Goal: Task Accomplishment & Management: Manage account settings

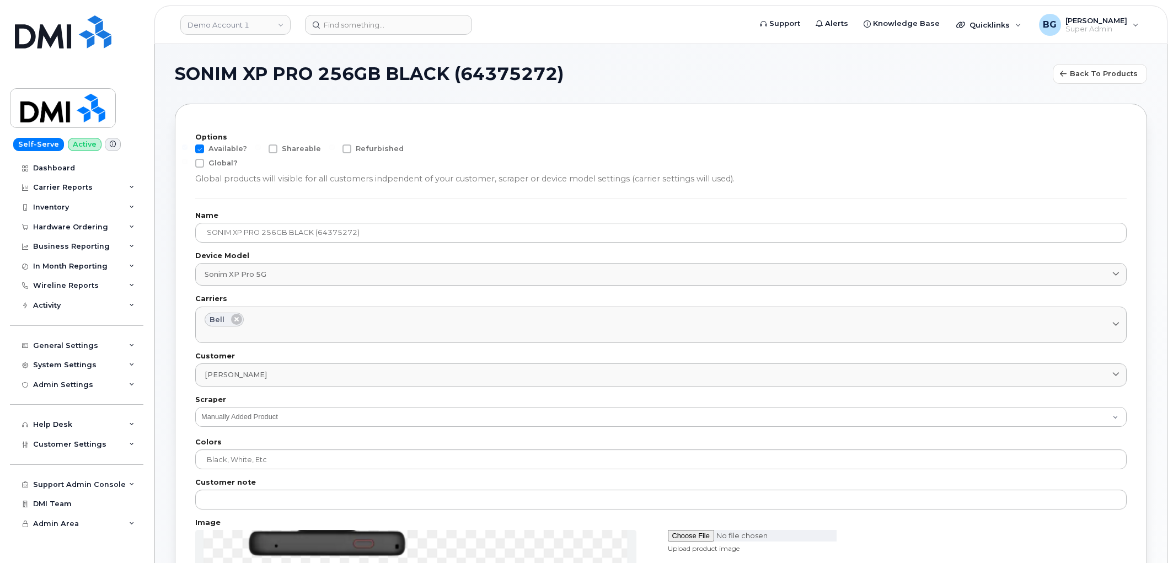
scroll to position [122, 0]
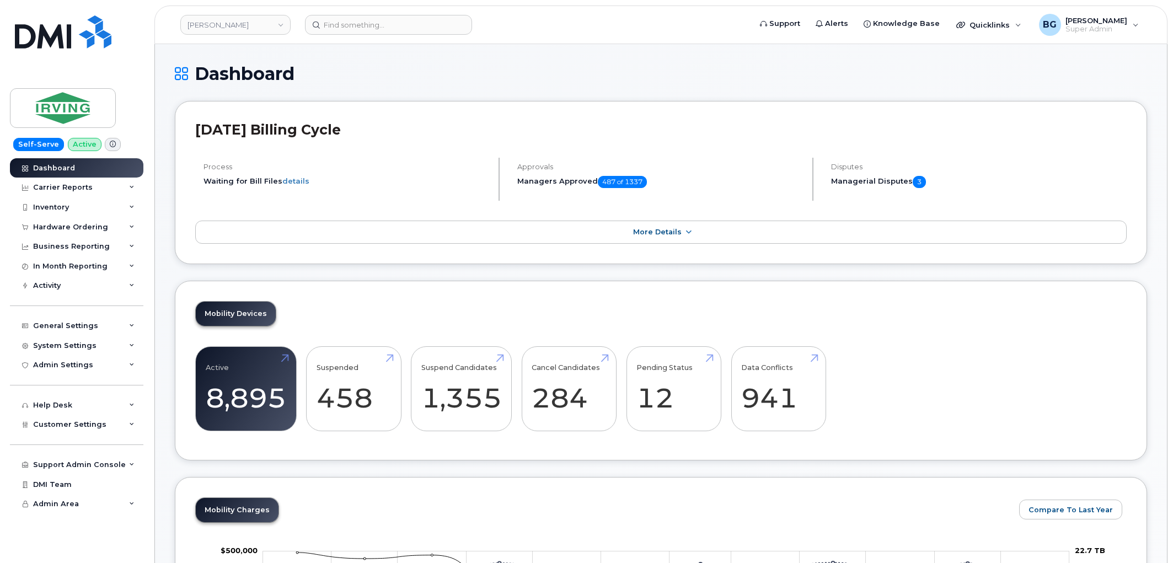
scroll to position [1479, 0]
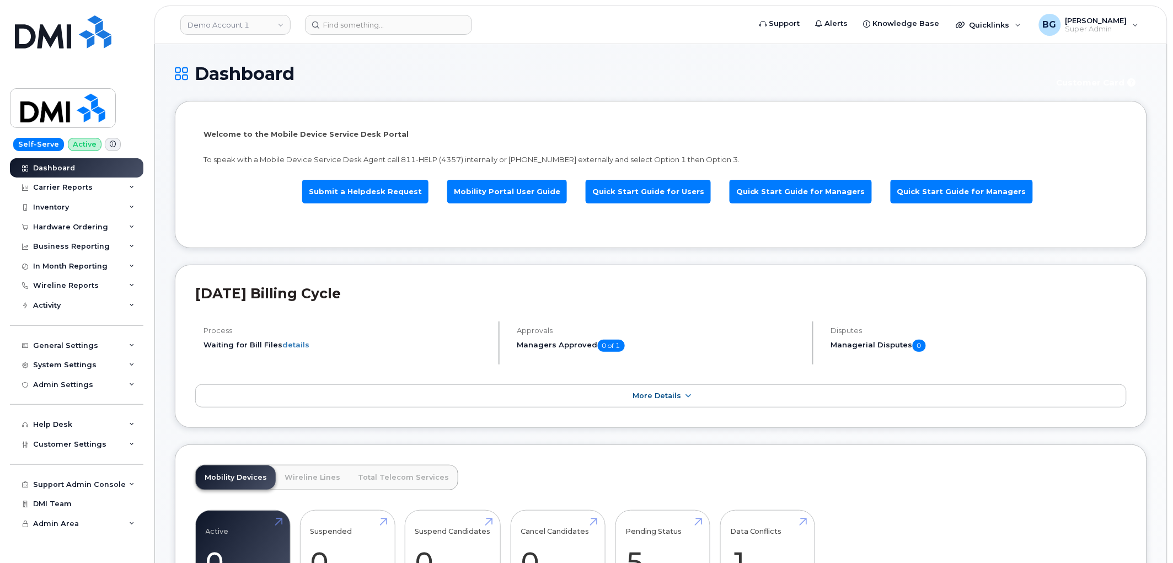
click at [444, 318] on header "September 2023 Billing Cycle" at bounding box center [660, 303] width 931 height 36
click at [217, 28] on link "Demo Account 1" at bounding box center [235, 25] width 110 height 20
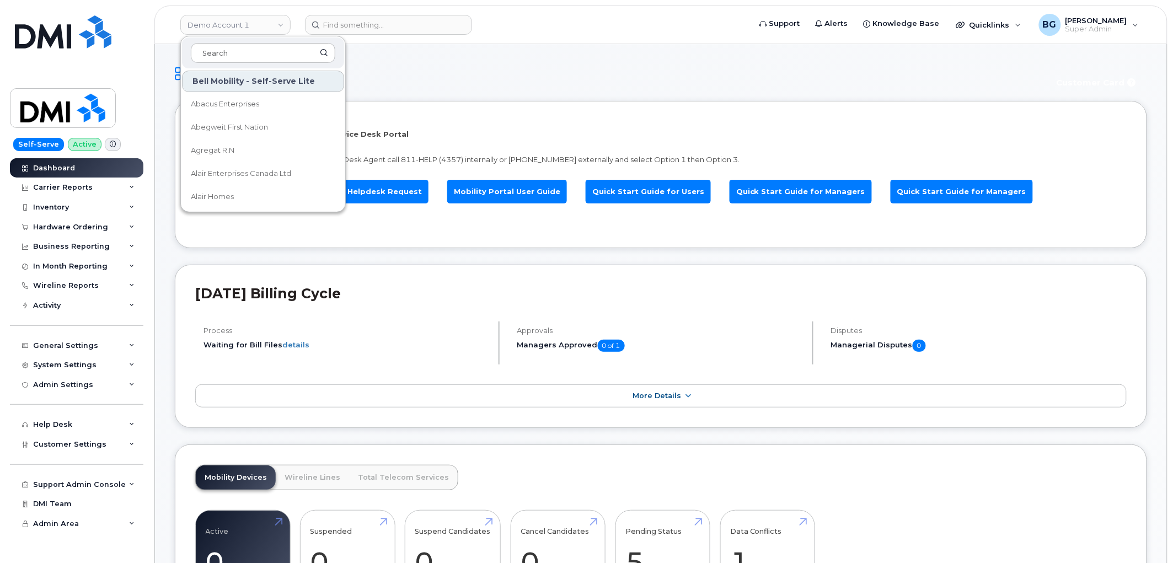
type input "s"
click at [500, 67] on h1 "Dashboard" at bounding box center [608, 73] width 867 height 19
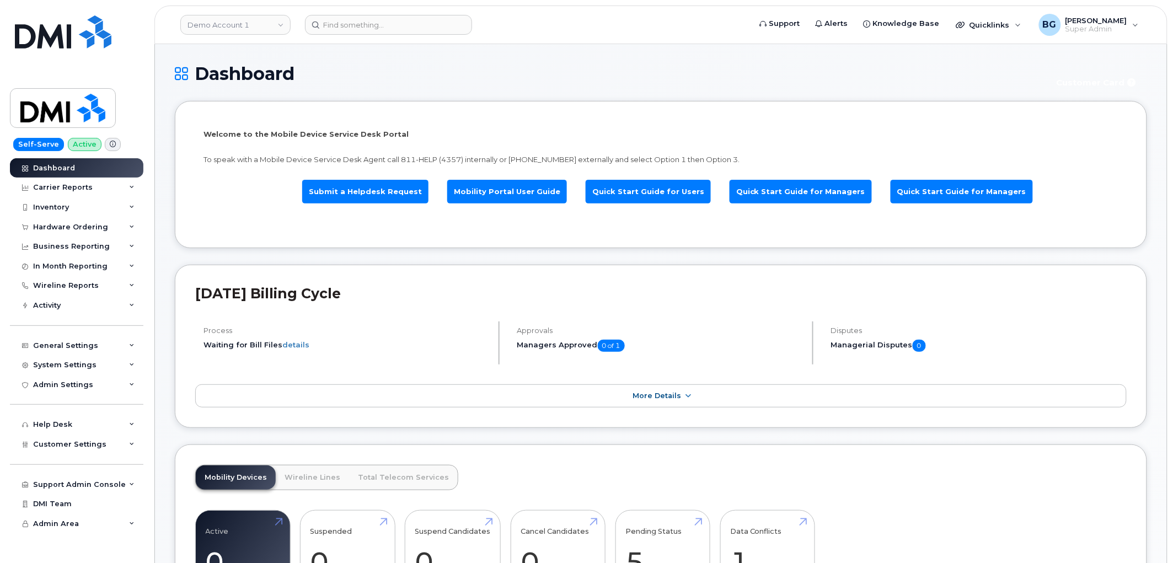
click at [378, 67] on h1 "Dashboard" at bounding box center [608, 73] width 867 height 19
click at [229, 28] on link "Demo Account 1" at bounding box center [235, 25] width 110 height 20
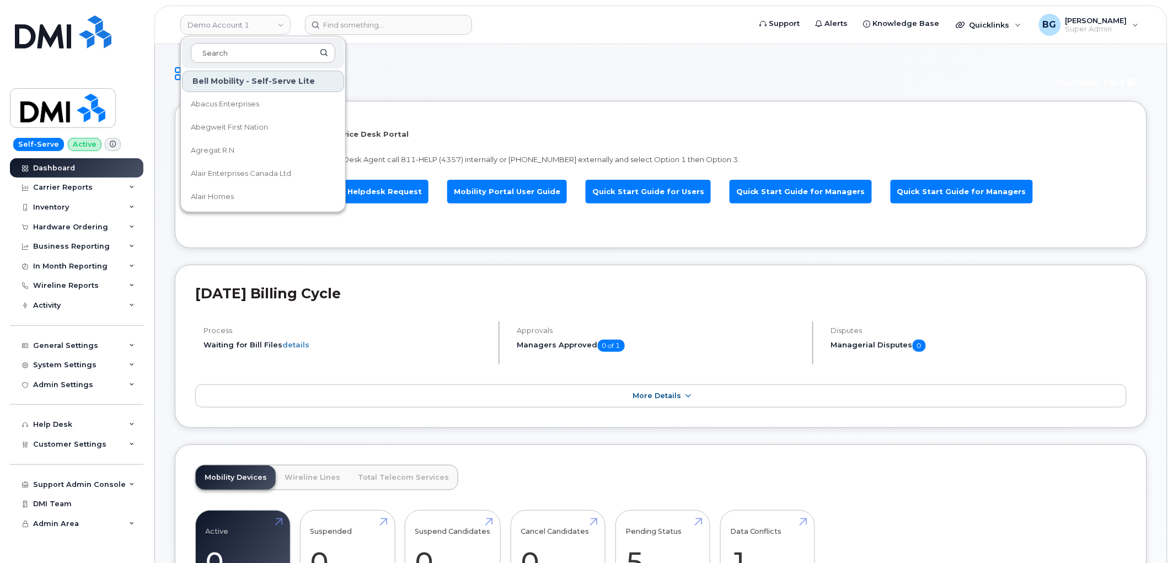
click at [511, 78] on h1 "Dashboard" at bounding box center [608, 73] width 867 height 19
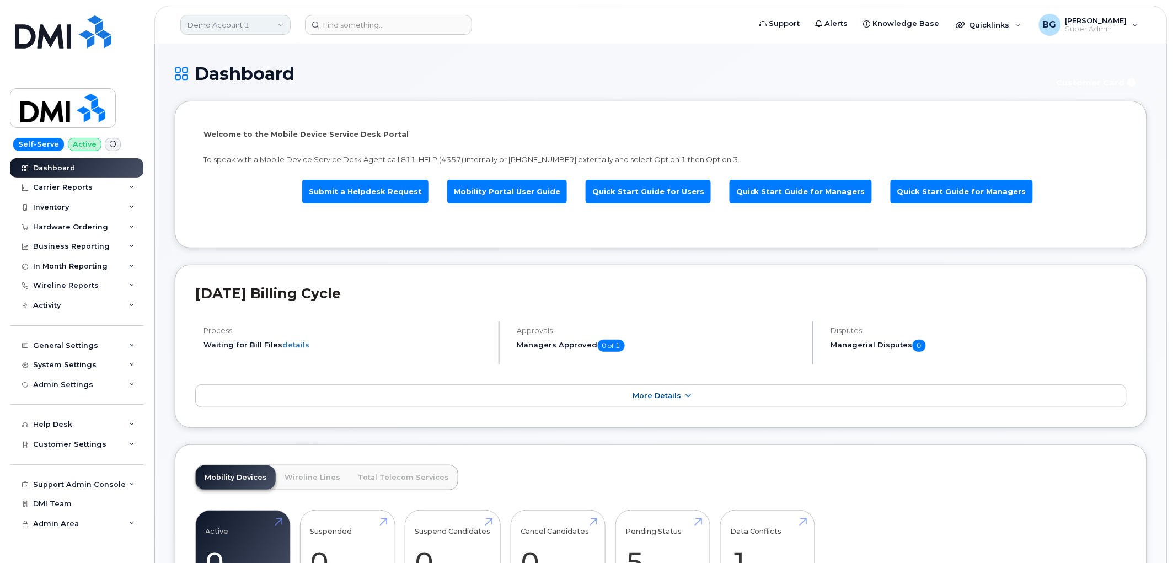
click at [240, 28] on link "Demo Account 1" at bounding box center [235, 25] width 110 height 20
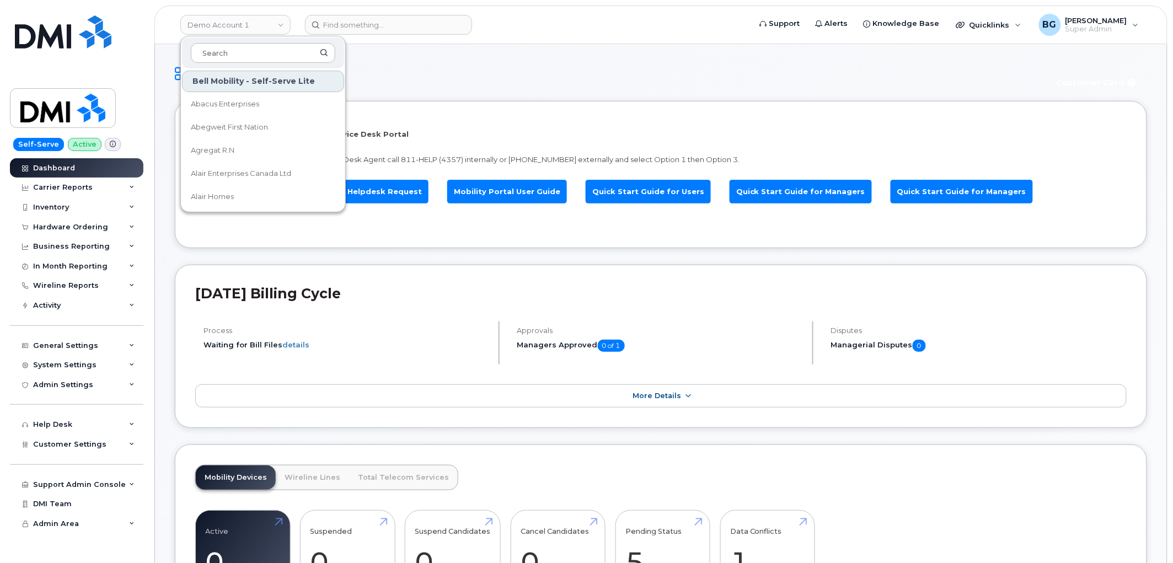
click at [497, 97] on div "Dashboard Customer Card" at bounding box center [661, 82] width 972 height 37
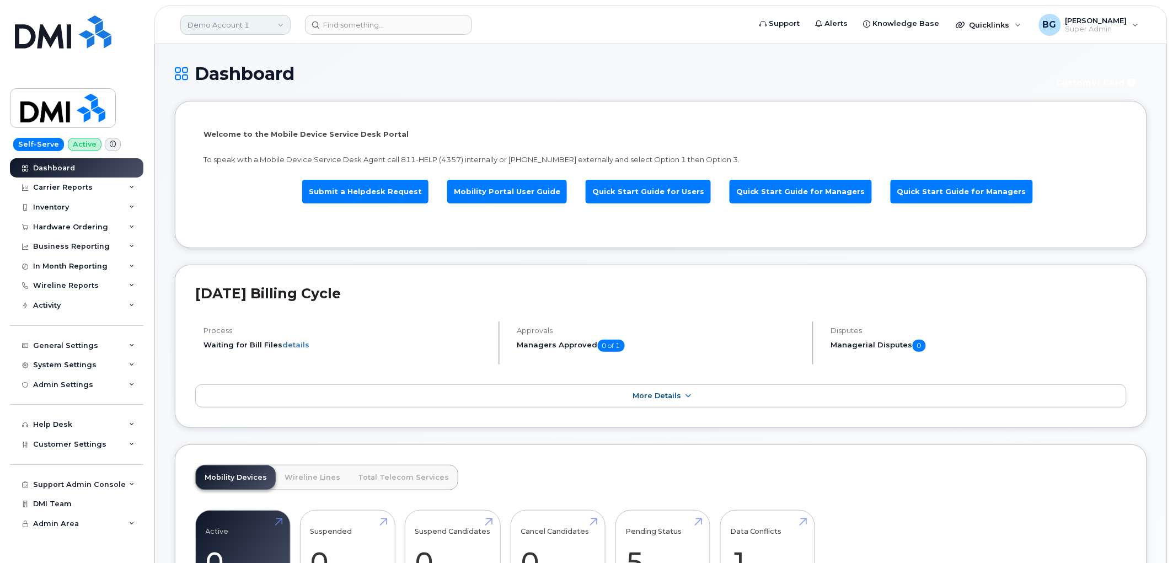
click at [266, 30] on link "Demo Account 1" at bounding box center [235, 25] width 110 height 20
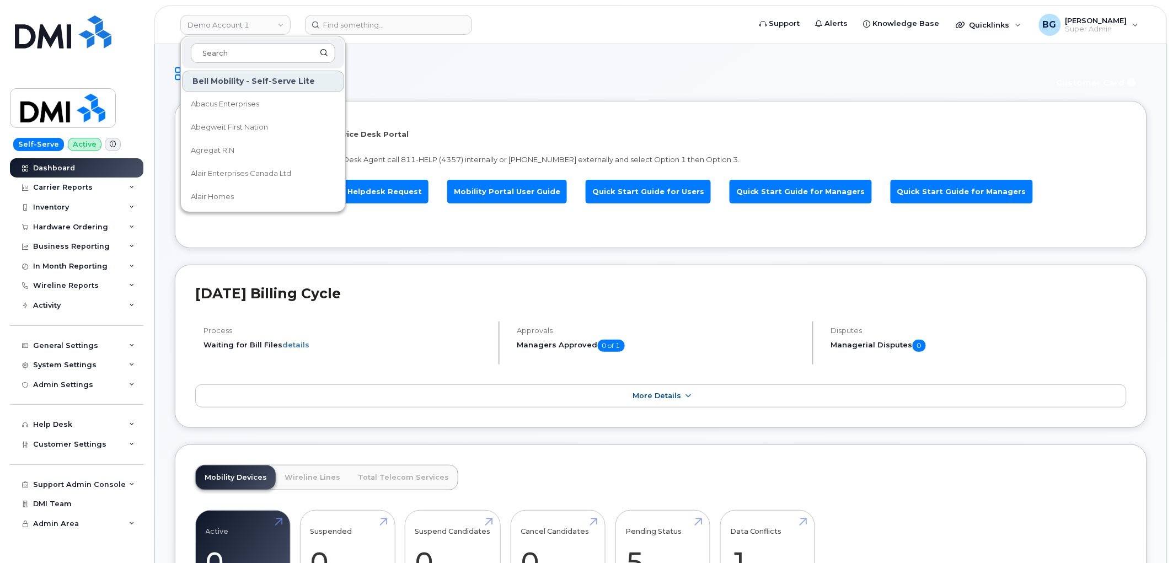
click at [497, 95] on div "Dashboard Customer Card" at bounding box center [661, 82] width 972 height 37
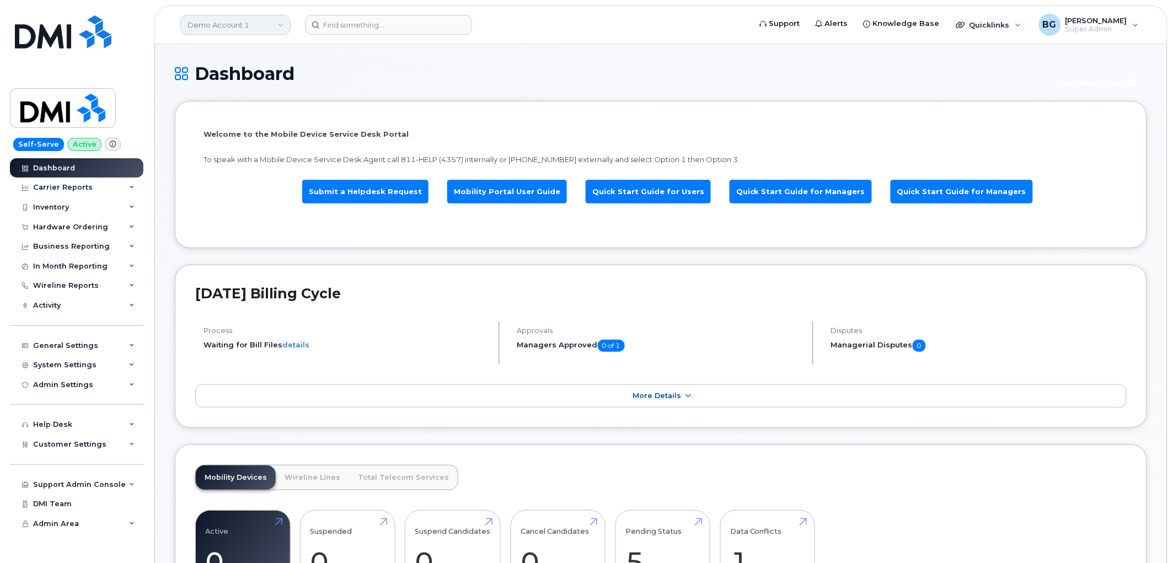
click at [259, 22] on link "Demo Account 1" at bounding box center [235, 25] width 110 height 20
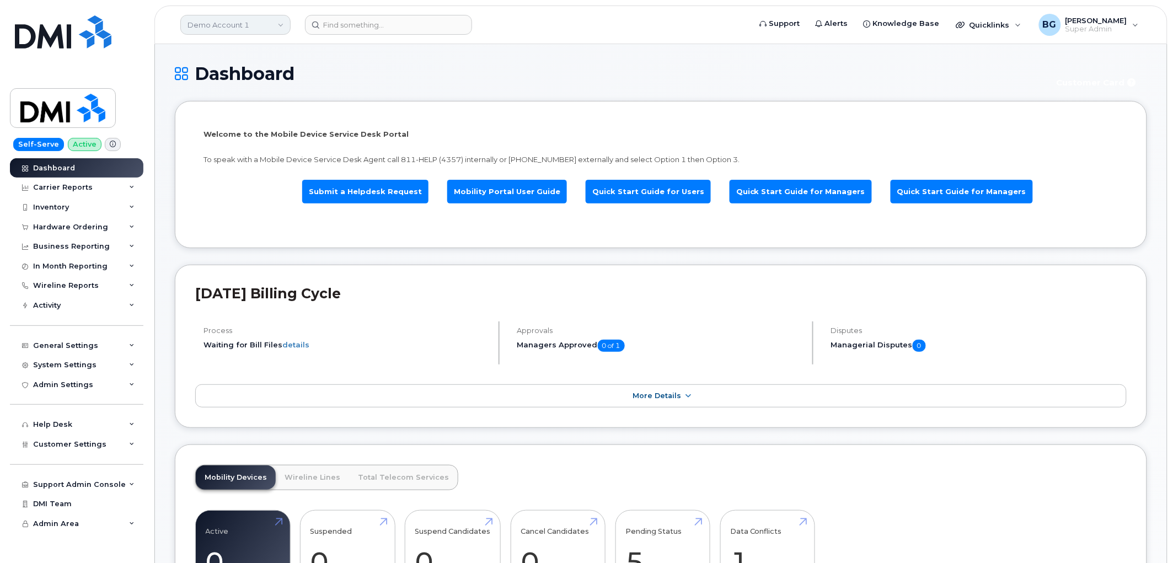
click at [278, 29] on link "Demo Account 1" at bounding box center [235, 25] width 110 height 20
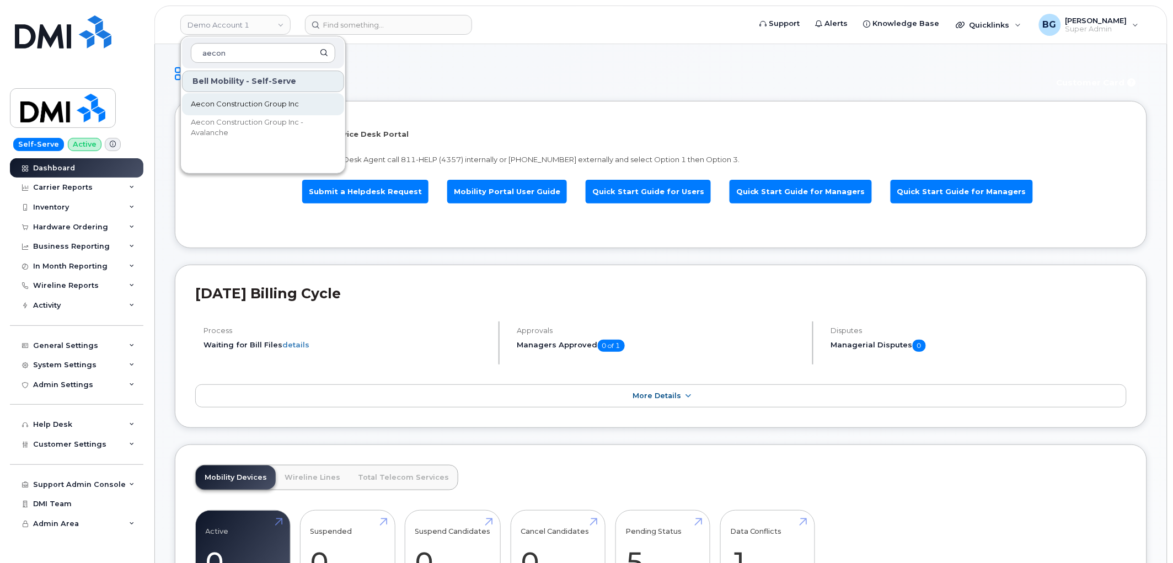
type input "aecon"
click at [238, 106] on span "Aecon Construction Group Inc" at bounding box center [245, 104] width 108 height 11
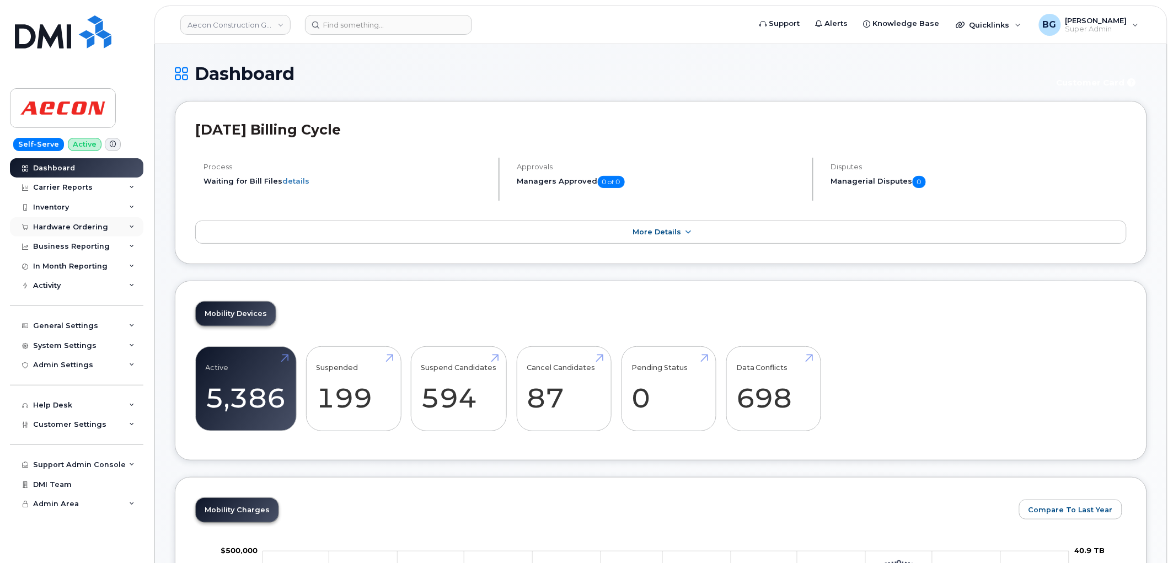
click at [65, 224] on div "Hardware Ordering" at bounding box center [70, 227] width 75 height 9
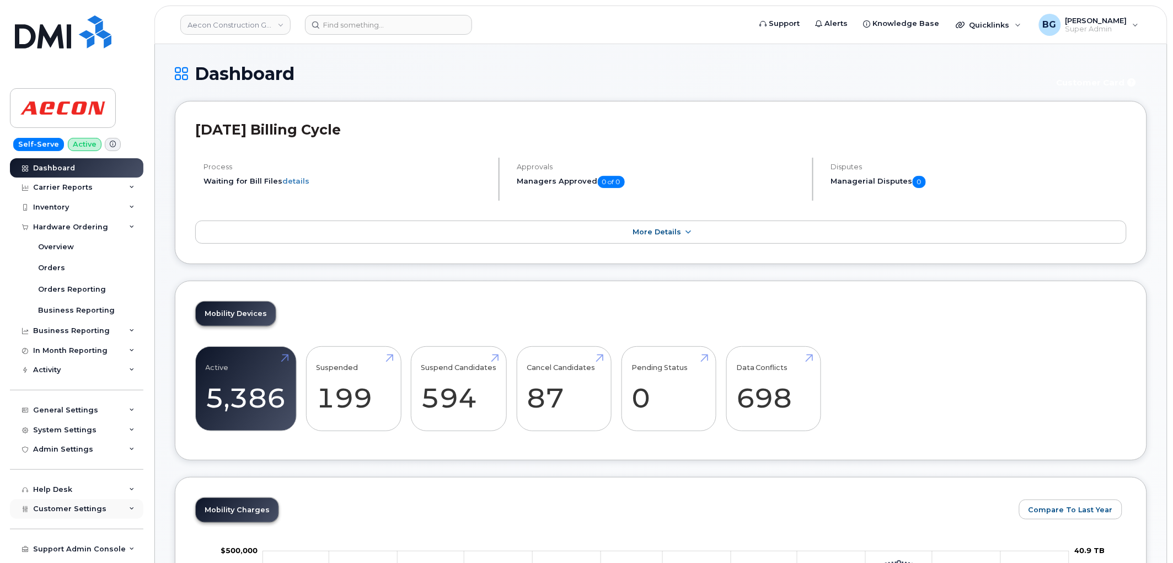
click at [62, 508] on span "Customer Settings" at bounding box center [69, 509] width 73 height 8
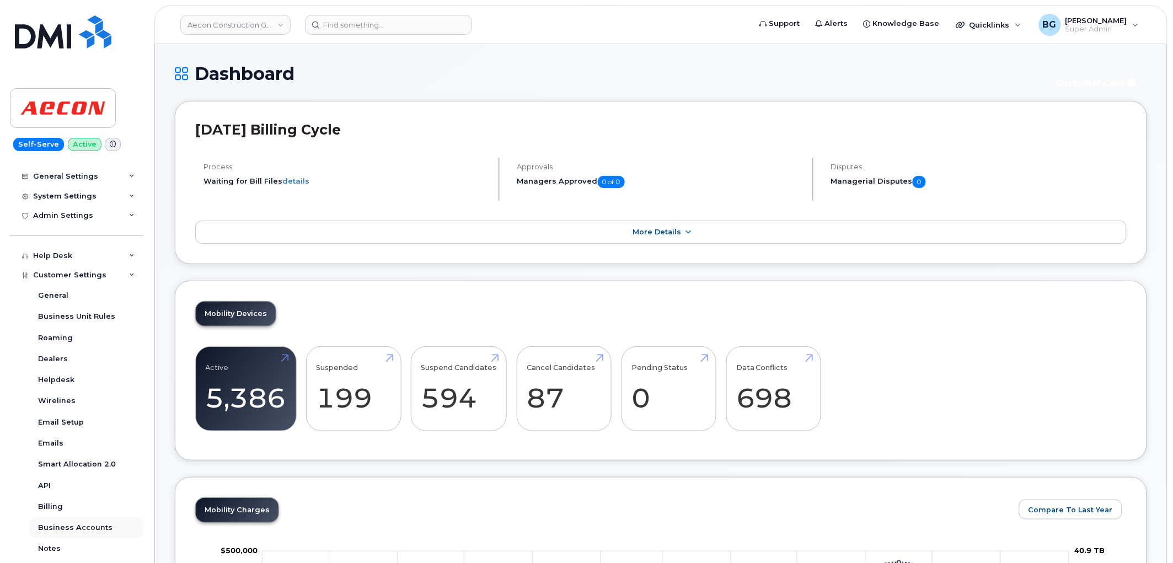
scroll to position [286, 0]
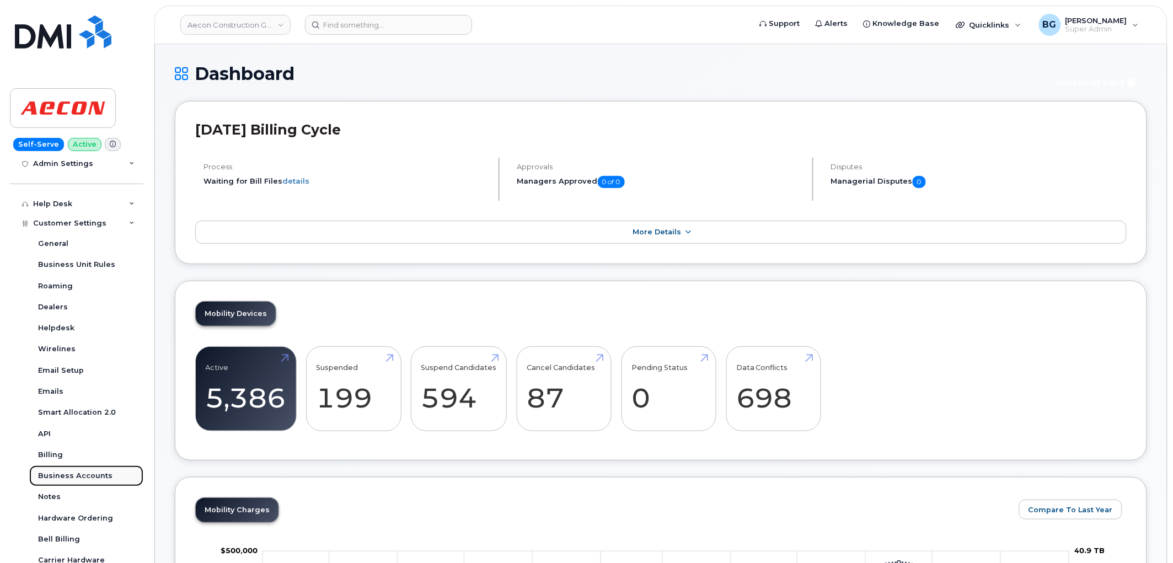
click at [68, 473] on div "Business Accounts" at bounding box center [75, 476] width 74 height 10
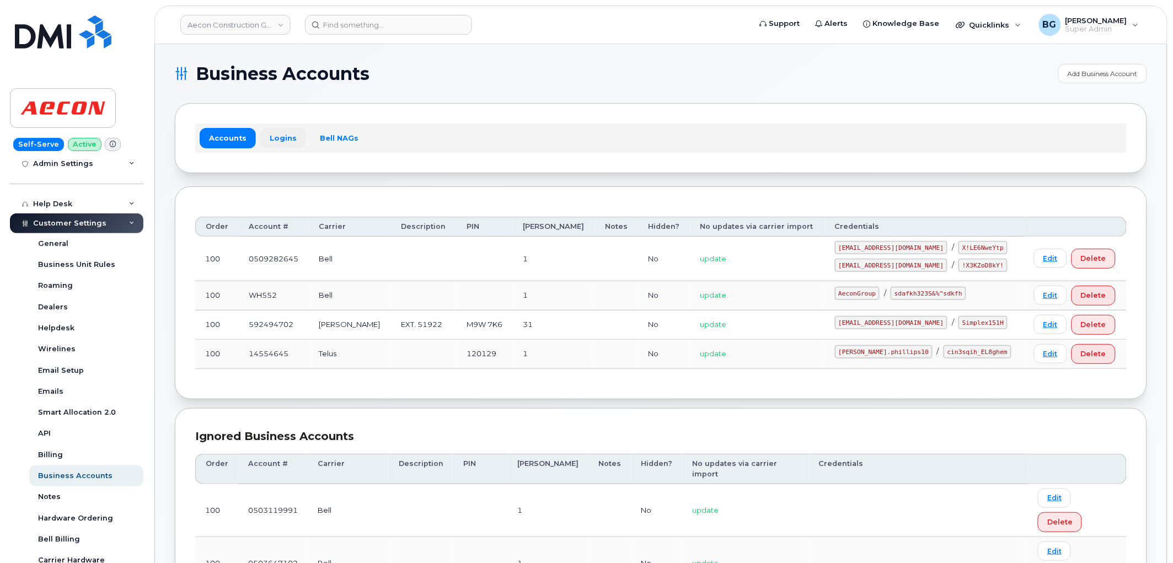
click at [282, 138] on link "Logins" at bounding box center [283, 138] width 46 height 20
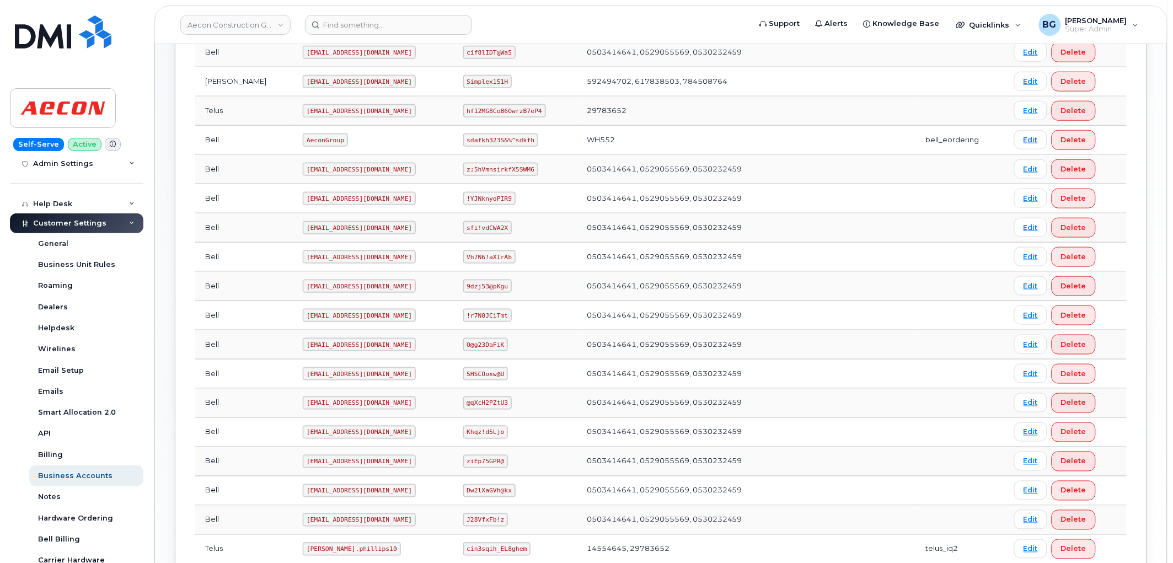
scroll to position [367, 0]
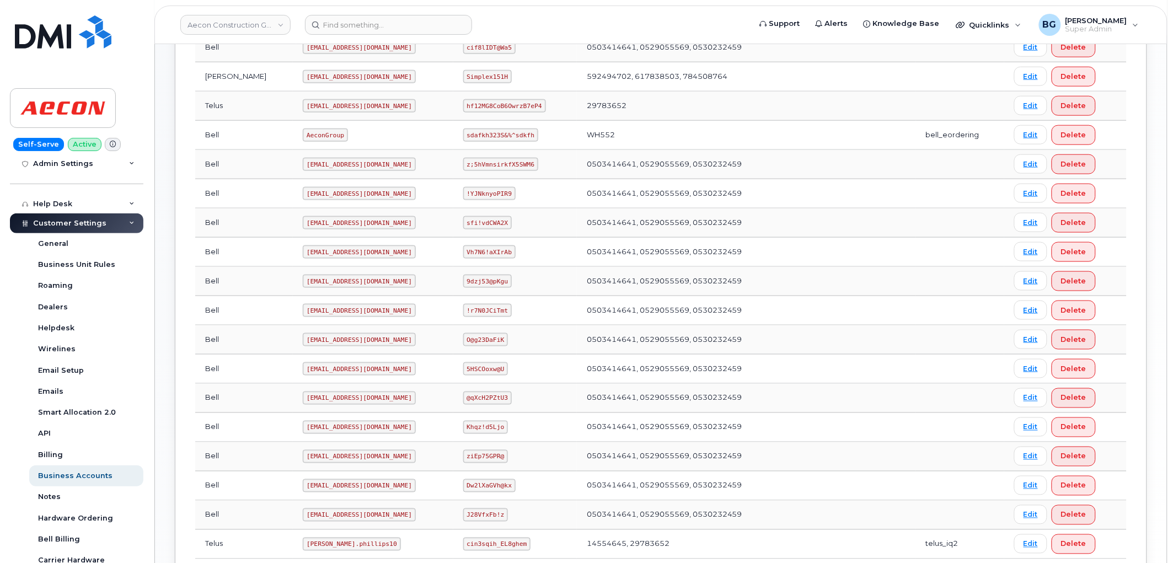
click at [303, 133] on code "AeconGroup" at bounding box center [325, 134] width 45 height 13
copy code "AeconGroup"
click at [463, 130] on code "sdafkh323S&%^sdkfh" at bounding box center [500, 134] width 75 height 13
drag, startPoint x: 454, startPoint y: 130, endPoint x: 501, endPoint y: 132, distance: 46.4
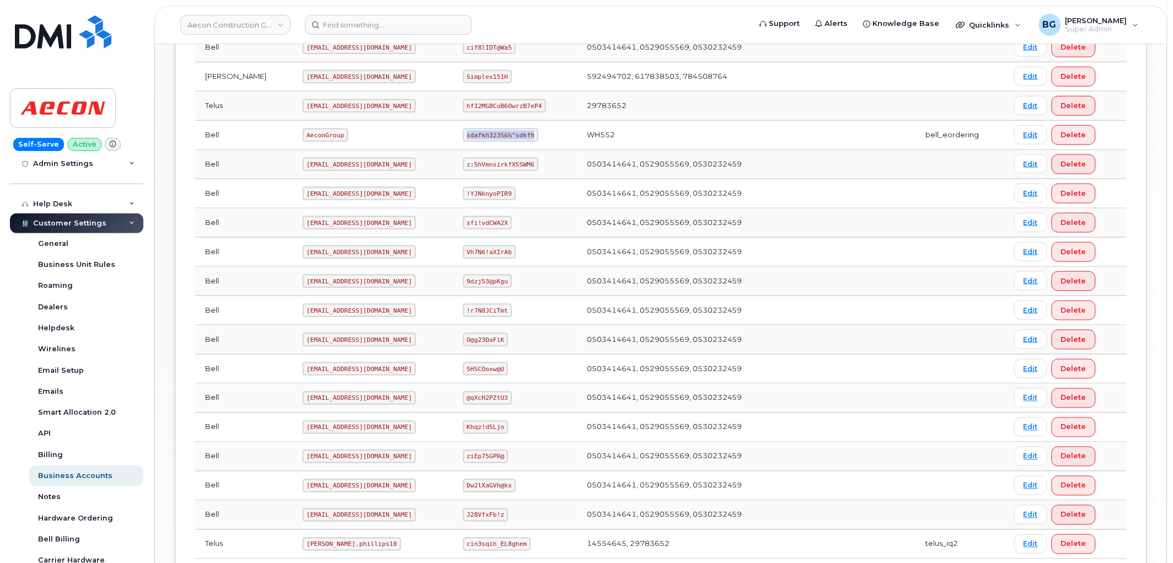
click at [501, 132] on code "sdafkh323S&%^sdkfh" at bounding box center [500, 134] width 75 height 13
copy code "sdafkh323S&%^sdkfh"
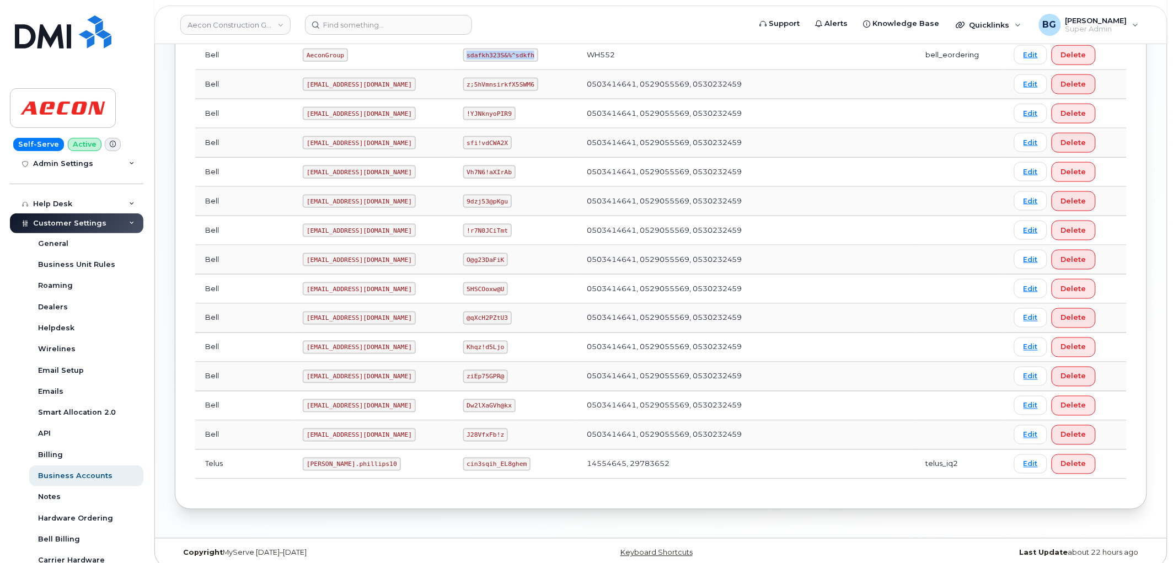
scroll to position [449, 0]
click at [303, 463] on code "Taylor.phillips10" at bounding box center [352, 462] width 98 height 13
drag, startPoint x: 268, startPoint y: 463, endPoint x: 309, endPoint y: 463, distance: 40.8
click at [309, 463] on code "Taylor.phillips10" at bounding box center [352, 462] width 98 height 13
copy code "Taylor.phillips10"
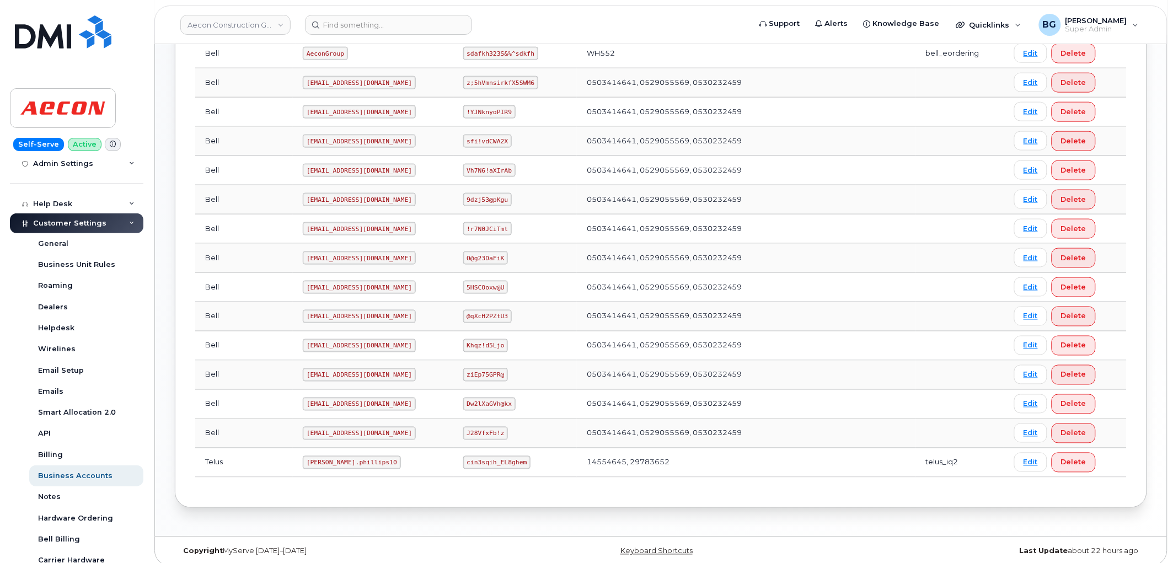
click at [463, 458] on code "cin3sqih_EL8ghem" at bounding box center [497, 462] width 68 height 13
drag, startPoint x: 462, startPoint y: 458, endPoint x: 494, endPoint y: 460, distance: 31.5
click at [494, 460] on code "cin3sqih_EL8ghem" at bounding box center [497, 462] width 68 height 13
copy code "cin3sqih_EL8ghem"
click at [244, 23] on link "Aecon Construction Group Inc" at bounding box center [235, 25] width 110 height 20
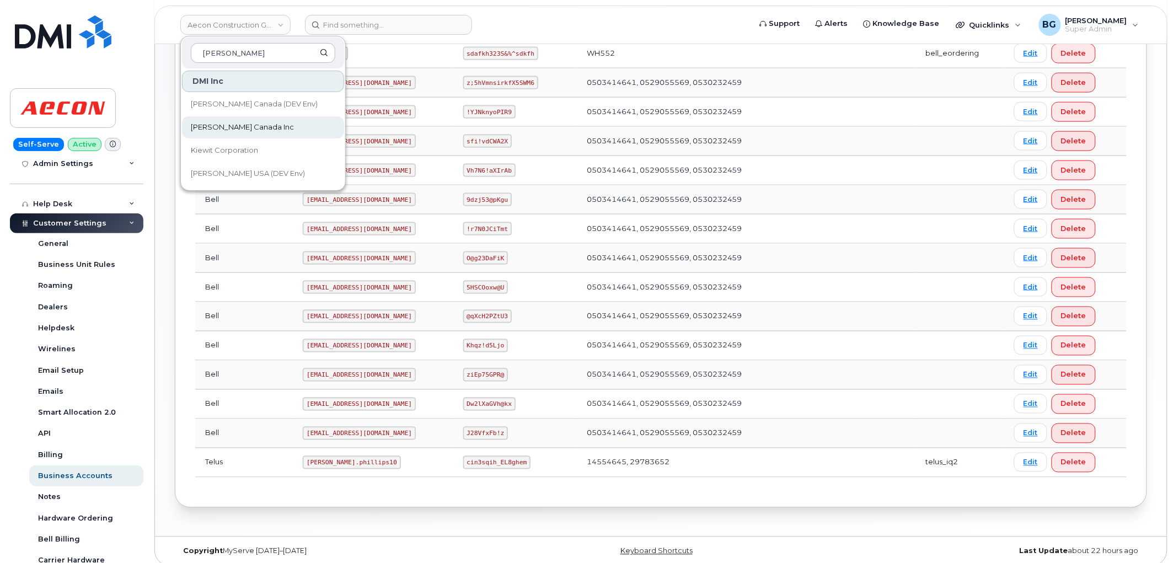
type input "kiewit"
click at [204, 125] on span "[PERSON_NAME] Canada Inc" at bounding box center [242, 127] width 103 height 11
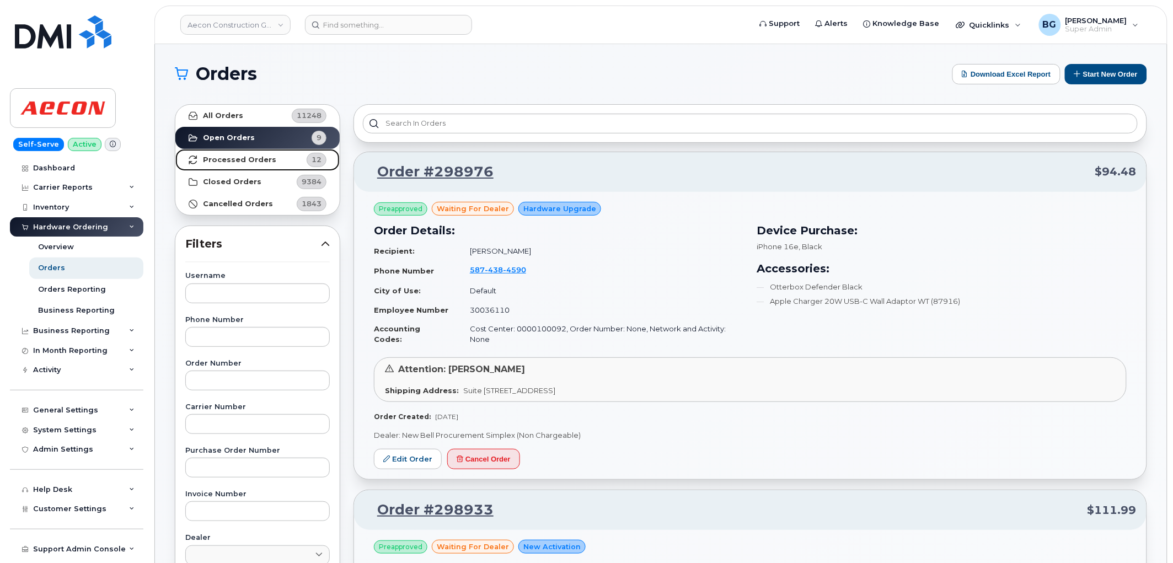
click at [210, 160] on strong "Processed Orders" at bounding box center [239, 160] width 73 height 9
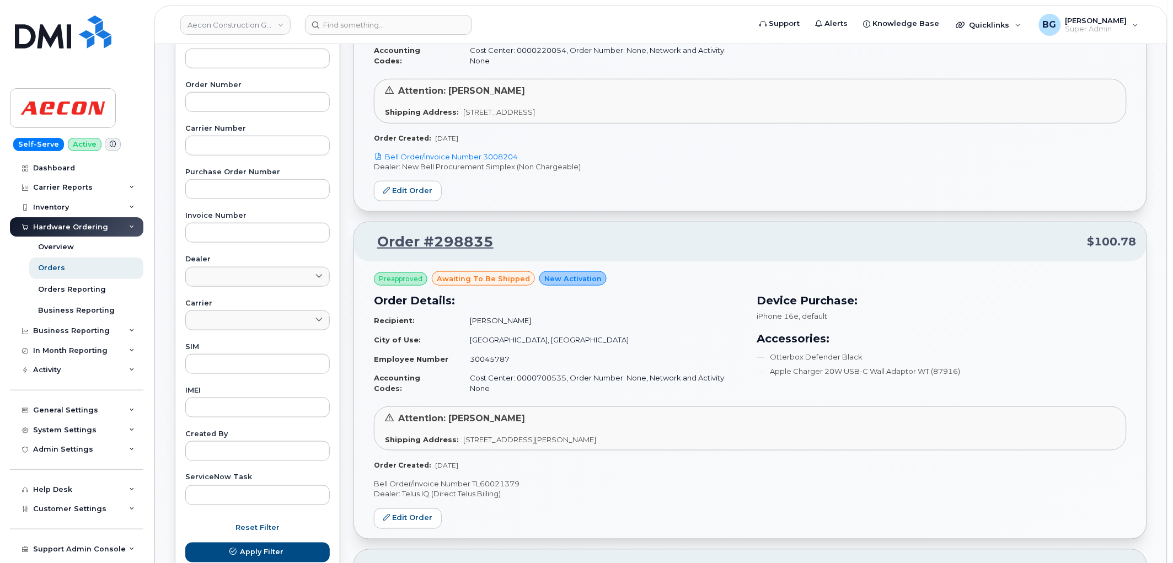
scroll to position [2331, 0]
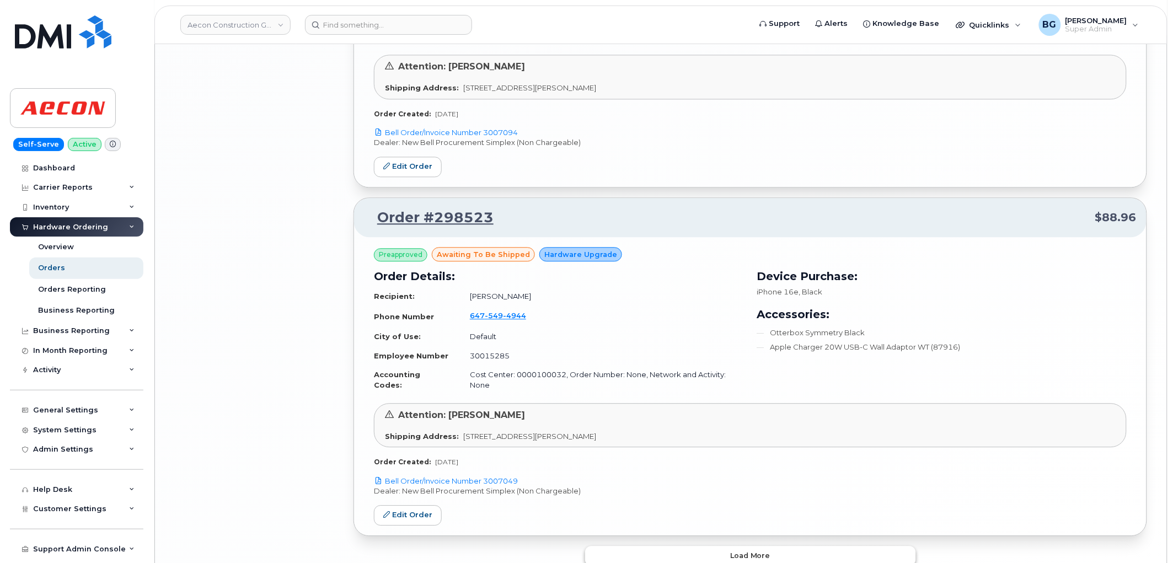
click at [784, 546] on button "Load more" at bounding box center [750, 556] width 331 height 20
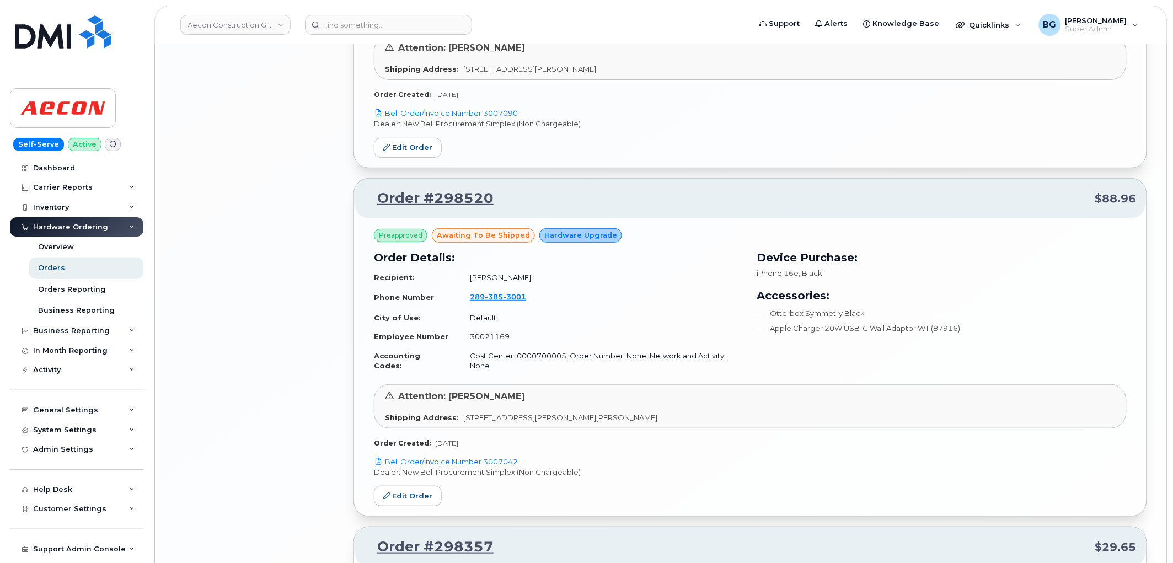
scroll to position [3006, 0]
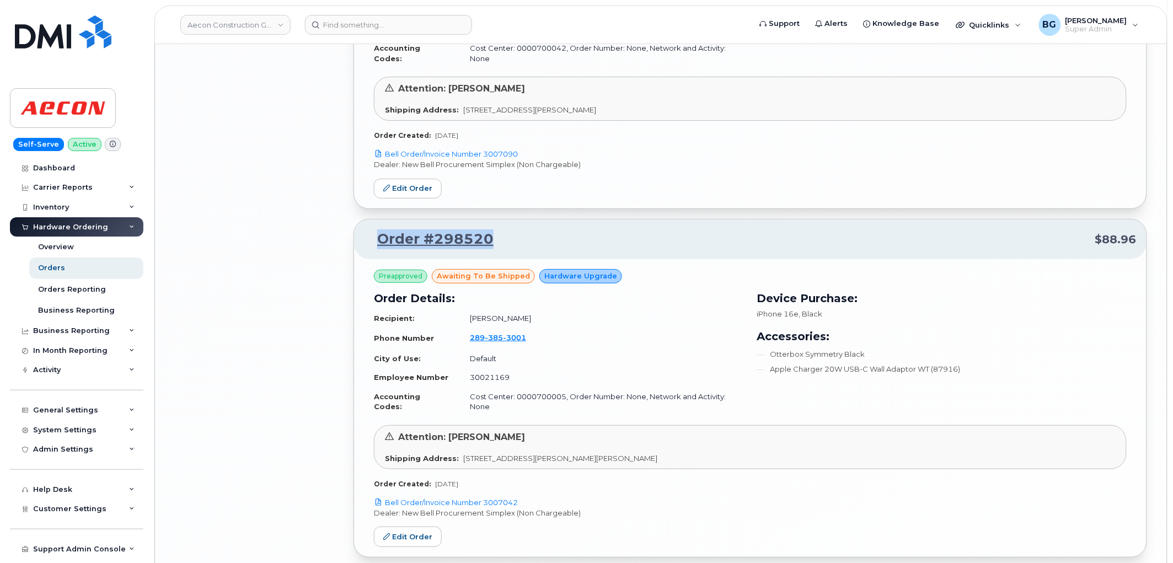
drag, startPoint x: 496, startPoint y: 164, endPoint x: 375, endPoint y: 168, distance: 121.4
click at [375, 229] on p "Order #298520 $88.96" at bounding box center [750, 239] width 773 height 20
copy link "Order #298520"
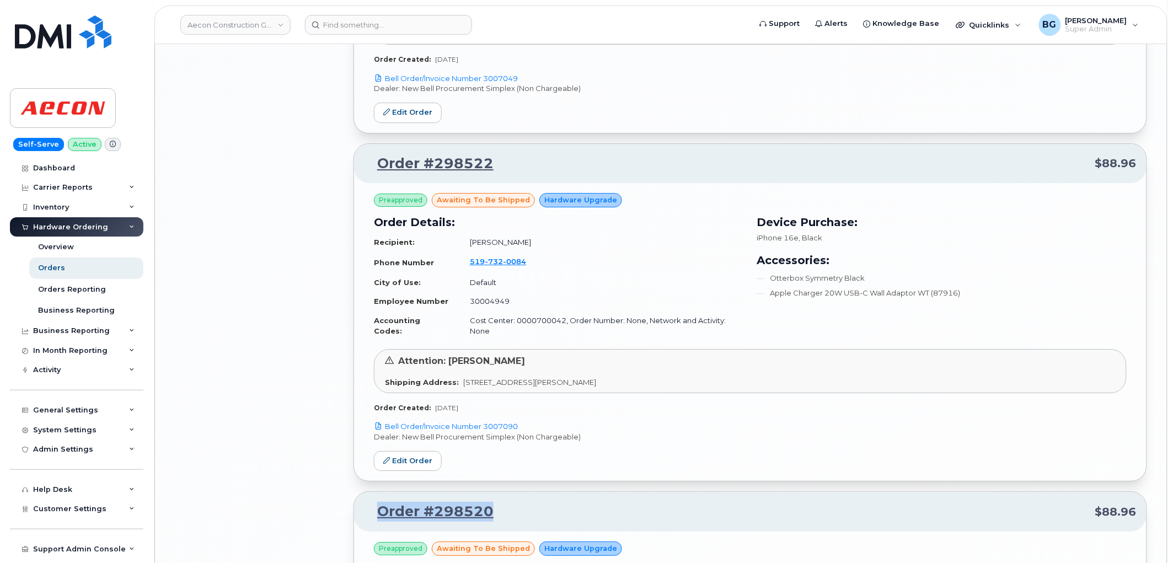
scroll to position [2720, 0]
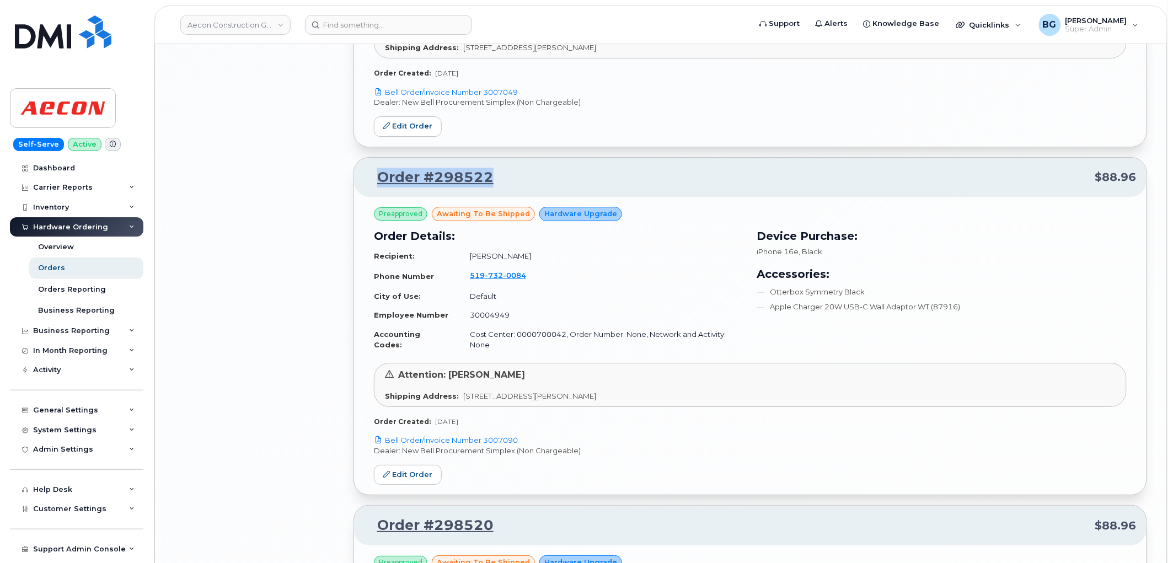
drag, startPoint x: 503, startPoint y: 114, endPoint x: 374, endPoint y: 115, distance: 129.0
click at [374, 168] on p "Order #298522 $88.96" at bounding box center [750, 178] width 773 height 20
copy link "Order #298522"
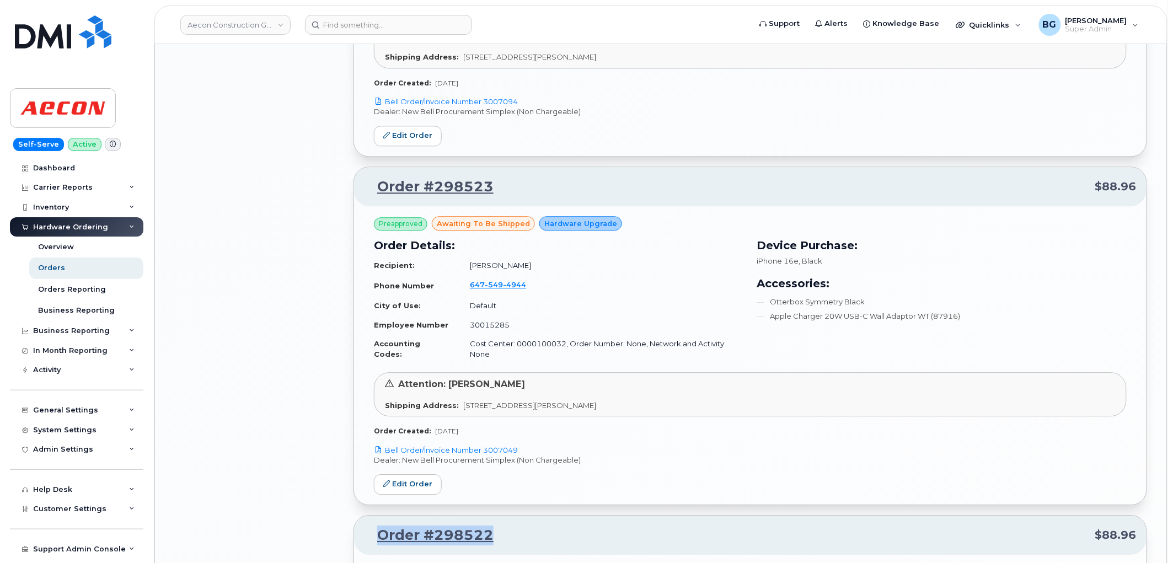
scroll to position [2352, 0]
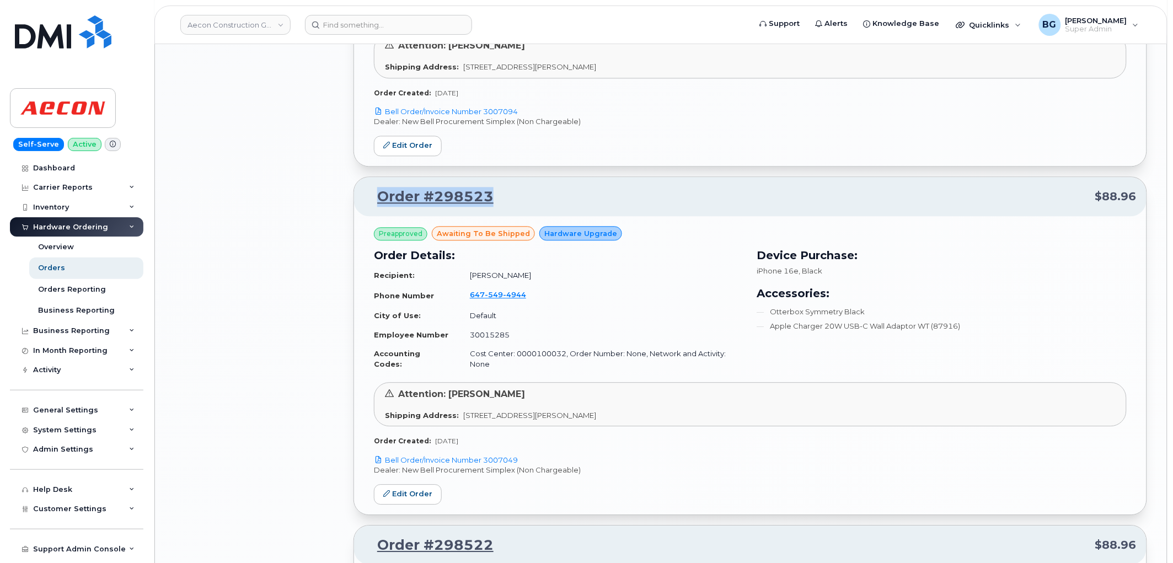
drag, startPoint x: 506, startPoint y: 146, endPoint x: 377, endPoint y: 148, distance: 128.5
click at [377, 187] on p "Order #298523 $88.96" at bounding box center [750, 197] width 773 height 20
copy link "Order #298523"
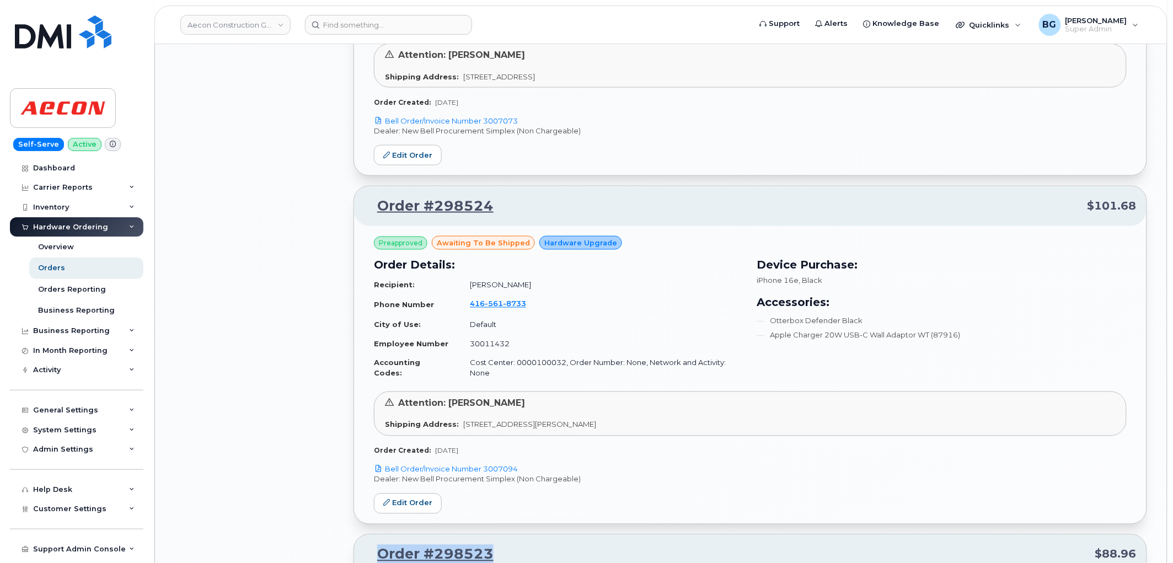
scroll to position [1984, 0]
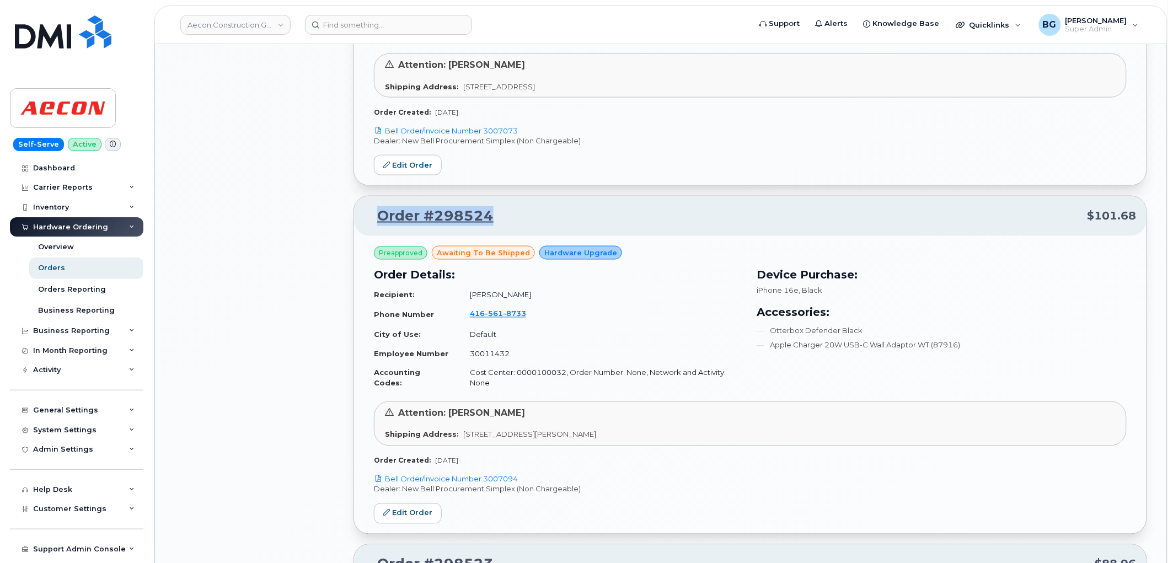
drag, startPoint x: 510, startPoint y: 182, endPoint x: 373, endPoint y: 175, distance: 136.4
click at [373, 206] on p "Order #298524 $101.68" at bounding box center [750, 216] width 773 height 20
copy link "Order #298524"
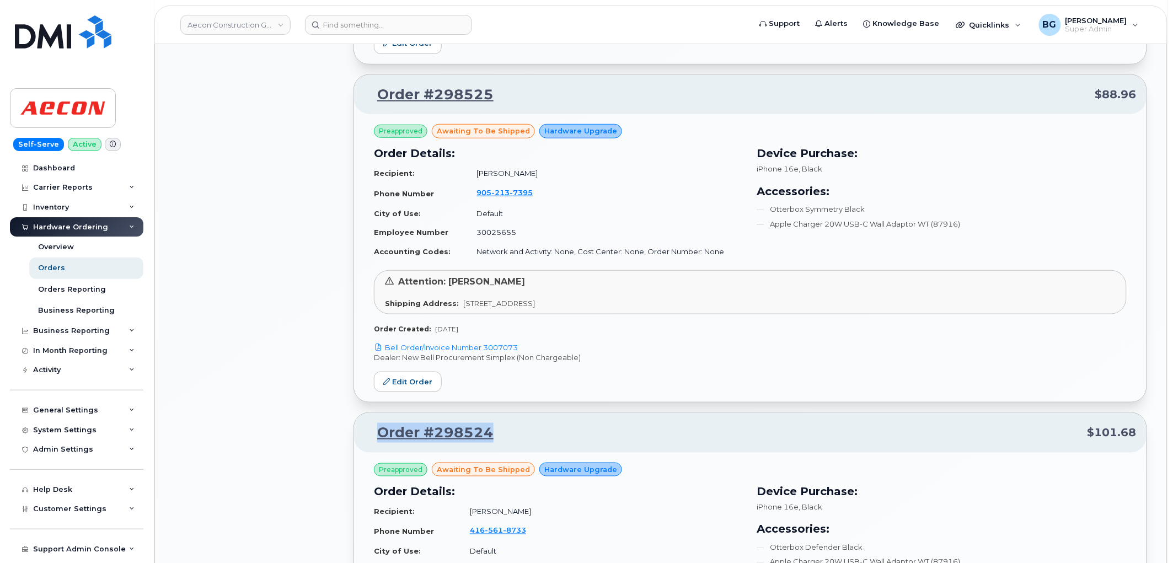
scroll to position [1658, 0]
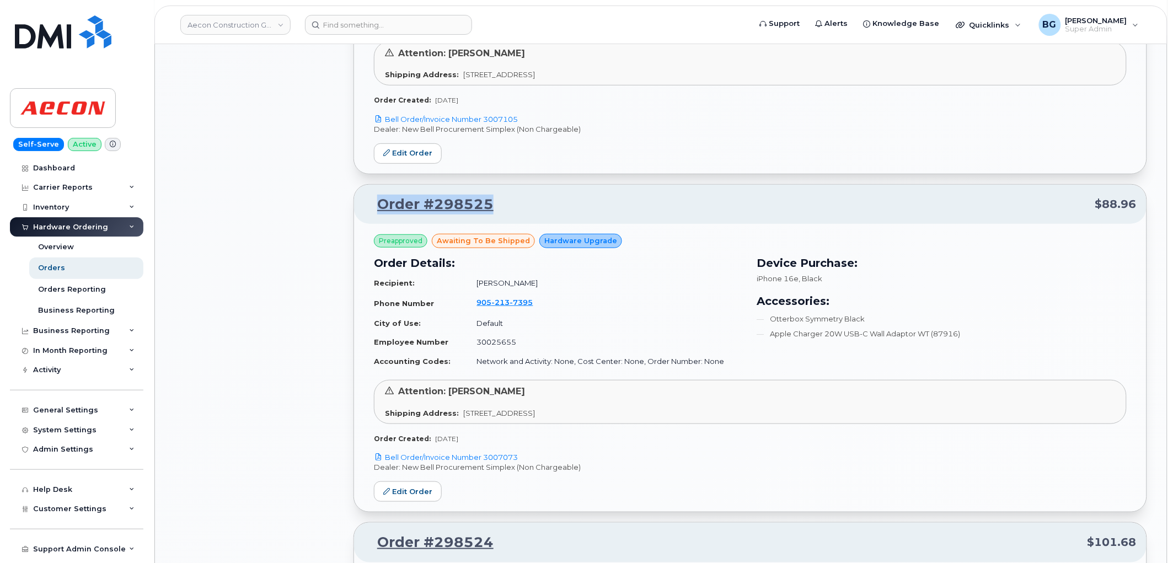
drag, startPoint x: 506, startPoint y: 164, endPoint x: 378, endPoint y: 173, distance: 128.2
click at [378, 185] on div "Order #298525 $88.96" at bounding box center [750, 205] width 792 height 40
copy link "Order #298525"
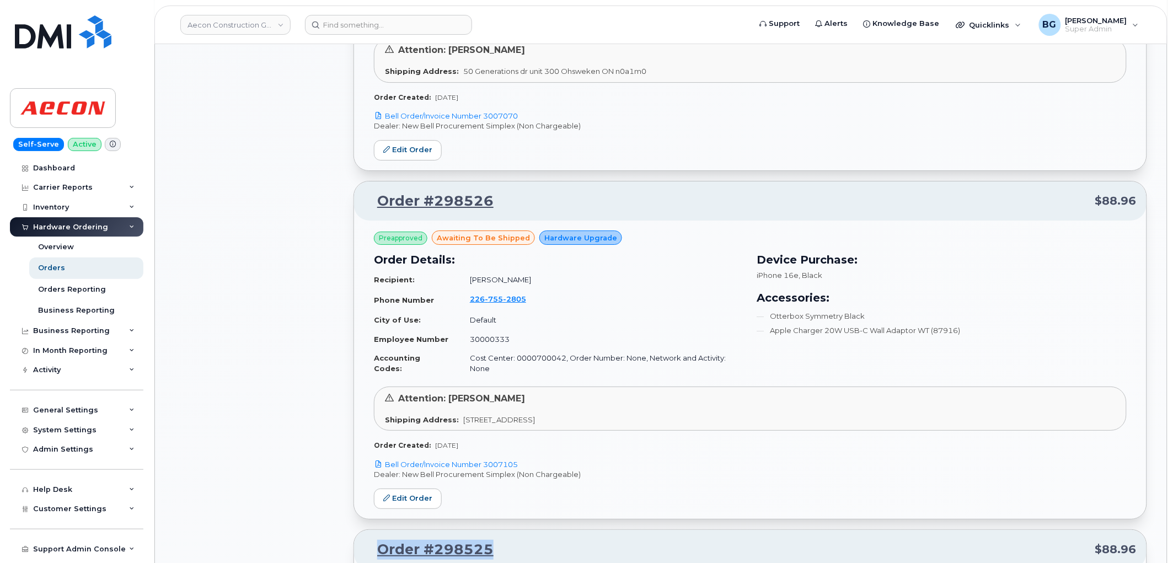
scroll to position [1290, 0]
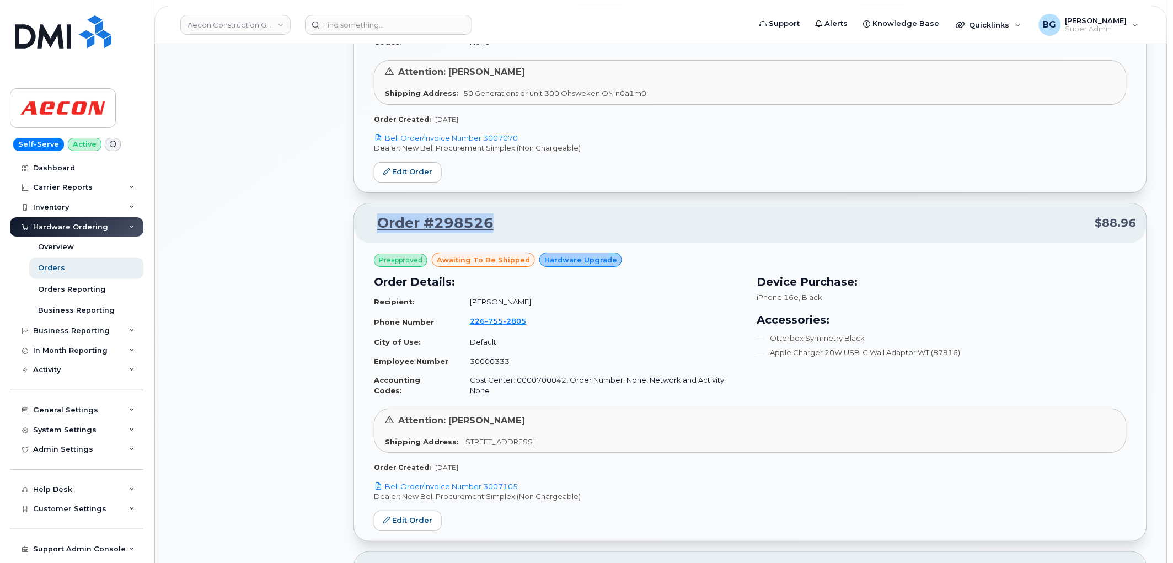
drag, startPoint x: 502, startPoint y: 195, endPoint x: 380, endPoint y: 193, distance: 121.9
click at [380, 213] on p "Order #298526 $88.96" at bounding box center [750, 223] width 773 height 20
copy link "Order #298526"
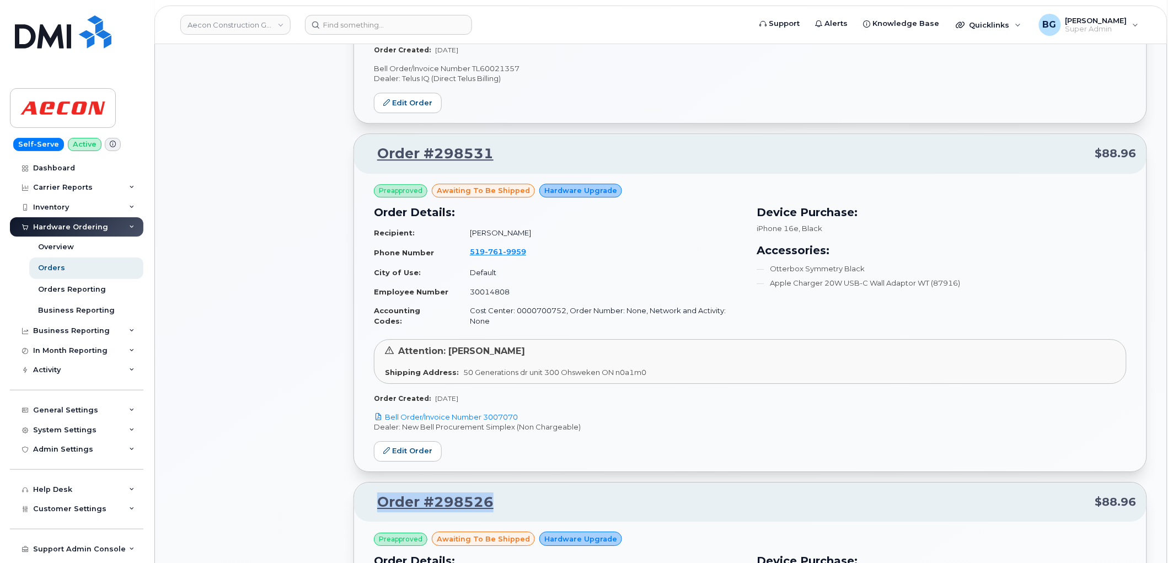
scroll to position [1004, 0]
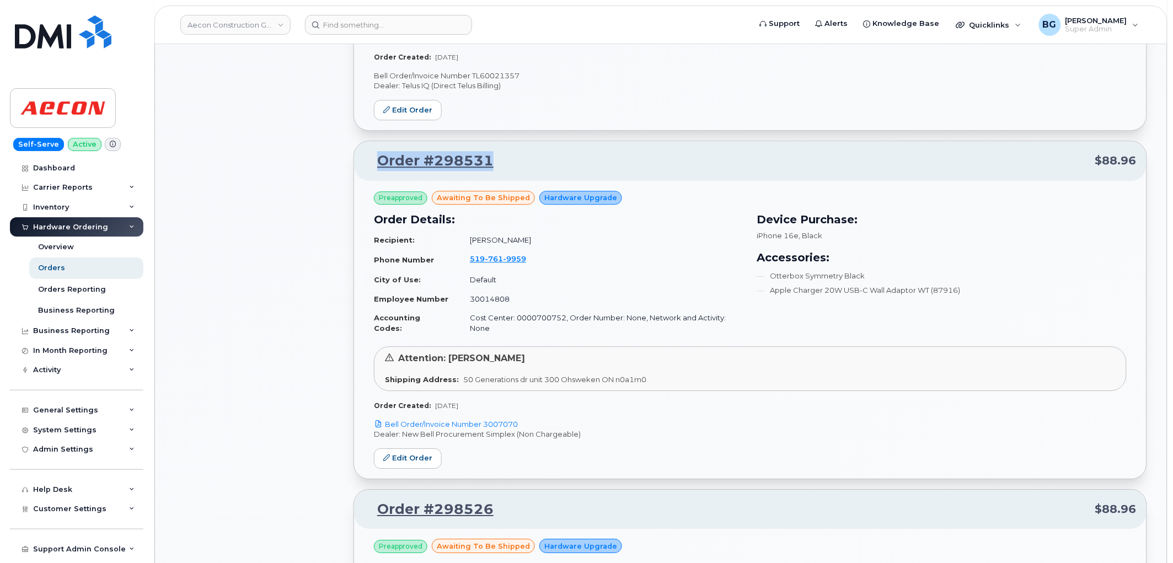
drag, startPoint x: 505, startPoint y: 141, endPoint x: 374, endPoint y: 141, distance: 130.7
click at [374, 151] on p "Order #298531 $88.96" at bounding box center [750, 161] width 773 height 20
copy link "Order #298531"
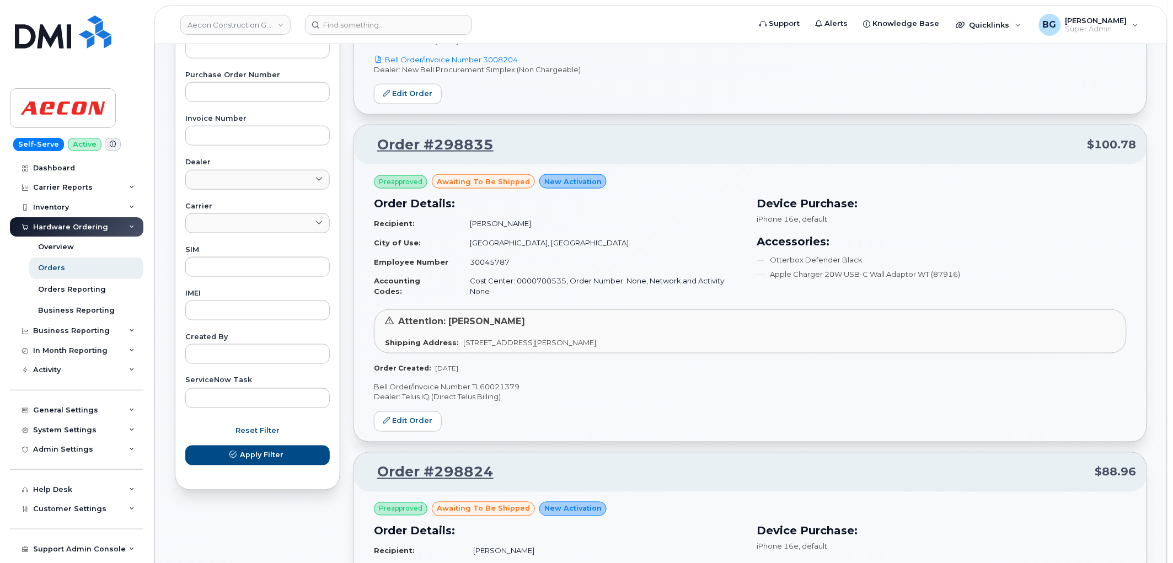
scroll to position [409, 0]
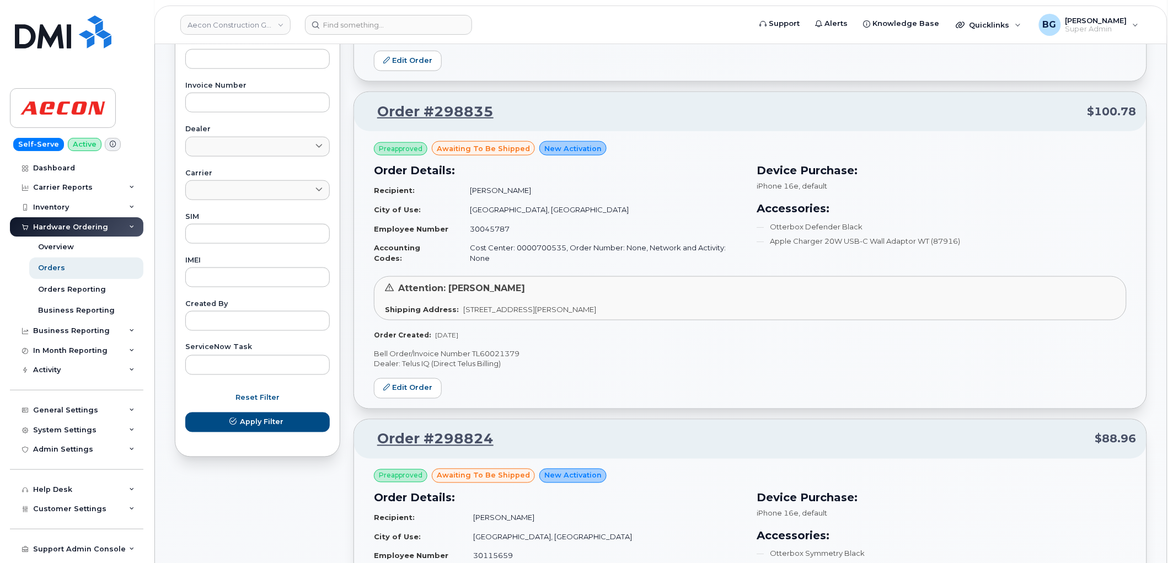
click at [503, 349] on p "Bell Order/Invoice Number TL60021379" at bounding box center [750, 354] width 753 height 10
copy p "TL60021379"
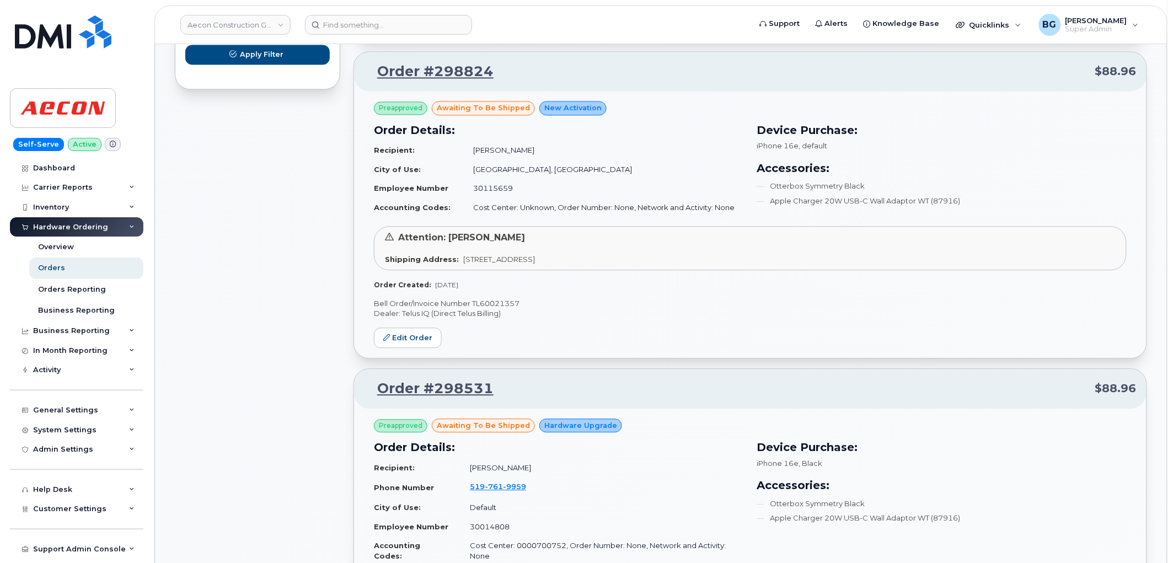
scroll to position [817, 0]
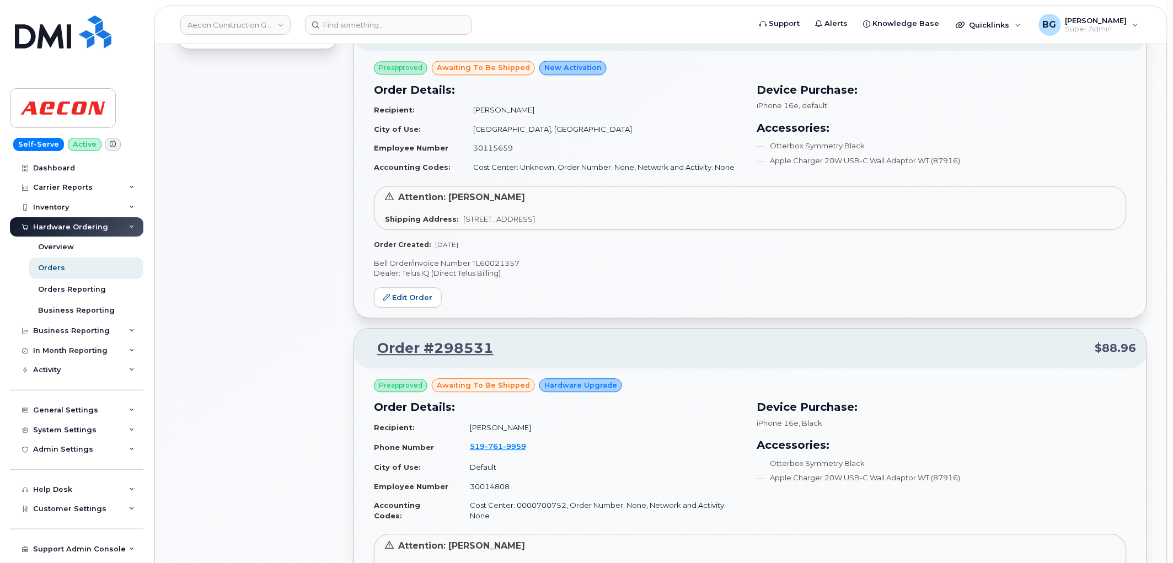
click at [483, 258] on p "Bell Order/Invoice Number TL60021357" at bounding box center [750, 263] width 753 height 10
copy p "TL60021357"
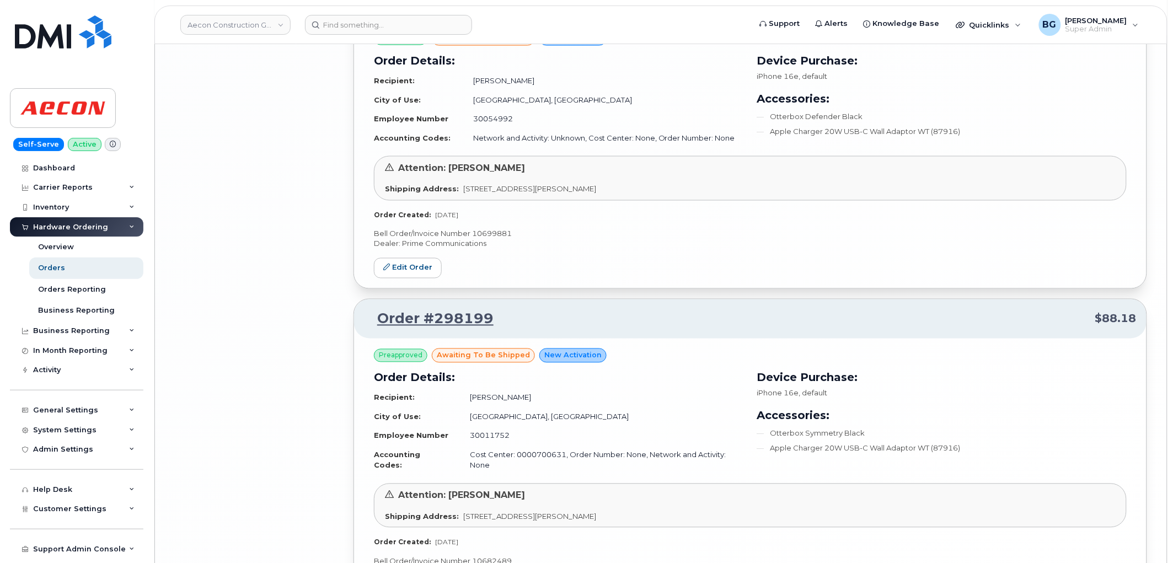
scroll to position [3594, 0]
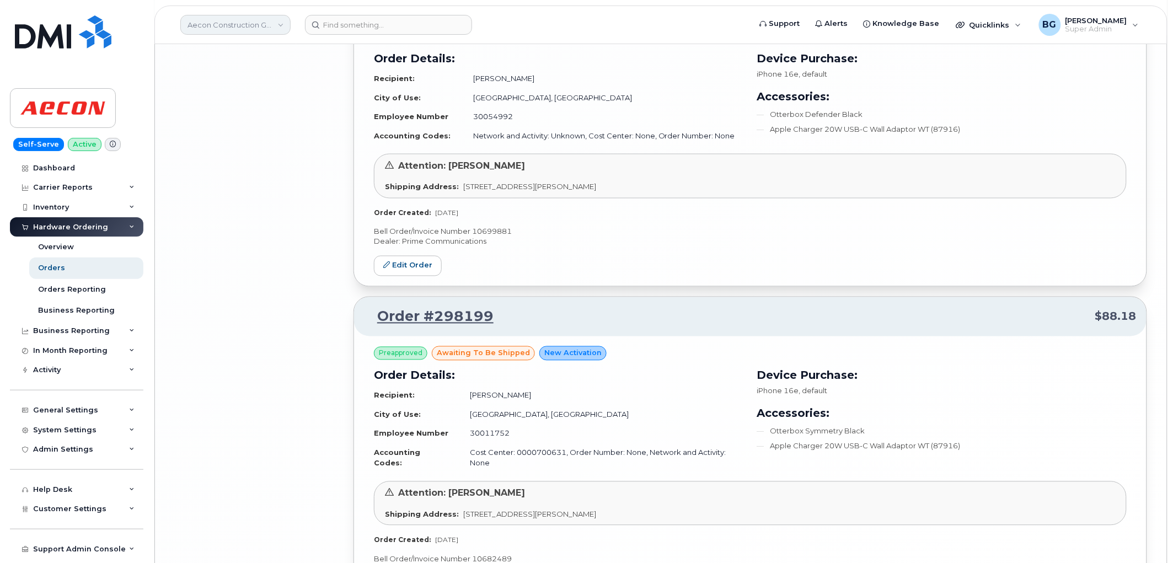
click at [234, 26] on link "Aecon Construction Group Inc" at bounding box center [235, 25] width 110 height 20
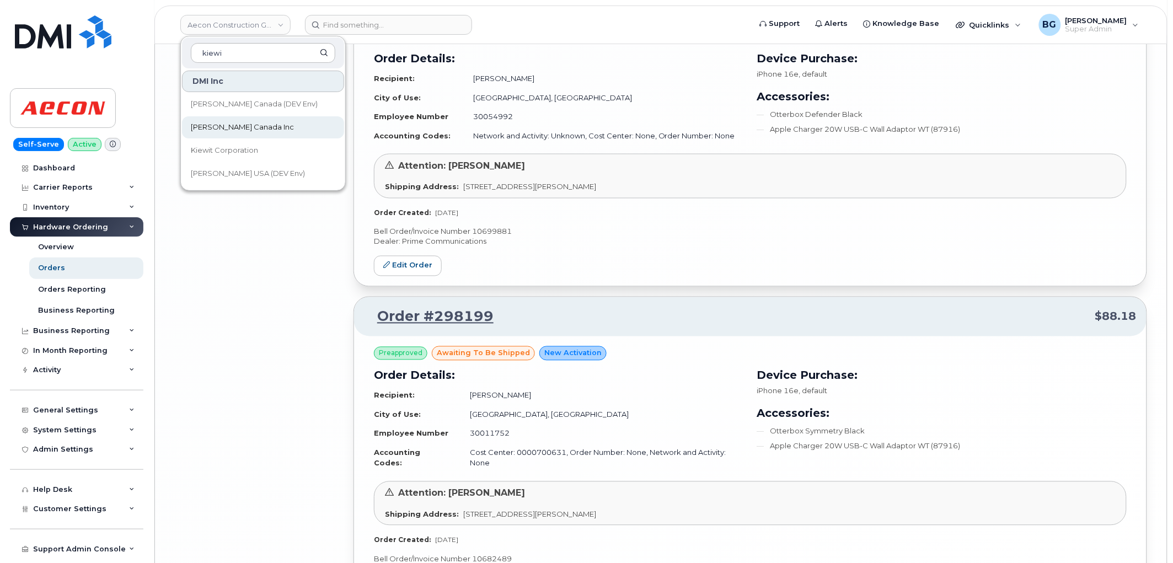
type input "kiewi"
click at [199, 127] on span "Kiewit Canada Inc" at bounding box center [242, 127] width 103 height 11
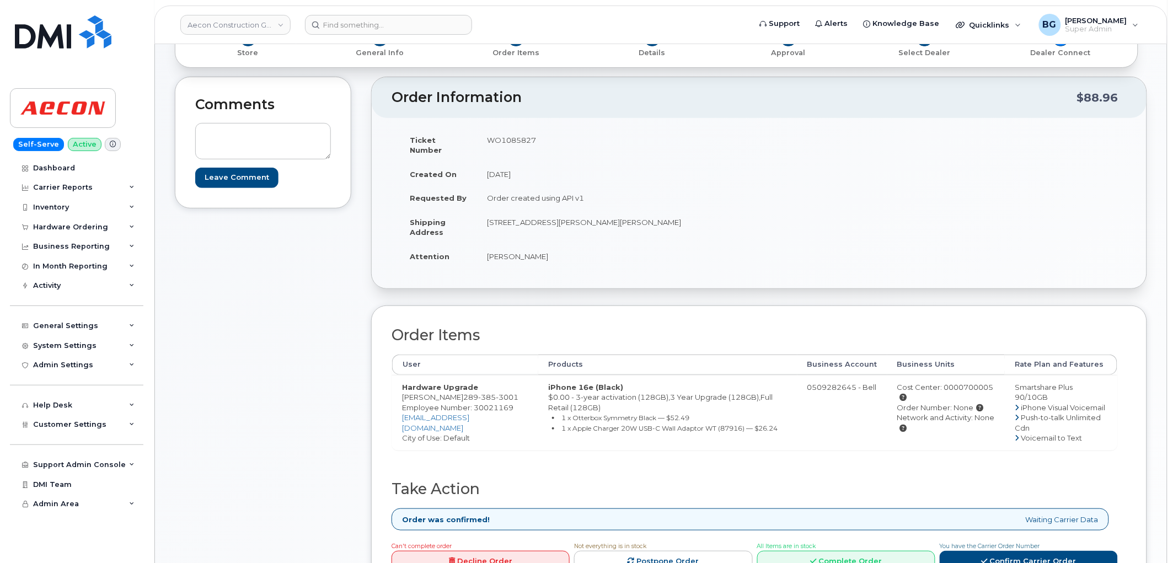
scroll to position [286, 0]
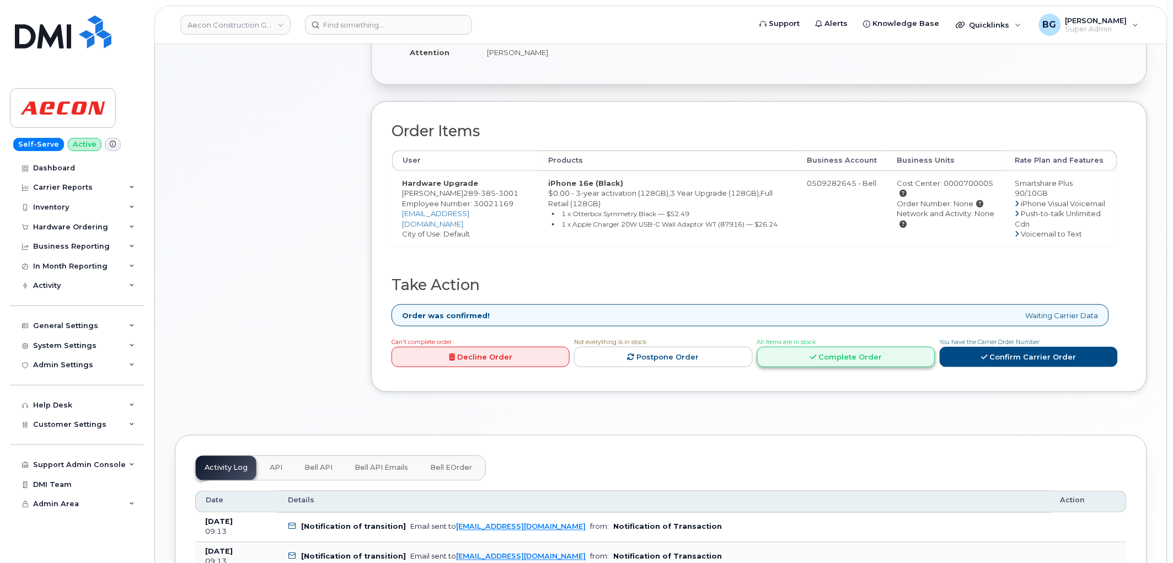
click at [840, 347] on link "Complete Order" at bounding box center [846, 357] width 178 height 20
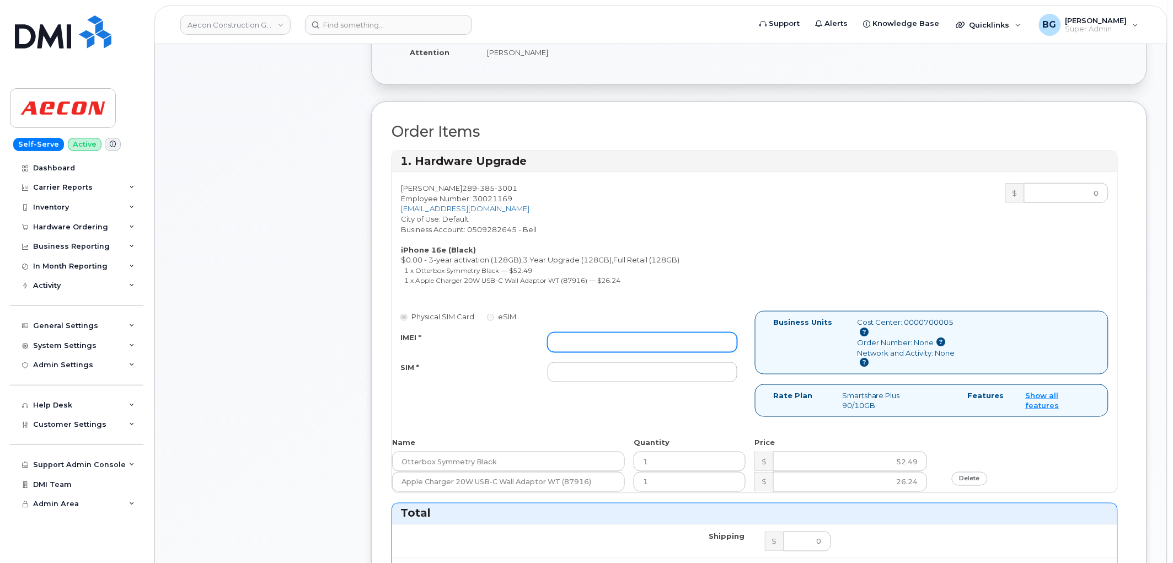
click at [590, 333] on input "IMEI *" at bounding box center [643, 343] width 190 height 20
paste input "354216330978085"
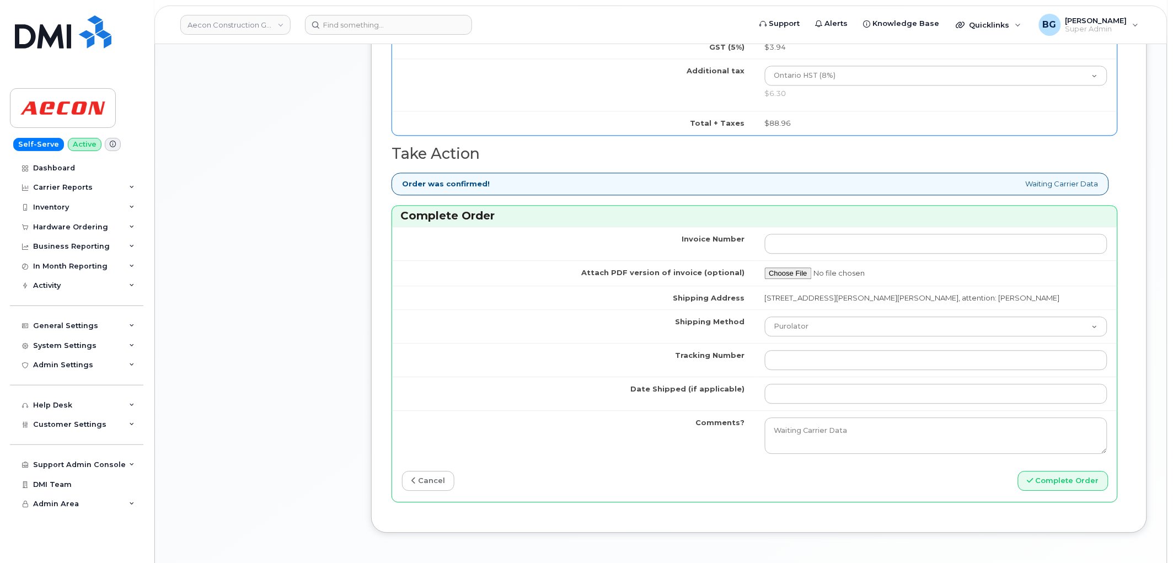
scroll to position [857, 0]
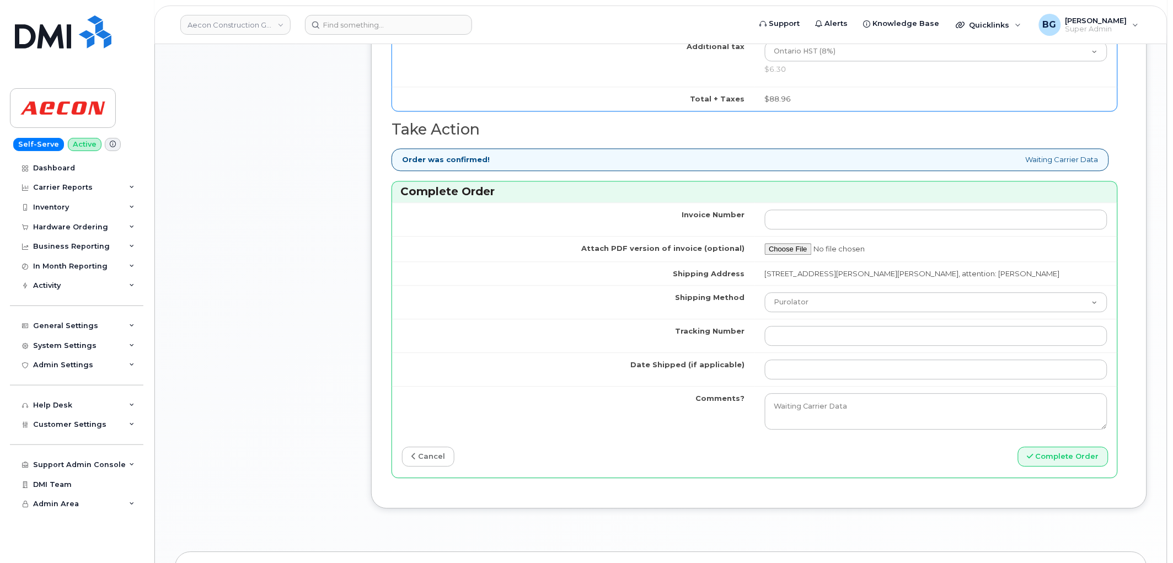
type input "354216330978085"
click at [809, 319] on td at bounding box center [936, 336] width 363 height 34
click at [809, 326] on input "Tracking Number" at bounding box center [936, 336] width 343 height 20
paste input "520019089173"
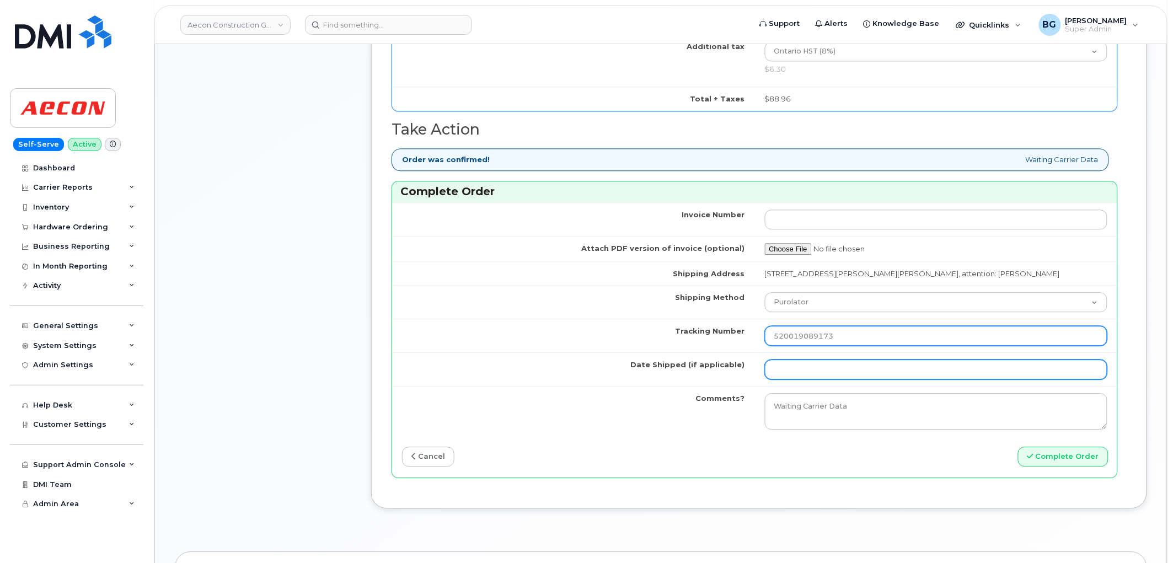
type input "520019089173"
click at [817, 360] on input "Date Shipped (if applicable)" at bounding box center [936, 370] width 343 height 20
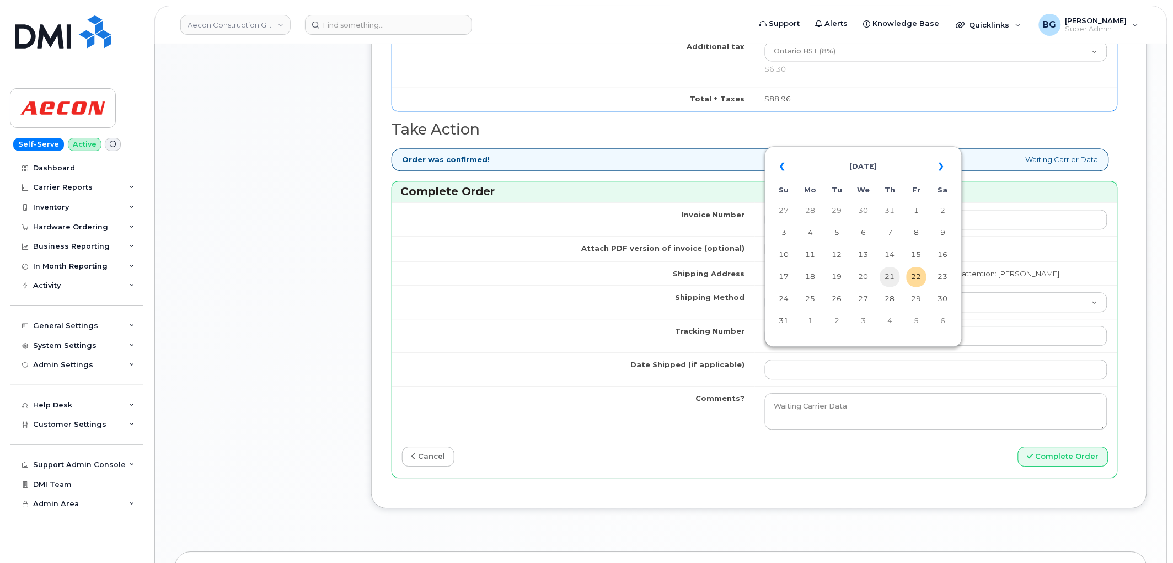
click at [888, 278] on td "21" at bounding box center [890, 277] width 20 height 20
type input "2025-08-21"
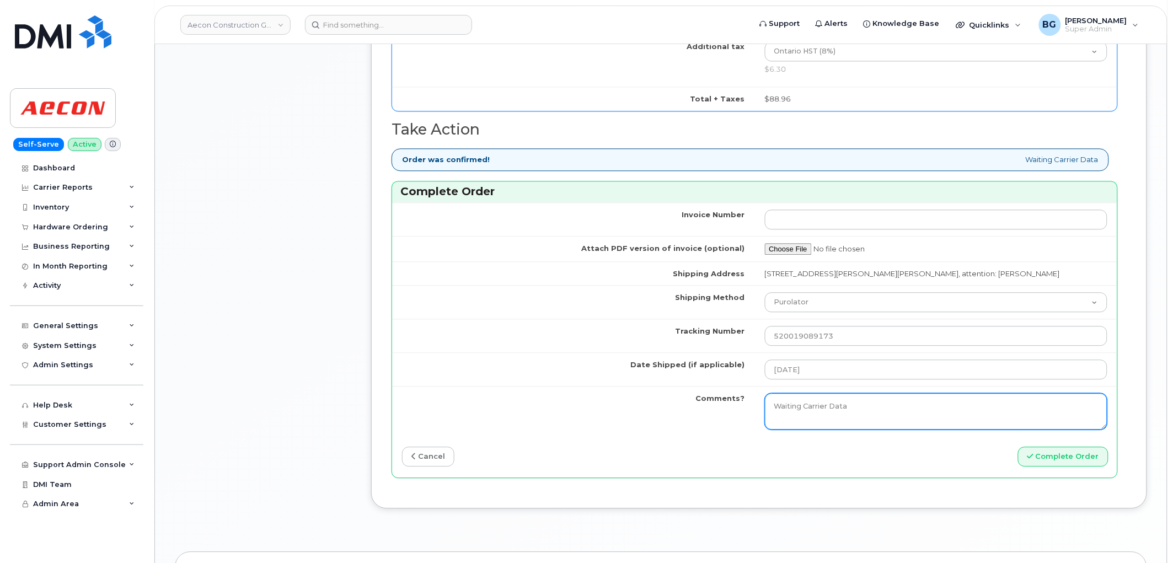
click at [813, 397] on textarea "Waiting Carrier Data" at bounding box center [936, 411] width 343 height 36
drag, startPoint x: 878, startPoint y: 397, endPoint x: 709, endPoint y: 395, distance: 169.9
click at [717, 397] on tr "Comments? Waiting Carrier Data" at bounding box center [754, 411] width 725 height 50
paste textarea "520017121739"
type textarea "Accessories 520017121739"
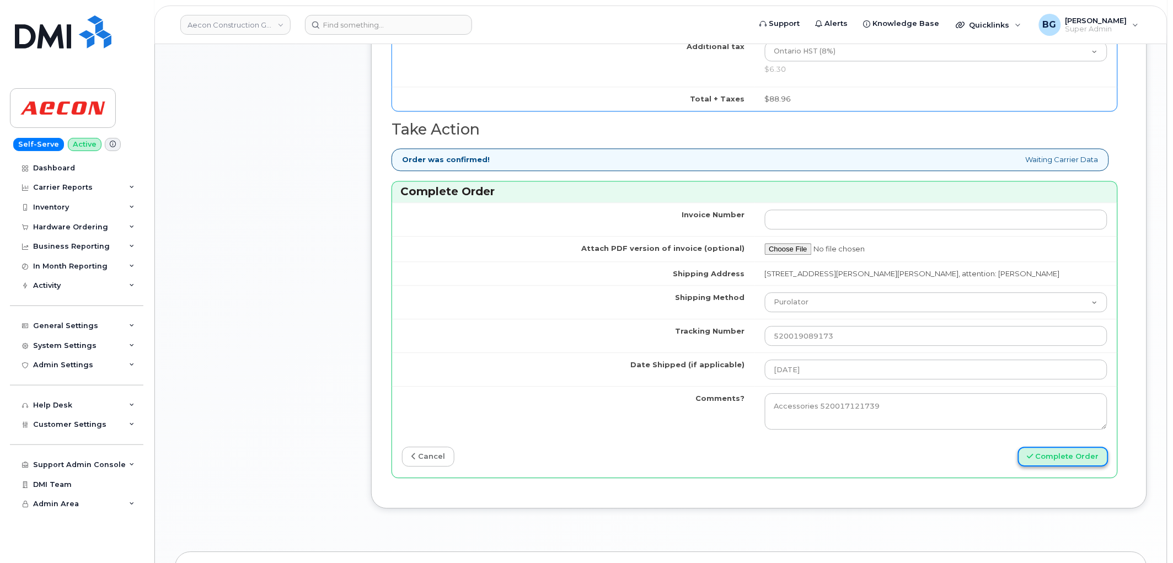
click at [1052, 447] on button "Complete Order" at bounding box center [1063, 457] width 90 height 20
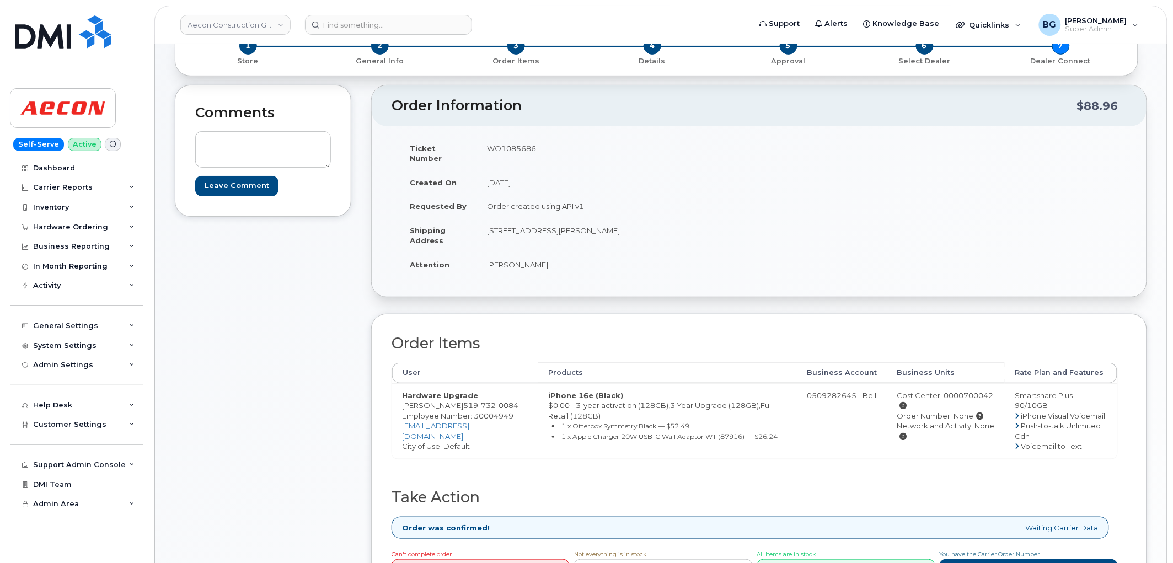
scroll to position [245, 0]
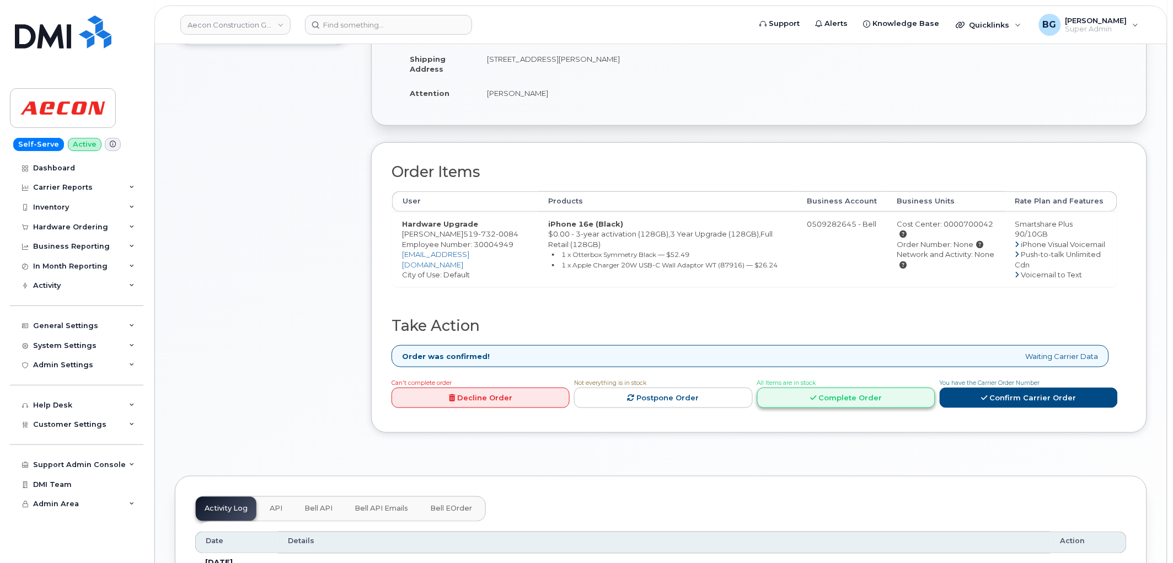
click at [867, 390] on link "Complete Order" at bounding box center [846, 398] width 178 height 20
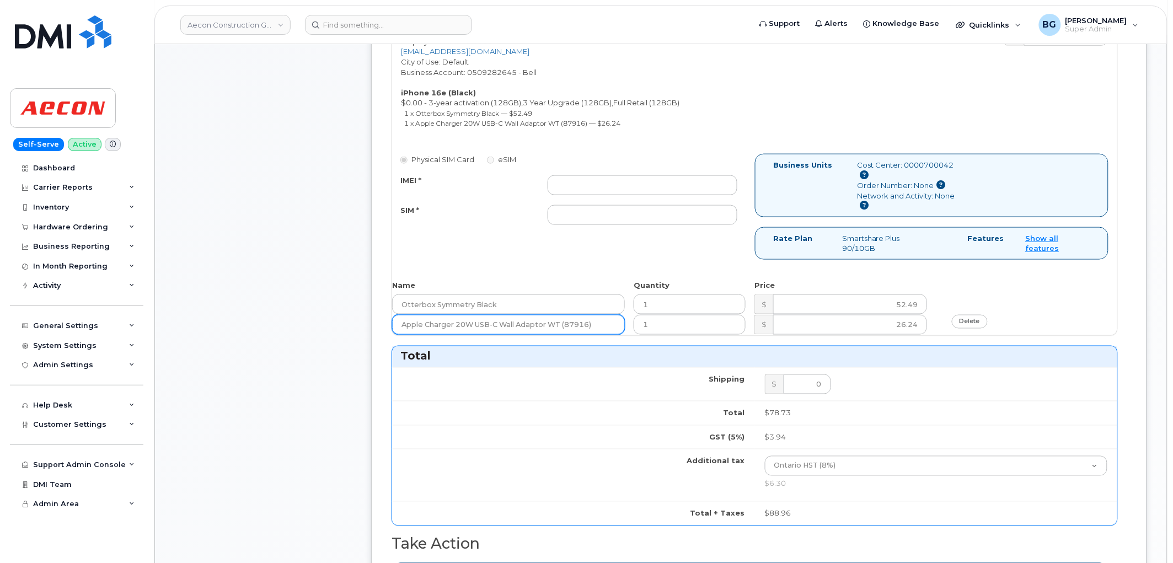
scroll to position [449, 0]
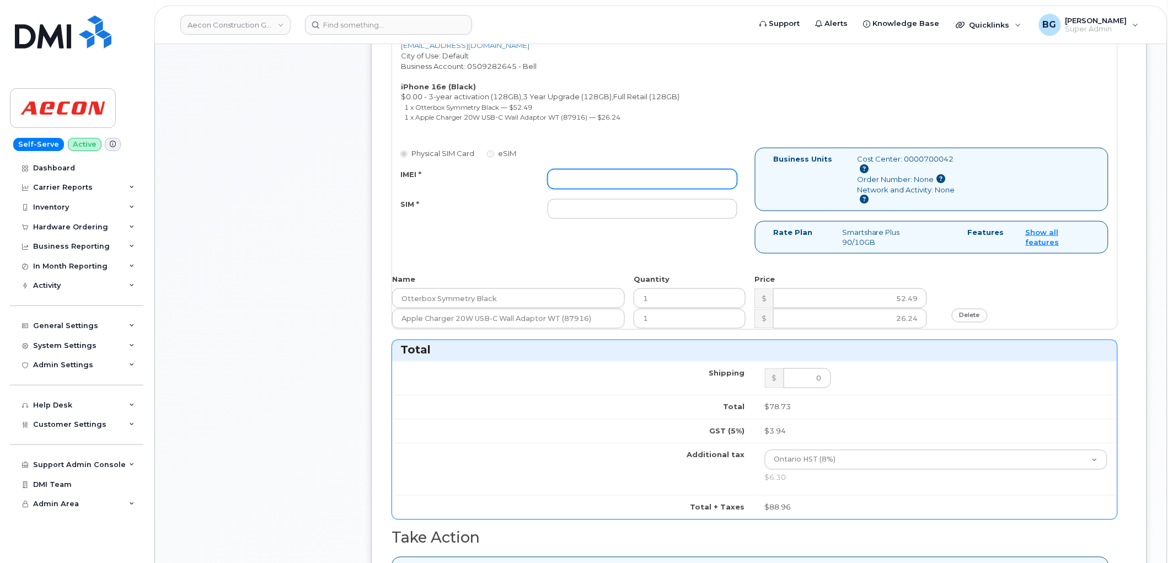
click at [605, 169] on input "IMEI *" at bounding box center [643, 179] width 190 height 20
paste input "354216330983812"
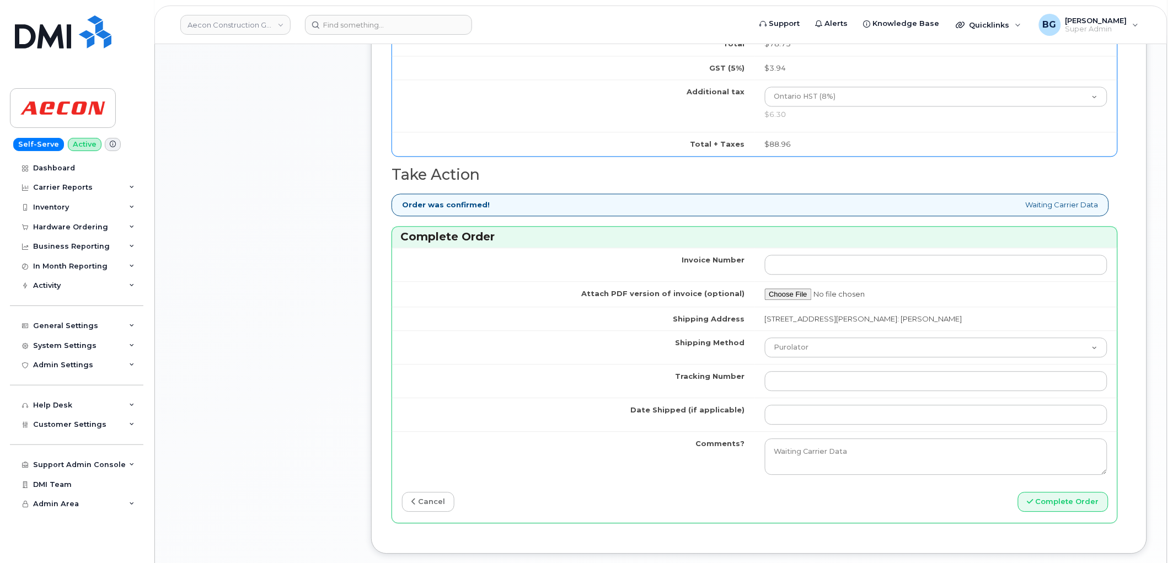
scroll to position [817, 0]
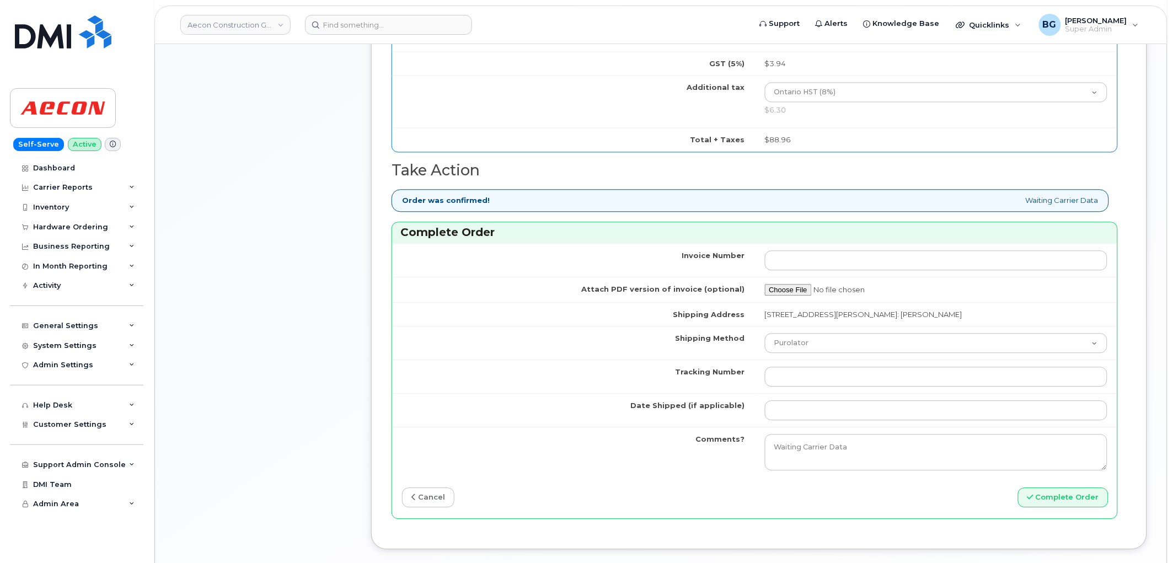
type input "354216330983812"
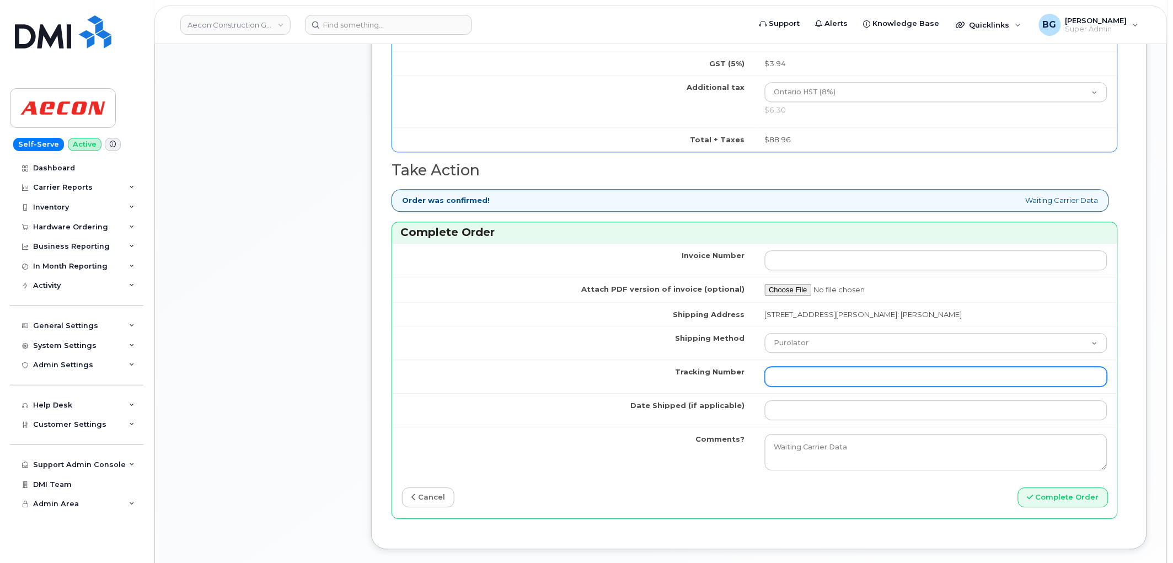
click at [824, 375] on input "Tracking Number" at bounding box center [936, 377] width 343 height 20
paste input "520019079232"
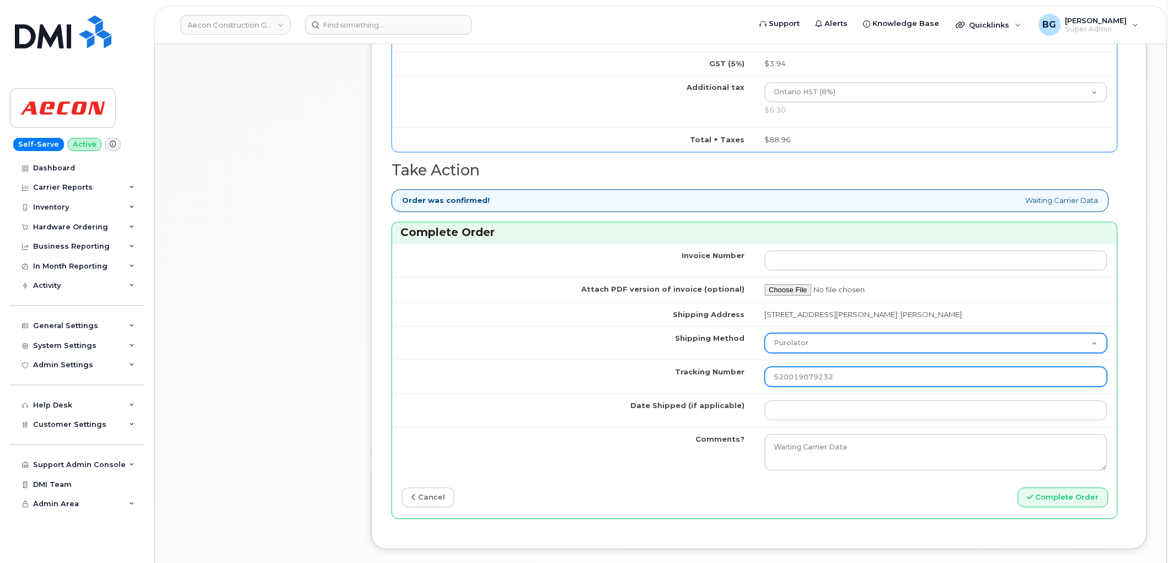
type input "520019079232"
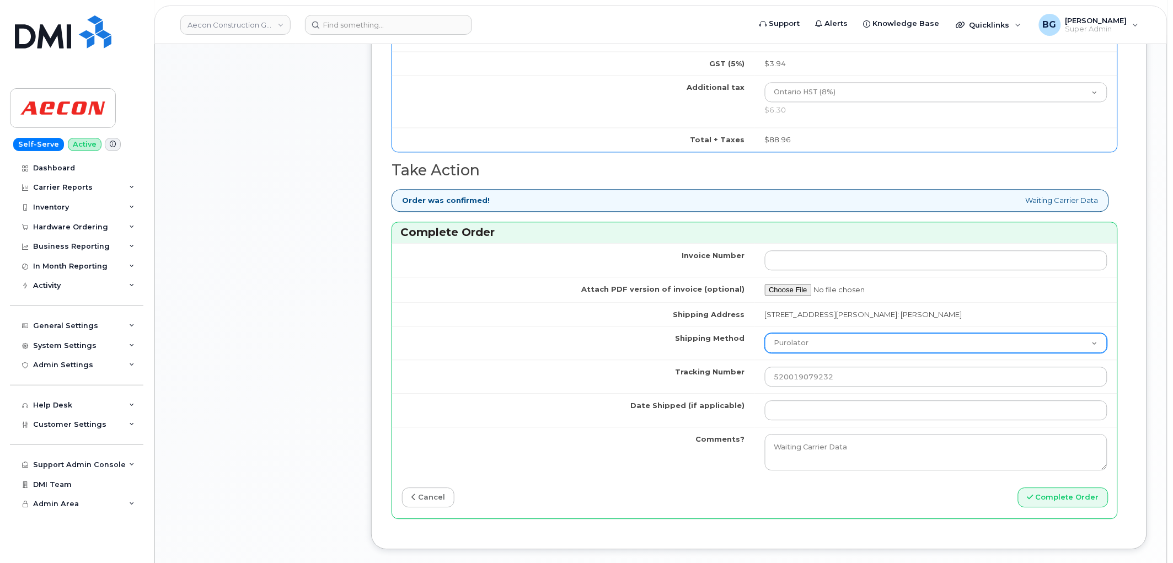
click at [820, 335] on select "Purolator UPS FedEx Canada Post Courier Other Drop Off Pick Up" at bounding box center [936, 343] width 343 height 20
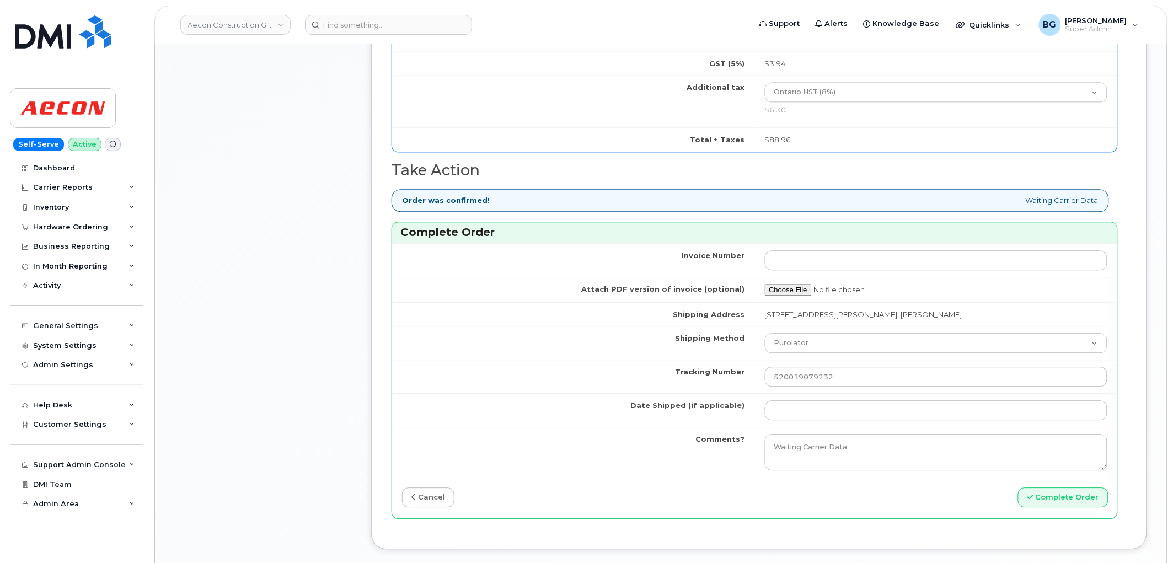
click at [491, 313] on td "Shipping Address" at bounding box center [573, 314] width 363 height 24
click at [811, 400] on input "Date Shipped (if applicable)" at bounding box center [936, 410] width 343 height 20
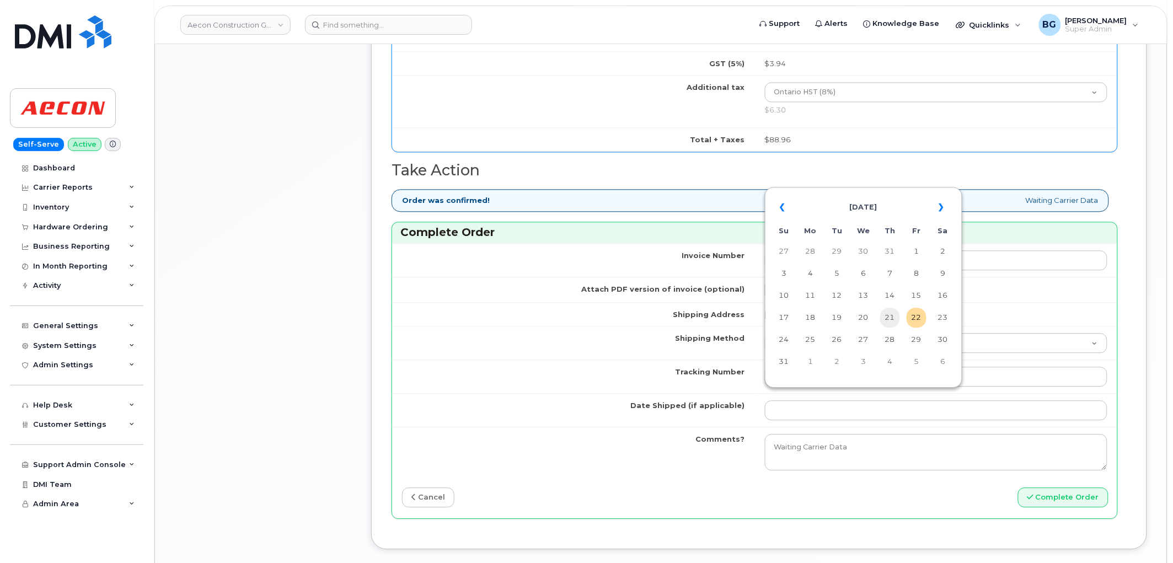
click at [891, 317] on td "21" at bounding box center [890, 318] width 20 height 20
type input "2025-08-21"
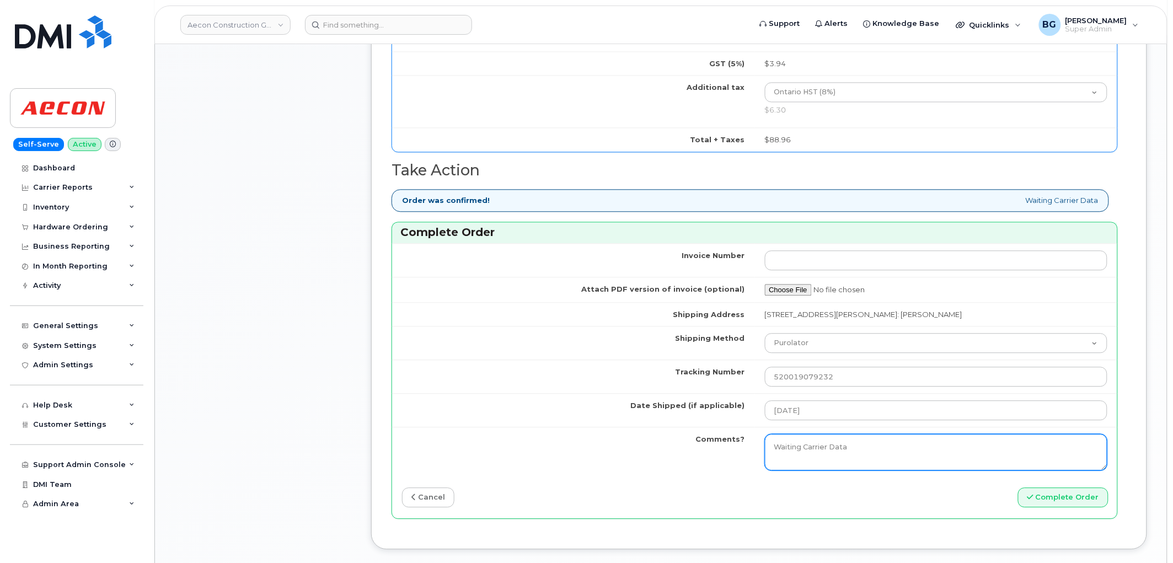
click at [857, 434] on textarea "Waiting Carrier Data" at bounding box center [936, 452] width 343 height 36
drag, startPoint x: 857, startPoint y: 438, endPoint x: 651, endPoint y: 407, distance: 208.6
click at [651, 407] on tbody "Invoice Number Attach PDF version of invoice (optional) Shipping Address 150 Sh…" at bounding box center [754, 360] width 725 height 234
paste textarea "520017153195"
type textarea "Accessories 520017153195"
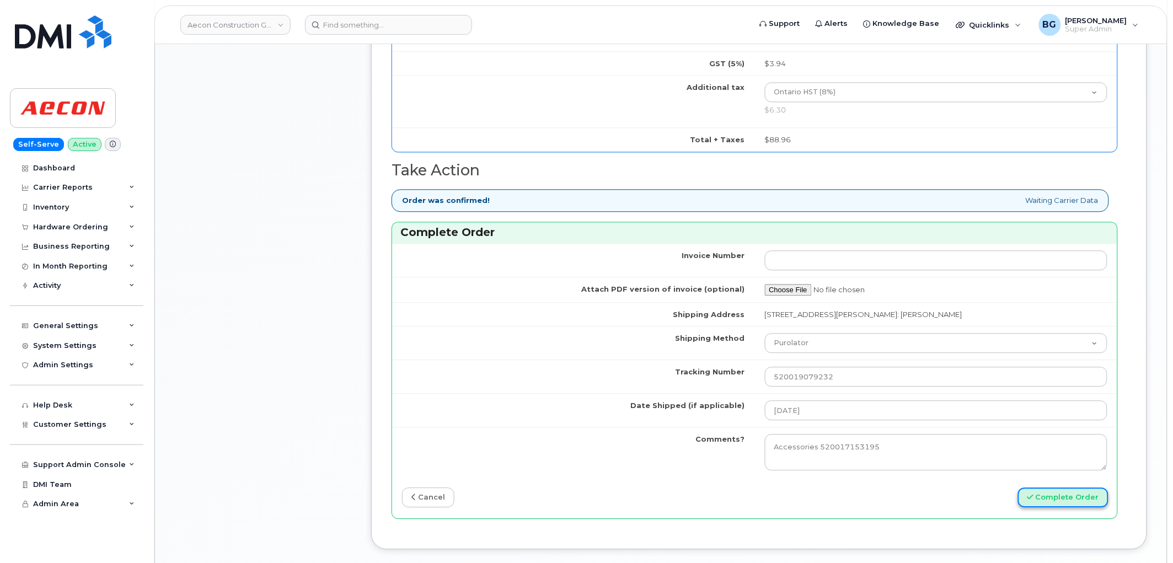
click at [1076, 492] on button "Complete Order" at bounding box center [1063, 497] width 90 height 20
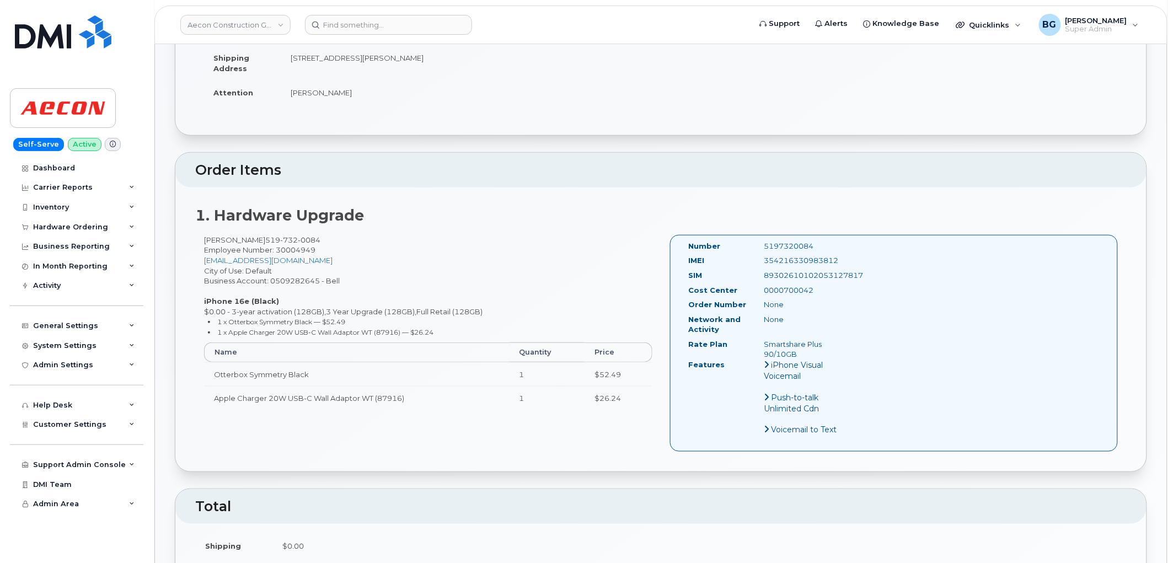
scroll to position [245, 0]
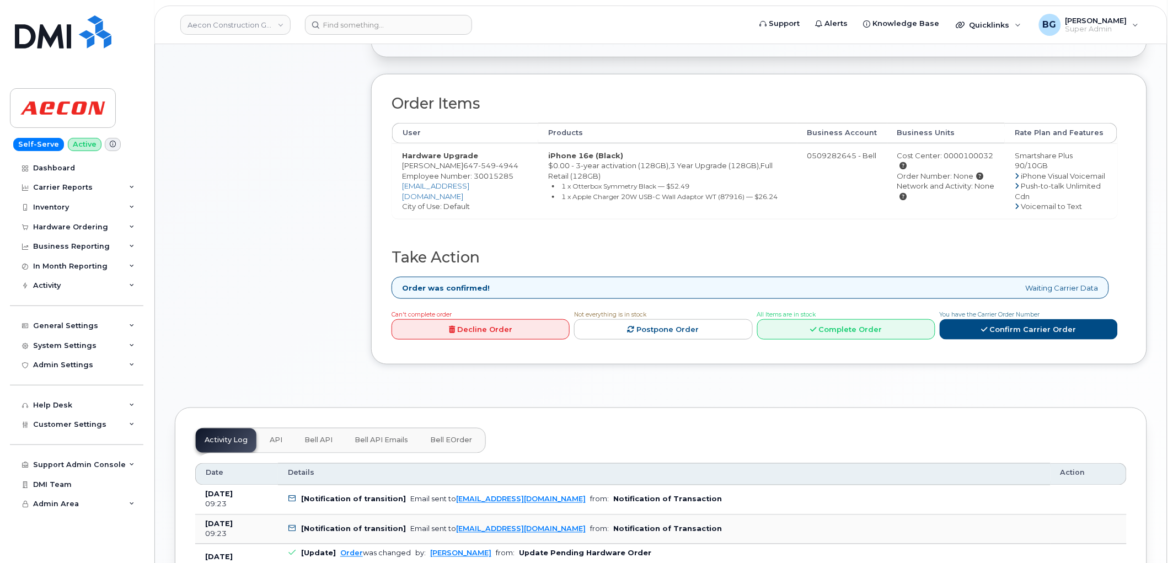
scroll to position [409, 0]
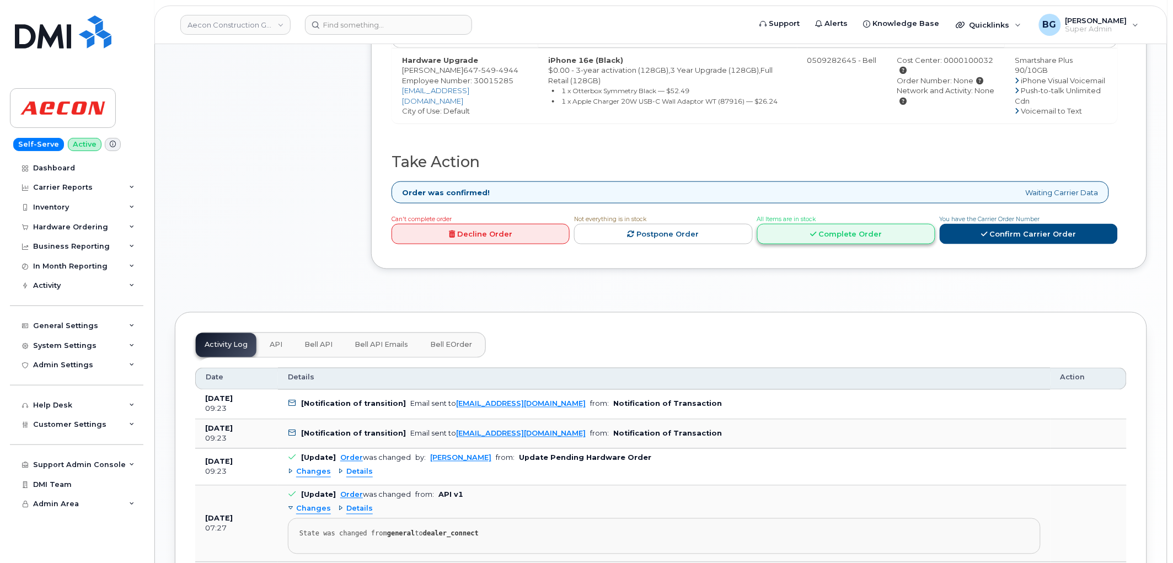
click at [865, 233] on link "Complete Order" at bounding box center [846, 234] width 178 height 20
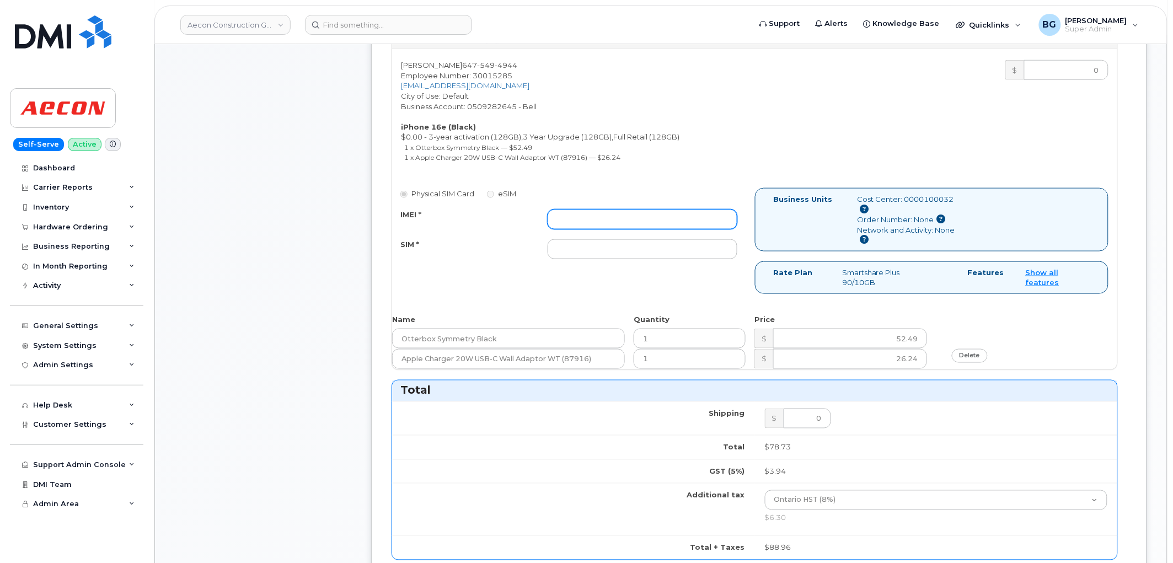
click at [594, 210] on input "IMEI *" at bounding box center [643, 220] width 190 height 20
paste input "354216330583604"
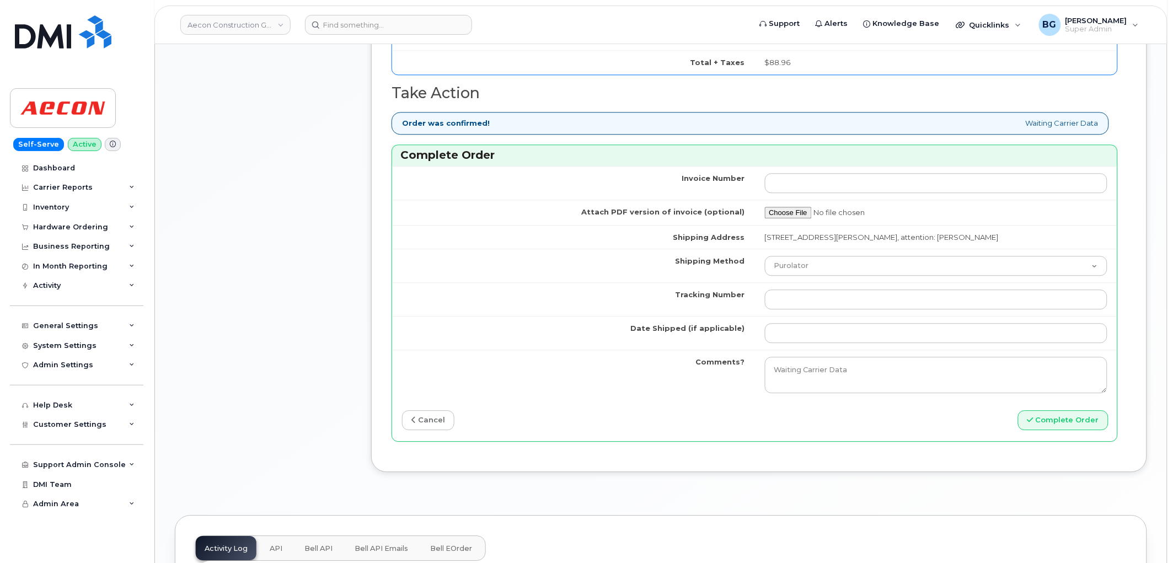
scroll to position [899, 0]
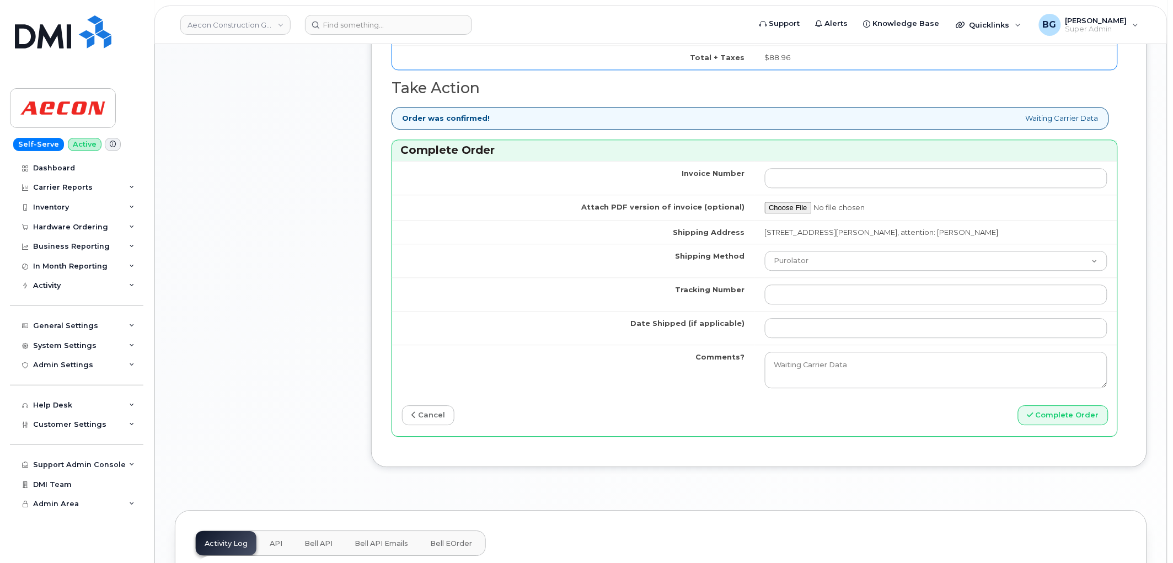
type input "354216330583604"
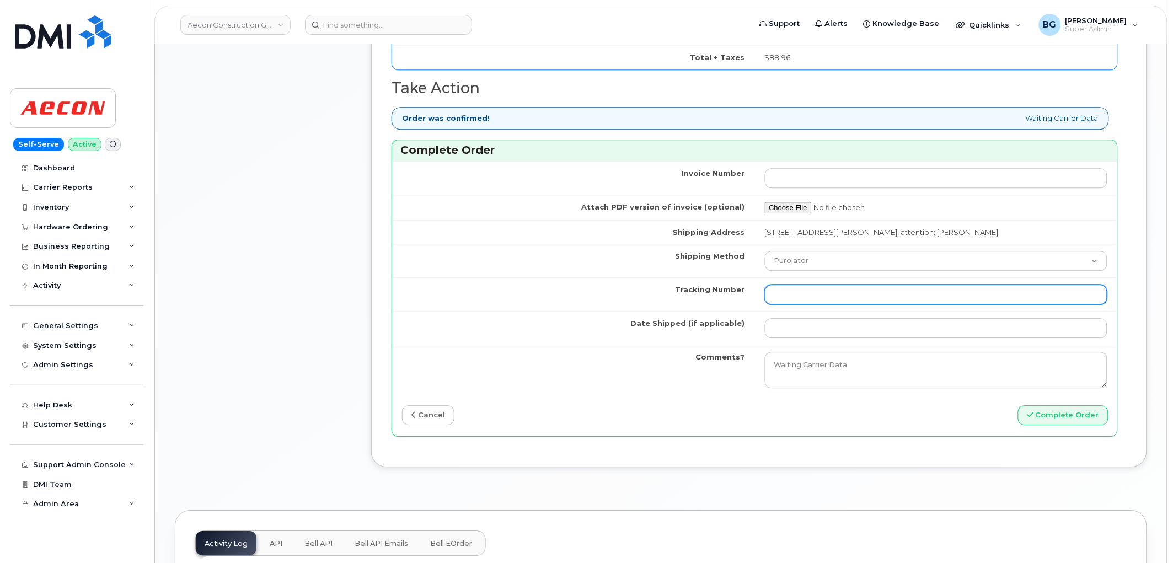
click at [800, 285] on input "Tracking Number" at bounding box center [936, 295] width 343 height 20
paste input "520019079372"
type input "520019079372"
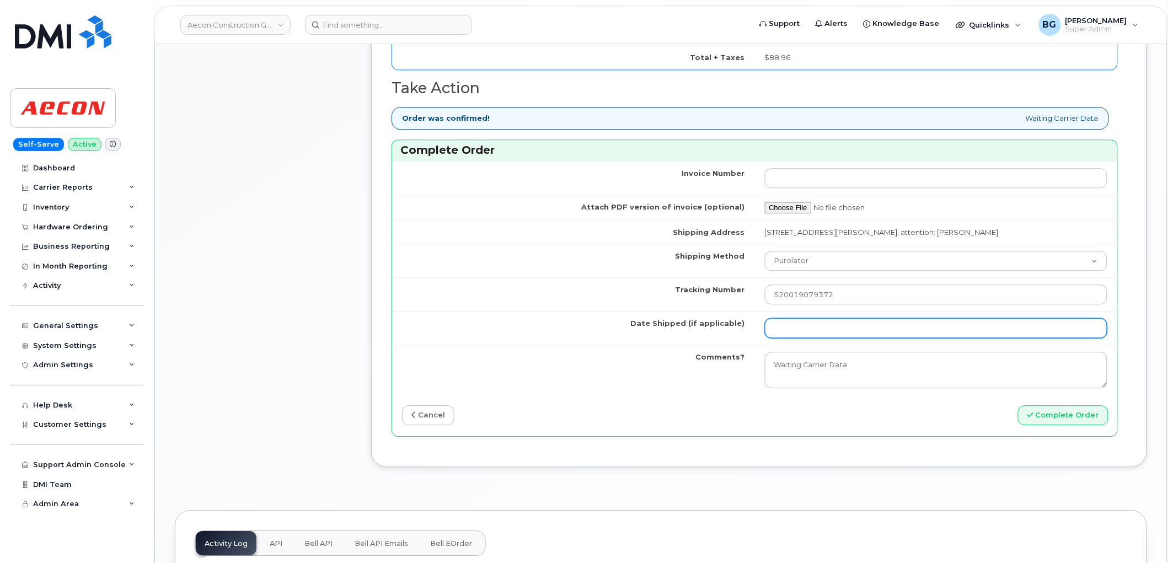
click at [828, 320] on input "Date Shipped (if applicable)" at bounding box center [936, 328] width 343 height 20
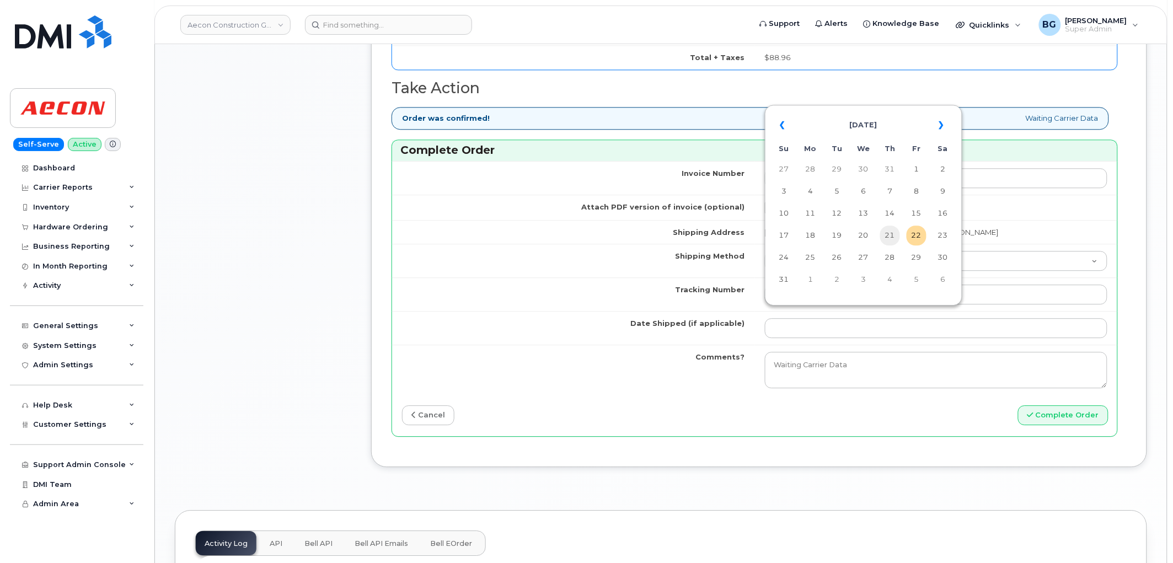
click at [892, 239] on td "21" at bounding box center [890, 236] width 20 height 20
type input "[DATE]"
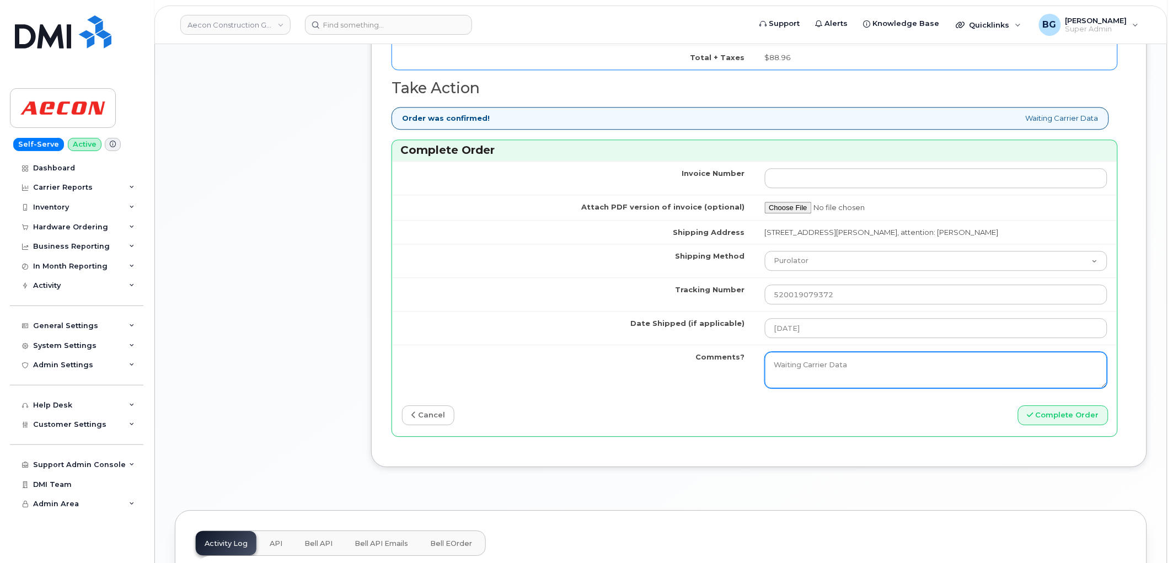
click at [859, 361] on textarea "Waiting Carrier Data" at bounding box center [936, 370] width 343 height 36
type textarea "W"
paste textarea "520017188142"
type textarea "Accessories 520017188142"
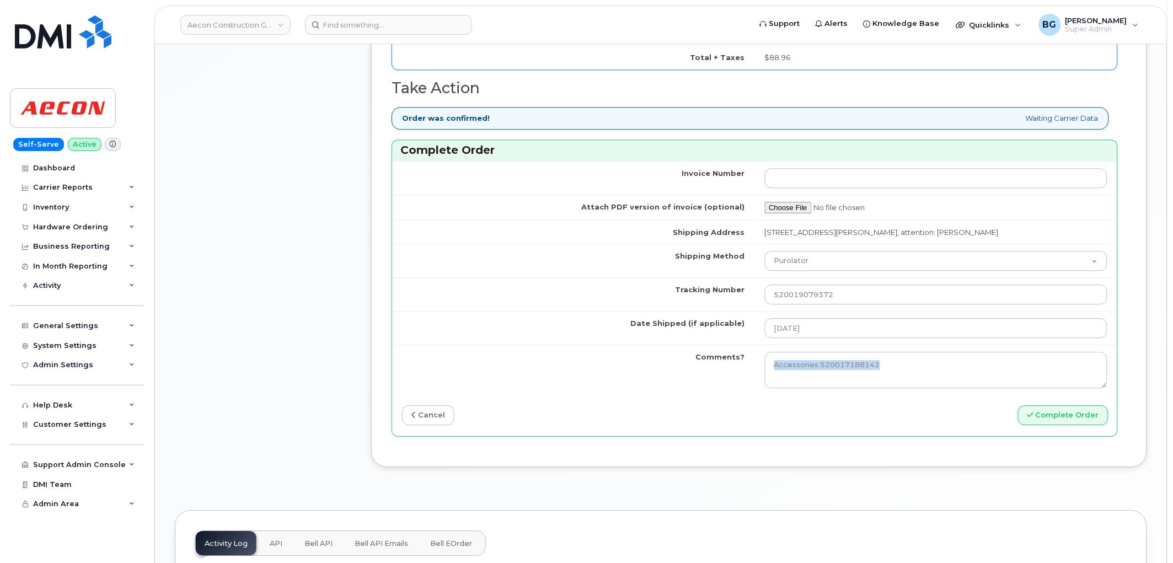
click at [1063, 389] on div "Invoice Number Attach PDF version of invoice (optional) Shipping Address [STREE…" at bounding box center [754, 298] width 725 height 275
click at [1057, 405] on button "Complete Order" at bounding box center [1063, 415] width 90 height 20
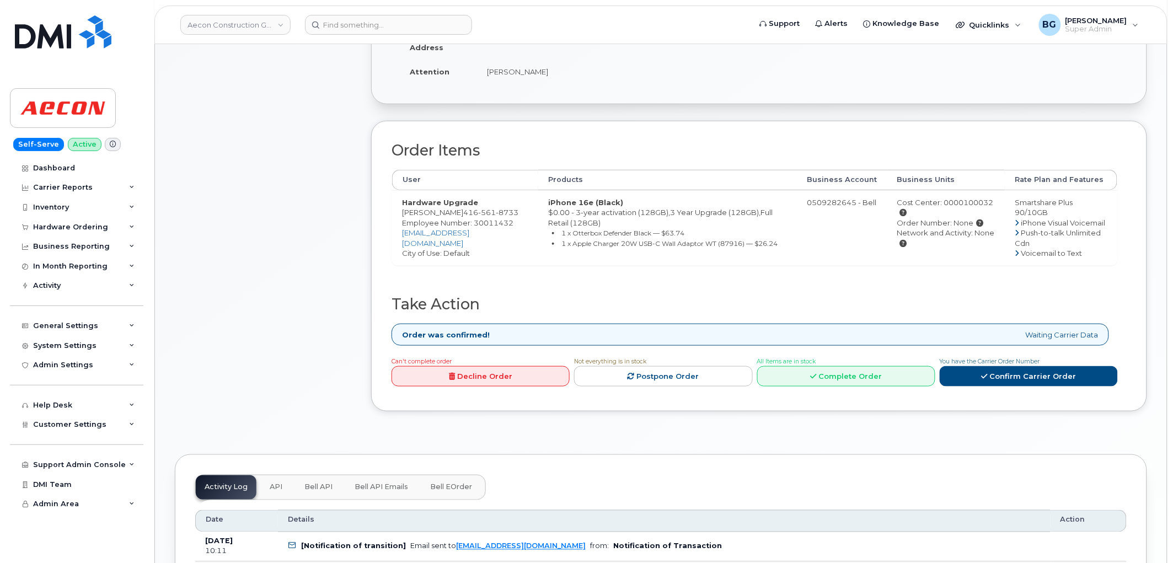
scroll to position [286, 0]
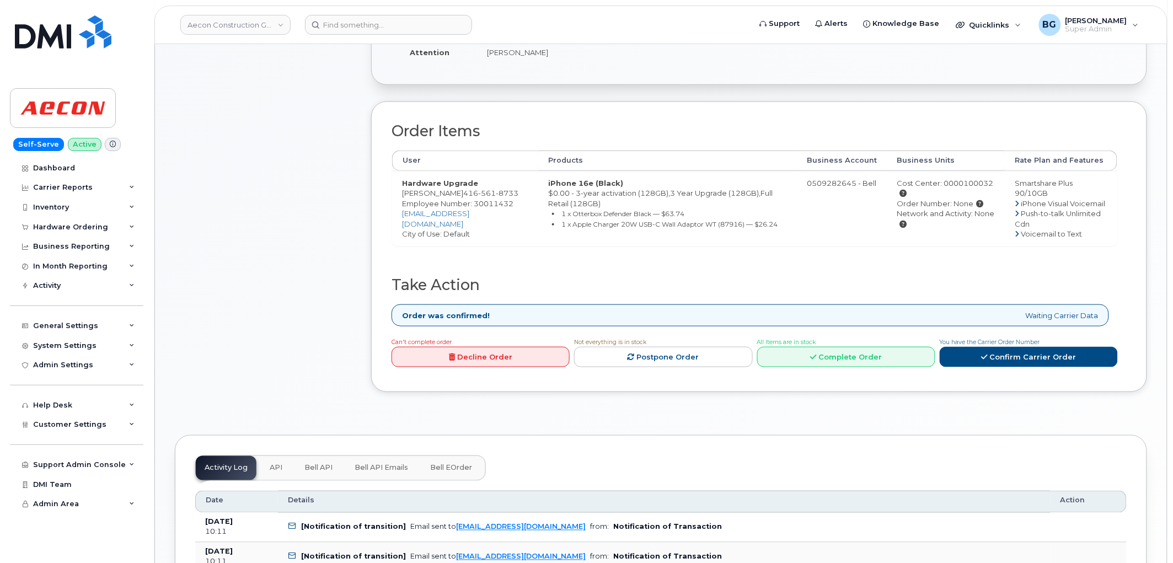
click at [848, 336] on div "All Items are in stock Complete Order" at bounding box center [846, 351] width 178 height 31
click at [846, 347] on link "Complete Order" at bounding box center [846, 357] width 178 height 20
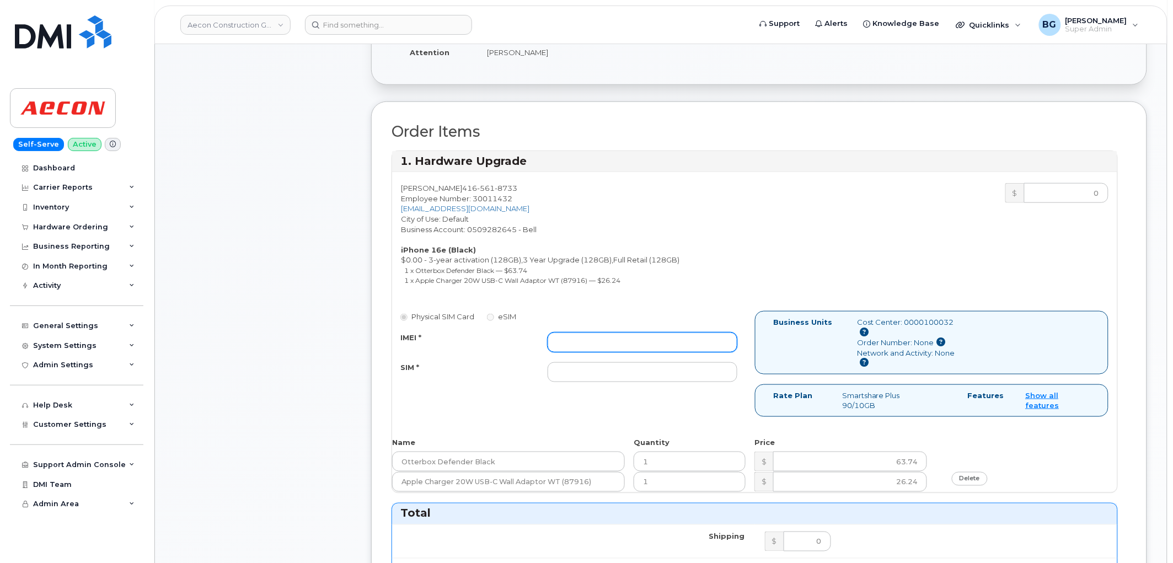
click at [610, 333] on input "IMEI *" at bounding box center [643, 343] width 190 height 20
paste input "520019079216"
click at [626, 333] on input "520019079216" at bounding box center [643, 343] width 190 height 20
paste input "354216330911318"
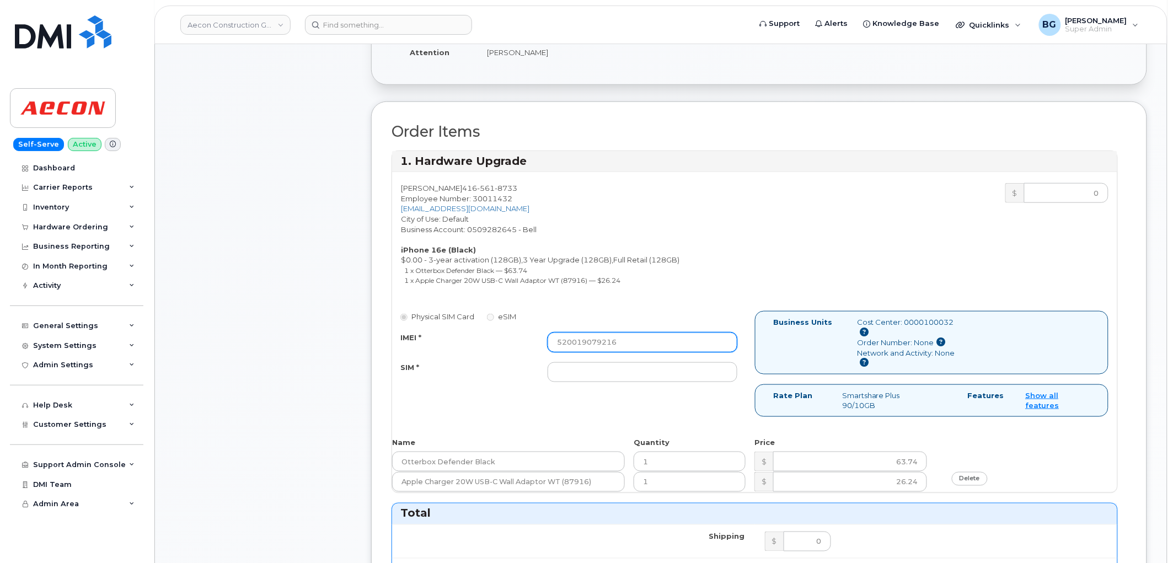
click at [626, 333] on input "520019079216" at bounding box center [643, 343] width 190 height 20
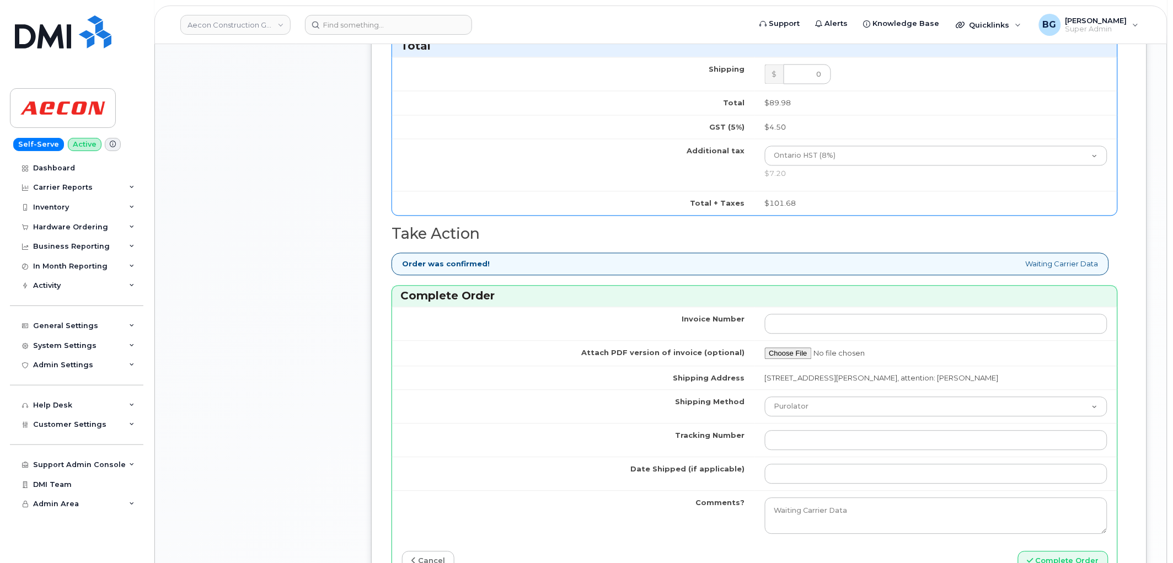
scroll to position [776, 0]
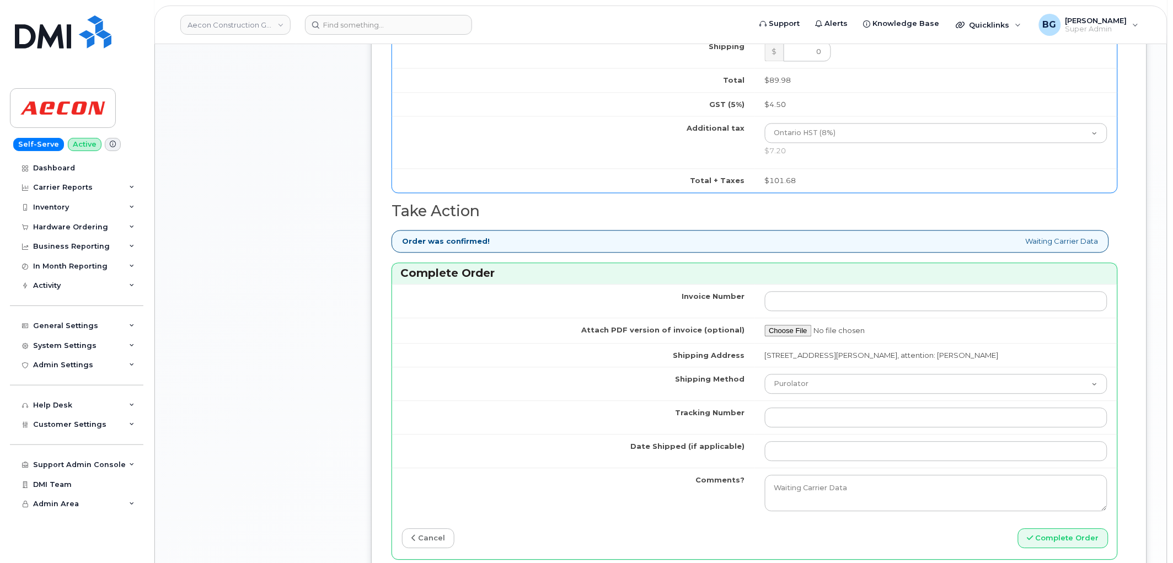
type input "354216330911318"
click at [822, 411] on input "Tracking Number" at bounding box center [936, 418] width 343 height 20
paste input "520019079216"
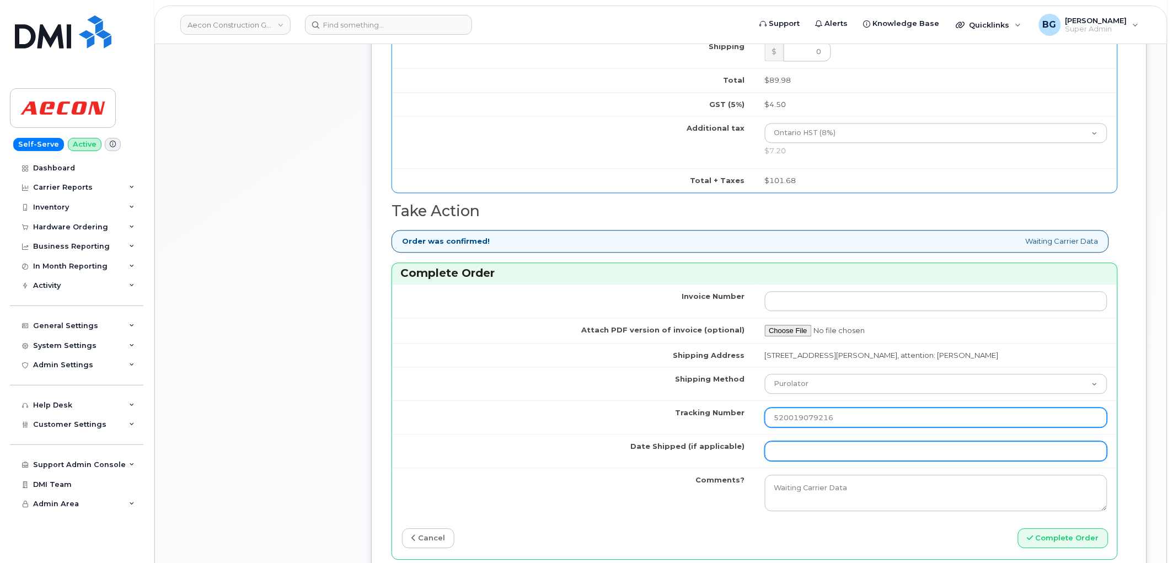
type input "520019079216"
click at [797, 451] on input "Date Shipped (if applicable)" at bounding box center [936, 451] width 343 height 20
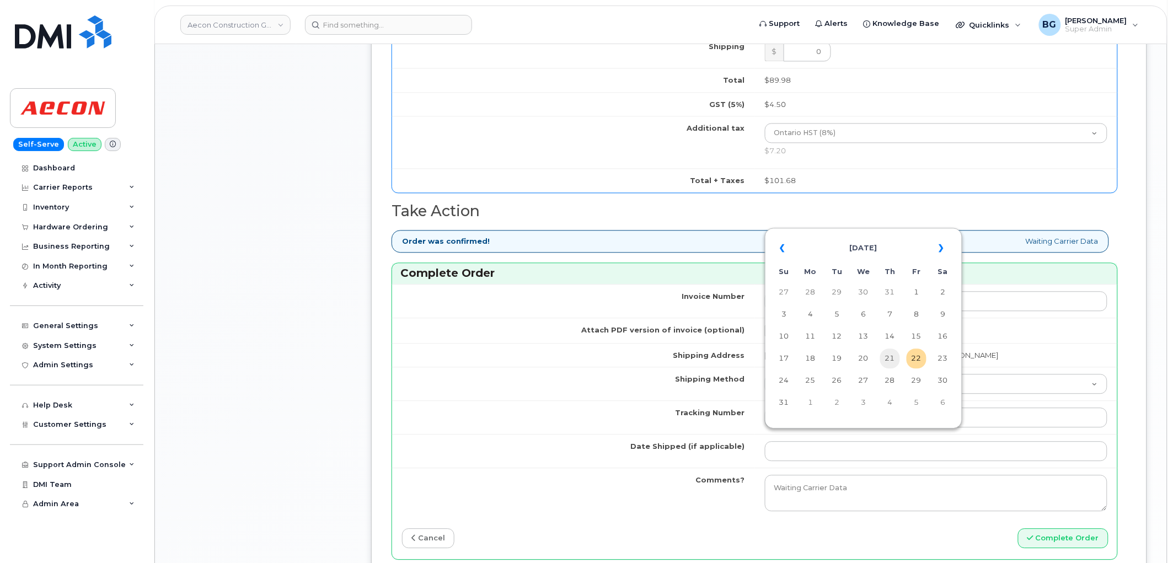
click at [892, 360] on td "21" at bounding box center [890, 359] width 20 height 20
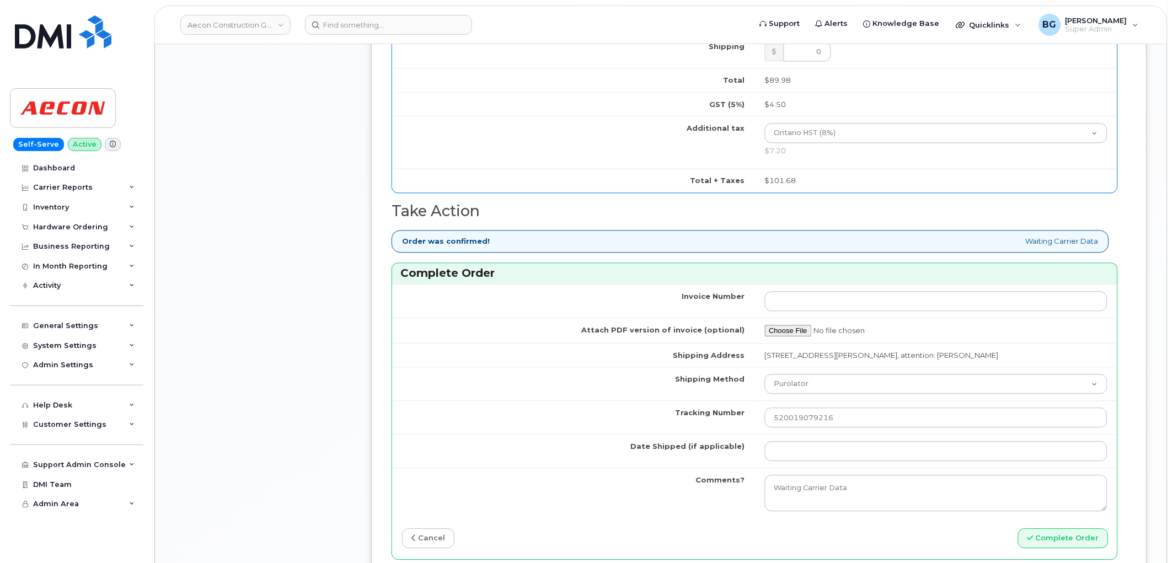
type input "[DATE]"
drag, startPoint x: 857, startPoint y: 475, endPoint x: 689, endPoint y: 484, distance: 167.9
click at [689, 484] on tr "Comments? Waiting Carrier Data" at bounding box center [754, 493] width 725 height 50
paste textarea "Accessories: 520017149193"
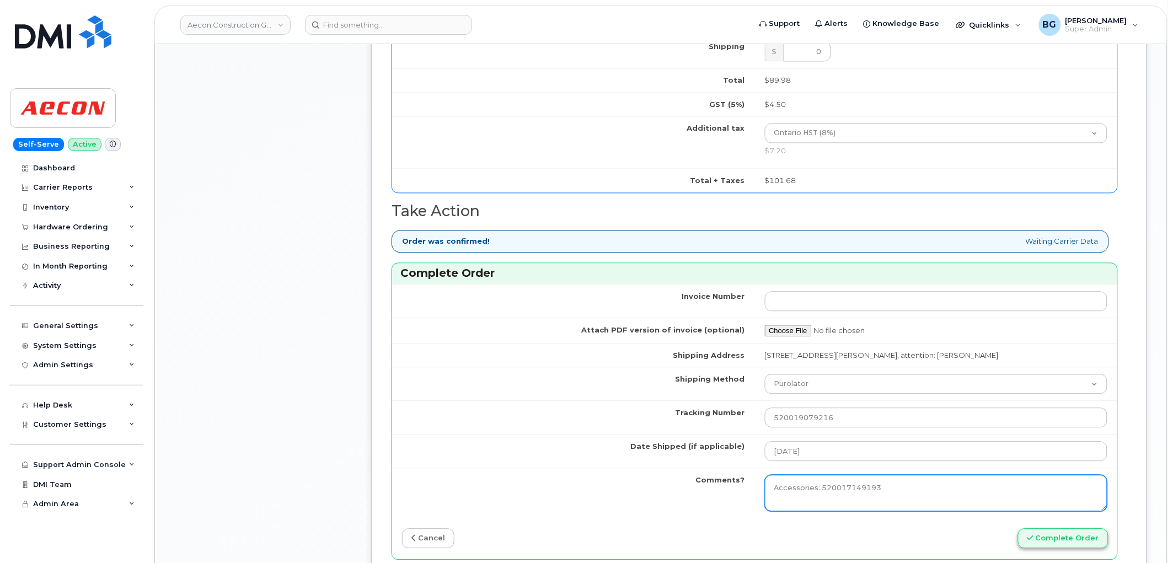
type textarea "Accessories: 520017149193"
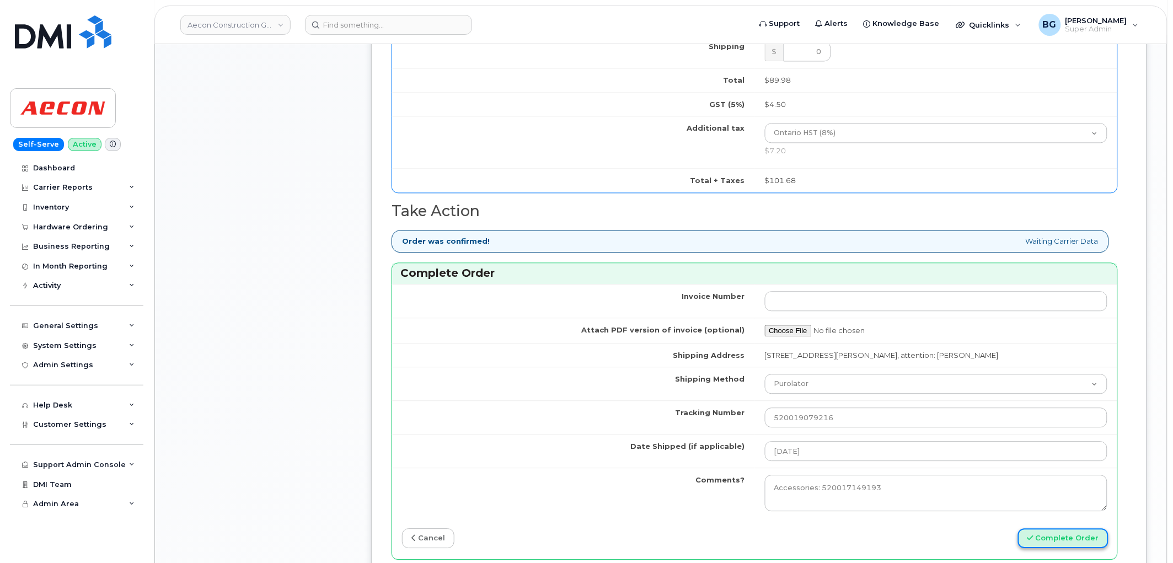
click at [1049, 528] on button "Complete Order" at bounding box center [1063, 538] width 90 height 20
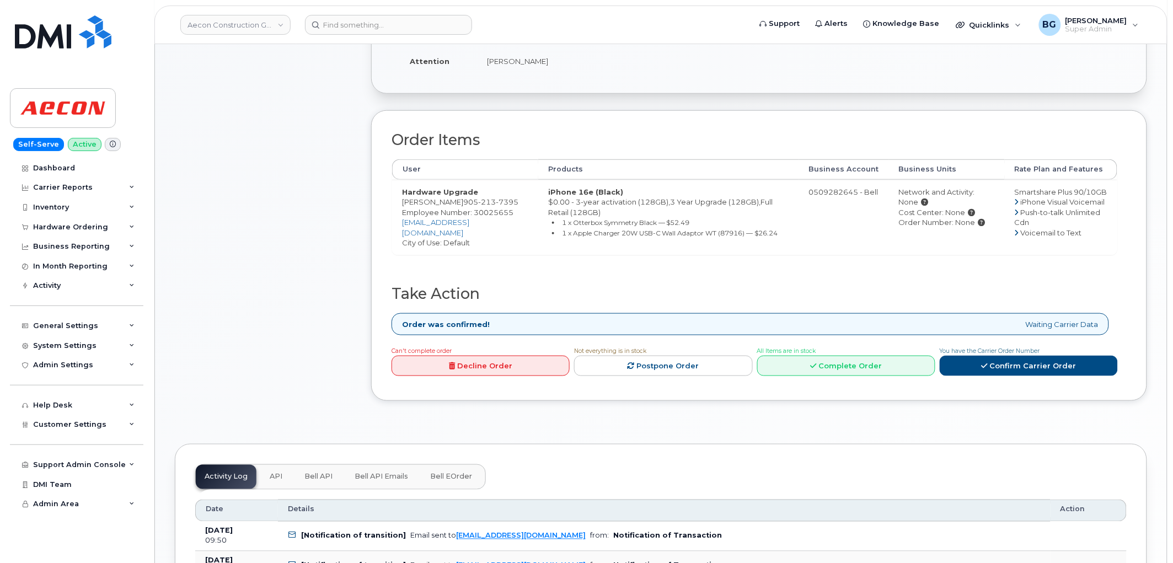
scroll to position [286, 0]
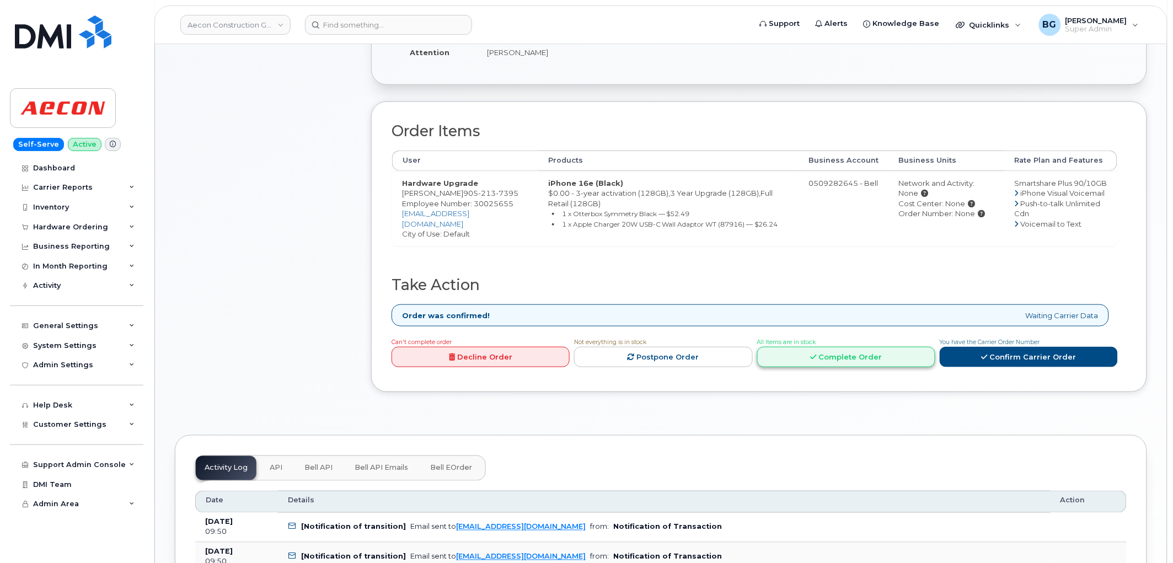
click at [859, 350] on link "Complete Order" at bounding box center [846, 357] width 178 height 20
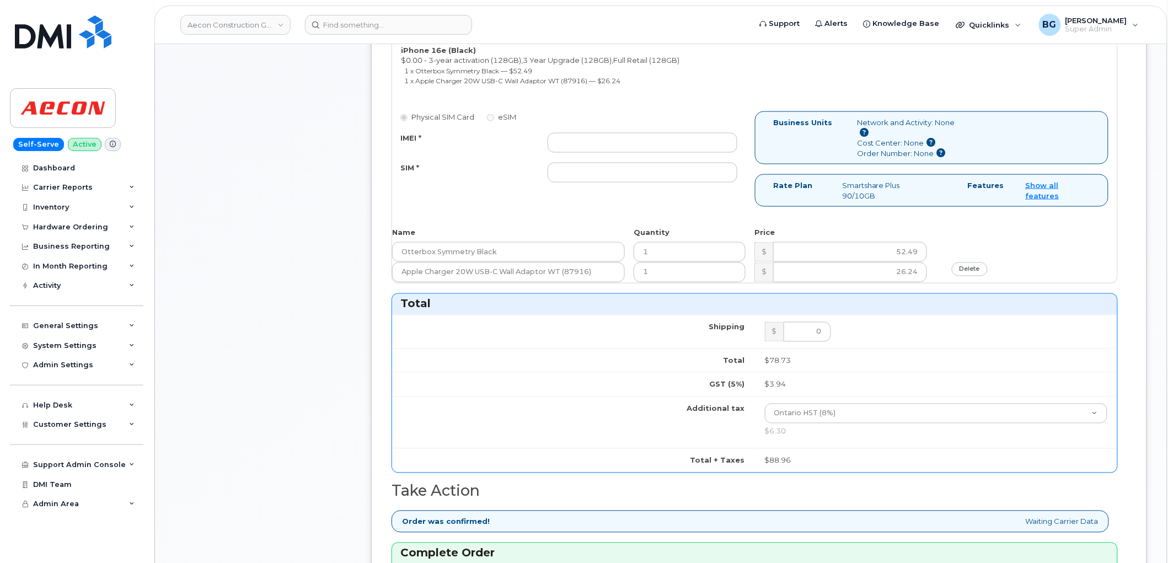
scroll to position [490, 0]
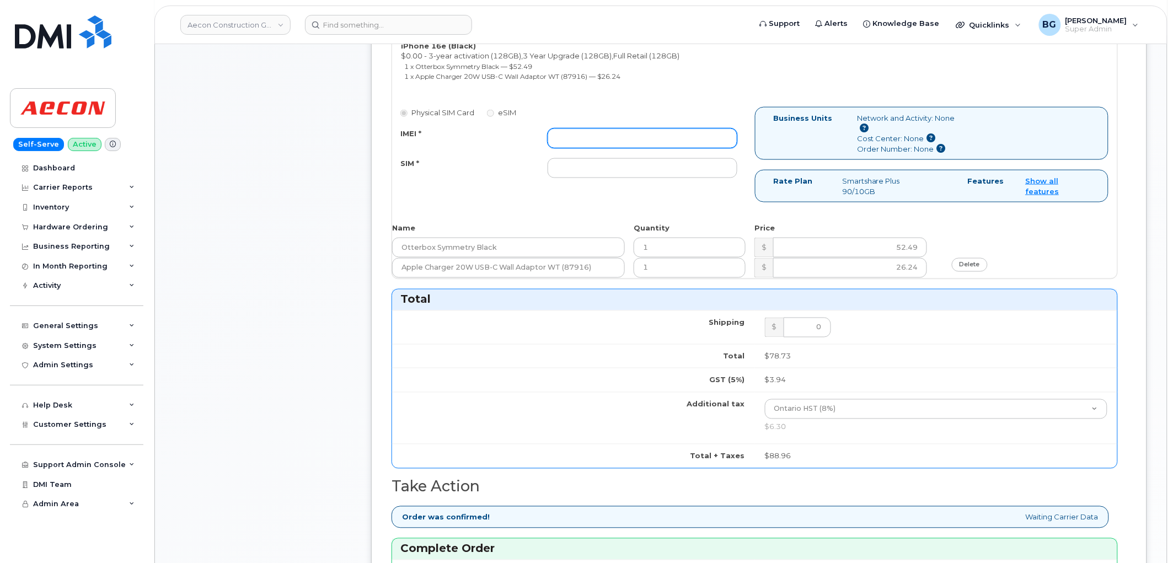
click at [607, 128] on input "IMEI *" at bounding box center [643, 138] width 190 height 20
paste input "354216330903018"
type input "354216330903018"
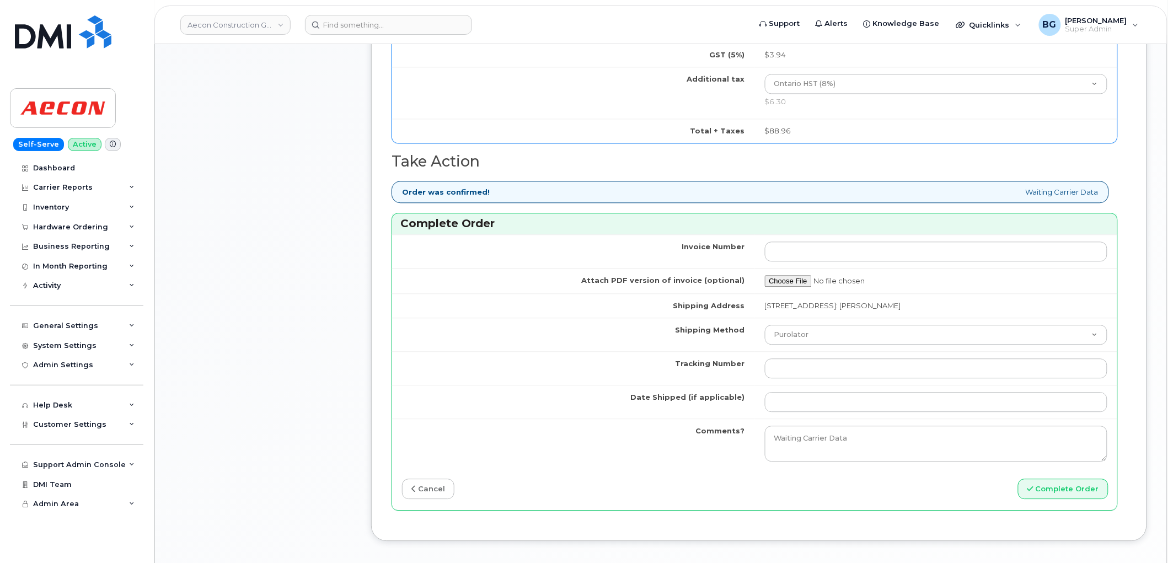
scroll to position [817, 0]
click at [785, 361] on input "Tracking Number" at bounding box center [936, 367] width 343 height 20
paste input "520019089298"
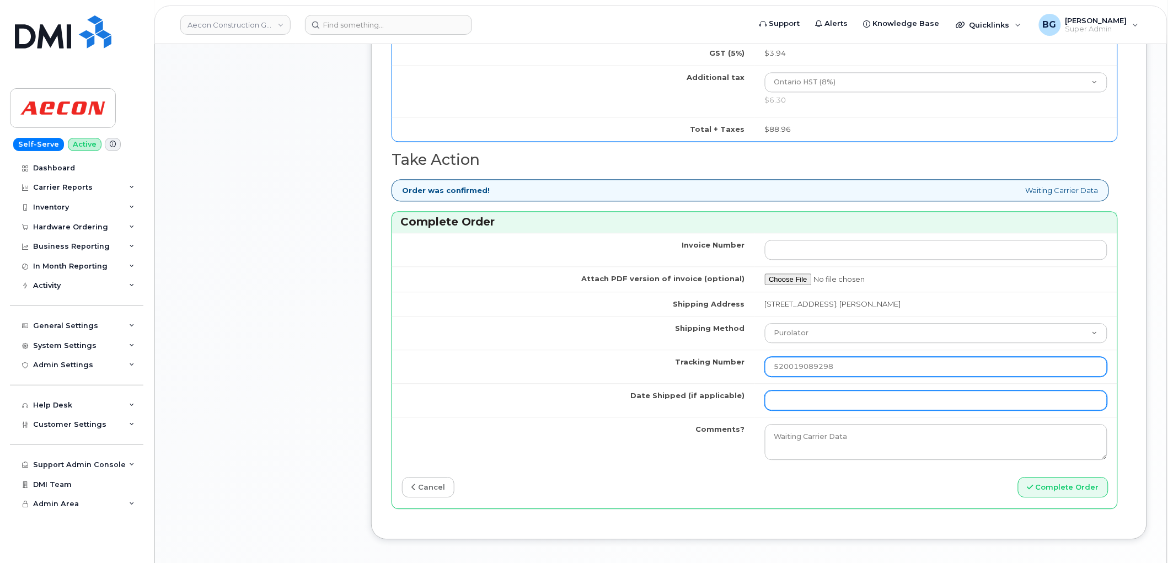
type input "520019089298"
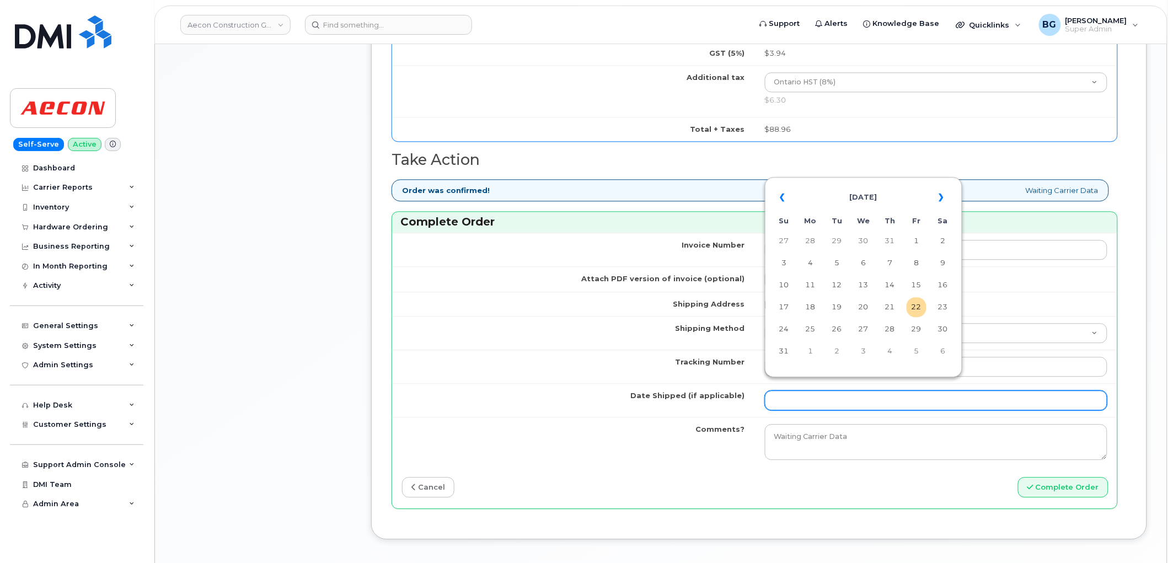
click at [825, 395] on input "Date Shipped (if applicable)" at bounding box center [936, 400] width 343 height 20
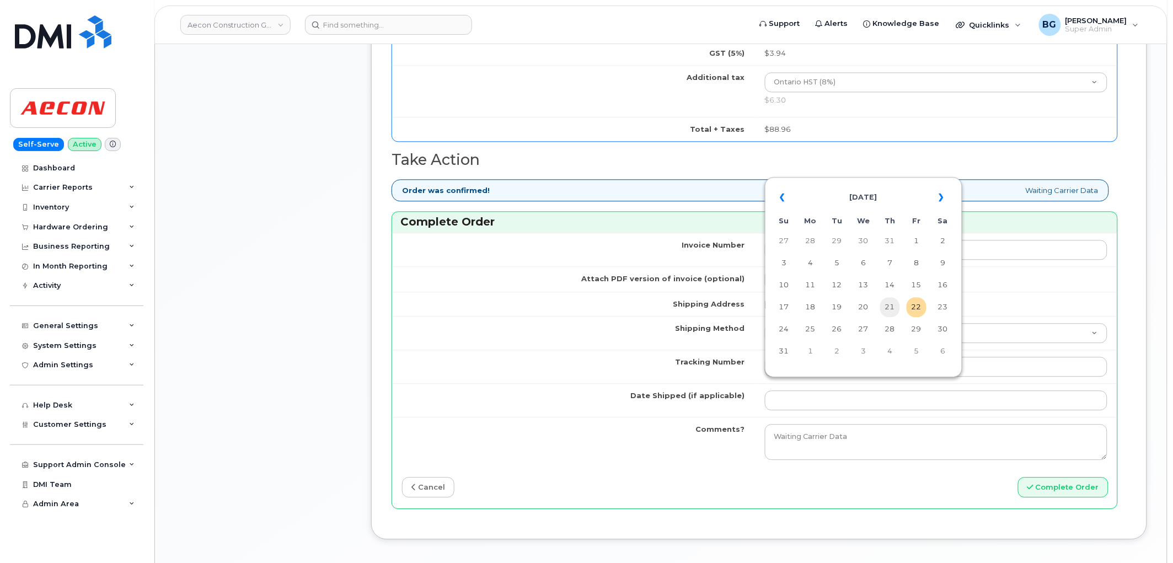
click at [889, 307] on td "21" at bounding box center [890, 307] width 20 height 20
type input "[DATE]"
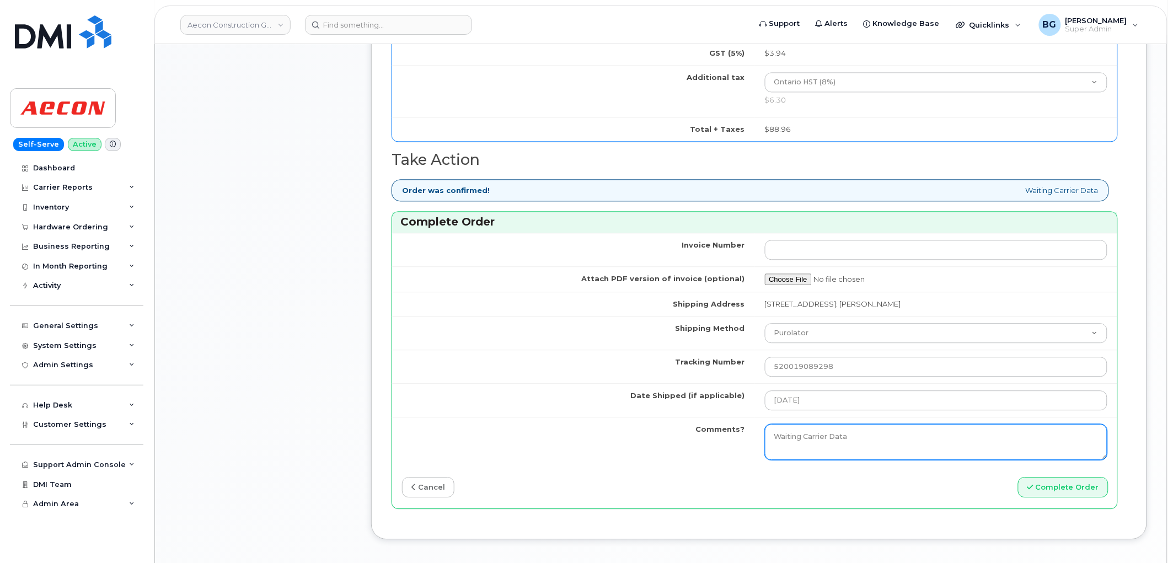
drag, startPoint x: 881, startPoint y: 428, endPoint x: 695, endPoint y: 431, distance: 185.9
click at [695, 431] on tr "Comments? Waiting Carrier Data" at bounding box center [754, 442] width 725 height 50
paste textarea "Accessories: 520017149730"
type textarea "Accessories: 520017149730"
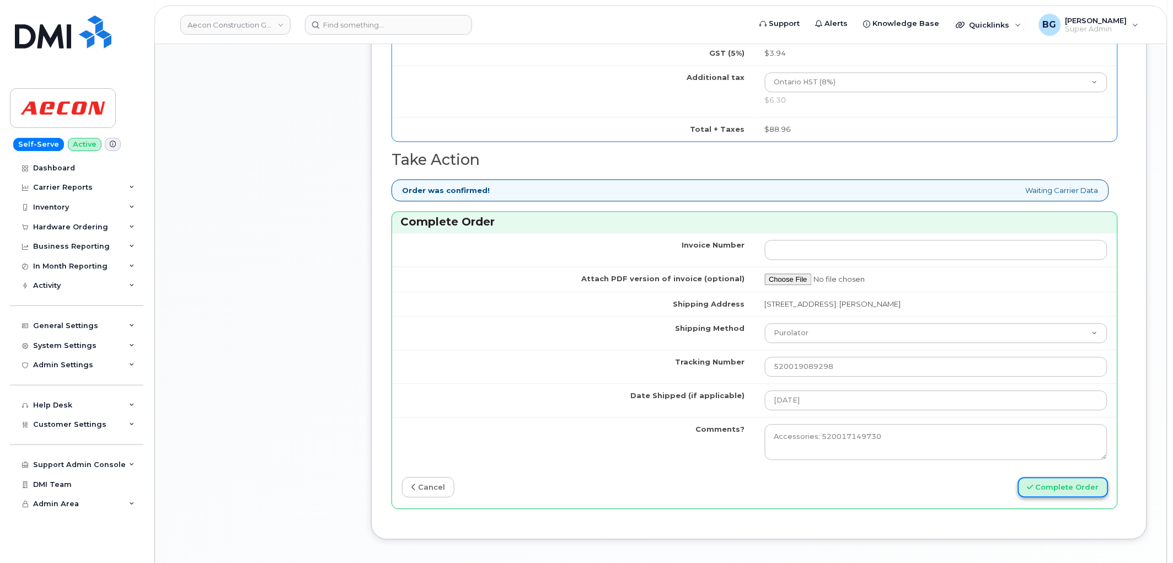
click at [1076, 477] on button "Complete Order" at bounding box center [1063, 487] width 90 height 20
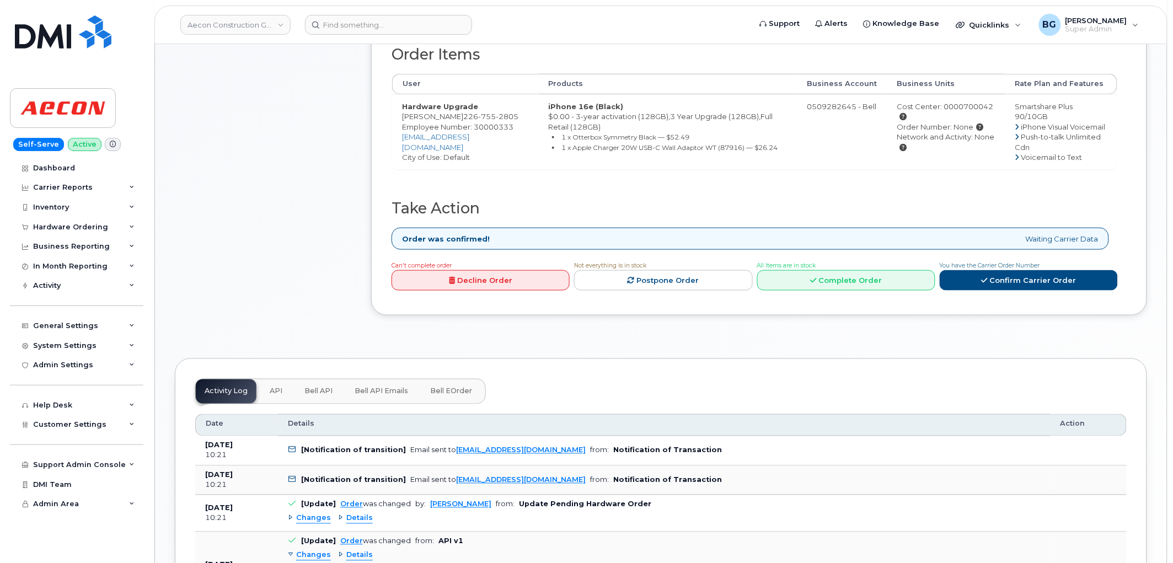
scroll to position [367, 0]
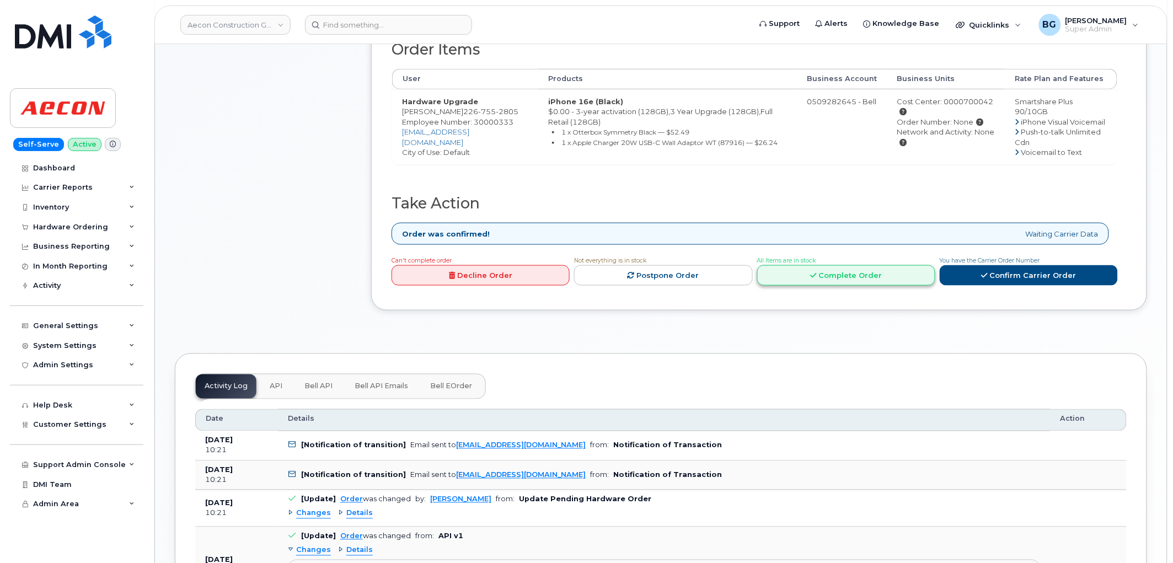
click at [828, 265] on link "Complete Order" at bounding box center [846, 275] width 178 height 20
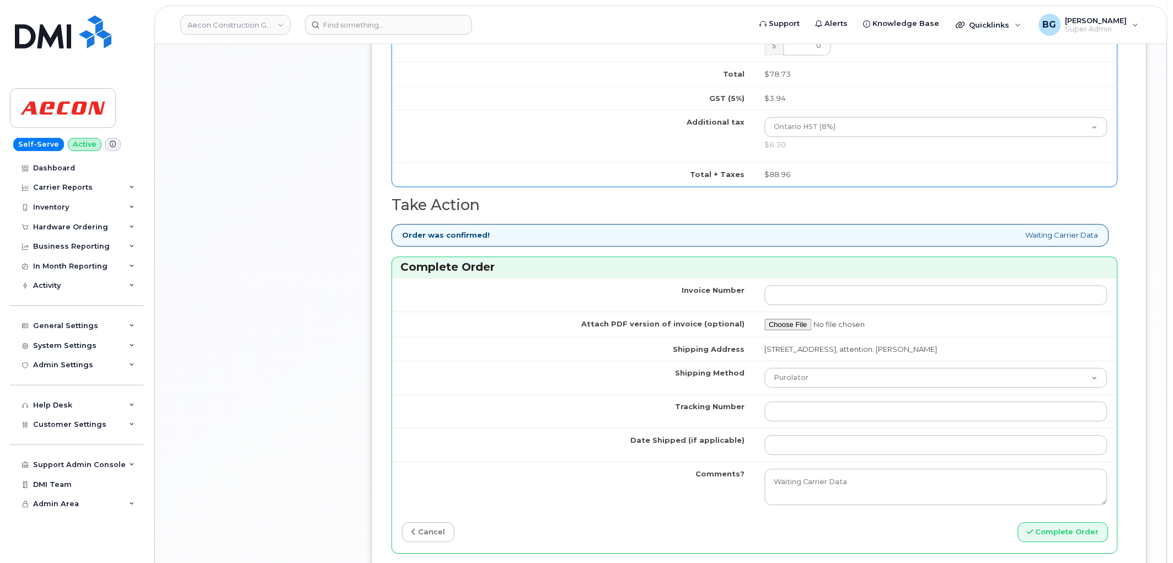
scroll to position [899, 0]
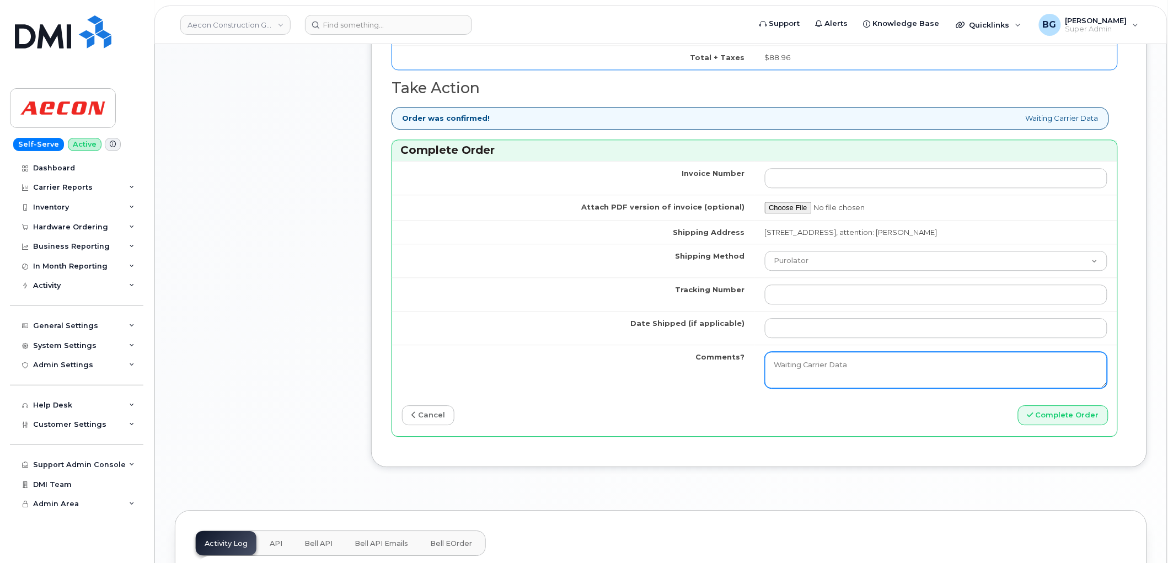
drag, startPoint x: 855, startPoint y: 364, endPoint x: 623, endPoint y: 387, distance: 232.6
click at [625, 385] on tr "Comments? Waiting Carrier Data" at bounding box center [754, 370] width 725 height 50
paste textarea "Accessories: 520017145688"
type textarea "Accessories: 520017145688"
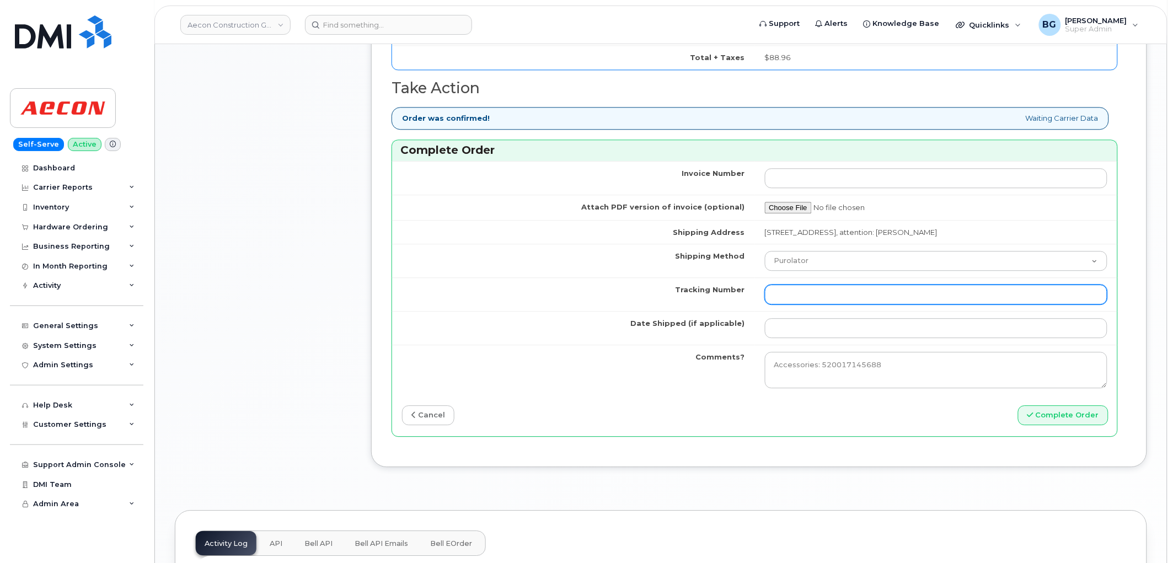
click at [782, 301] on input "Tracking Number" at bounding box center [936, 295] width 343 height 20
paste input "520019087235"
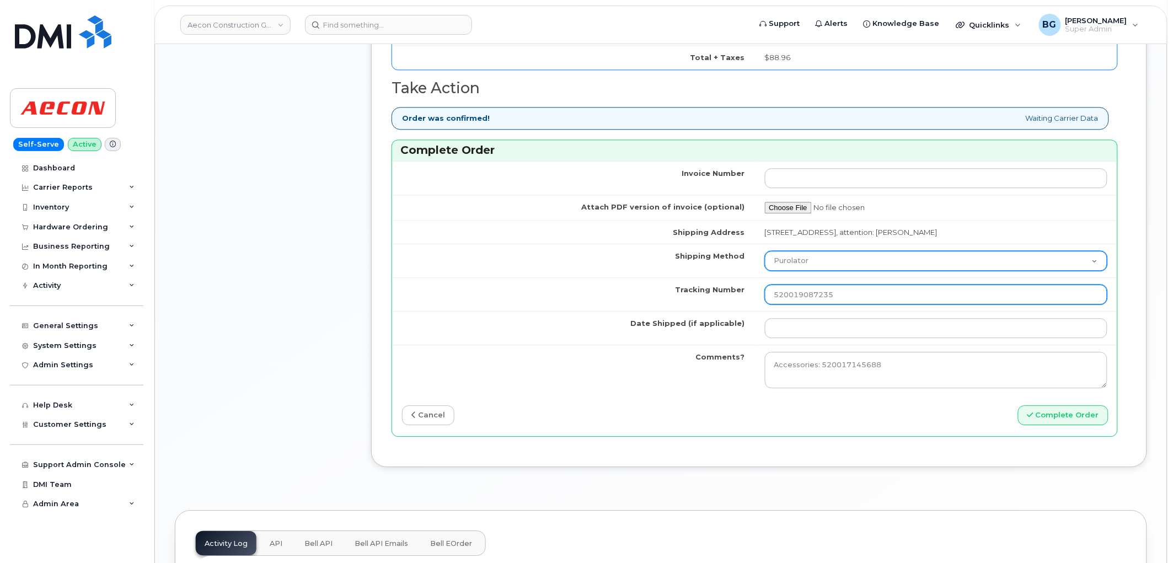
type input "520019087235"
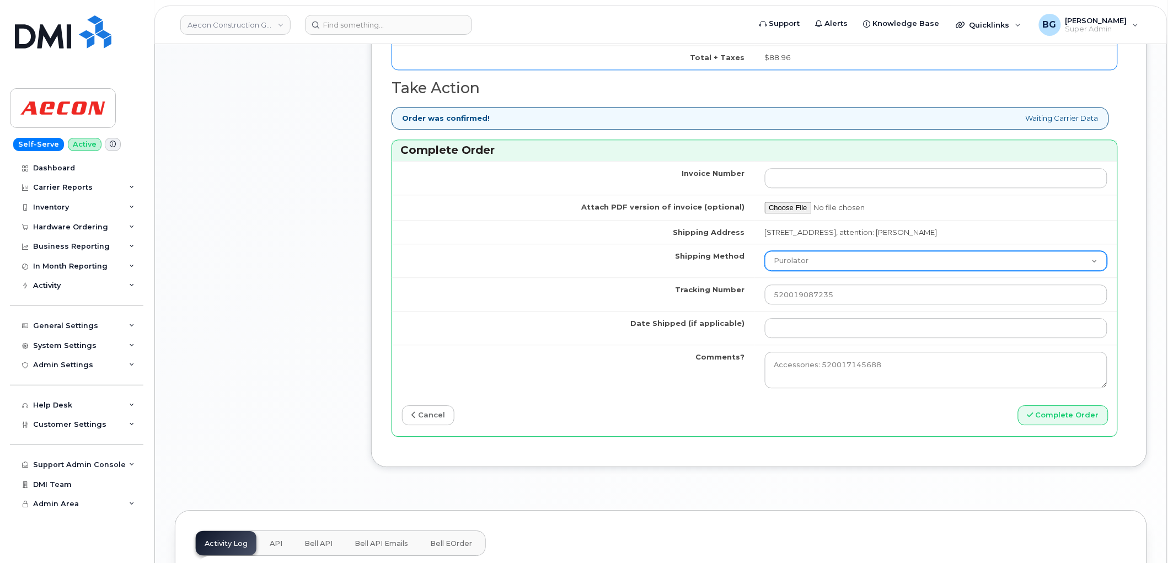
click at [850, 261] on select "Purolator UPS FedEx Canada Post Courier Other Drop Off Pick Up" at bounding box center [936, 261] width 343 height 20
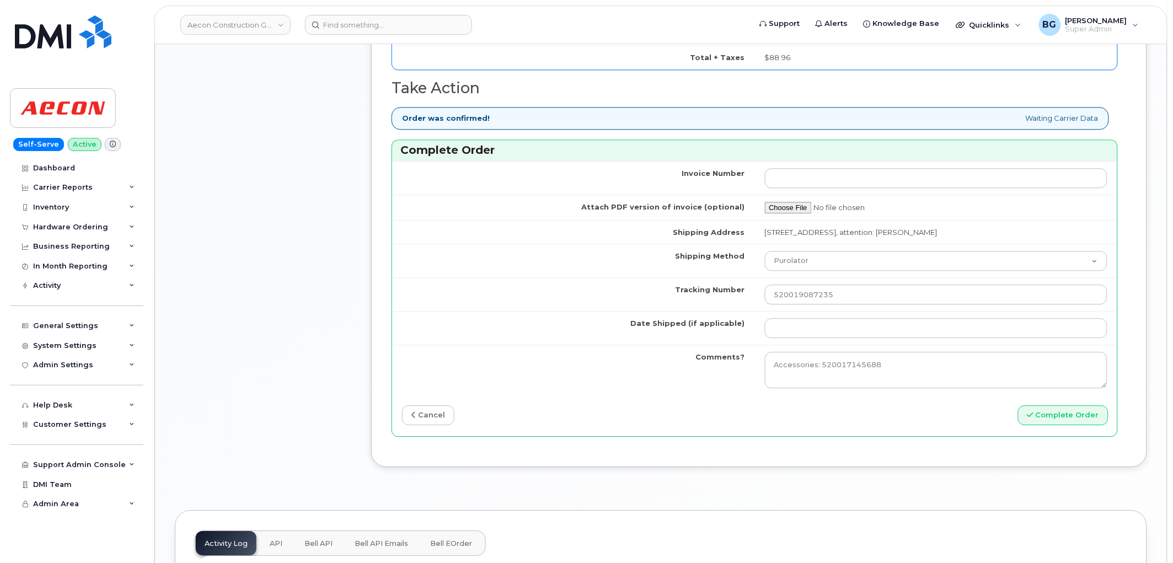
click at [535, 304] on td "Tracking Number" at bounding box center [573, 294] width 363 height 34
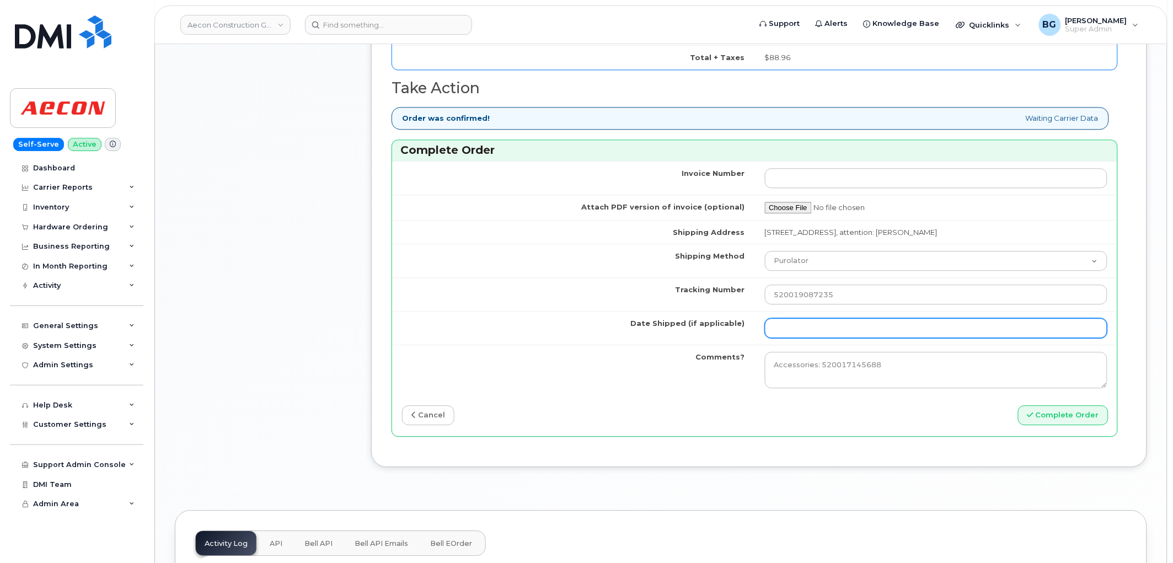
click at [822, 333] on input "Date Shipped (if applicable)" at bounding box center [936, 328] width 343 height 20
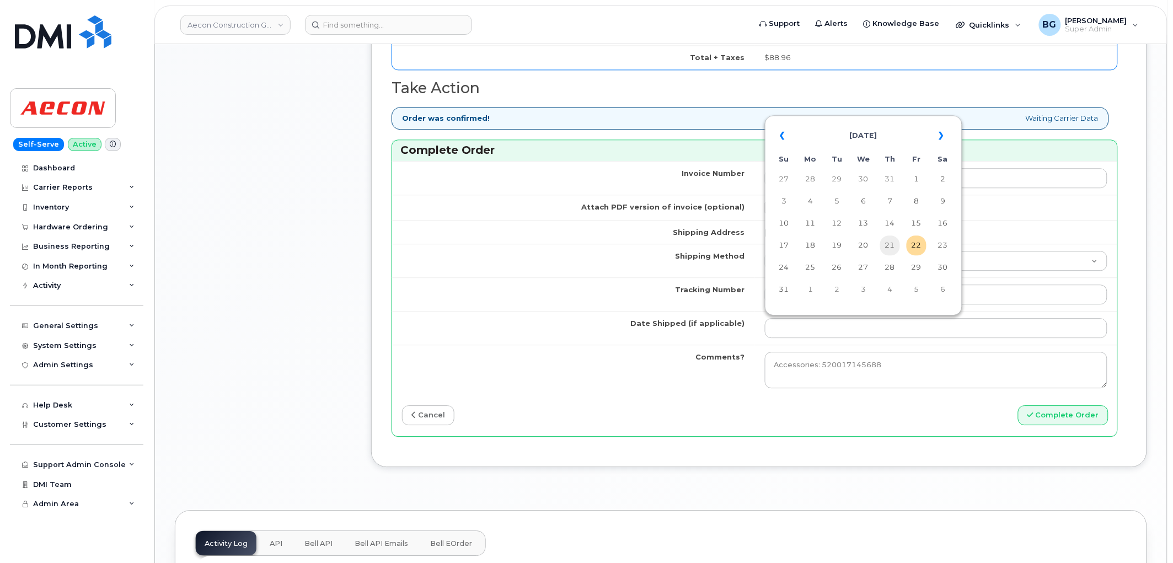
click at [891, 244] on td "21" at bounding box center [890, 245] width 20 height 20
type input "[DATE]"
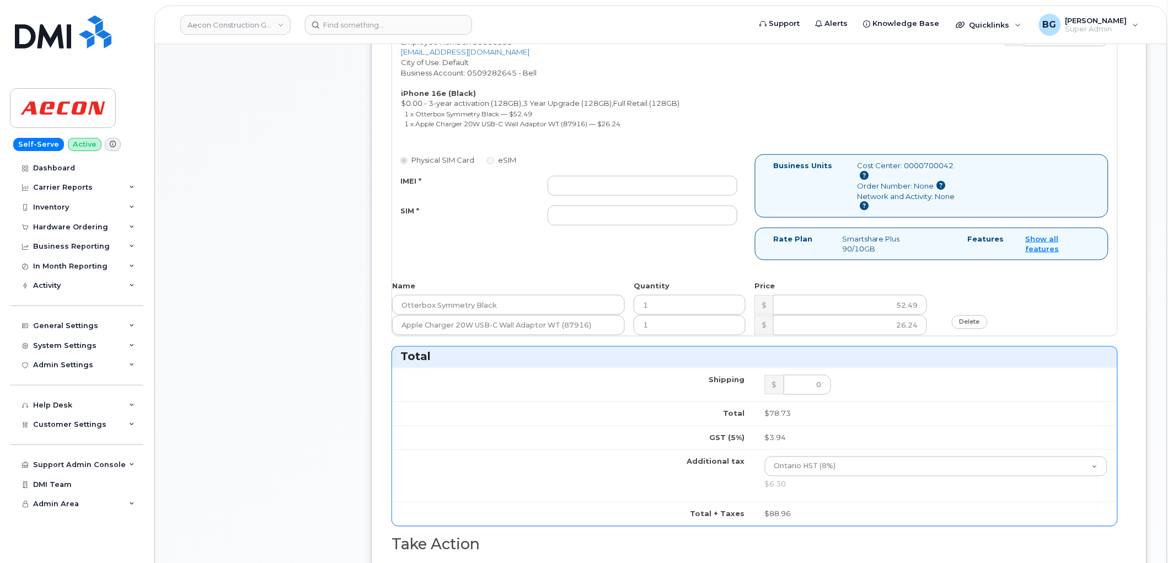
scroll to position [409, 0]
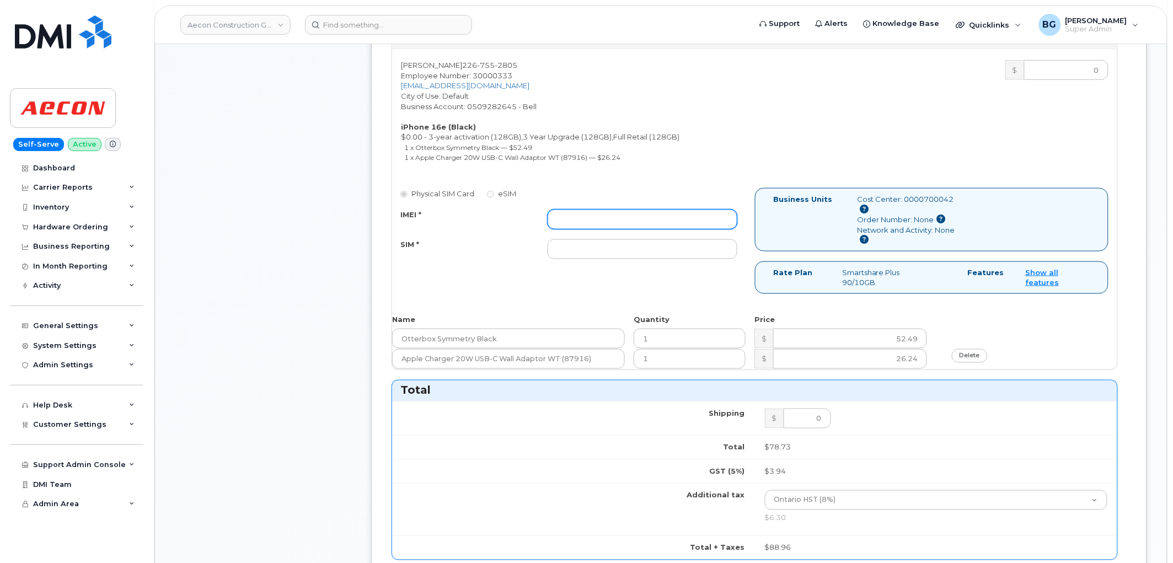
click at [611, 210] on input "IMEI *" at bounding box center [643, 220] width 190 height 20
paste input "354216330615257"
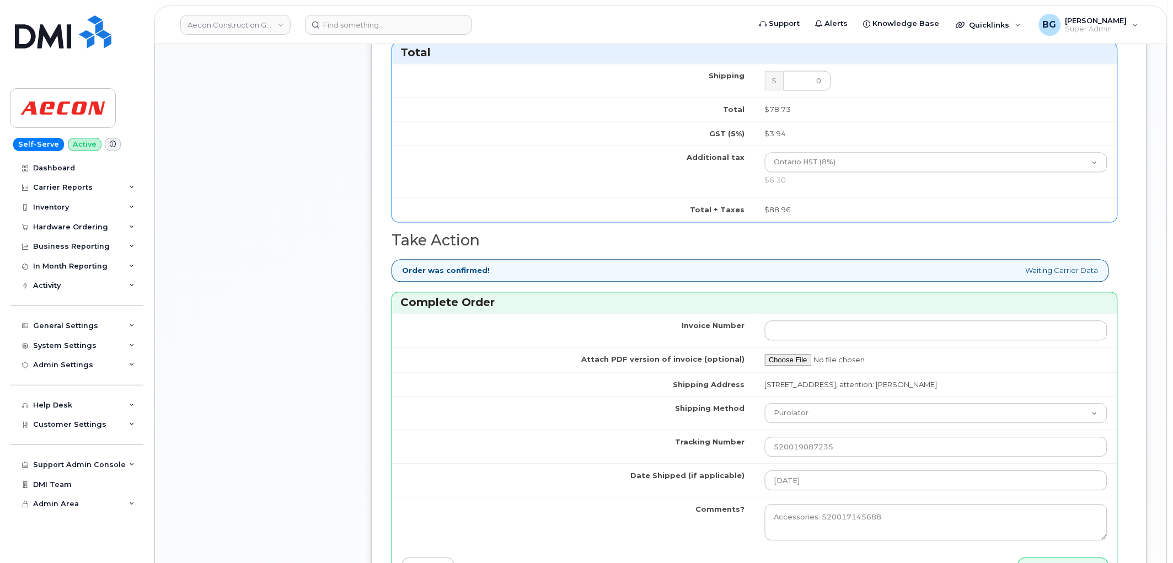
scroll to position [899, 0]
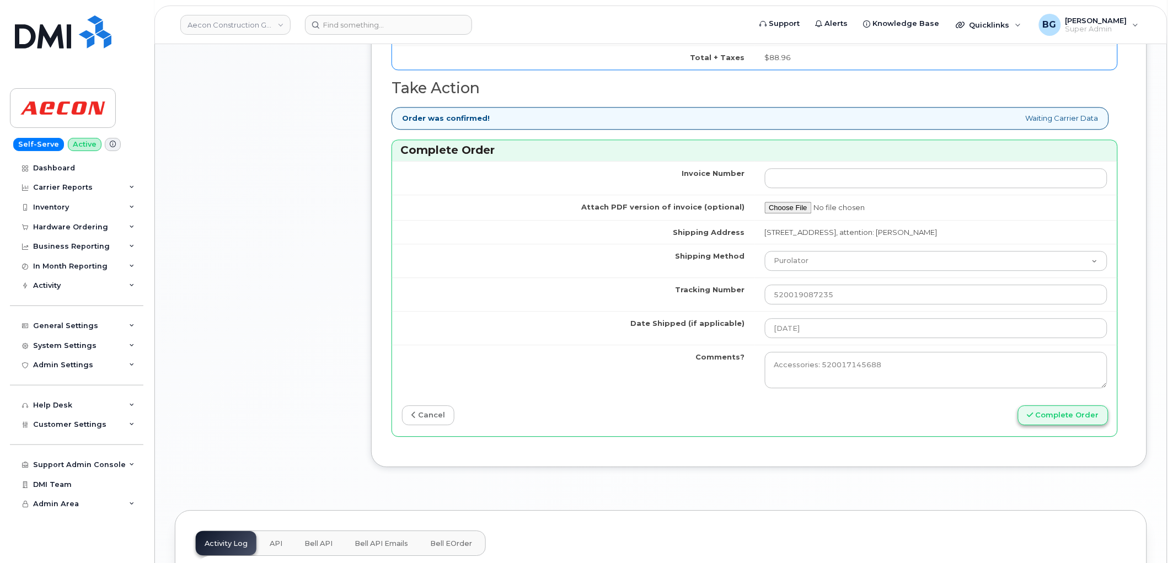
type input "354216330615257"
click at [1046, 414] on button "Complete Order" at bounding box center [1063, 415] width 90 height 20
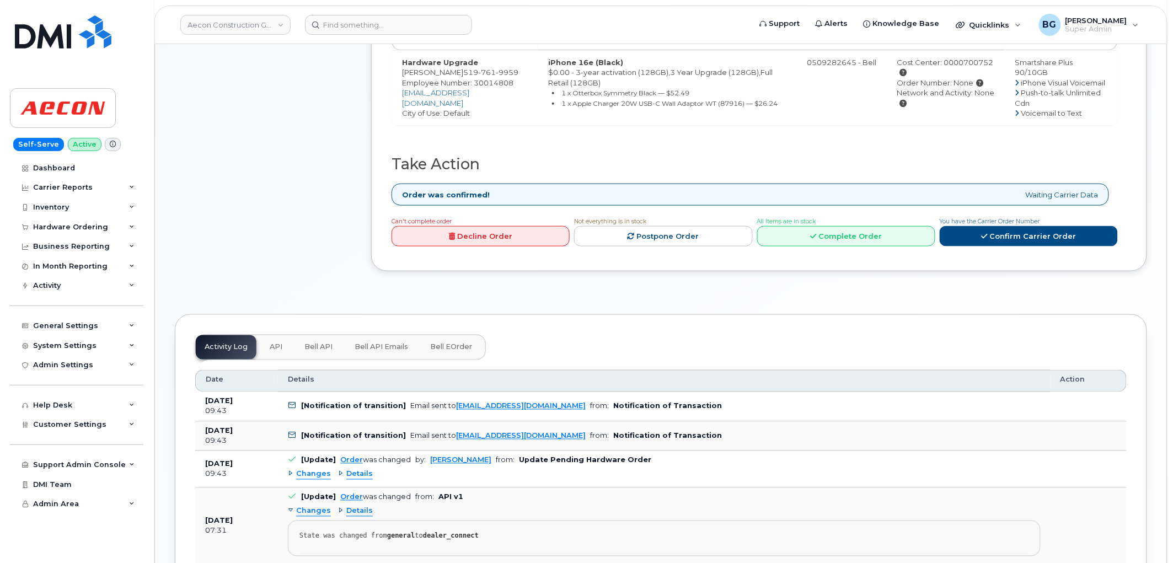
scroll to position [409, 0]
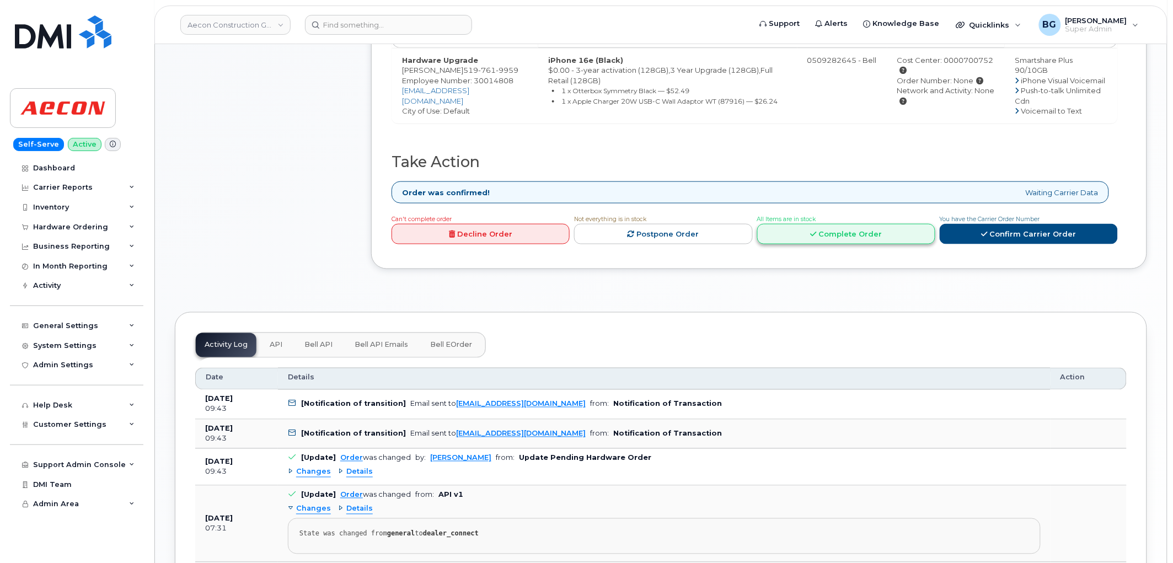
click at [857, 224] on link "Complete Order" at bounding box center [846, 234] width 178 height 20
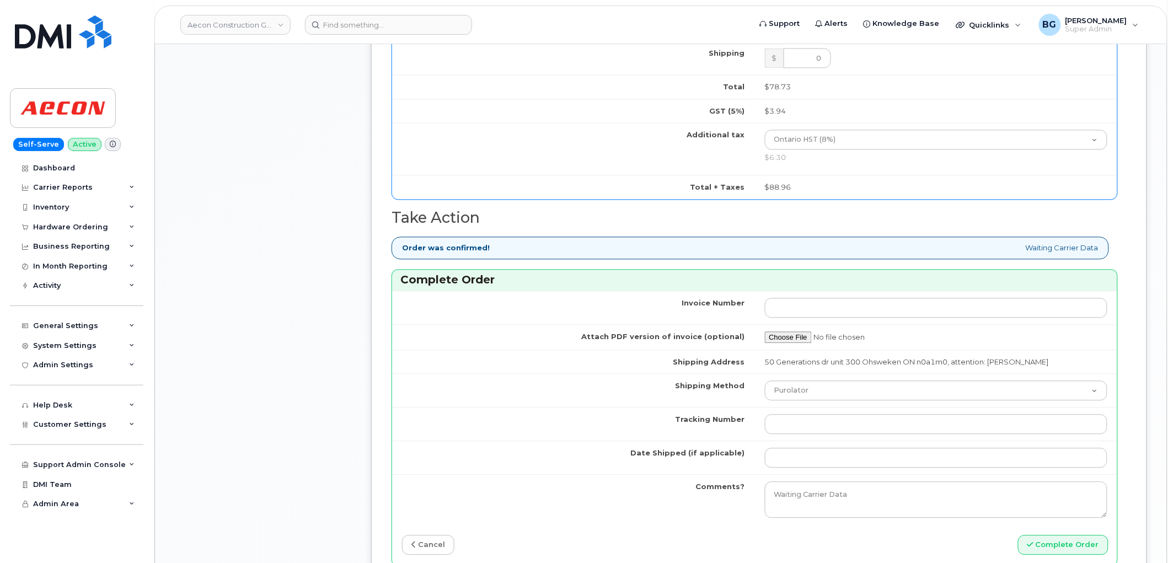
scroll to position [857, 0]
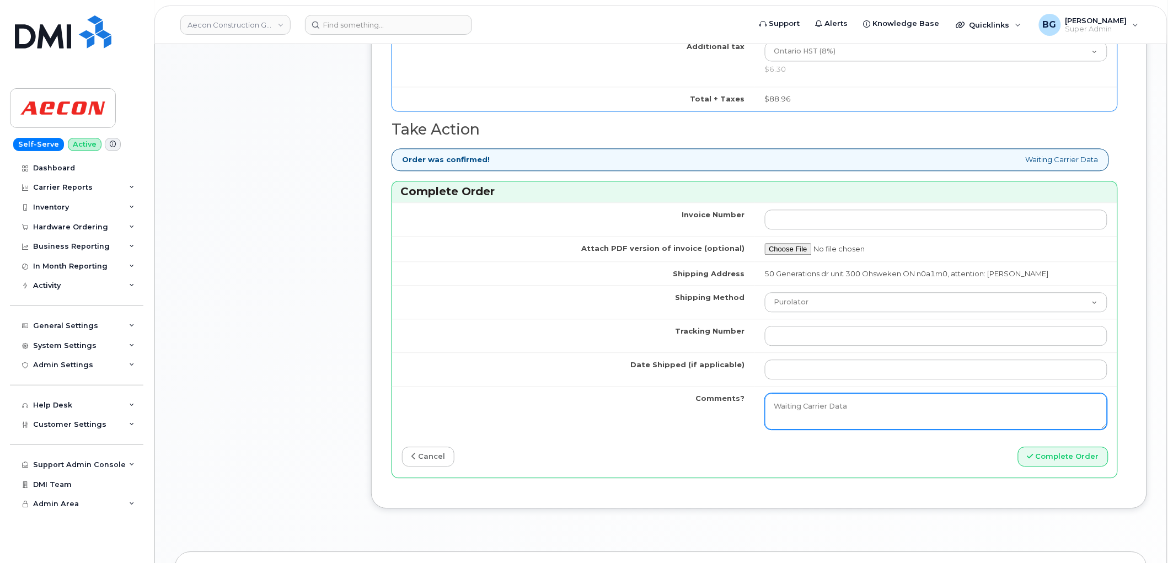
click at [859, 393] on textarea "Waiting Carrier Data" at bounding box center [936, 411] width 343 height 36
drag, startPoint x: 856, startPoint y: 399, endPoint x: 663, endPoint y: 399, distance: 192.4
click at [663, 399] on tr "Comments? Waiting Carrier Data" at bounding box center [754, 411] width 725 height 50
paste textarea "Accessories: 520017127371"
type textarea "Accessories: 520017127371"
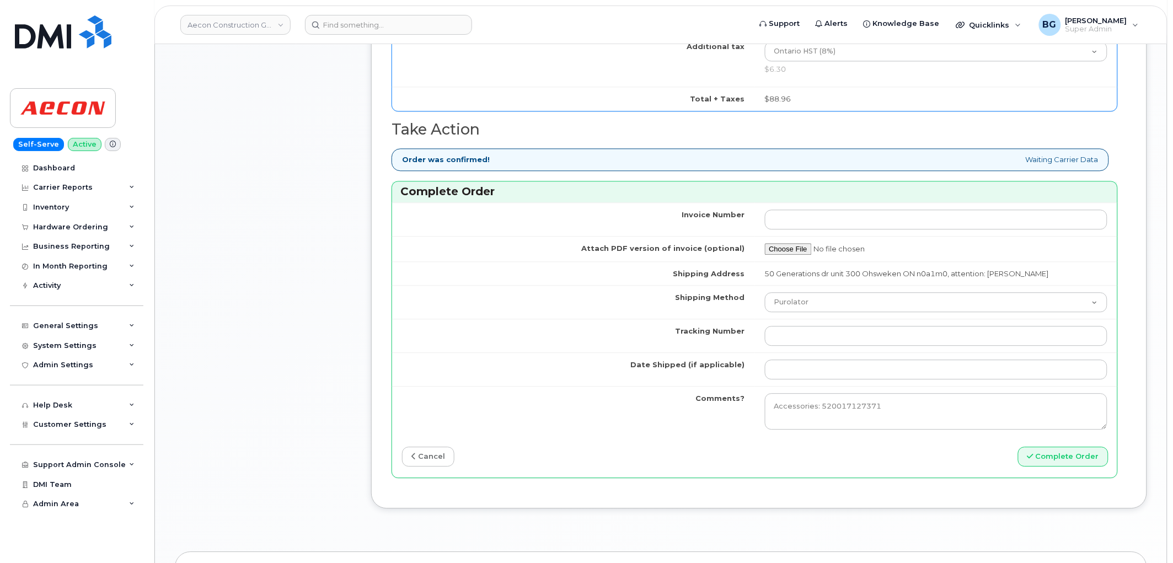
click at [850, 319] on td at bounding box center [936, 336] width 363 height 34
click at [840, 329] on input "Tracking Number" at bounding box center [936, 336] width 343 height 20
paste input "520019077632"
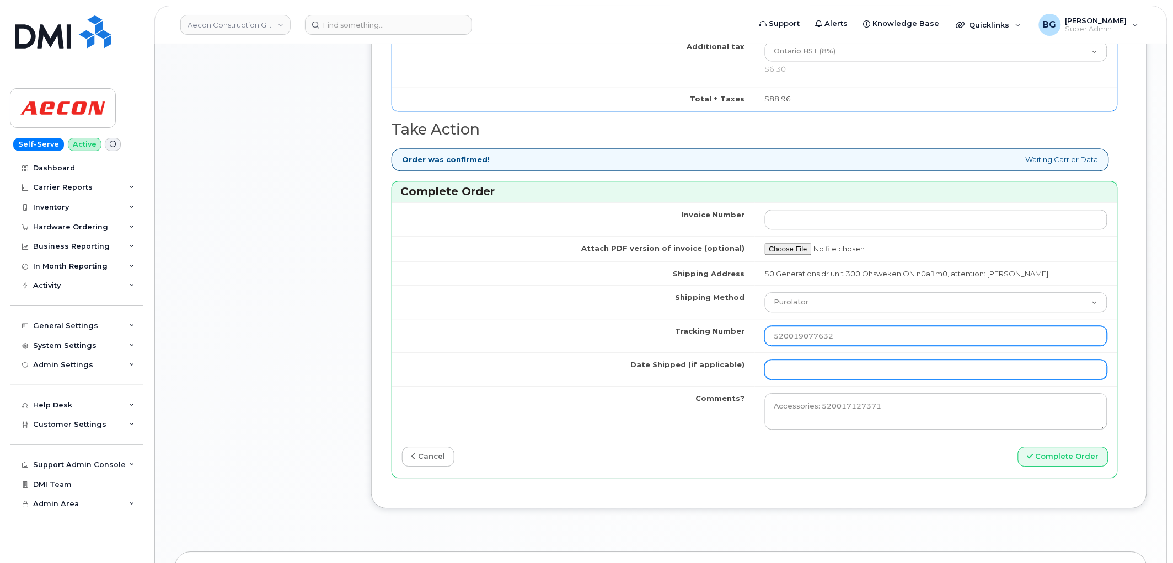
type input "520019077632"
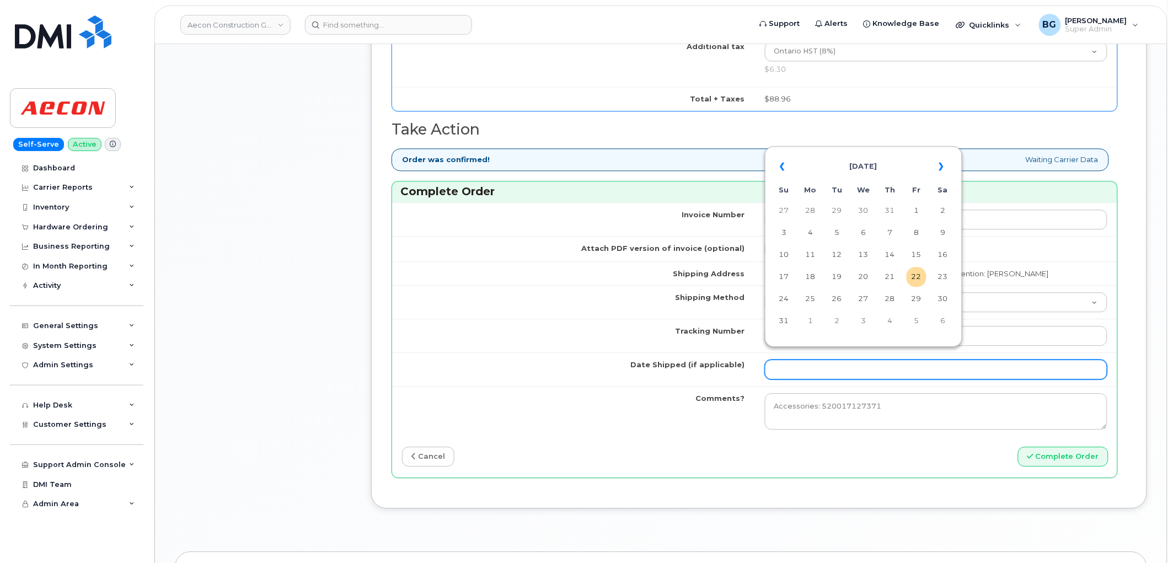
click at [795, 362] on input "Date Shipped (if applicable)" at bounding box center [936, 370] width 343 height 20
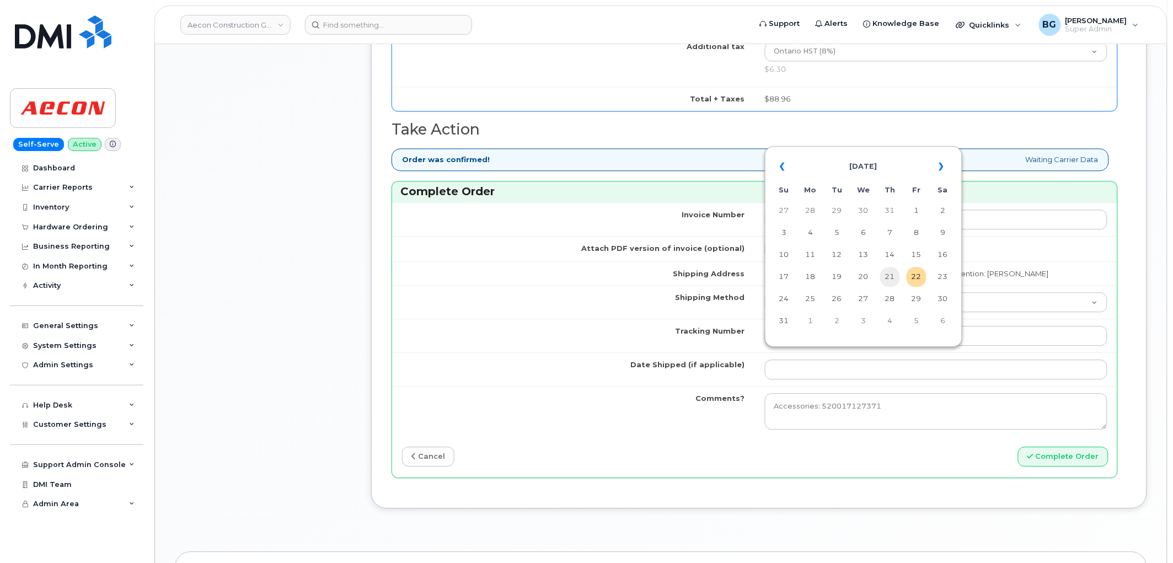
click at [888, 275] on td "21" at bounding box center [890, 277] width 20 height 20
type input "2025-08-21"
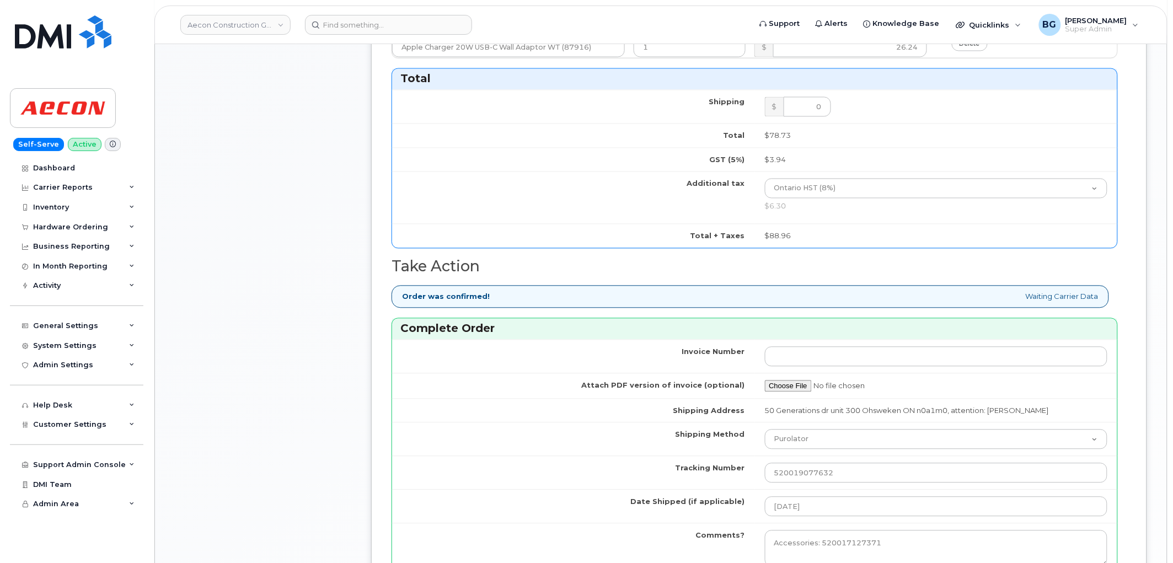
scroll to position [449, 0]
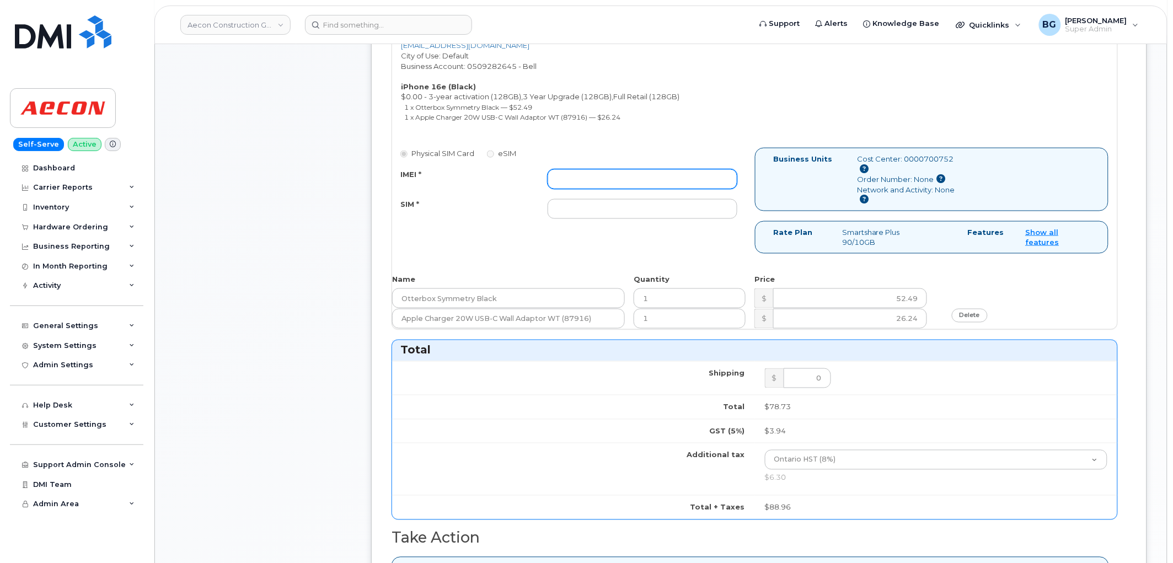
click at [615, 169] on input "IMEI *" at bounding box center [643, 179] width 190 height 20
paste input "354216330566716"
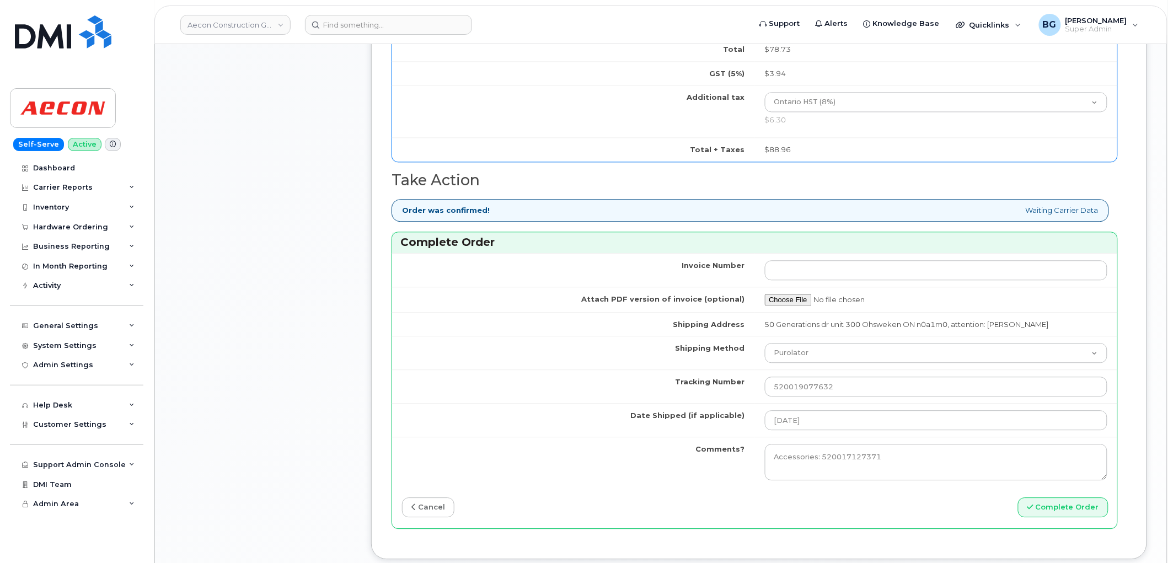
scroll to position [1021, 0]
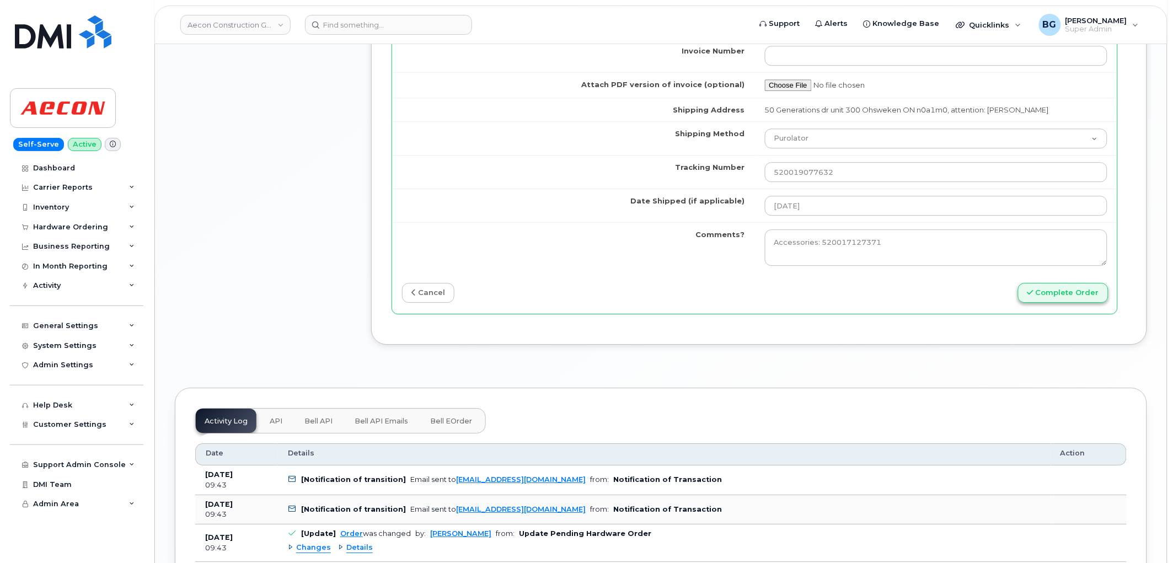
type input "354216330566716"
click at [1055, 283] on button "Complete Order" at bounding box center [1063, 293] width 90 height 20
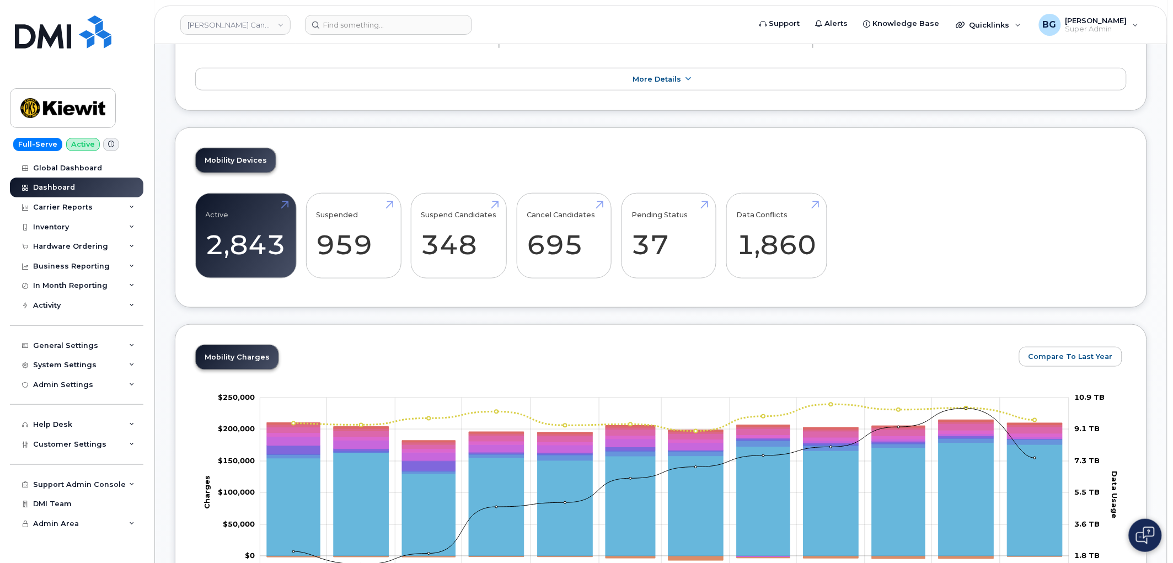
scroll to position [163, 0]
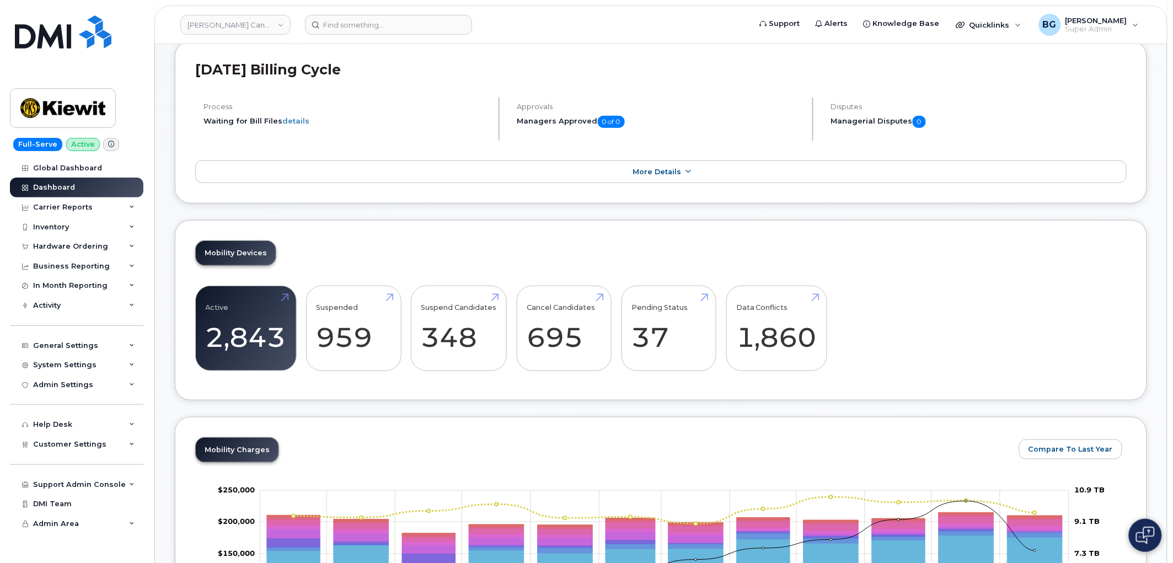
click at [61, 223] on div "Inventory" at bounding box center [51, 227] width 36 height 9
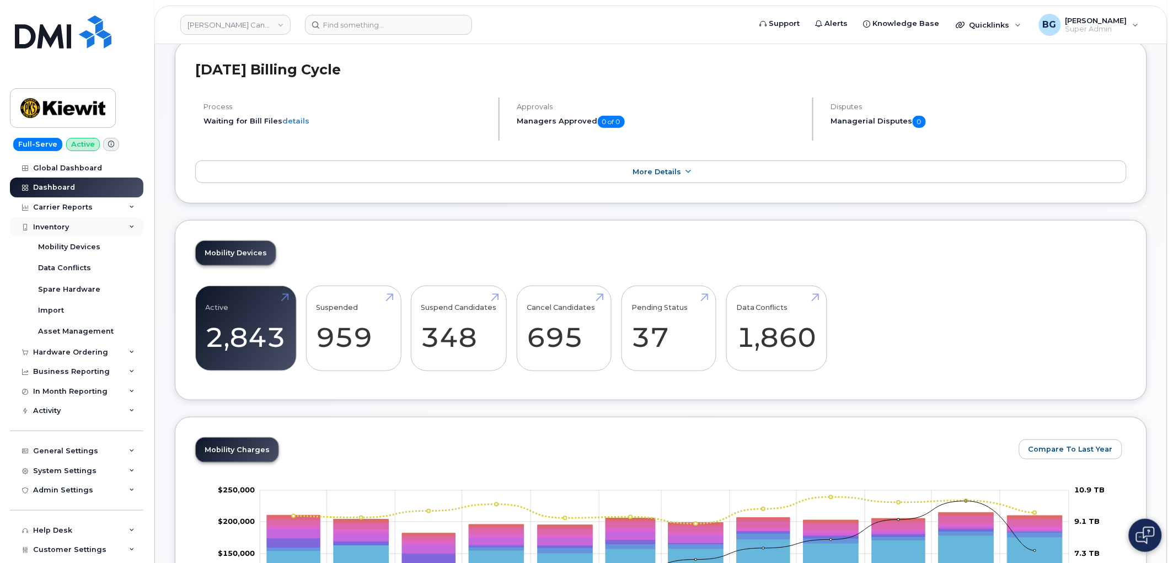
click at [61, 223] on div "Inventory" at bounding box center [51, 227] width 36 height 9
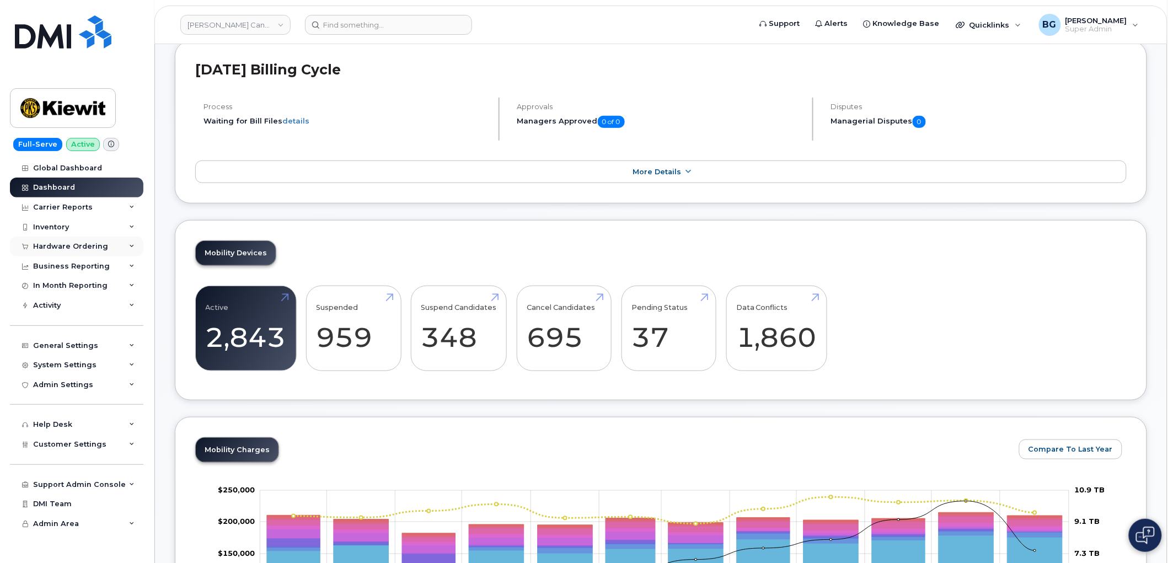
click at [63, 254] on div "Hardware Ordering" at bounding box center [76, 247] width 133 height 20
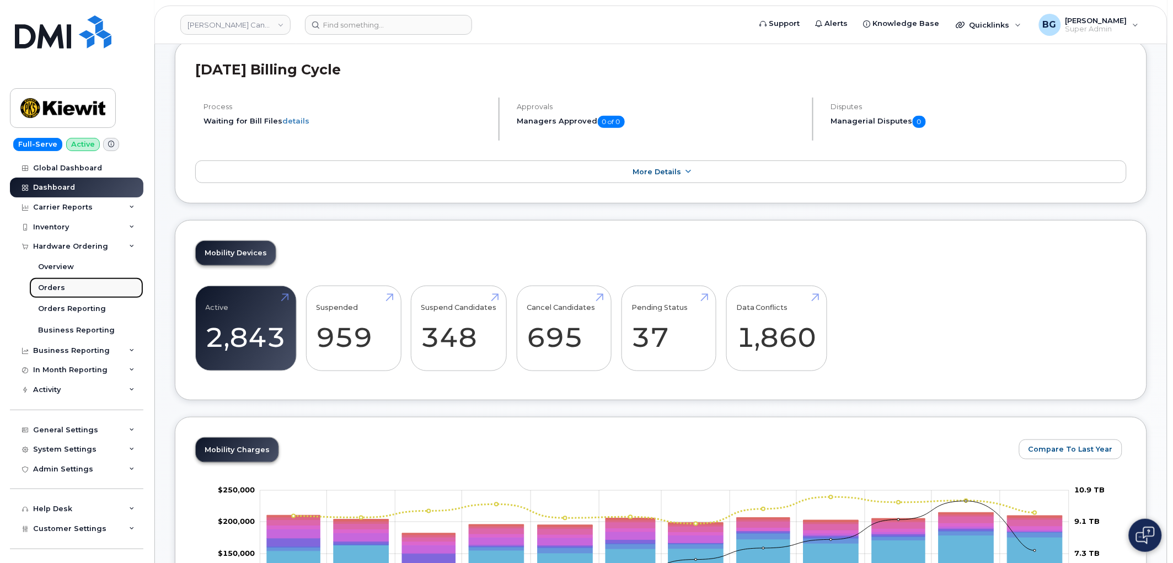
click at [52, 281] on link "Orders" at bounding box center [86, 287] width 114 height 21
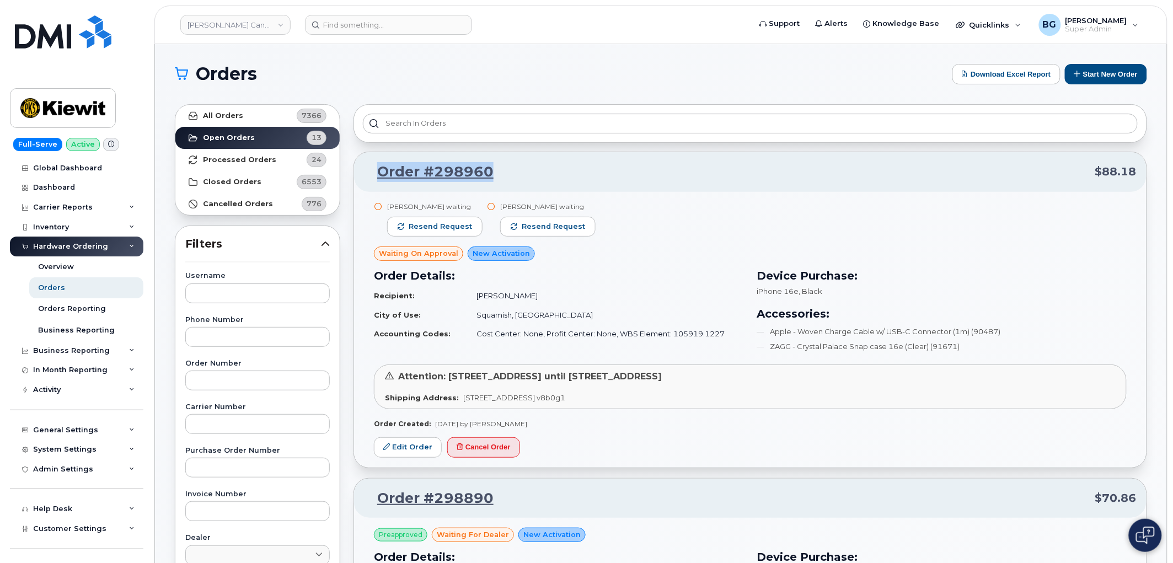
drag, startPoint x: 533, startPoint y: 171, endPoint x: 381, endPoint y: 171, distance: 151.6
click at [381, 171] on p "Order #298960 $88.18" at bounding box center [750, 172] width 773 height 20
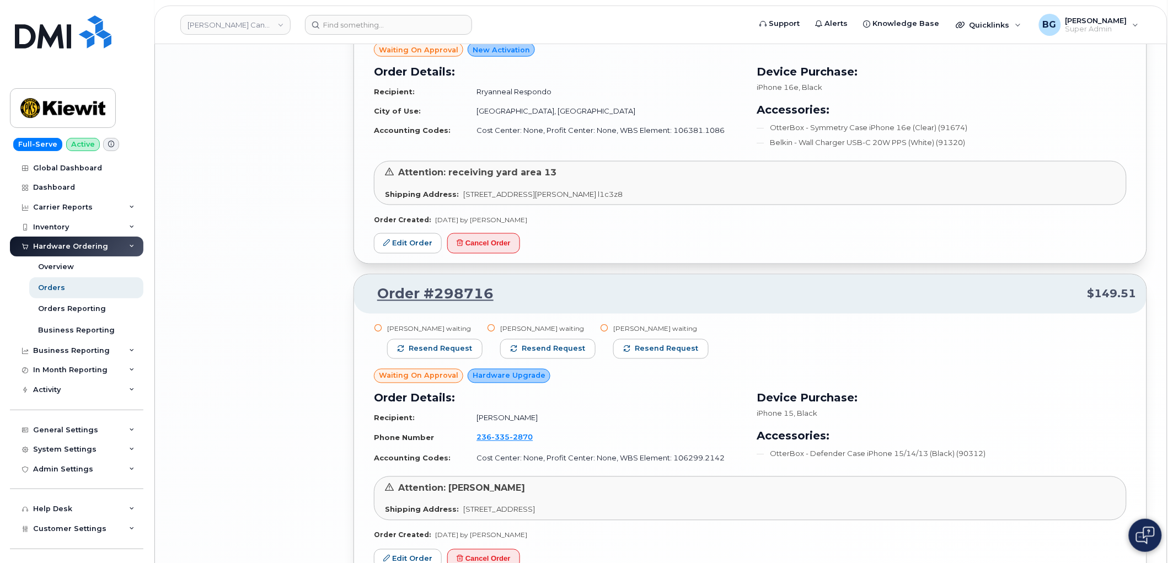
scroll to position [2116, 0]
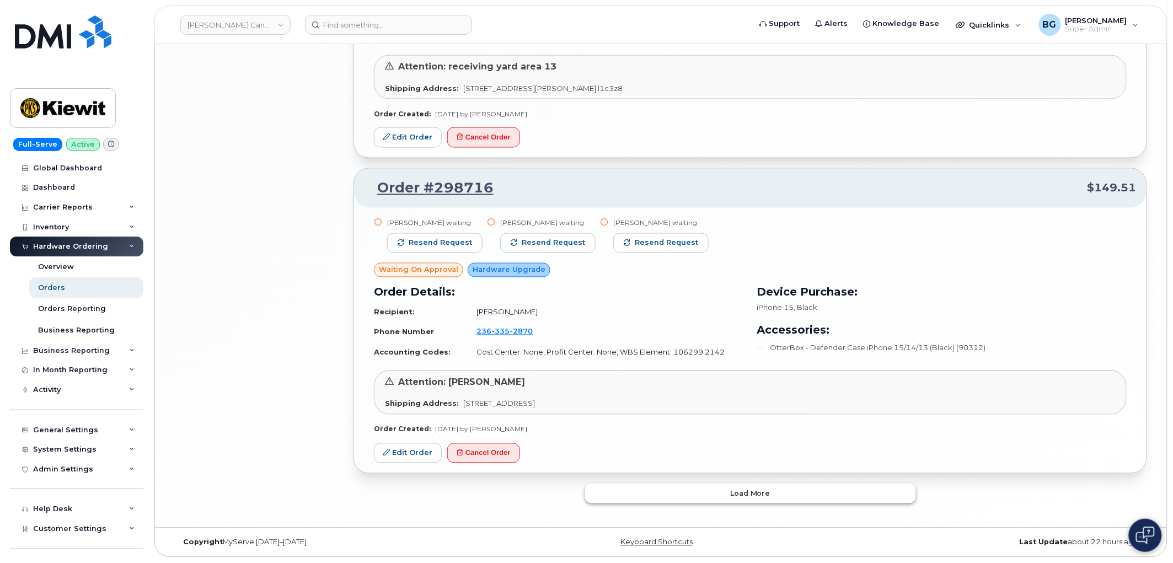
click at [801, 491] on button "Load more" at bounding box center [750, 494] width 331 height 20
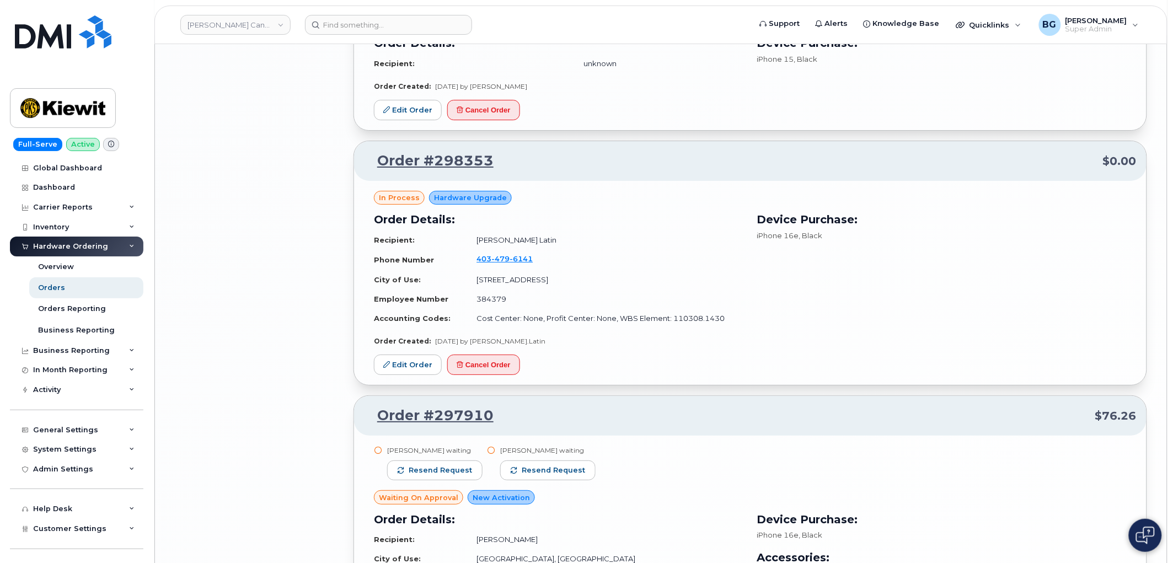
scroll to position [2764, 0]
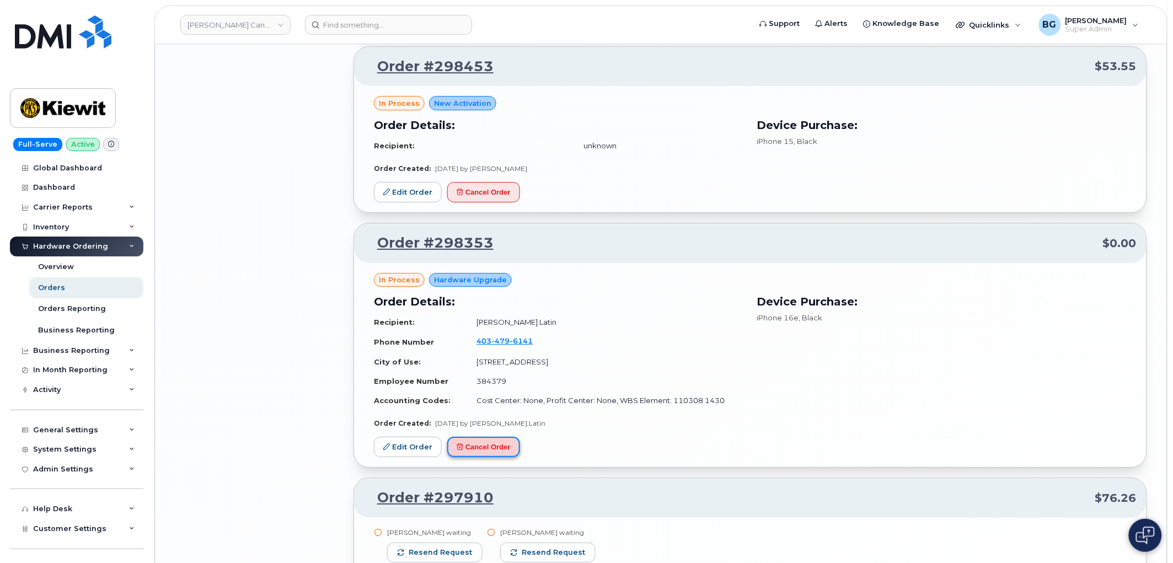
click at [479, 444] on button "Cancel Order" at bounding box center [483, 447] width 73 height 20
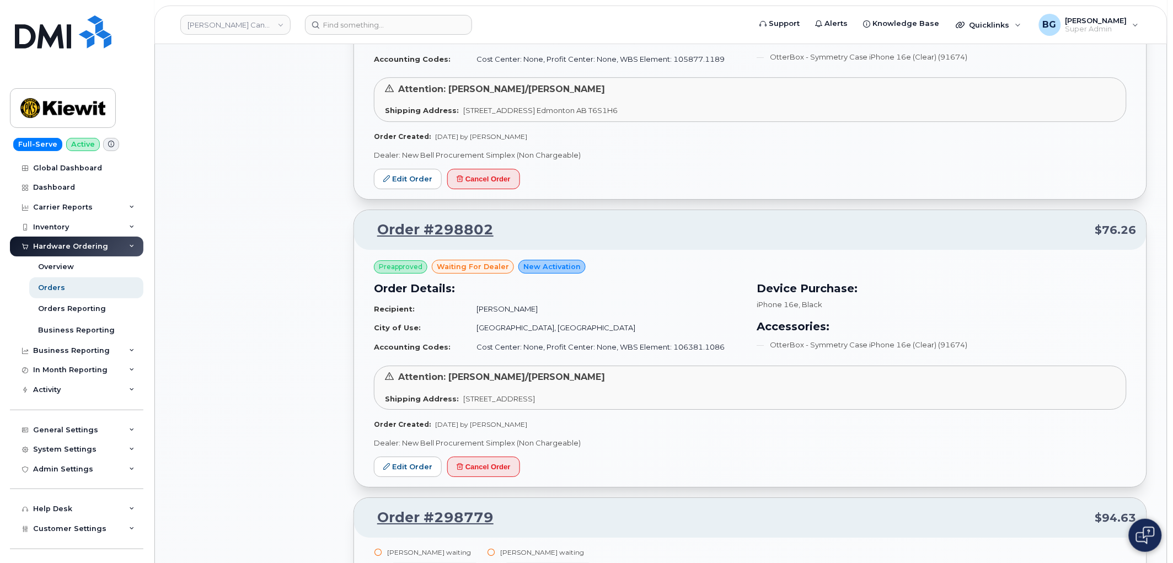
scroll to position [1130, 0]
drag, startPoint x: 516, startPoint y: 232, endPoint x: 377, endPoint y: 225, distance: 139.1
click at [377, 225] on p "Order #298802 $76.26" at bounding box center [750, 232] width 773 height 20
copy link "Order #298802"
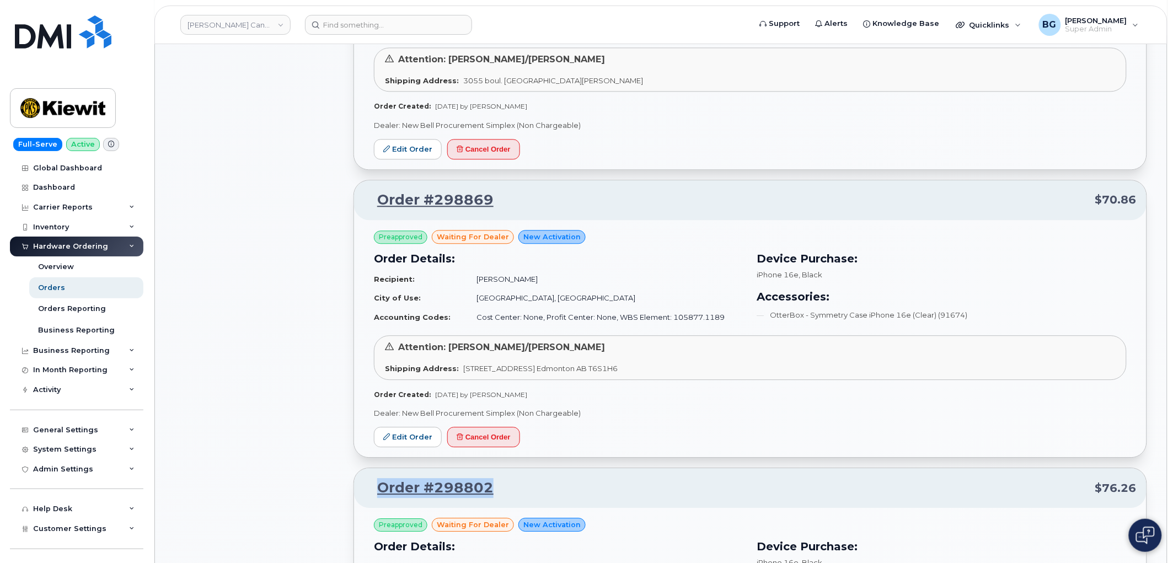
scroll to position [845, 0]
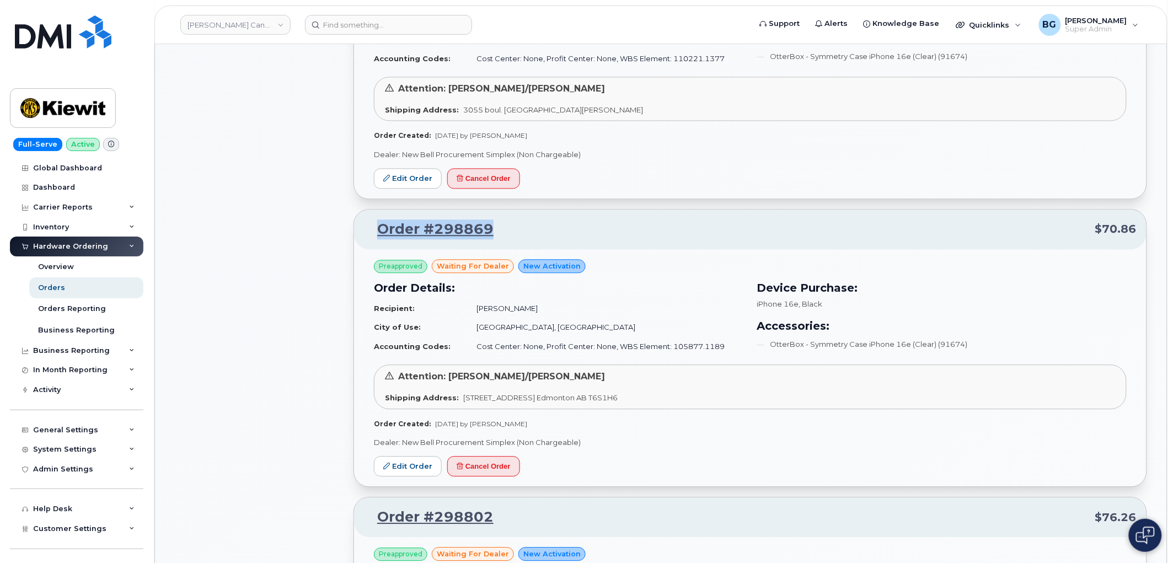
drag, startPoint x: 513, startPoint y: 236, endPoint x: 377, endPoint y: 232, distance: 136.8
click at [377, 232] on p "Order #298869 $70.86" at bounding box center [750, 229] width 773 height 20
copy link "Order #298869"
drag, startPoint x: 392, startPoint y: 467, endPoint x: 351, endPoint y: 151, distance: 319.1
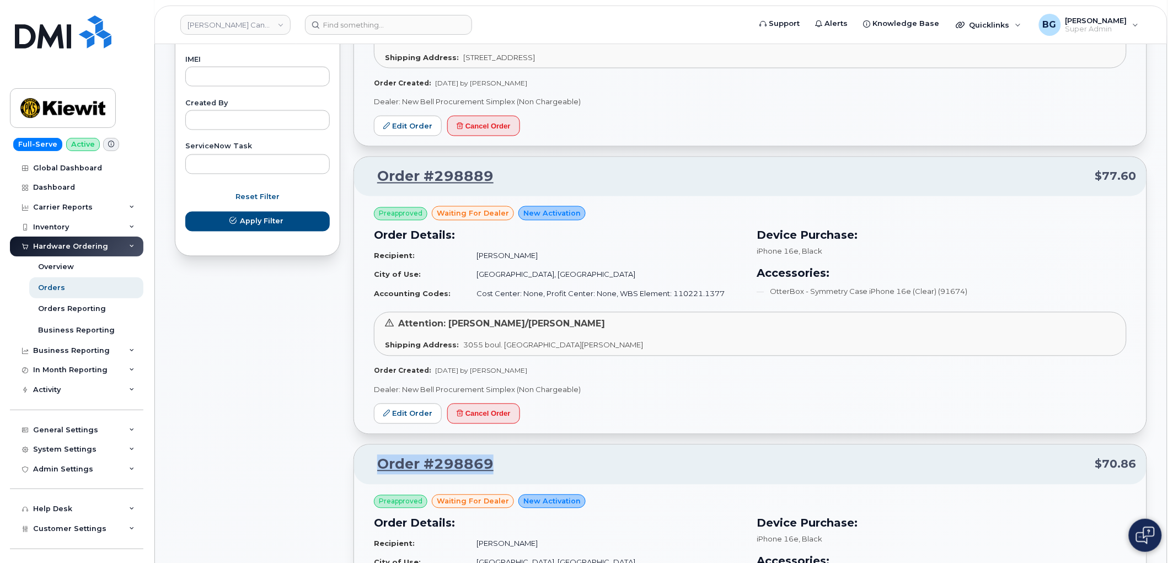
scroll to position [599, 0]
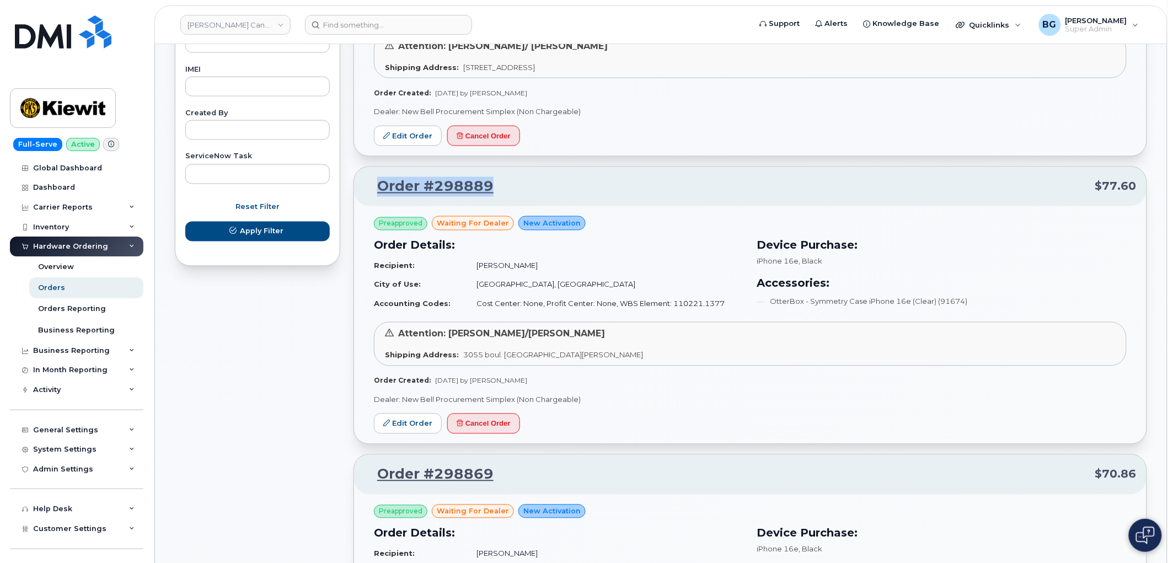
drag, startPoint x: 506, startPoint y: 178, endPoint x: 378, endPoint y: 191, distance: 128.0
click at [378, 191] on p "Order #298889 $77.60" at bounding box center [750, 187] width 773 height 20
copy link "Order #298889"
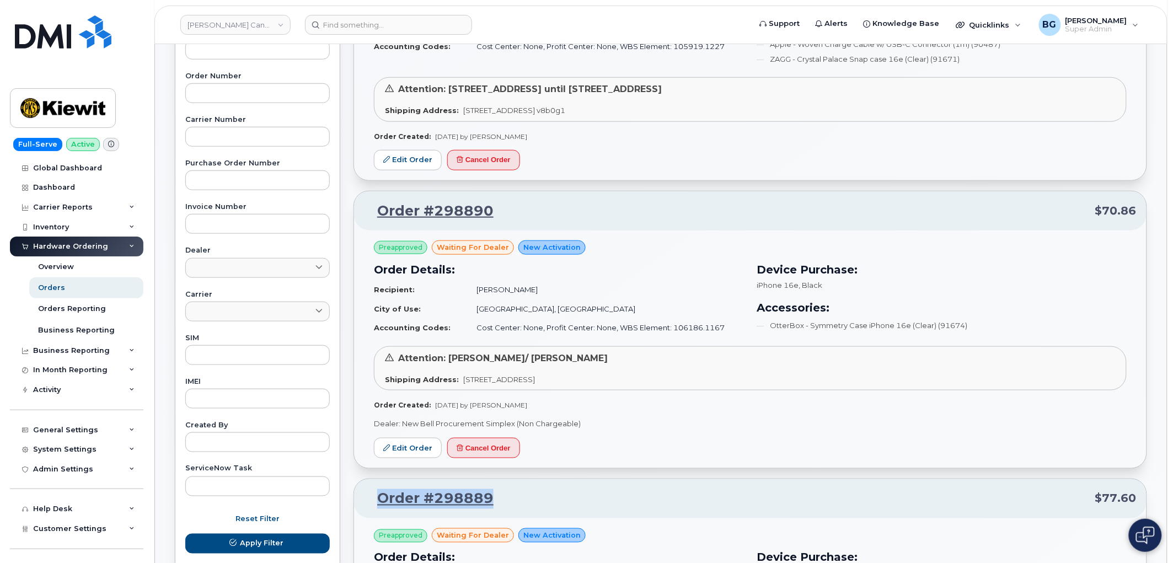
scroll to position [272, 0]
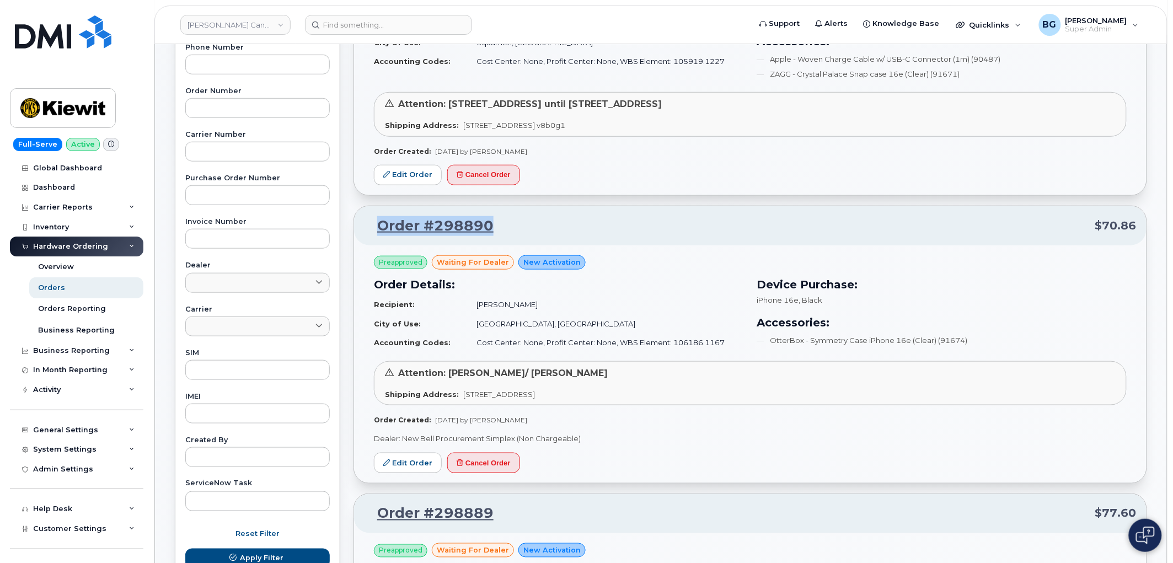
drag, startPoint x: 505, startPoint y: 227, endPoint x: 379, endPoint y: 226, distance: 125.2
click at [379, 226] on p "Order #298890 $70.86" at bounding box center [750, 226] width 773 height 20
copy link "Order #298890"
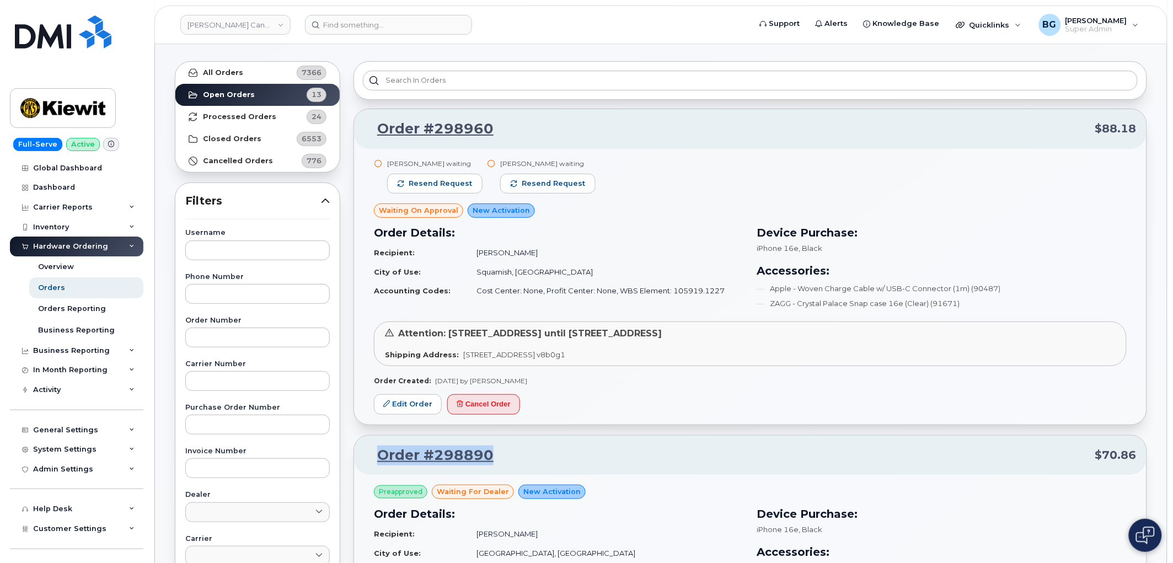
scroll to position [0, 0]
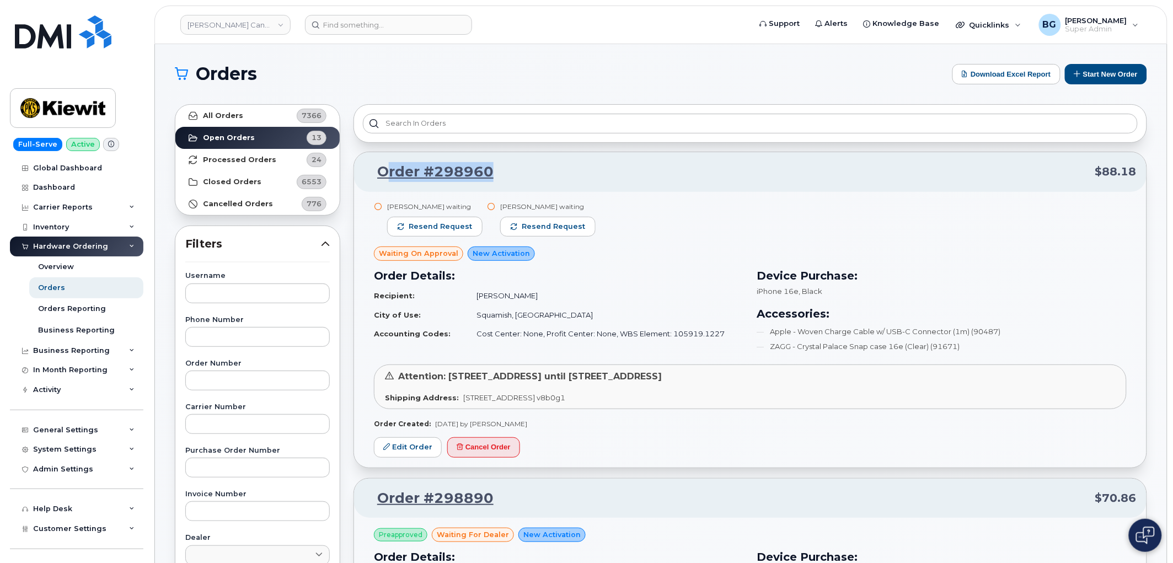
drag, startPoint x: 520, startPoint y: 175, endPoint x: 384, endPoint y: 179, distance: 135.7
click at [384, 179] on p "Order #298960 $88.18" at bounding box center [750, 172] width 773 height 20
click at [671, 363] on div "Megan Crabtree waiting Resend request Paul Andrews waiting Resend request Waiti…" at bounding box center [750, 315] width 753 height 227
click at [233, 156] on strong "Processed Orders" at bounding box center [239, 160] width 73 height 9
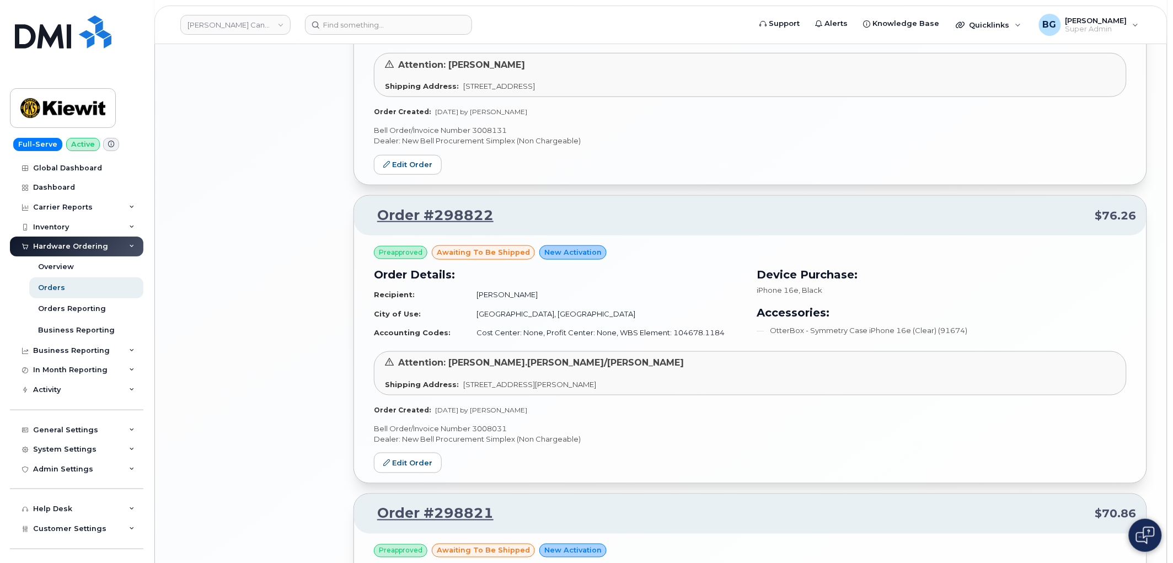
scroll to position [2108, 0]
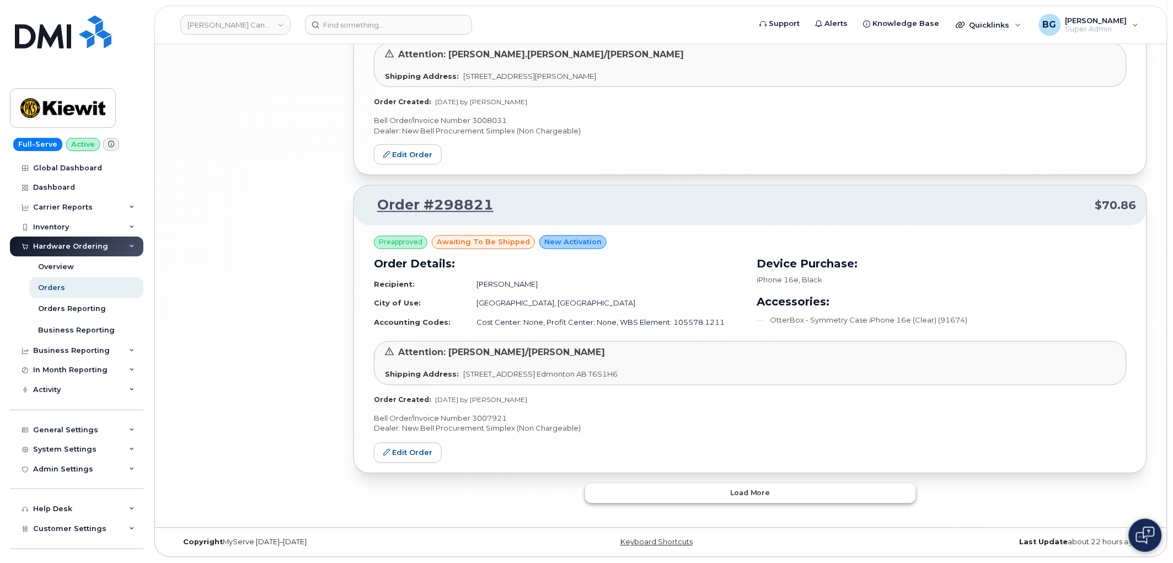
click at [811, 494] on button "Load more" at bounding box center [750, 494] width 331 height 20
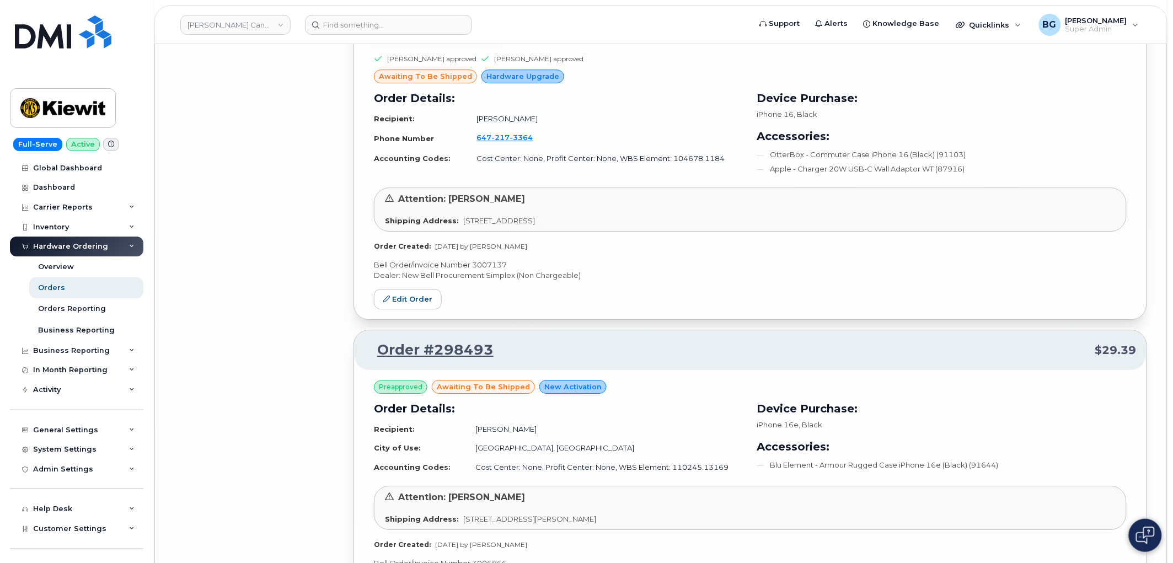
scroll to position [4624, 0]
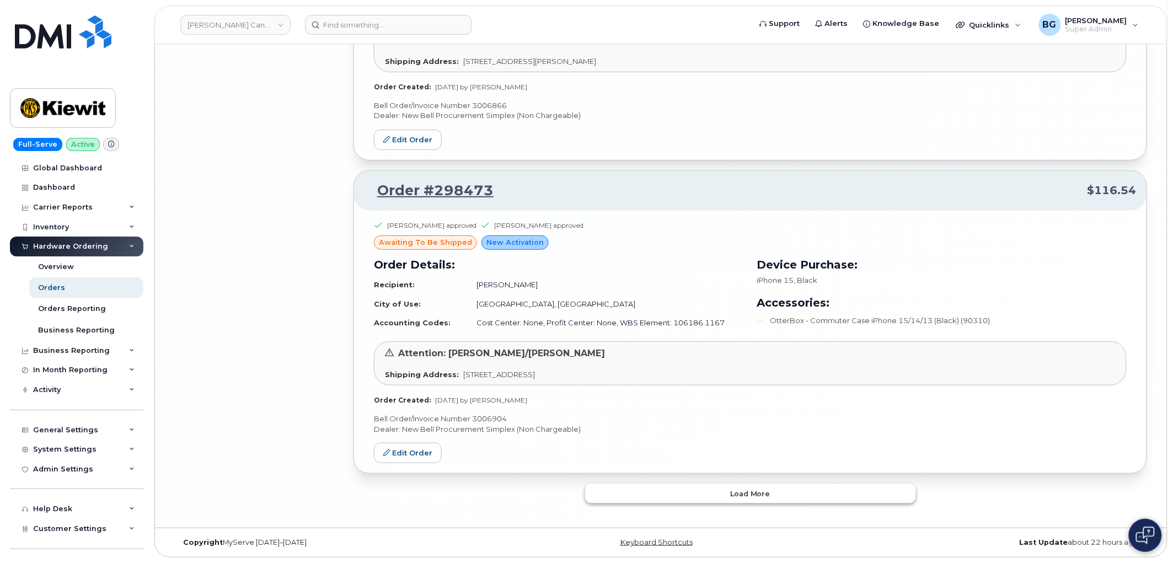
click at [738, 497] on span "Load more" at bounding box center [750, 494] width 40 height 10
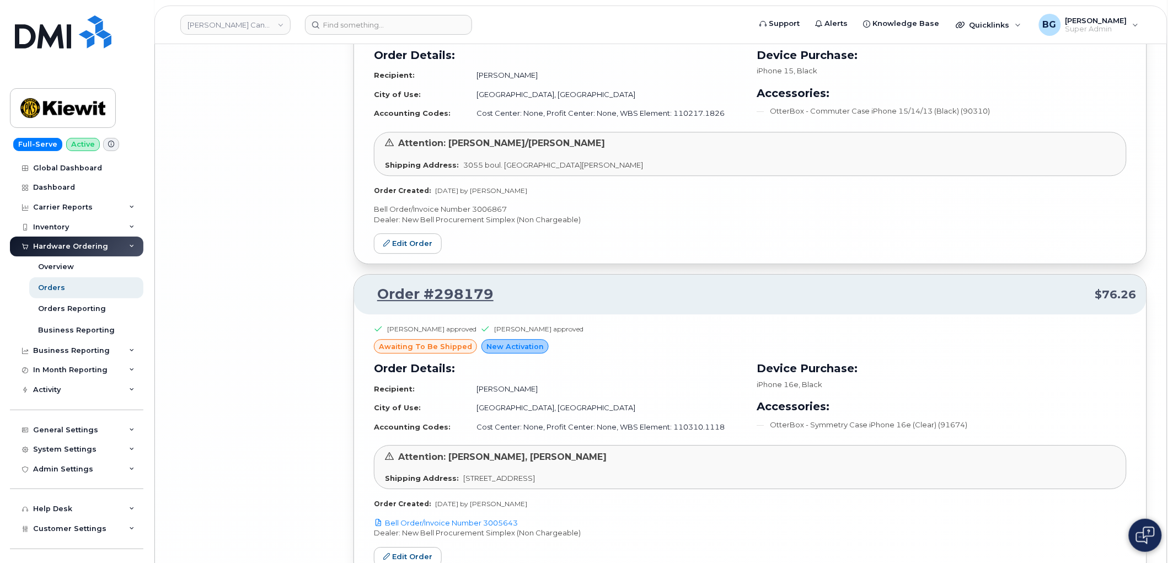
scroll to position [7100, 0]
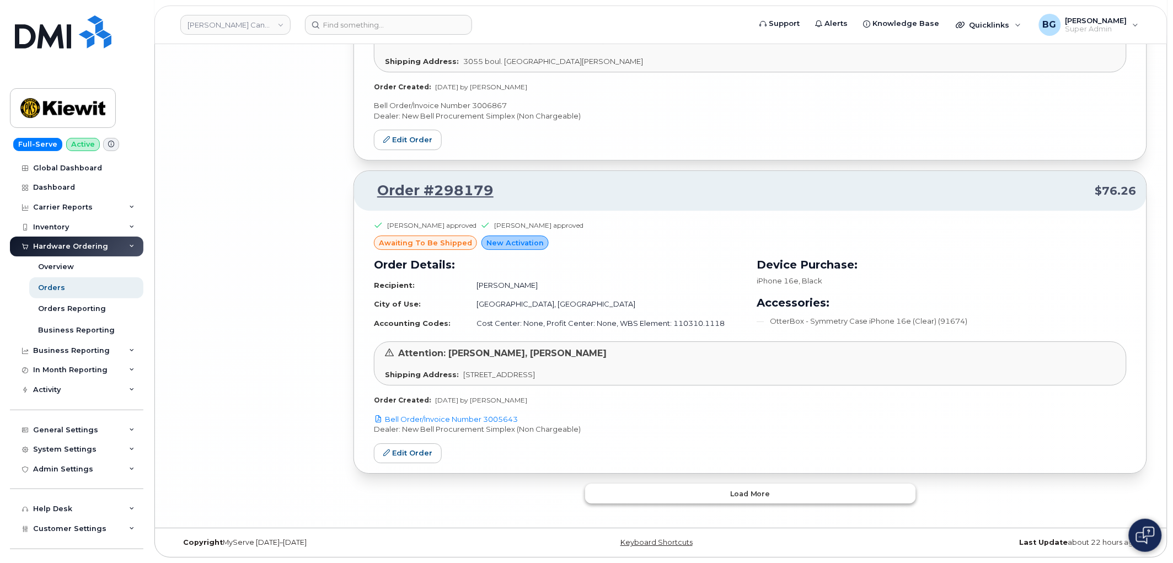
click at [755, 497] on span "Load more" at bounding box center [750, 494] width 40 height 10
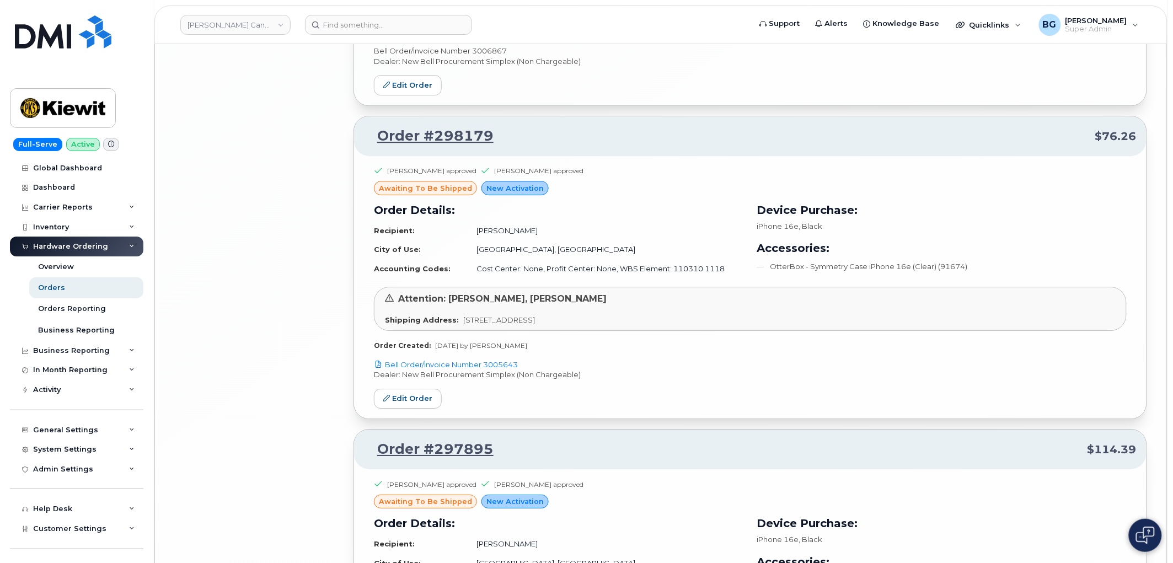
scroll to position [7130, 0]
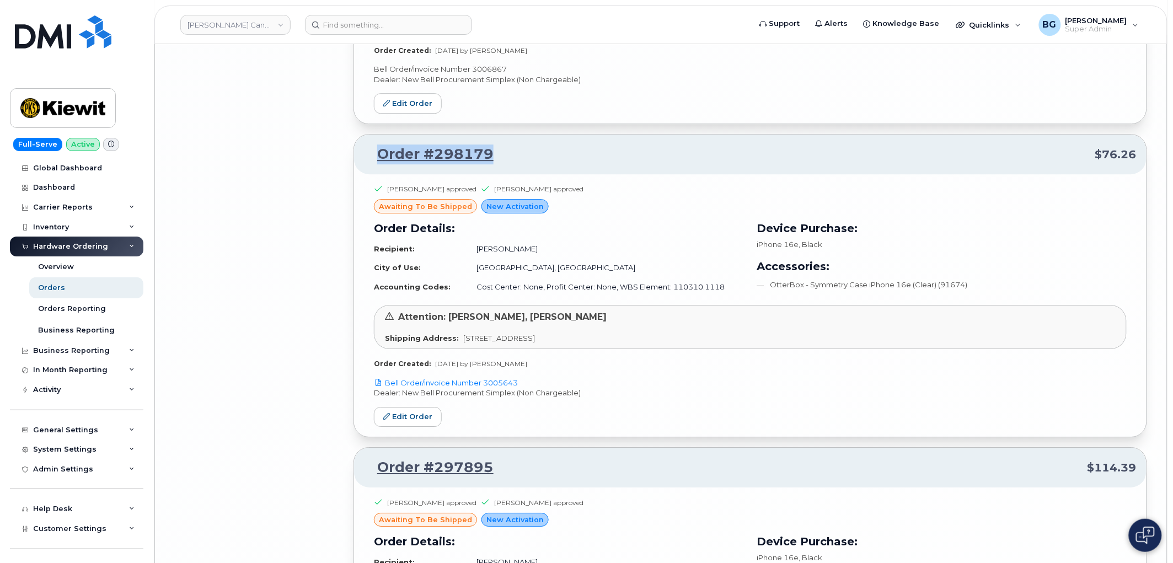
drag, startPoint x: 517, startPoint y: 154, endPoint x: 375, endPoint y: 158, distance: 142.3
click at [375, 158] on p "Order #298179 $76.26" at bounding box center [750, 154] width 773 height 20
copy link "Order #298179"
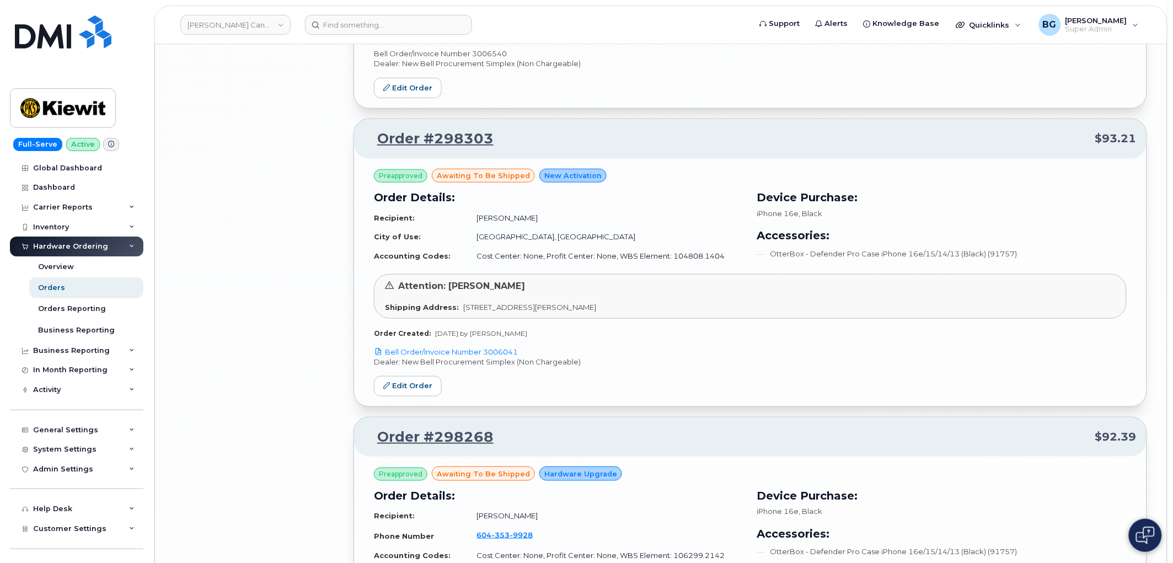
scroll to position [6231, 0]
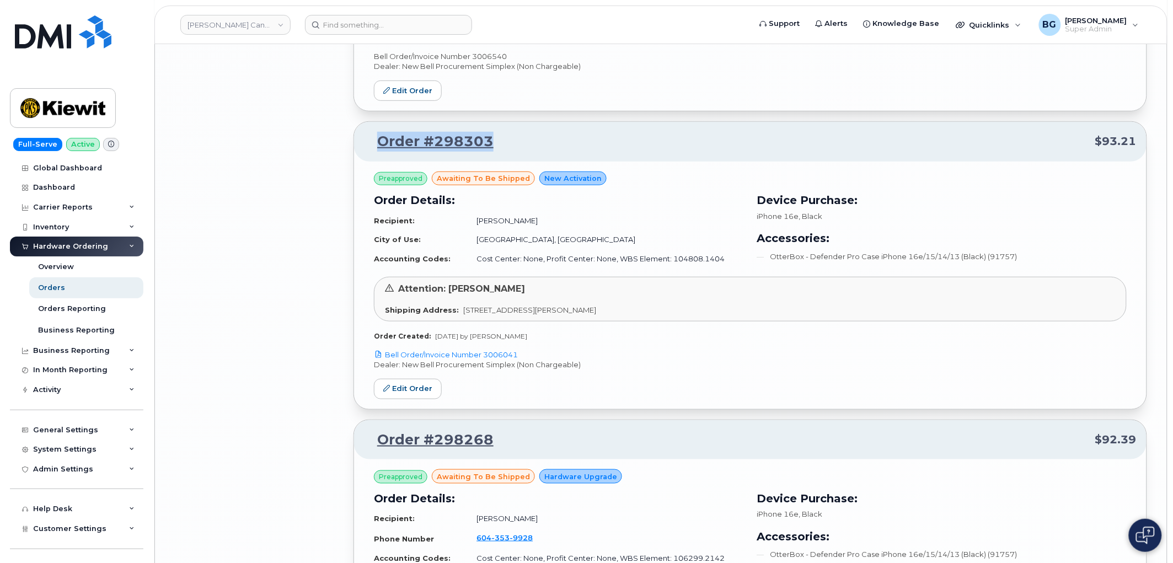
drag, startPoint x: 523, startPoint y: 147, endPoint x: 377, endPoint y: 142, distance: 145.7
click at [377, 142] on p "Order #298303 $93.21" at bounding box center [750, 142] width 773 height 20
copy link "Order #298303"
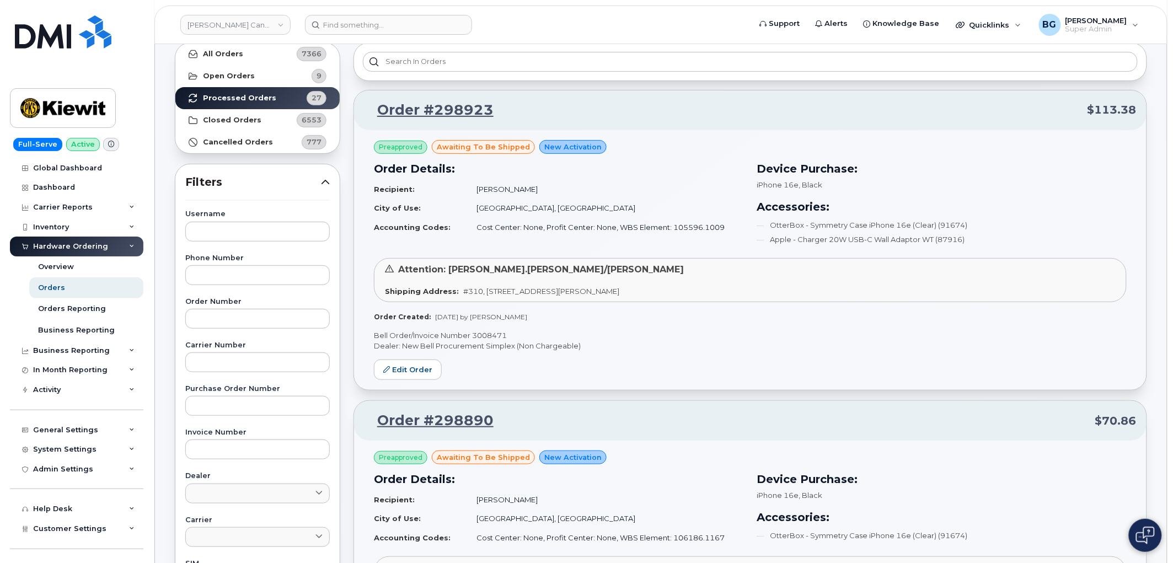
scroll to position [0, 0]
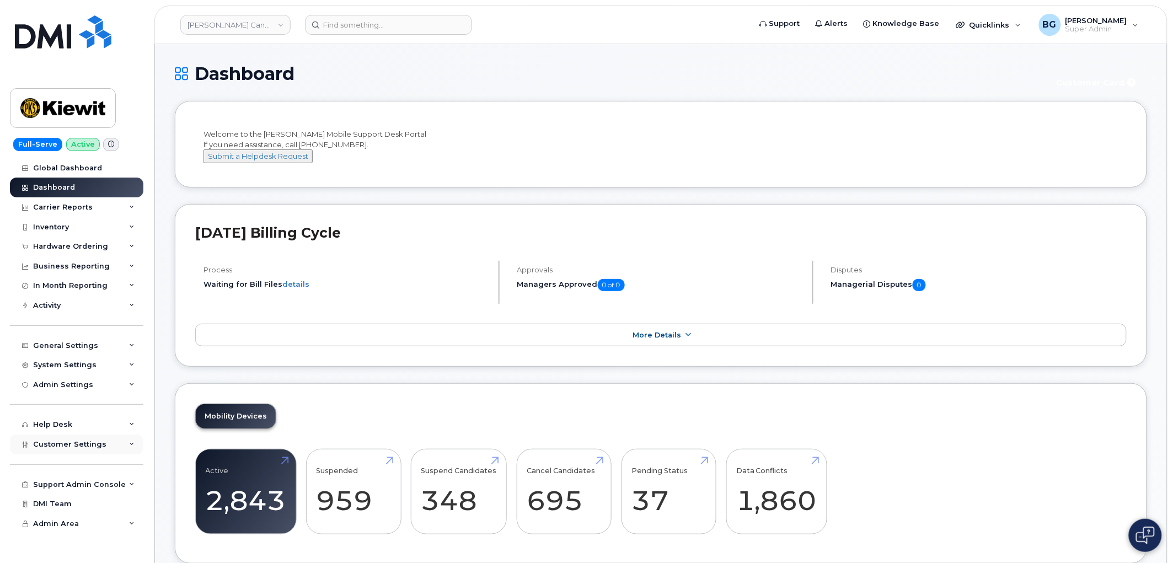
click at [58, 440] on span "Customer Settings" at bounding box center [69, 444] width 73 height 8
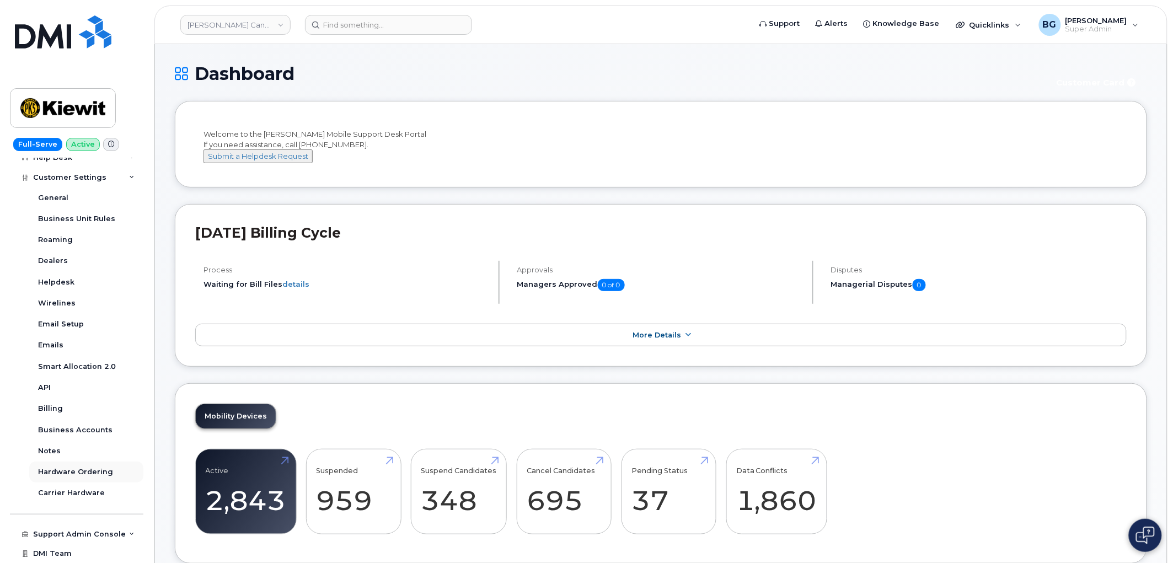
scroll to position [286, 0]
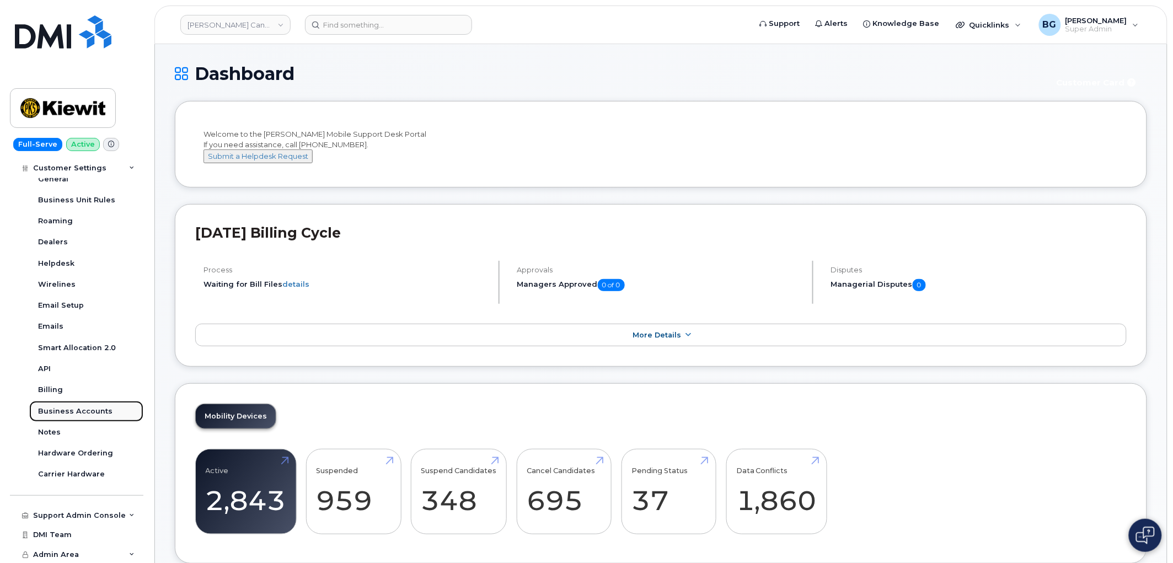
click at [68, 410] on div "Business Accounts" at bounding box center [75, 411] width 74 height 10
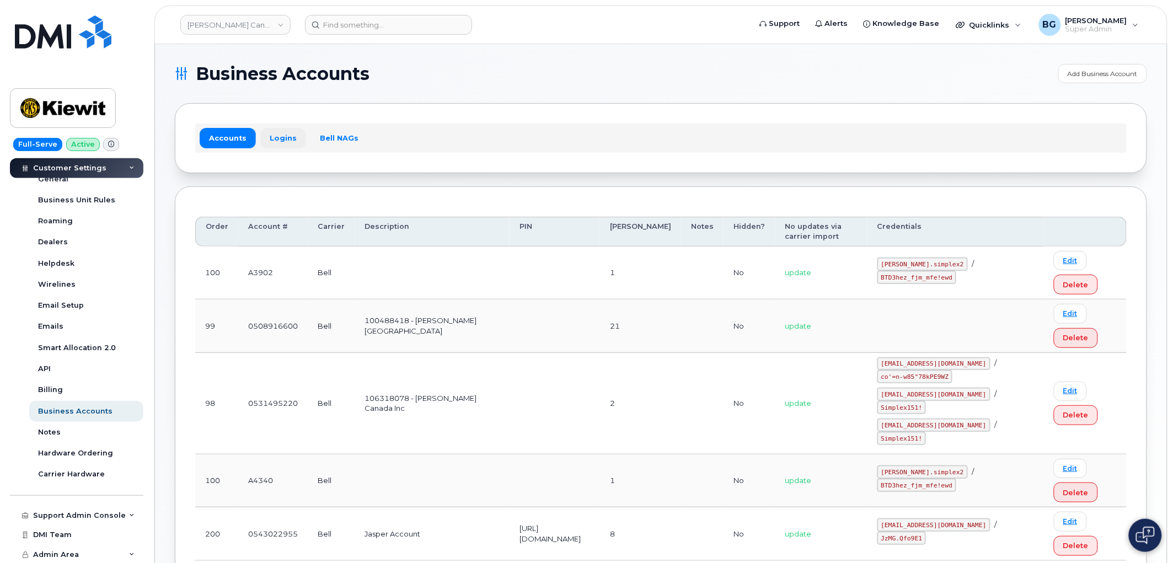
click at [273, 138] on link "Logins" at bounding box center [283, 138] width 46 height 20
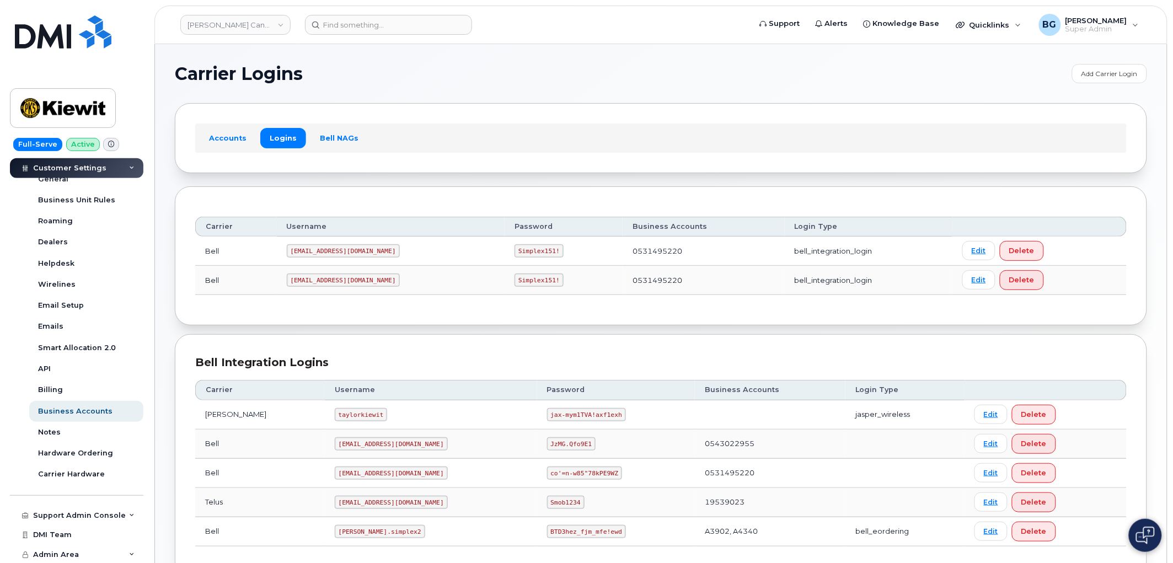
click at [335, 533] on code "[PERSON_NAME].simplex2" at bounding box center [380, 531] width 90 height 13
drag, startPoint x: 315, startPoint y: 533, endPoint x: 353, endPoint y: 530, distance: 38.2
click at [353, 530] on code "[PERSON_NAME].simplex2" at bounding box center [380, 531] width 90 height 13
copy code "[PERSON_NAME].simplex2"
click at [547, 534] on code "BTD3hez_fjm_mfe!ewd" at bounding box center [586, 531] width 79 height 13
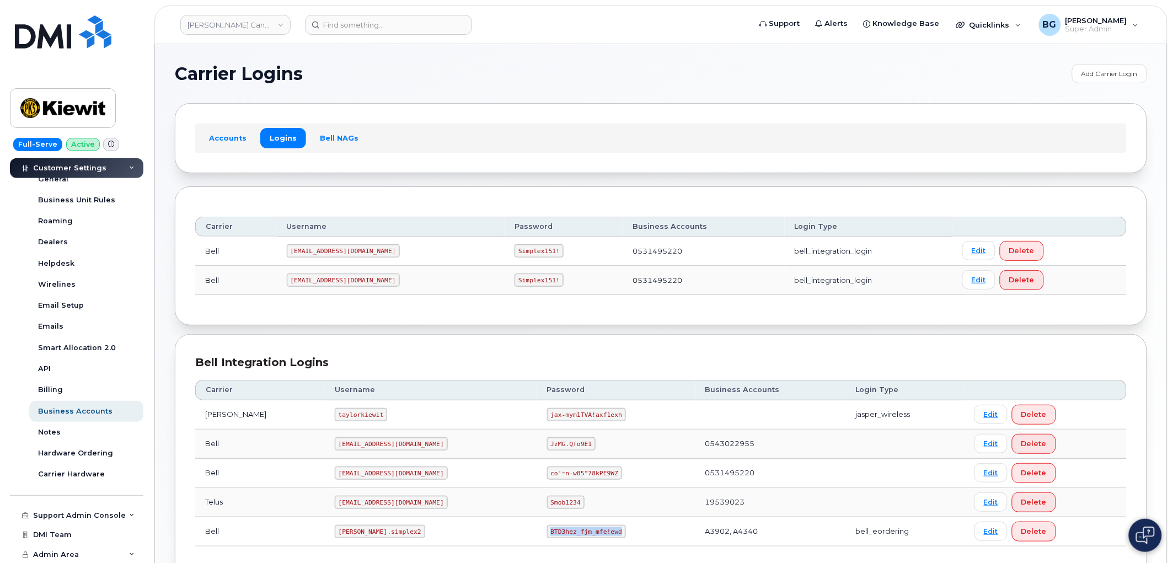
drag, startPoint x: 514, startPoint y: 534, endPoint x: 561, endPoint y: 529, distance: 47.6
click at [561, 529] on code "BTD3hez_fjm_mfe!ewd" at bounding box center [586, 531] width 79 height 13
copy code "BTD3hez_fjm_mfe!ewd"
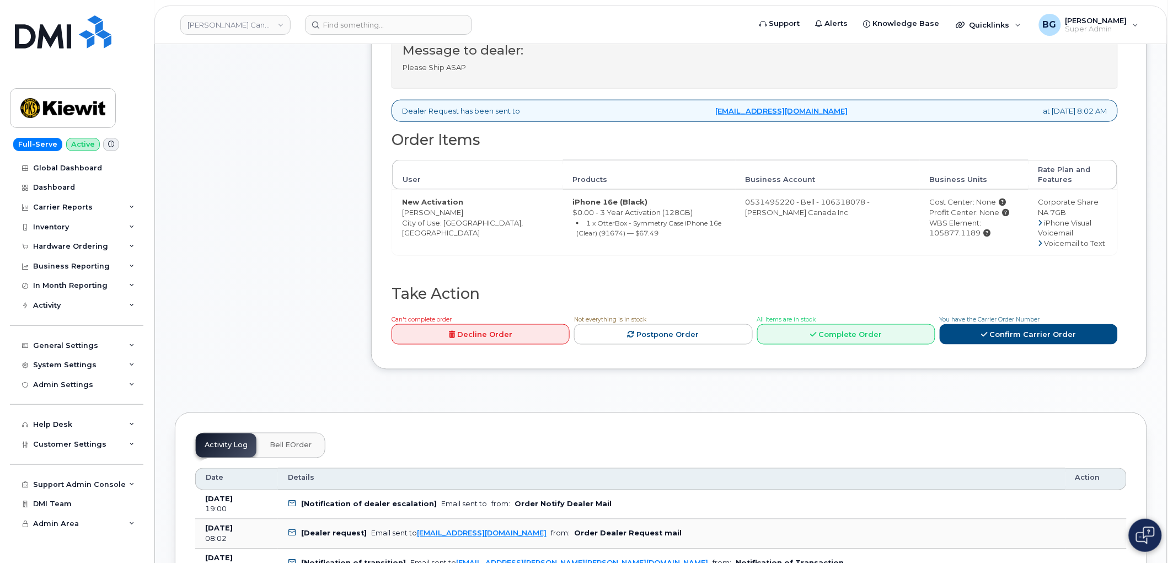
scroll to position [409, 0]
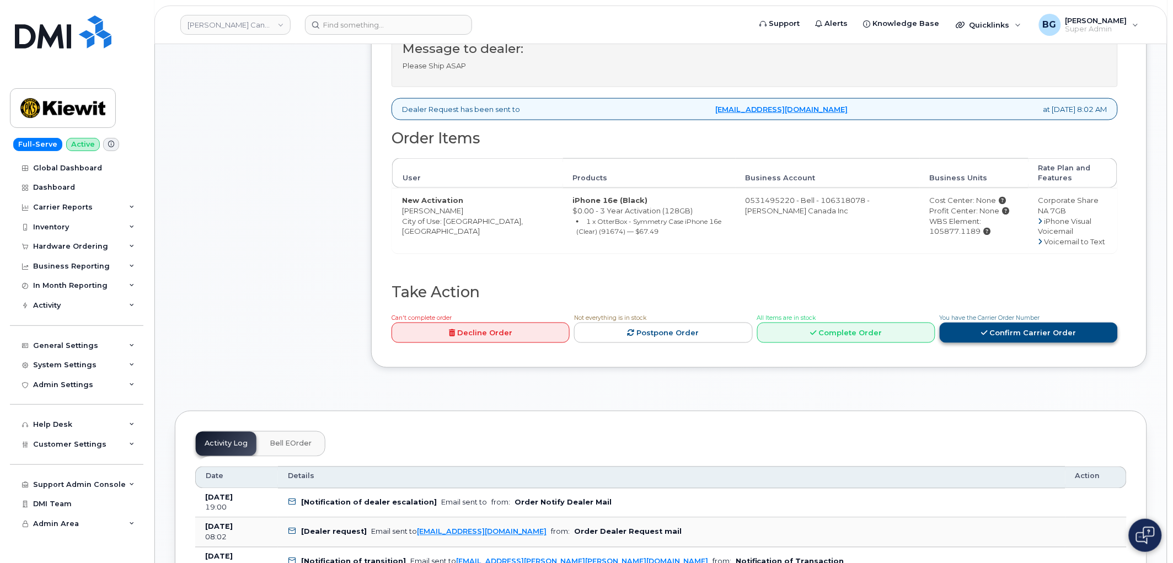
click at [1018, 331] on link "Confirm Carrier Order" at bounding box center [1029, 333] width 178 height 20
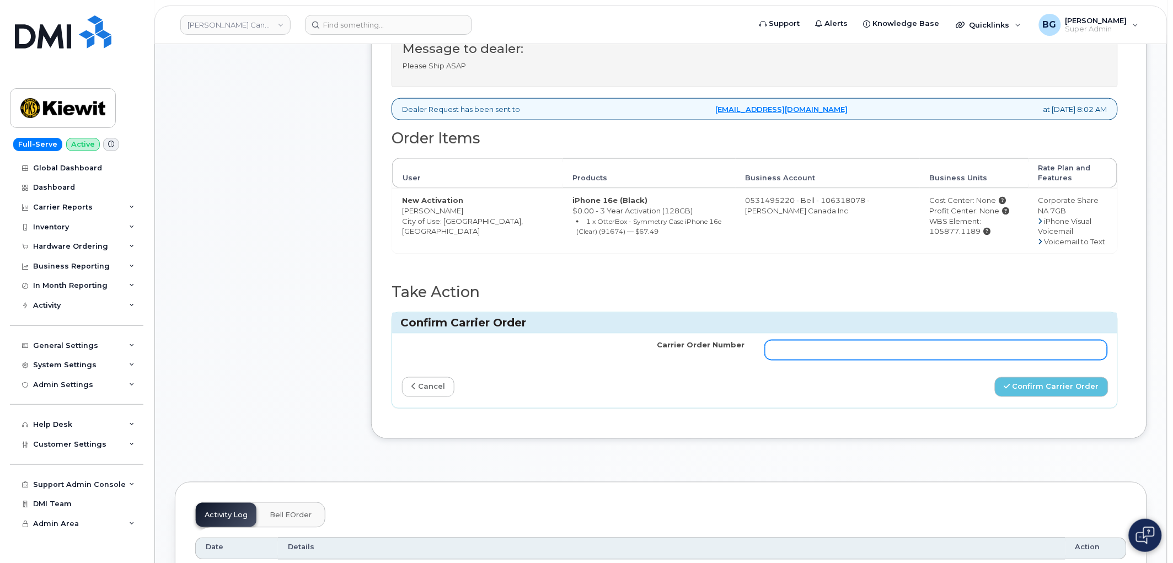
click at [939, 354] on input "Carrier Order Number" at bounding box center [936, 350] width 343 height 20
paste input "3008437"
type input "3008437"
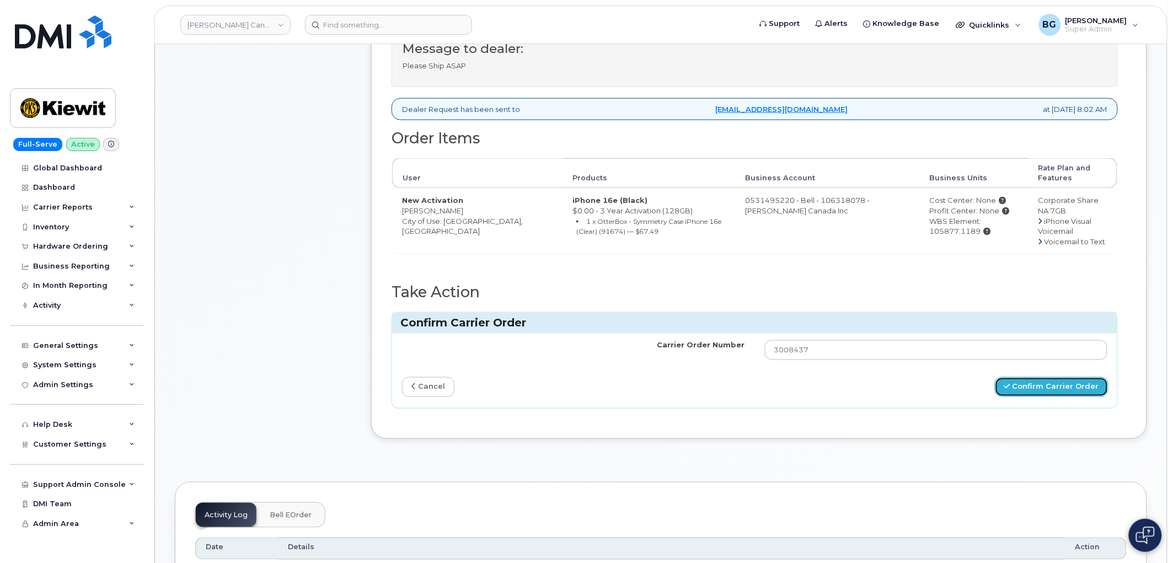
click at [1068, 387] on button "Confirm Carrier Order" at bounding box center [1052, 387] width 114 height 20
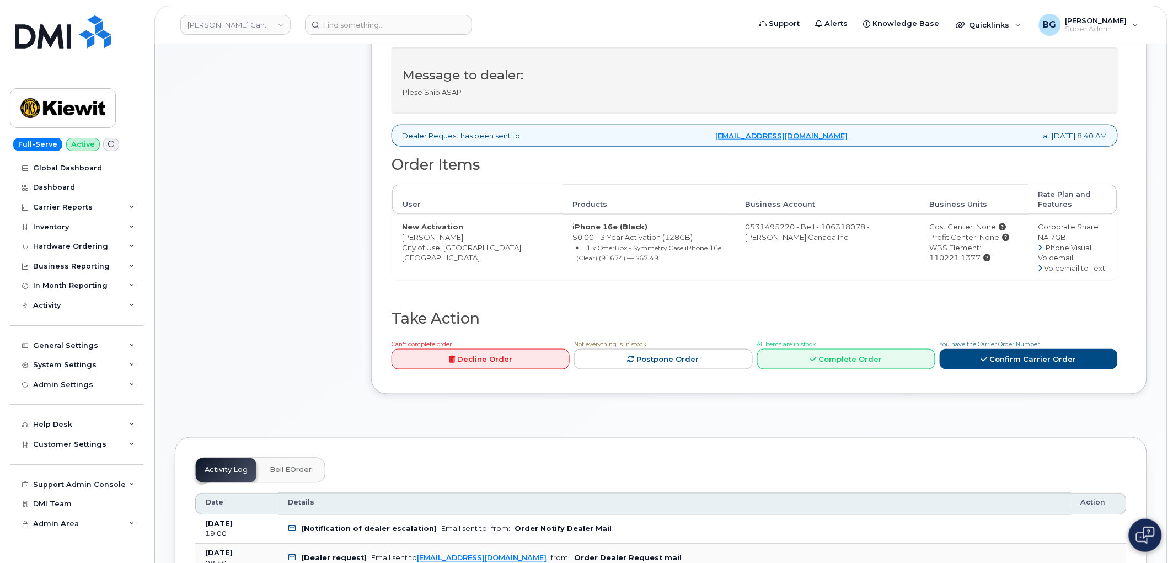
scroll to position [409, 0]
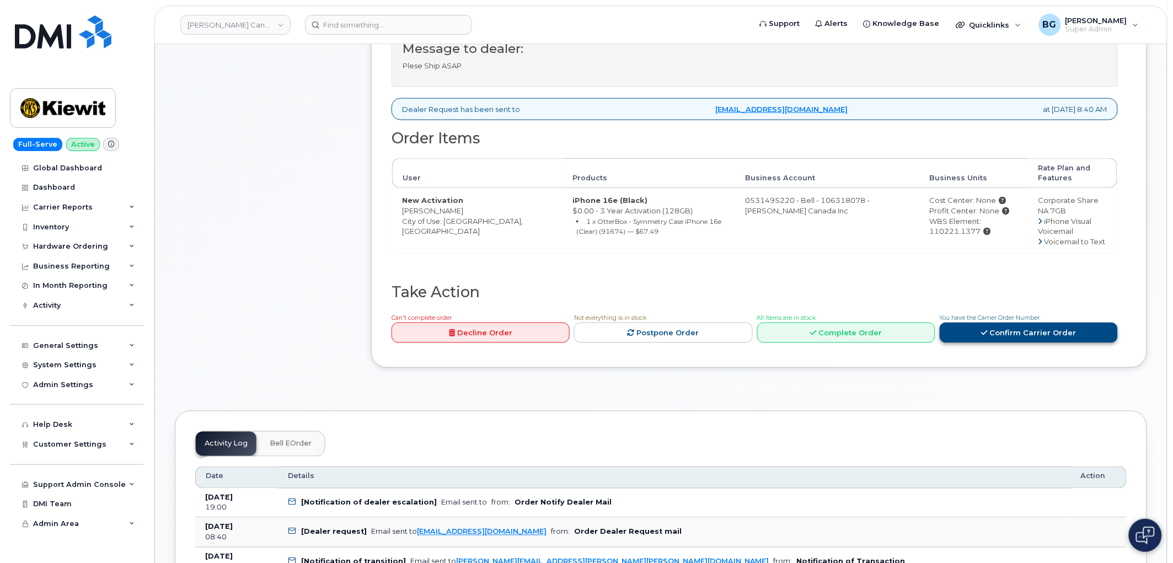
click at [1013, 329] on link "Confirm Carrier Order" at bounding box center [1029, 333] width 178 height 20
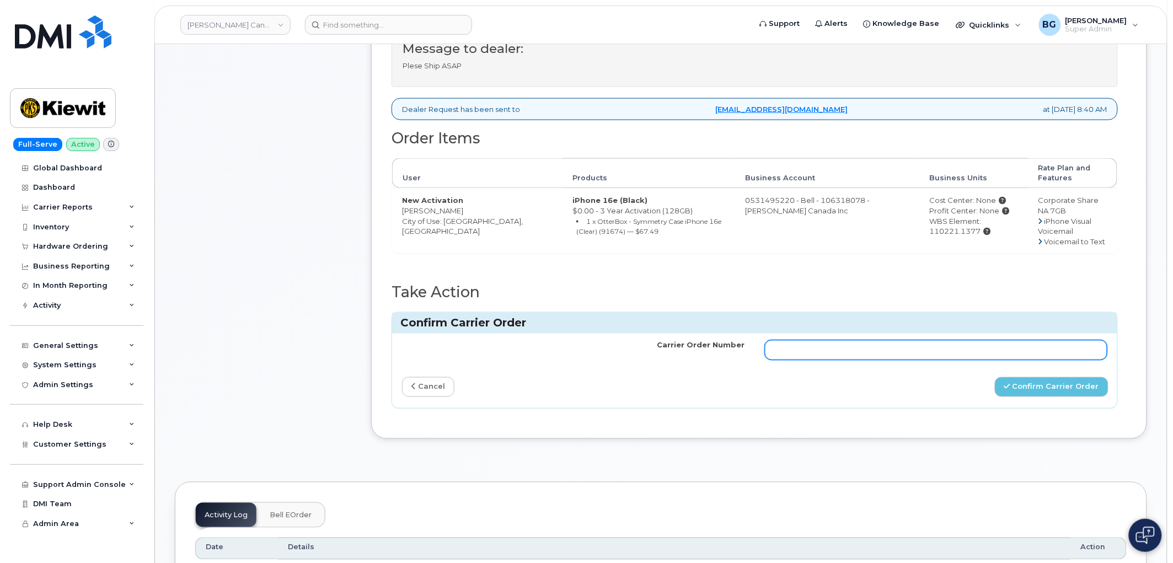
click at [808, 344] on input "Carrier Order Number" at bounding box center [936, 350] width 343 height 20
paste input "3008432"
type input "3008432"
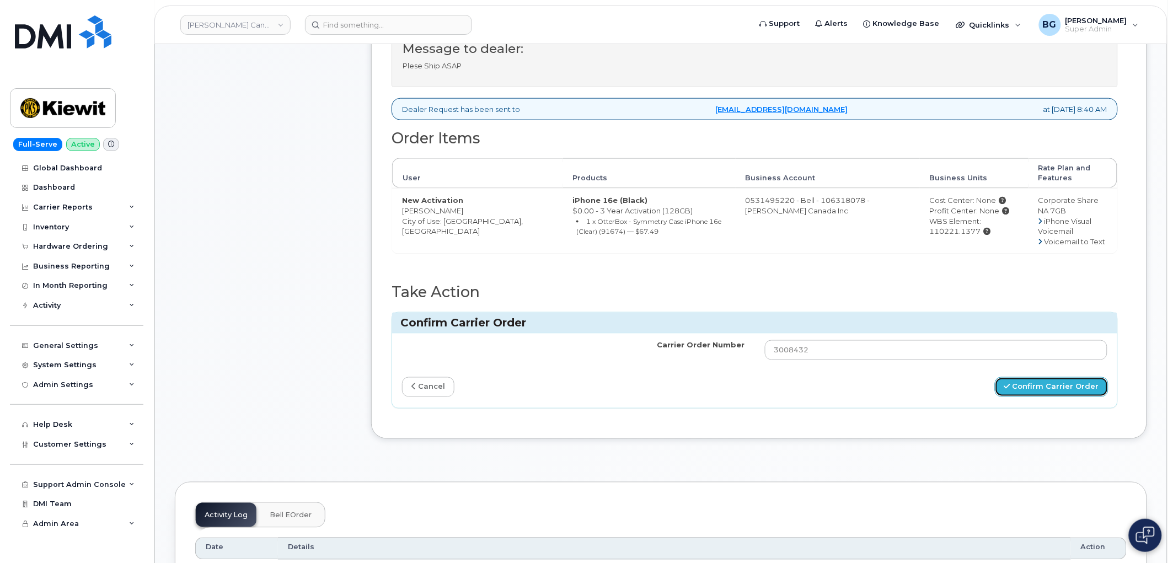
click at [1055, 387] on button "Confirm Carrier Order" at bounding box center [1052, 387] width 114 height 20
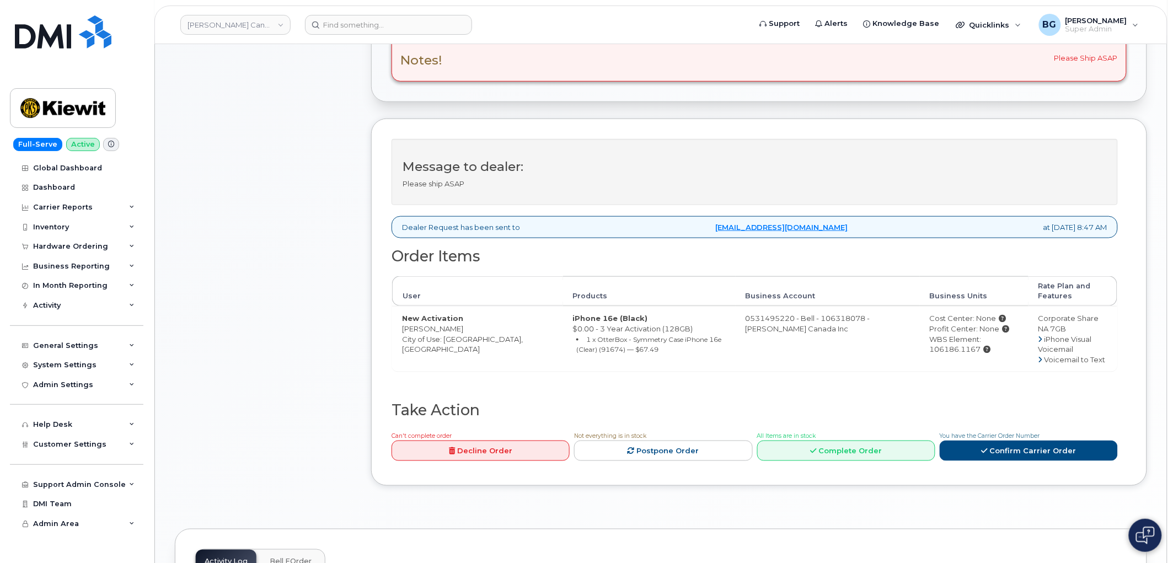
scroll to position [367, 0]
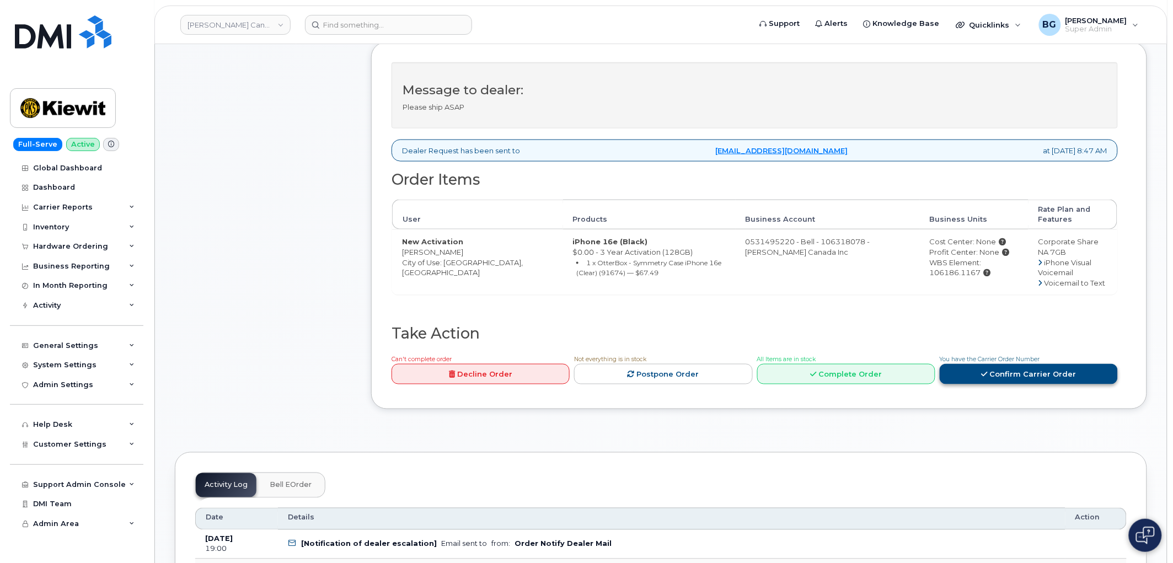
click at [1014, 372] on link "Confirm Carrier Order" at bounding box center [1029, 374] width 178 height 20
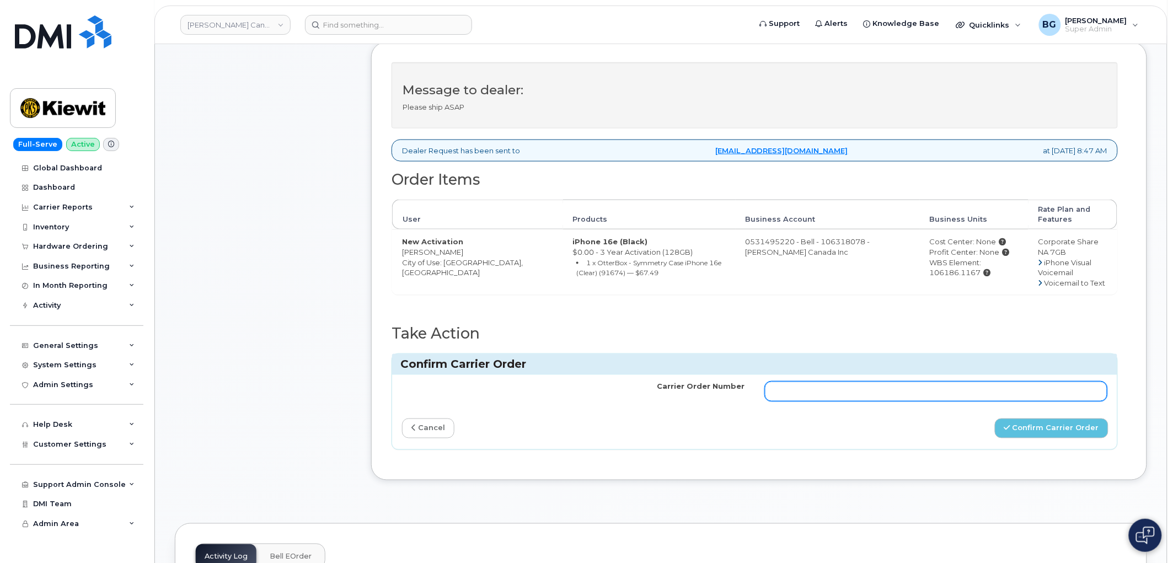
click at [847, 384] on input "Carrier Order Number" at bounding box center [936, 392] width 343 height 20
paste input "3008443"
type input "3008443"
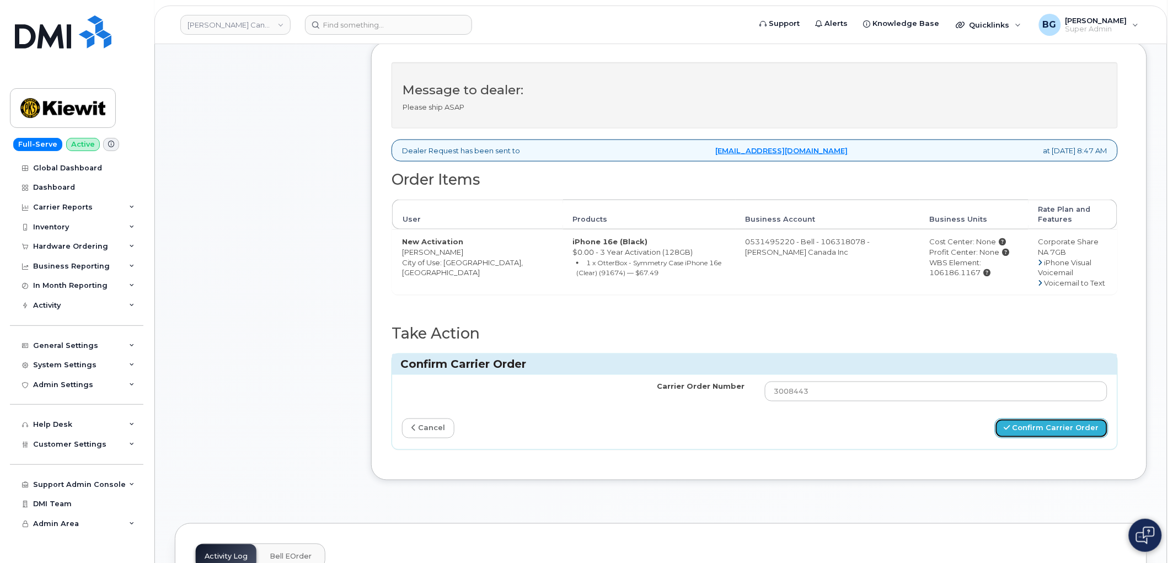
click at [1027, 429] on button "Confirm Carrier Order" at bounding box center [1052, 429] width 114 height 20
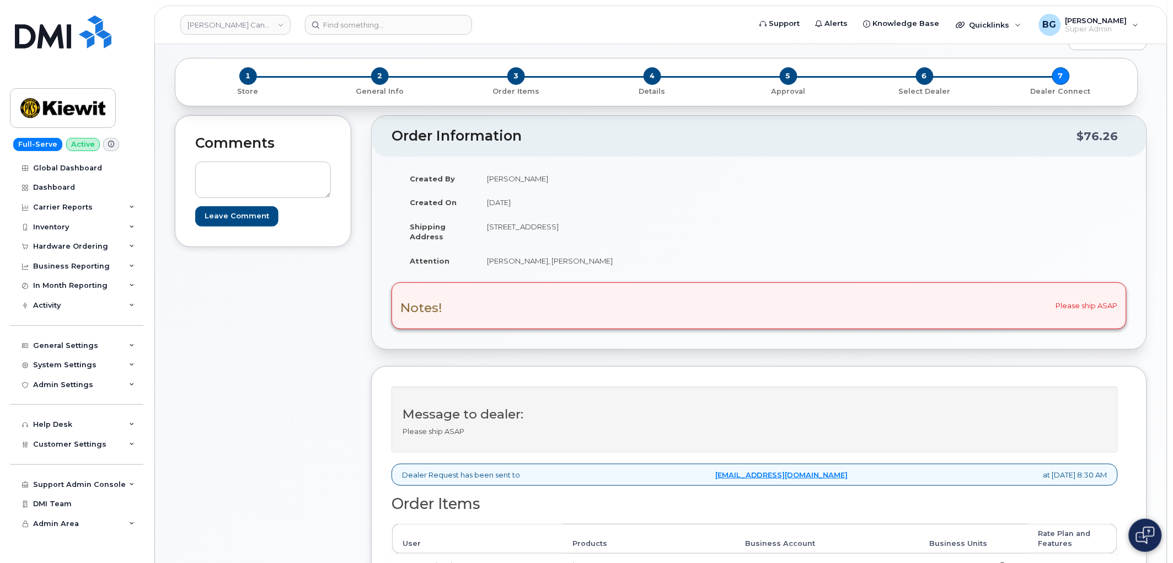
scroll to position [286, 0]
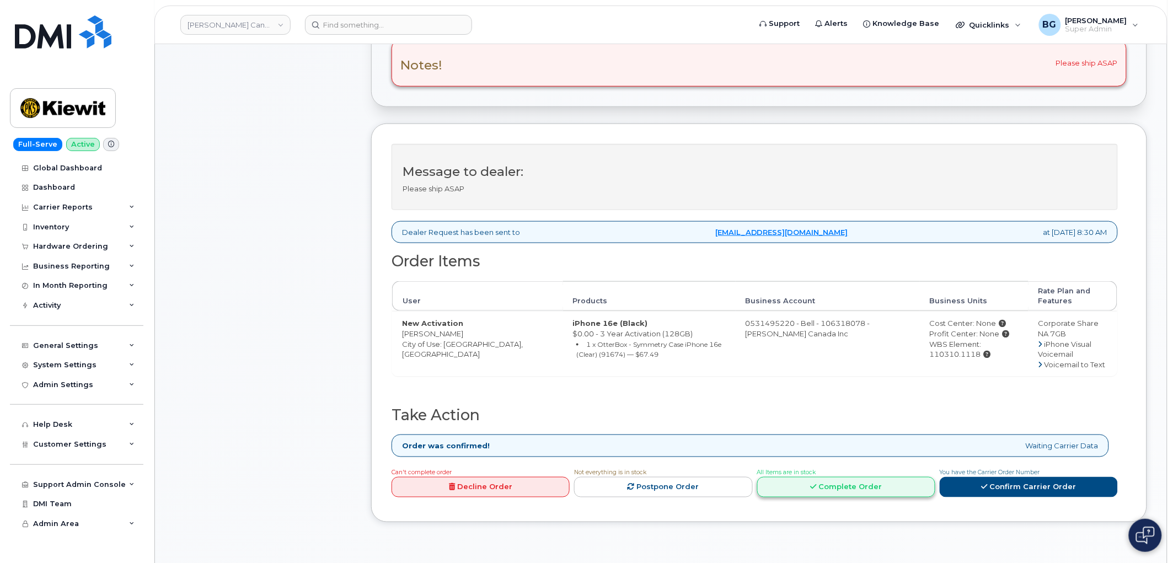
click at [830, 489] on link "Complete Order" at bounding box center [846, 487] width 178 height 20
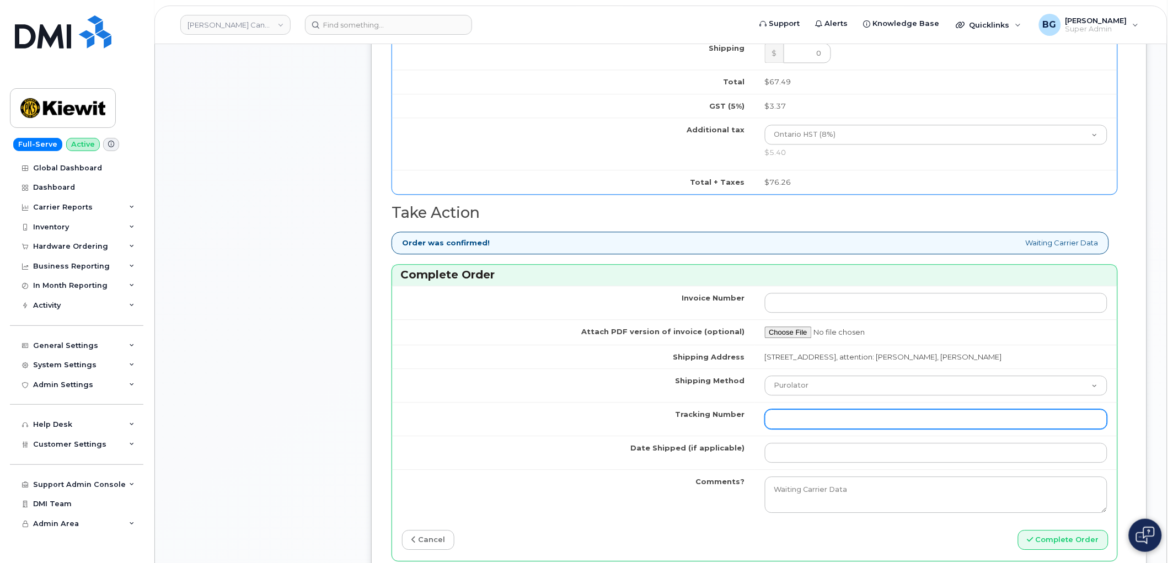
scroll to position [1062, 0]
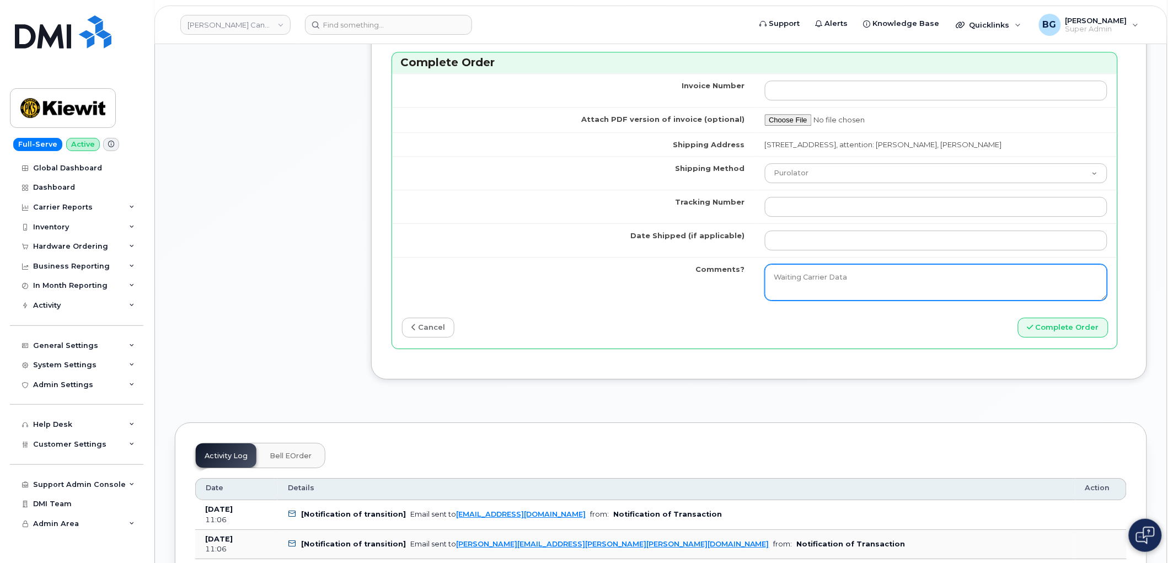
click at [828, 293] on textarea "Waiting Carrier Data" at bounding box center [936, 282] width 343 height 36
drag, startPoint x: 845, startPoint y: 290, endPoint x: 648, endPoint y: 287, distance: 196.9
click at [648, 287] on tr "Comments? Waiting Carrier Data" at bounding box center [754, 282] width 725 height 50
paste textarea "Accessory: 520017076339"
type textarea "Accessory: 520017076339"
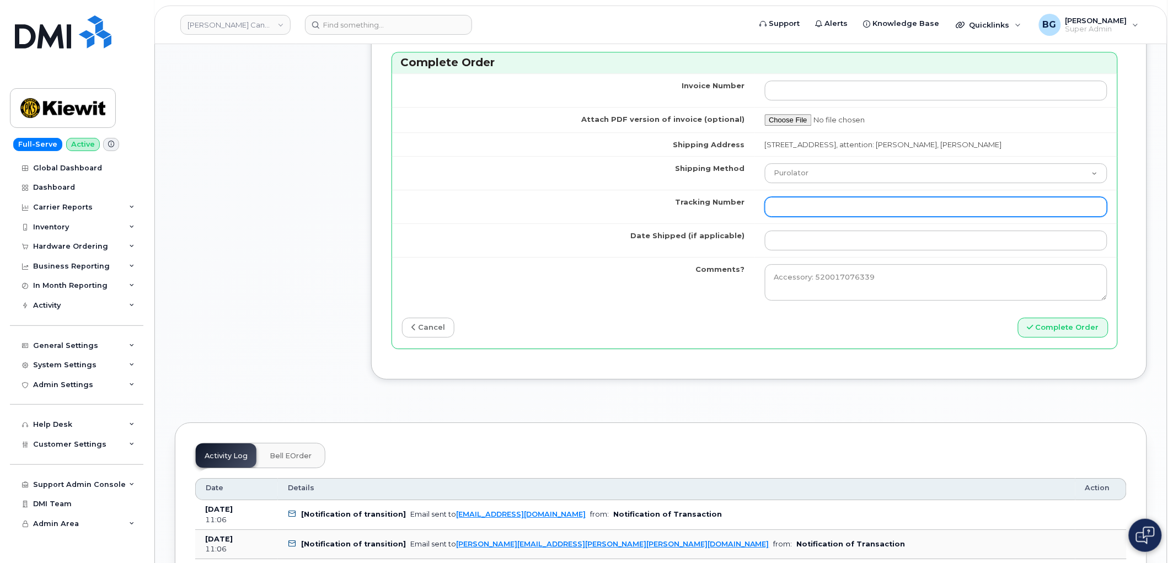
click at [852, 217] on input "Tracking Number" at bounding box center [936, 207] width 343 height 20
paste input "520019089405"
type input "520019089405"
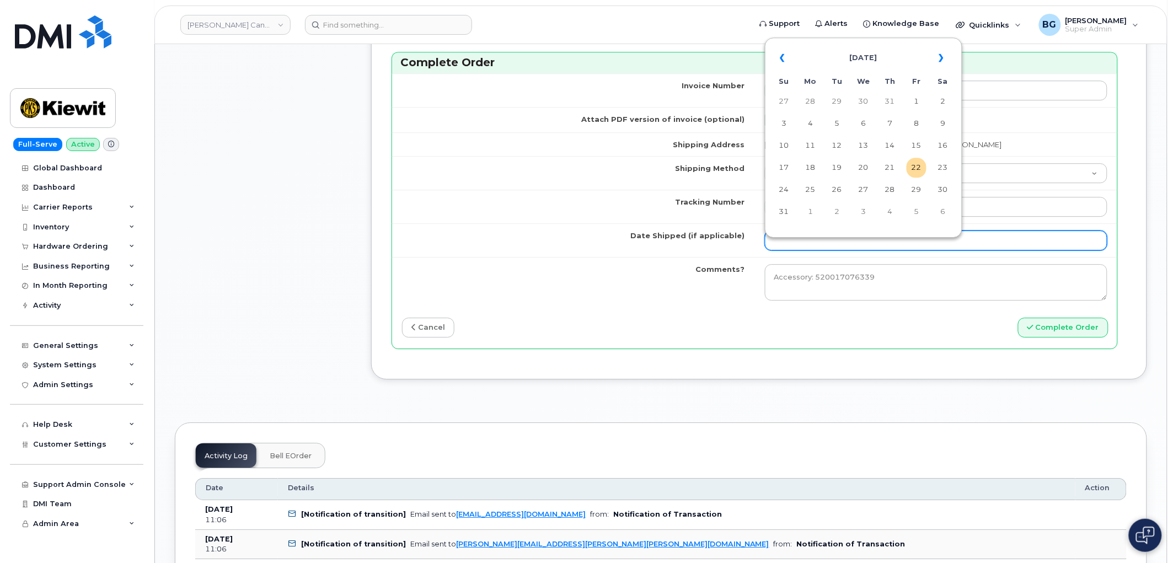
click at [818, 244] on input "Date Shipped (if applicable)" at bounding box center [936, 240] width 343 height 20
click at [894, 164] on td "21" at bounding box center [890, 168] width 20 height 20
type input "[DATE]"
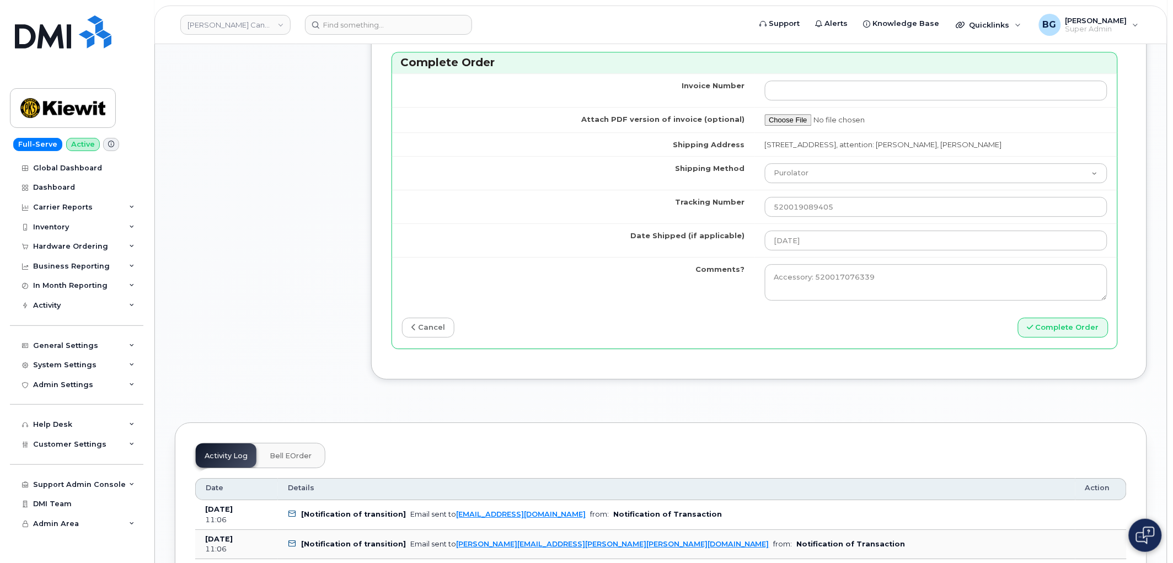
click at [618, 330] on div "cancel" at bounding box center [573, 328] width 363 height 20
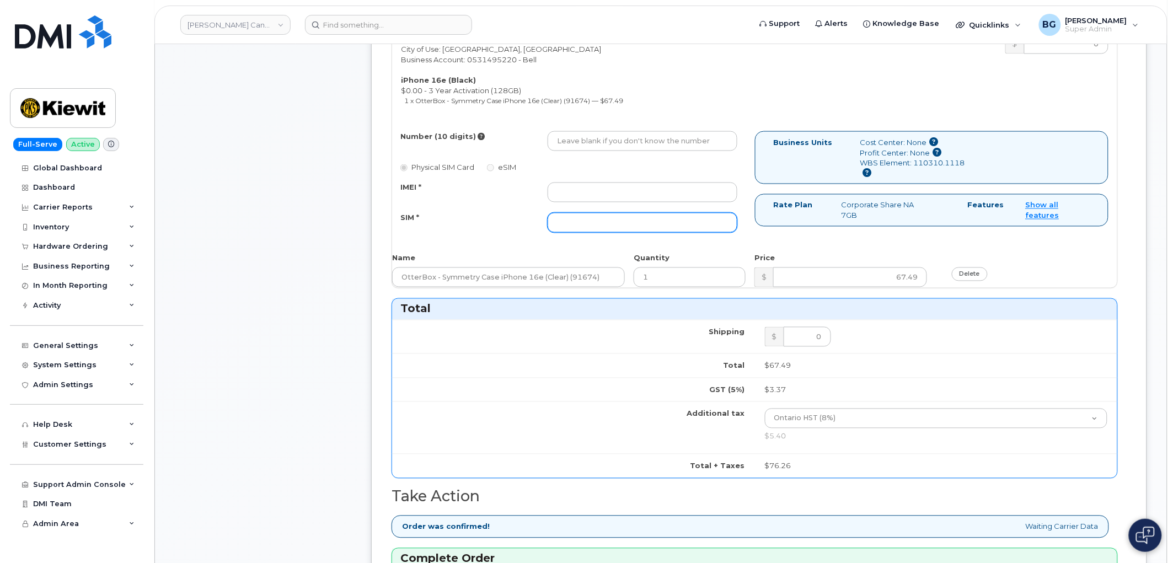
scroll to position [531, 0]
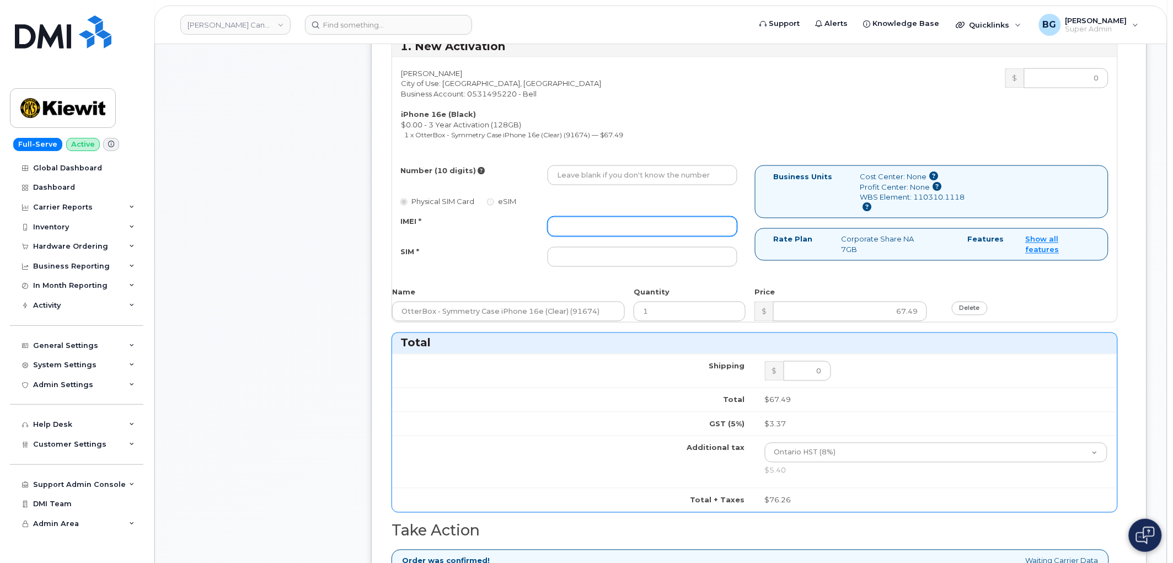
click at [594, 227] on input "IMEI *" at bounding box center [643, 227] width 190 height 20
paste input "354216330653365"
type input "354216330653365"
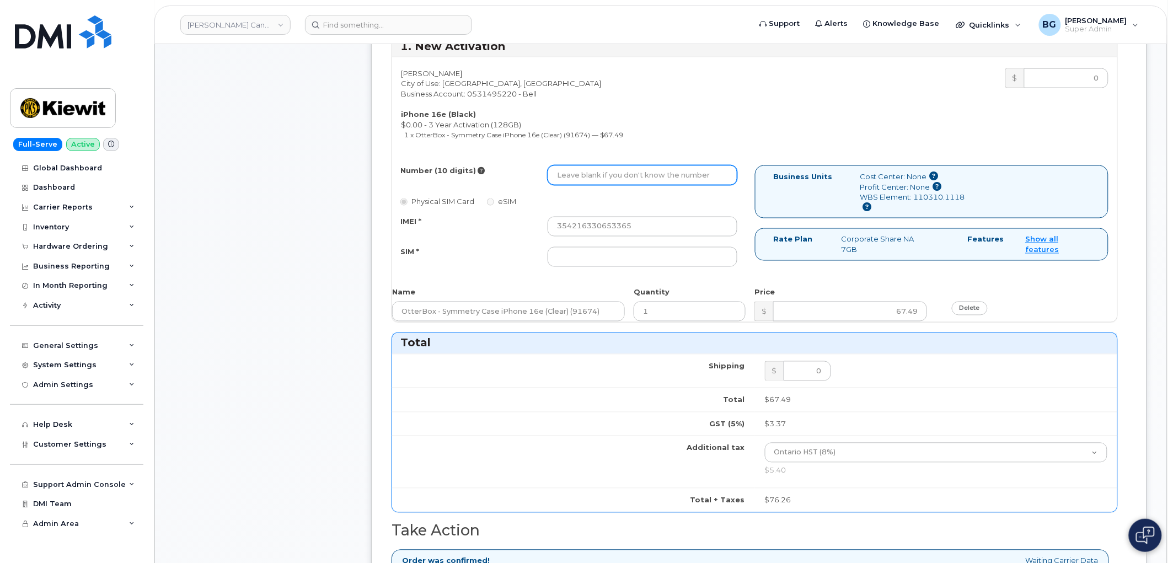
click at [608, 180] on input "Number (10 digits)" at bounding box center [643, 175] width 190 height 20
paste input "2897959718"
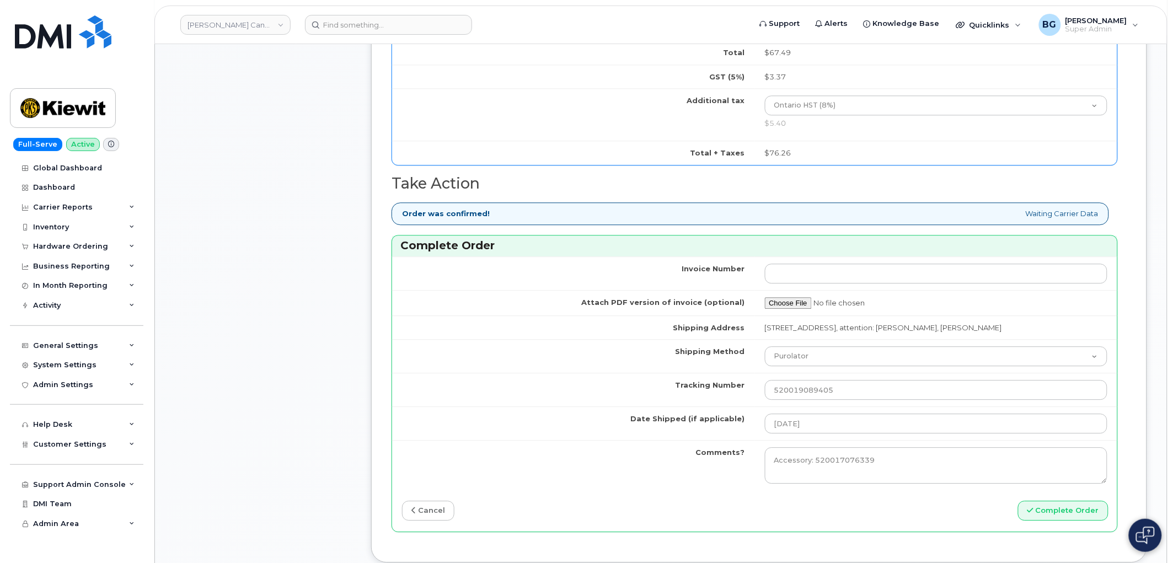
scroll to position [980, 0]
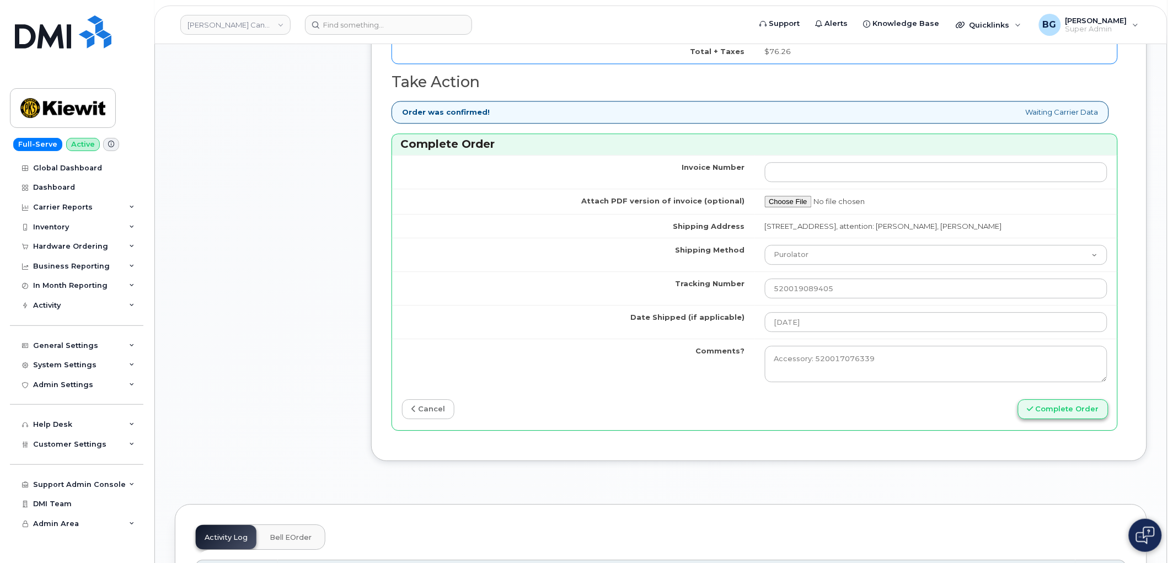
type input "2897959718"
click at [1070, 417] on button "Complete Order" at bounding box center [1063, 409] width 90 height 20
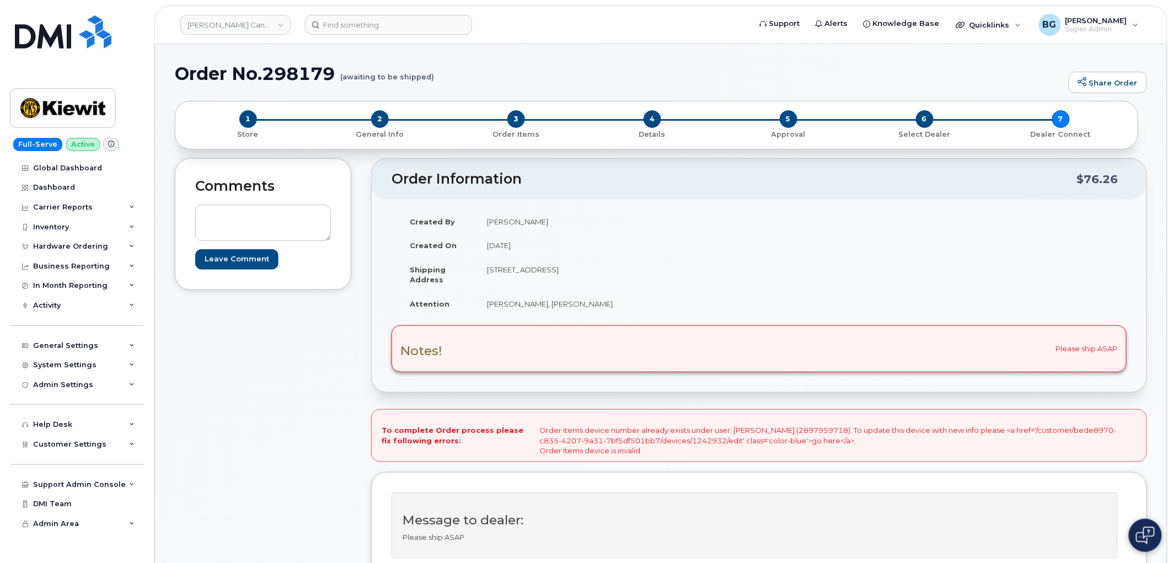
click at [838, 432] on div "To complete Order process please fix following errors: Order items device numbe…" at bounding box center [759, 435] width 776 height 53
copy div "2897959718"
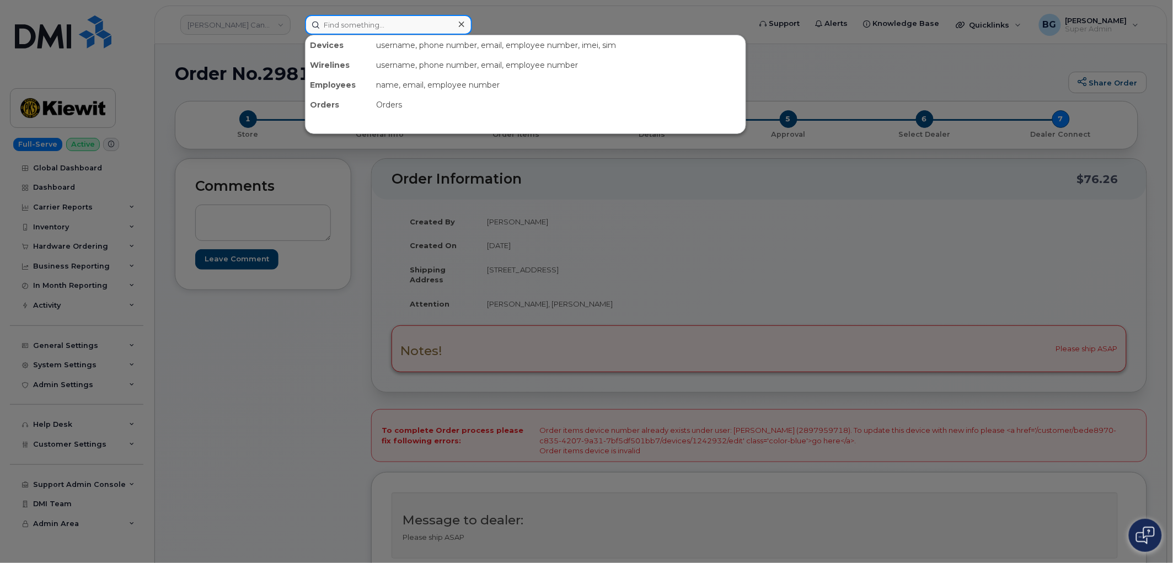
click at [383, 24] on input at bounding box center [388, 25] width 167 height 20
paste input "2897959718"
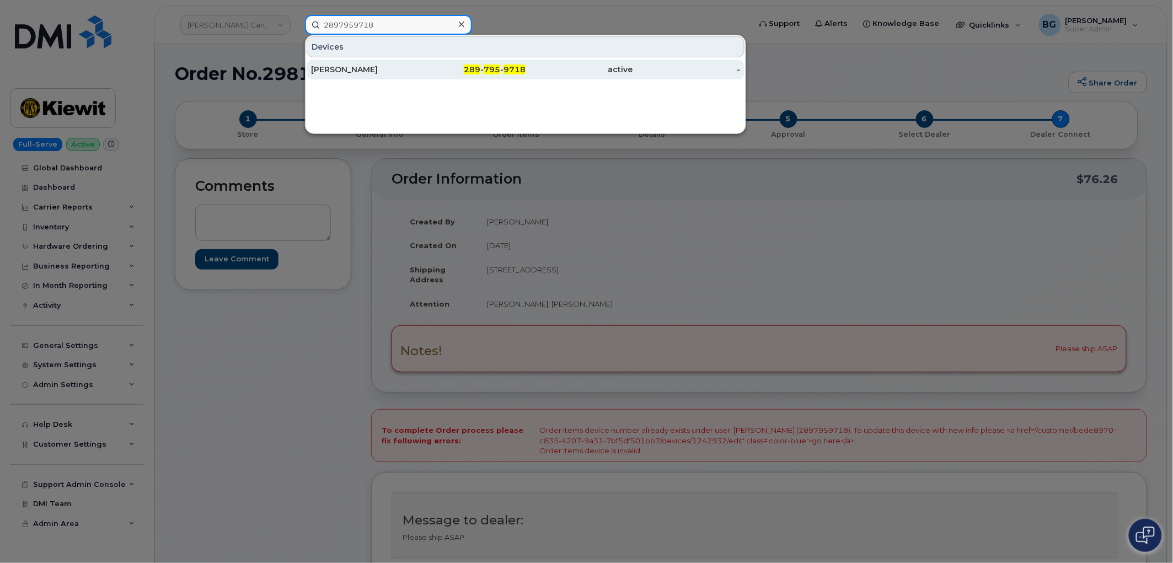
type input "2897959718"
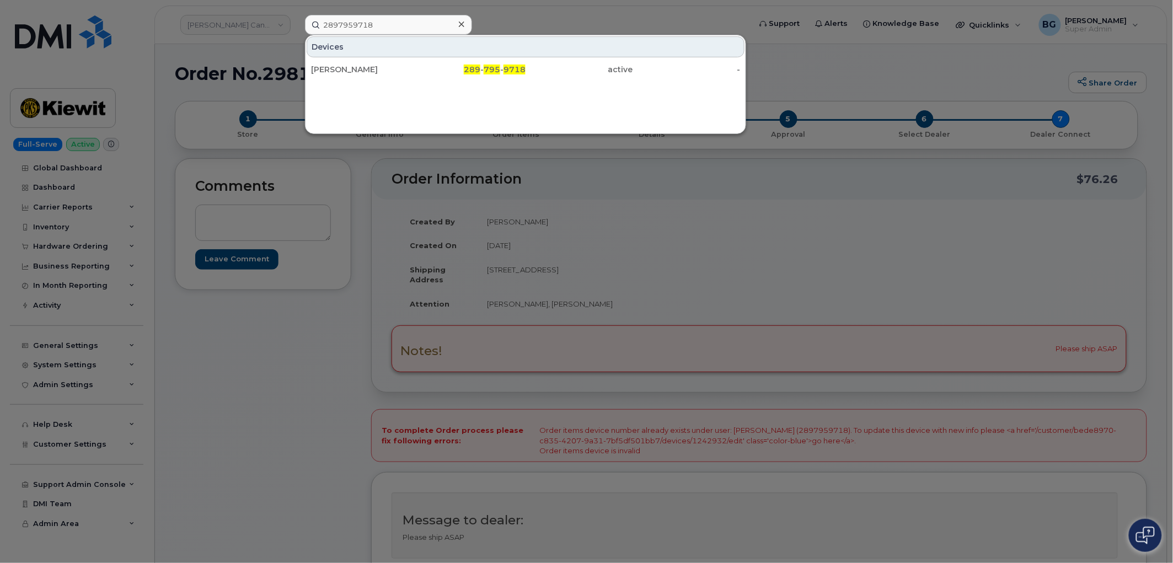
click at [725, 255] on div at bounding box center [586, 281] width 1173 height 563
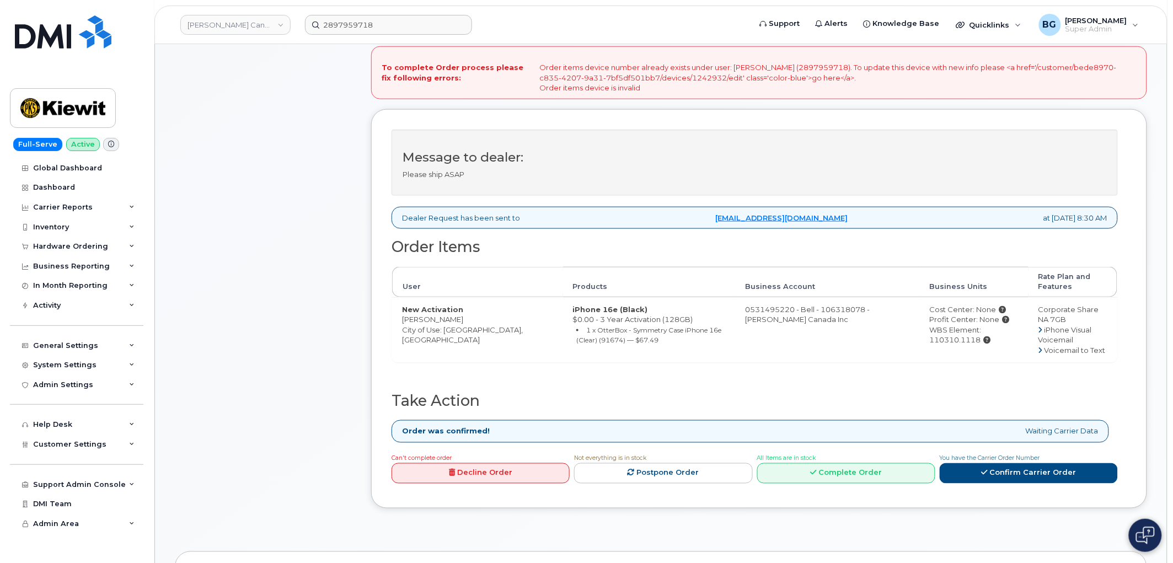
scroll to position [531, 0]
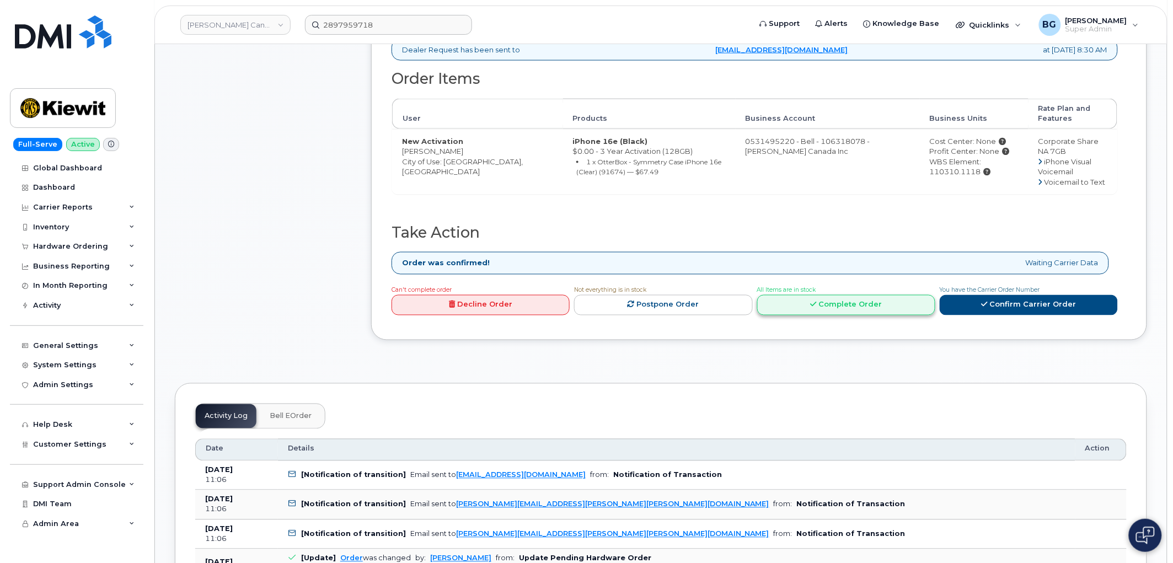
click at [834, 302] on link "Complete Order" at bounding box center [846, 305] width 178 height 20
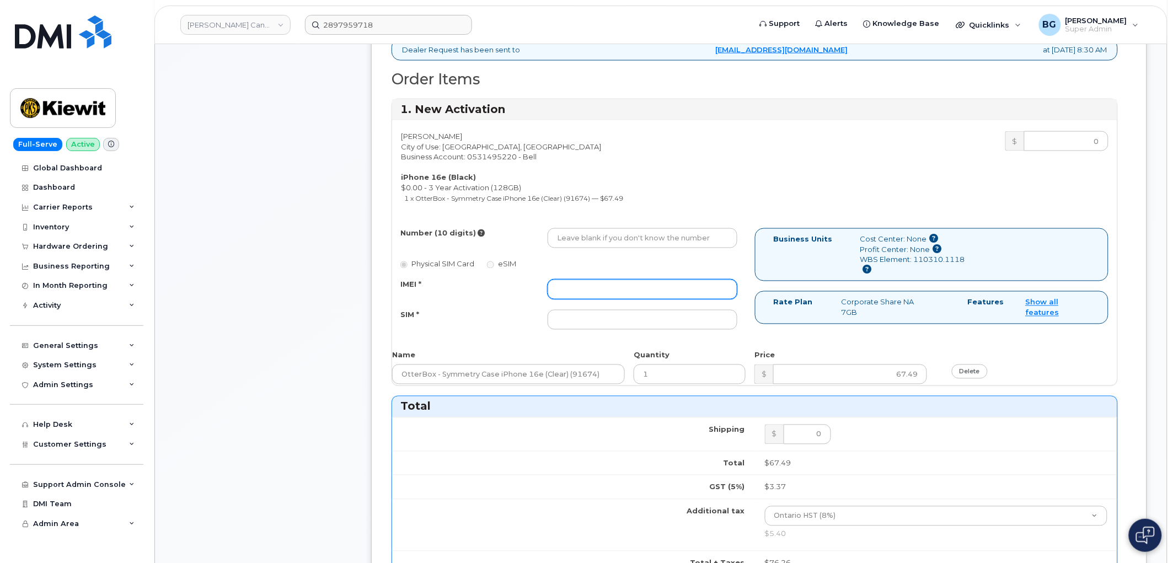
click at [583, 288] on input "IMEI *" at bounding box center [643, 290] width 190 height 20
paste input "354216330653365"
type input "354216330653365"
click at [597, 315] on input "SIM *" at bounding box center [643, 320] width 190 height 20
paste input "89302610207416724042"
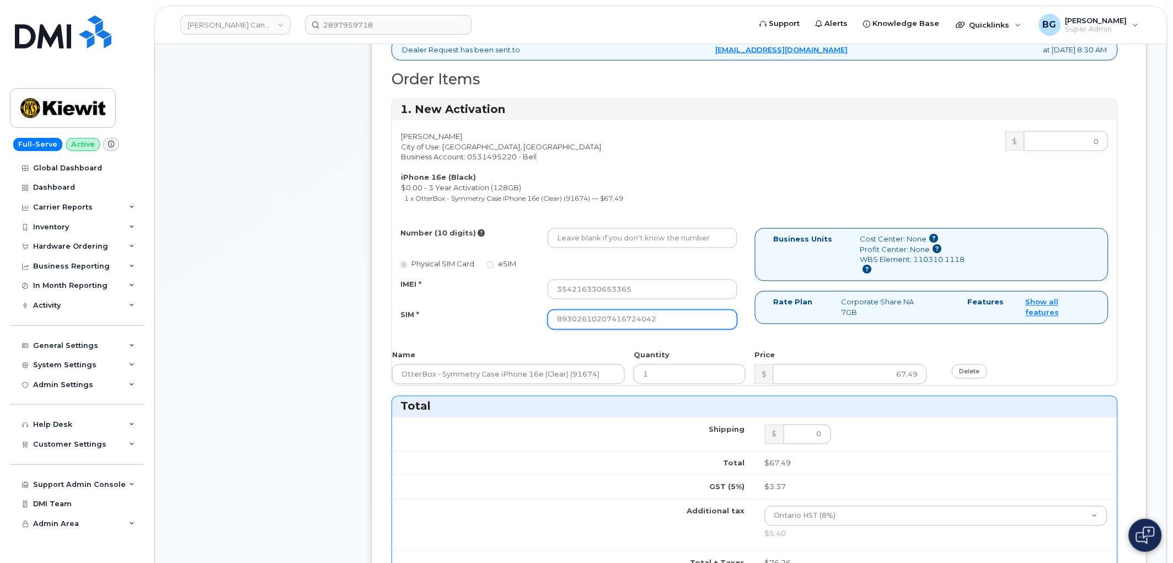
type input "89302610207416724042"
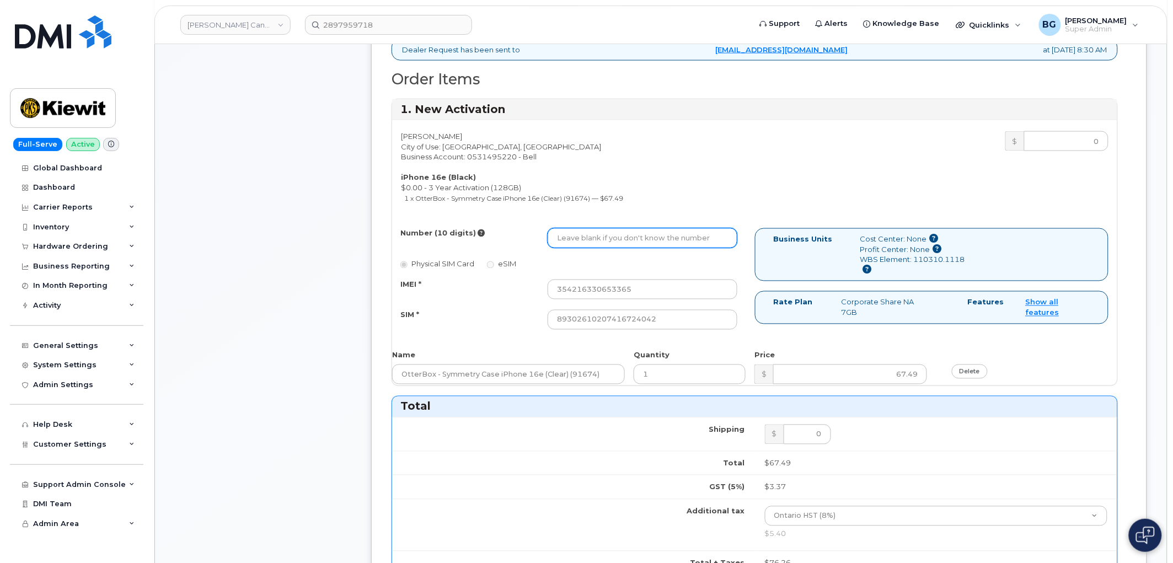
click at [589, 240] on input "Number (10 digits)" at bounding box center [643, 238] width 190 height 20
paste input "2897959718"
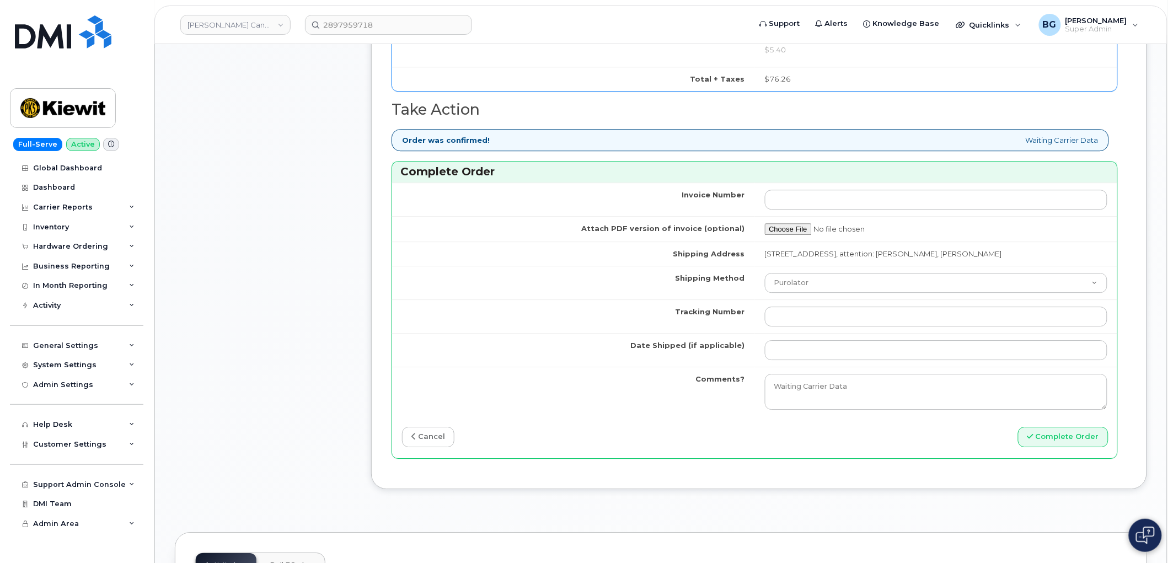
scroll to position [1062, 0]
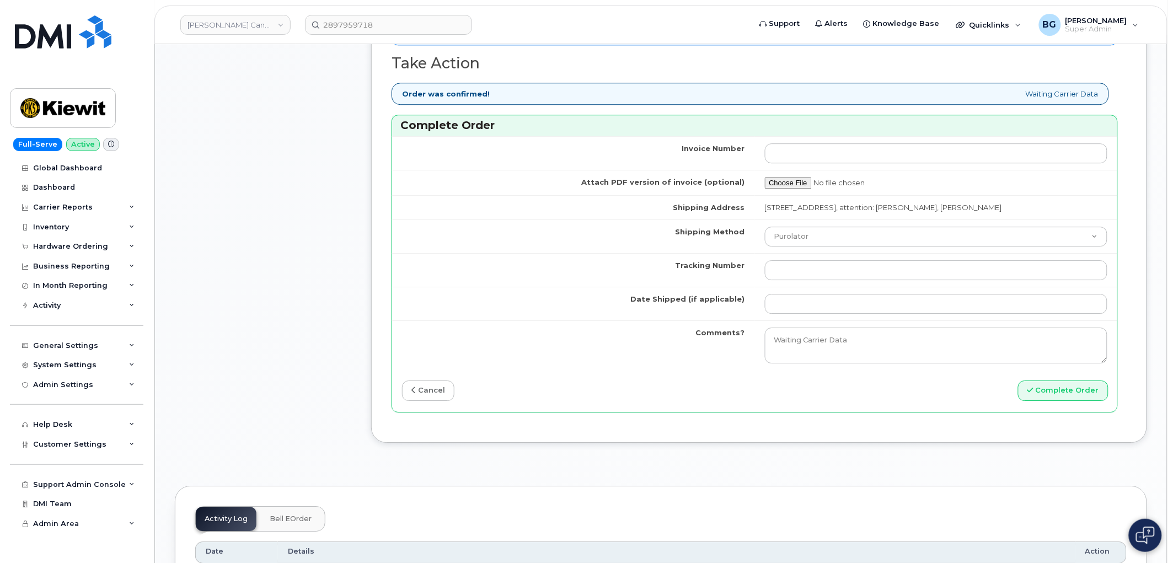
type input "2897959718"
drag, startPoint x: 850, startPoint y: 354, endPoint x: 679, endPoint y: 368, distance: 171.0
click at [680, 368] on tr "Comments? Waiting Carrier Data" at bounding box center [754, 345] width 725 height 50
paste textarea "Accessory: 520017076339"
type textarea "Accessory: 520017076339"
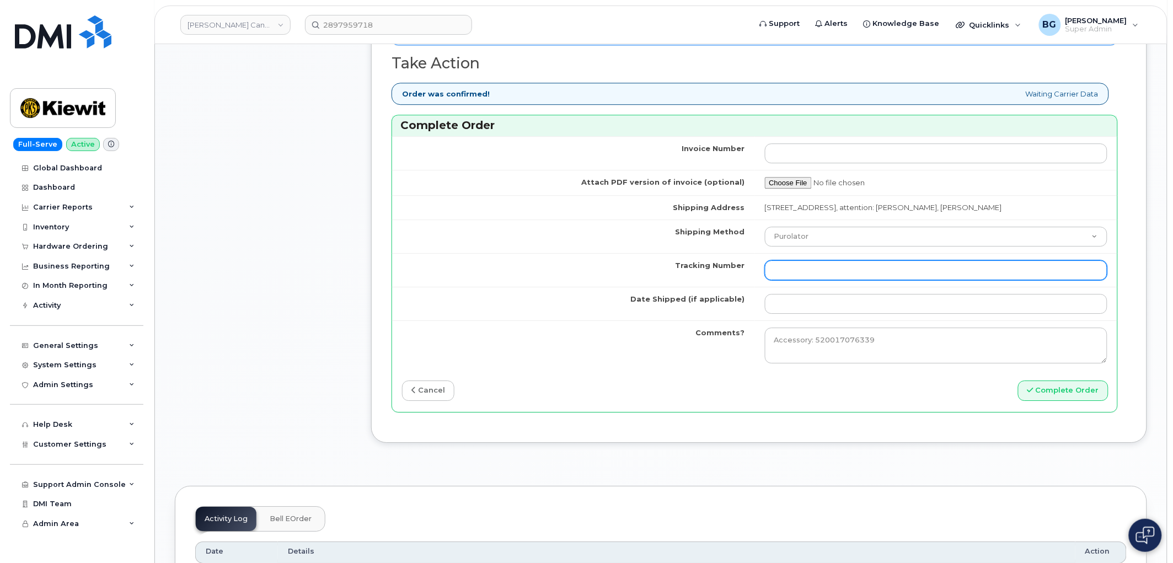
click at [811, 280] on input "Tracking Number" at bounding box center [936, 270] width 343 height 20
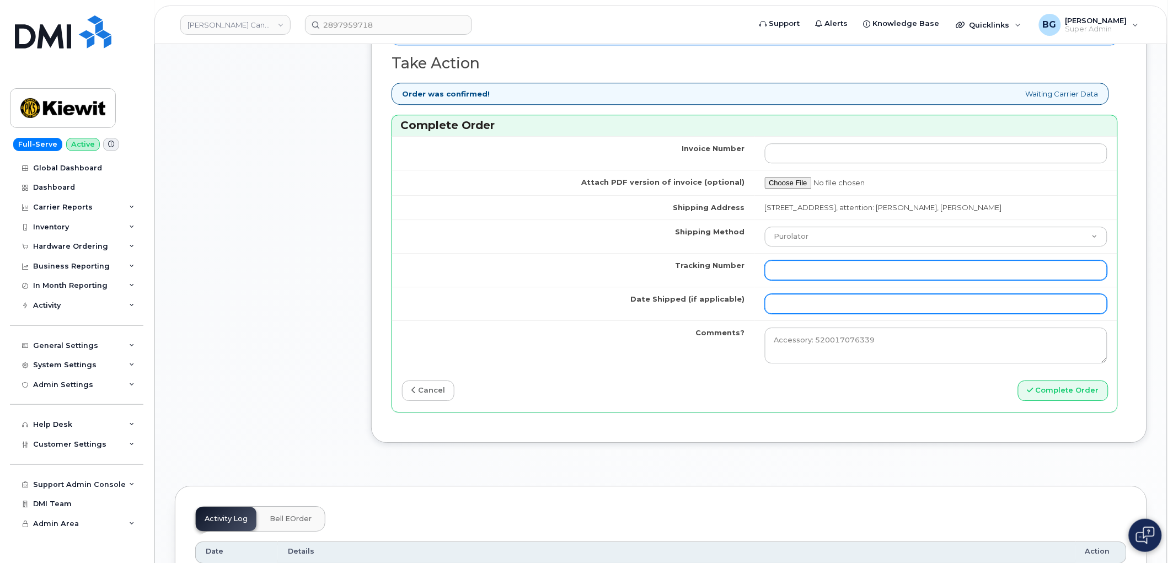
paste input "520019089405"
type input "520019089405"
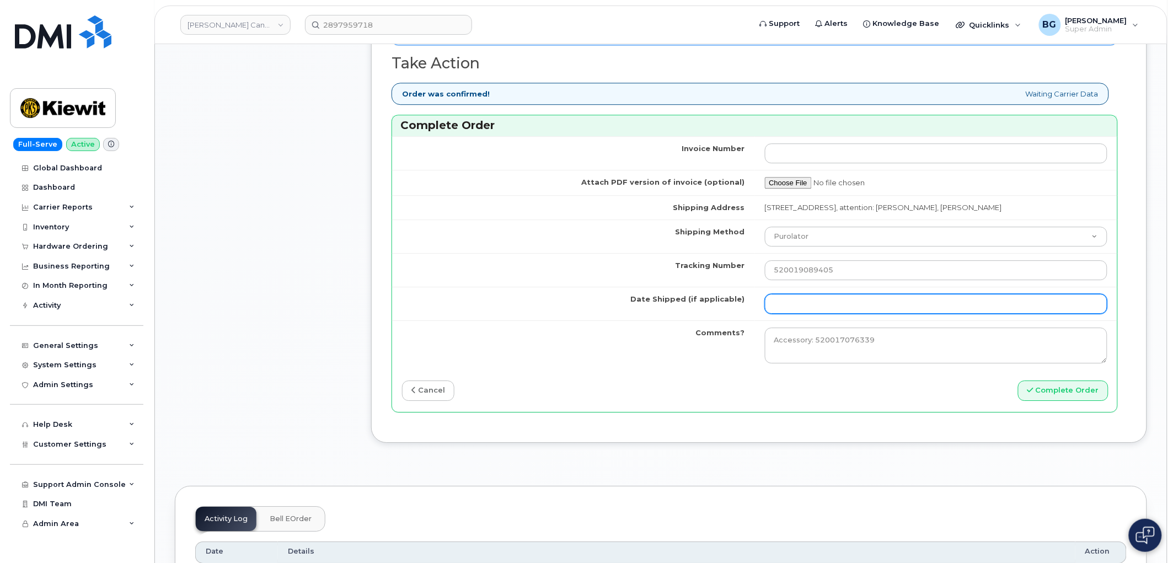
click at [807, 313] on input "Date Shipped (if applicable)" at bounding box center [936, 304] width 343 height 20
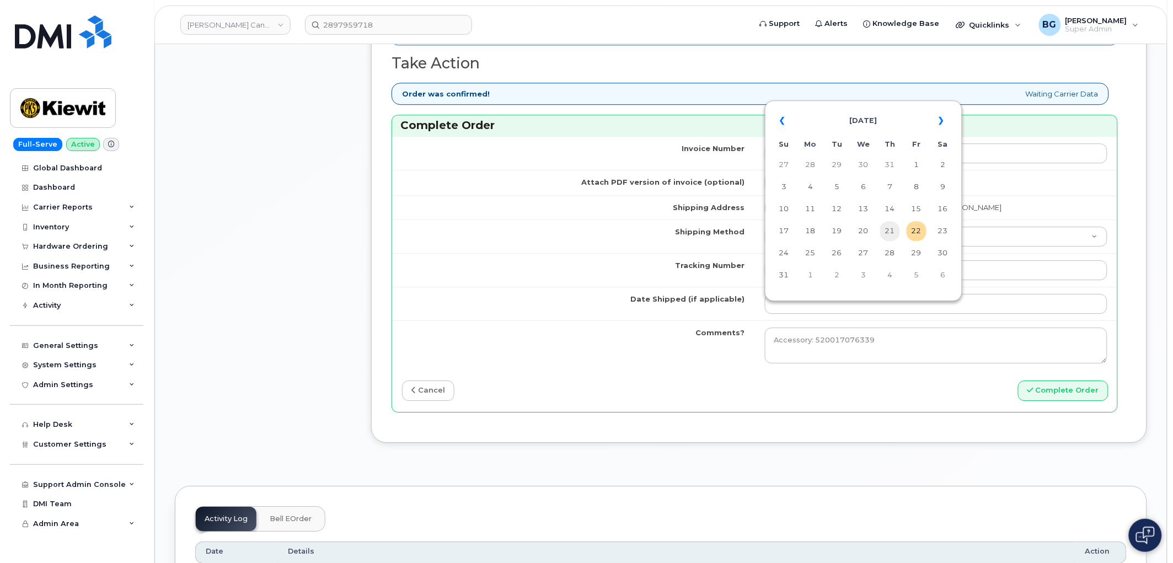
click at [894, 237] on td "21" at bounding box center [890, 231] width 20 height 20
type input "[DATE]"
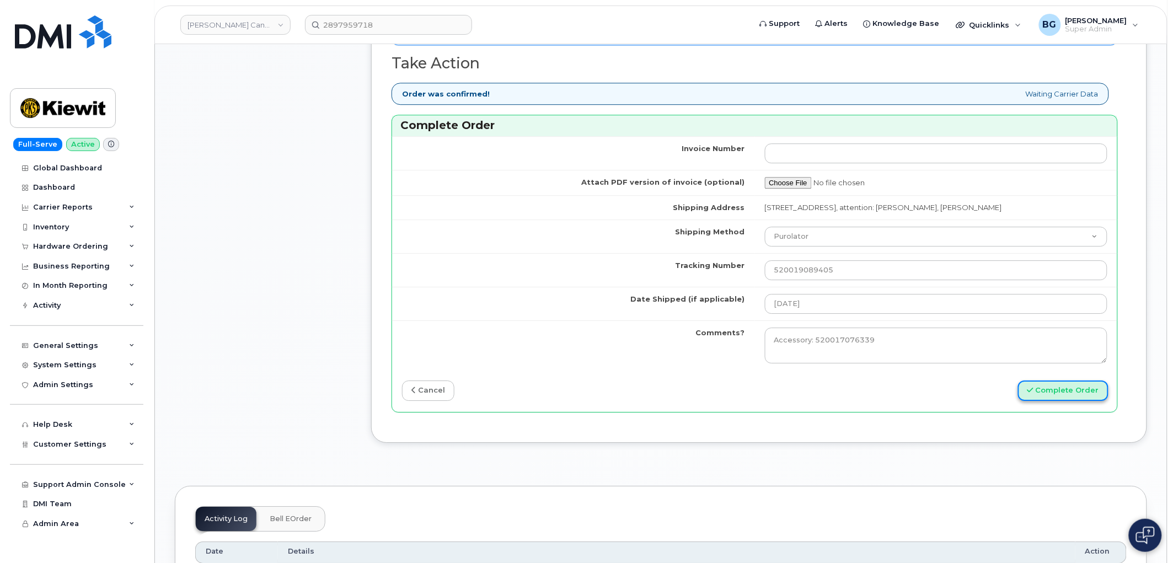
click at [1050, 401] on button "Complete Order" at bounding box center [1063, 390] width 90 height 20
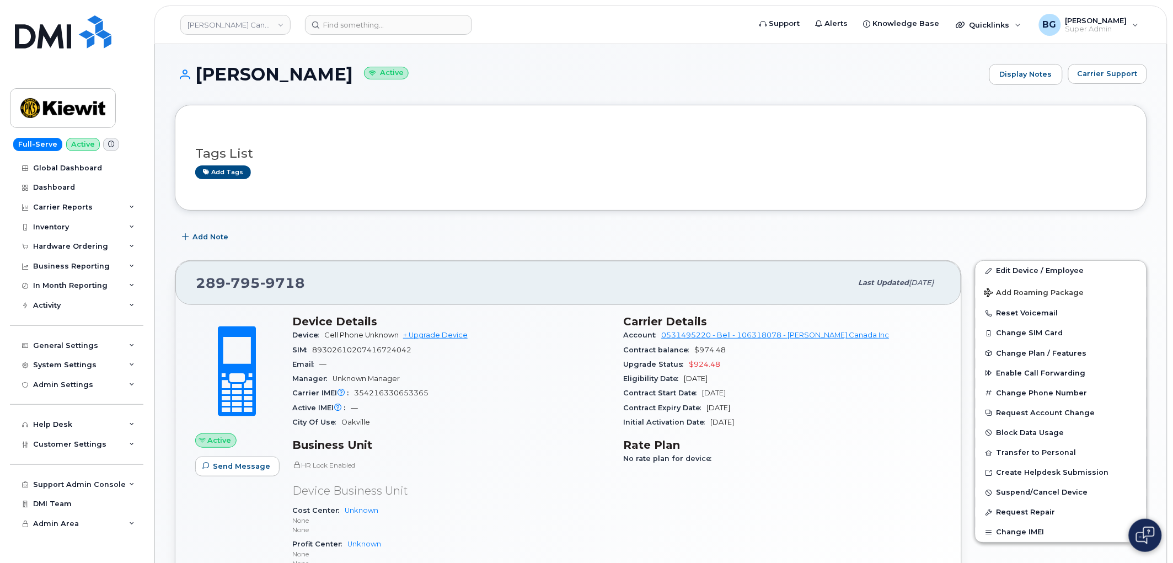
click at [387, 389] on div "Carrier IMEI Carrier IMEI is reported during the last billing cycle or change o…" at bounding box center [451, 393] width 318 height 14
copy span "354216330653365"
click at [343, 346] on span "89302610207416724042" at bounding box center [361, 350] width 99 height 8
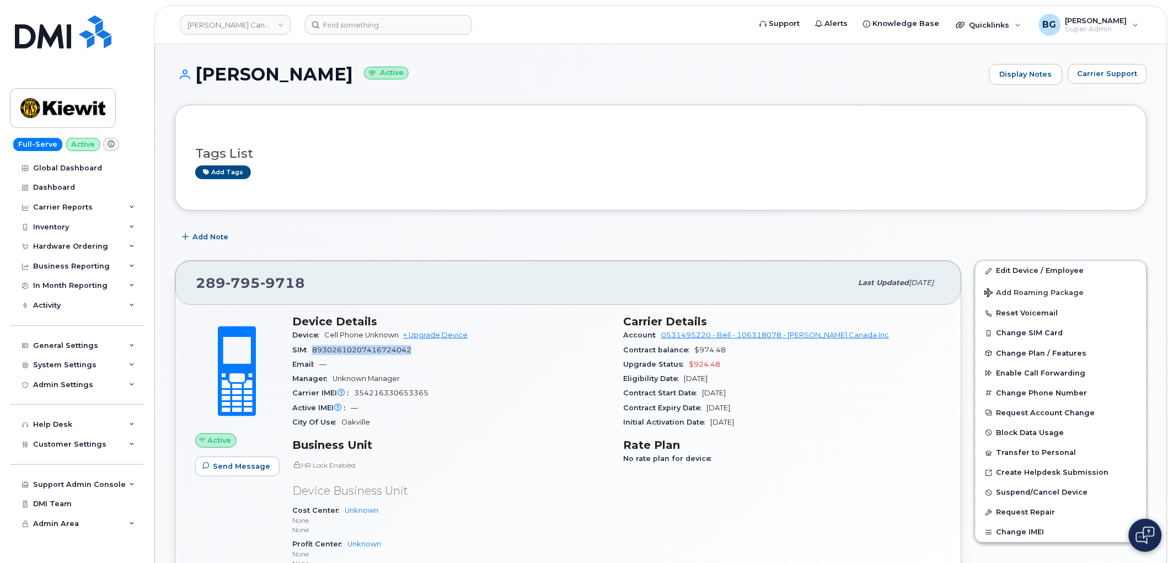
copy span "89302610207416724042"
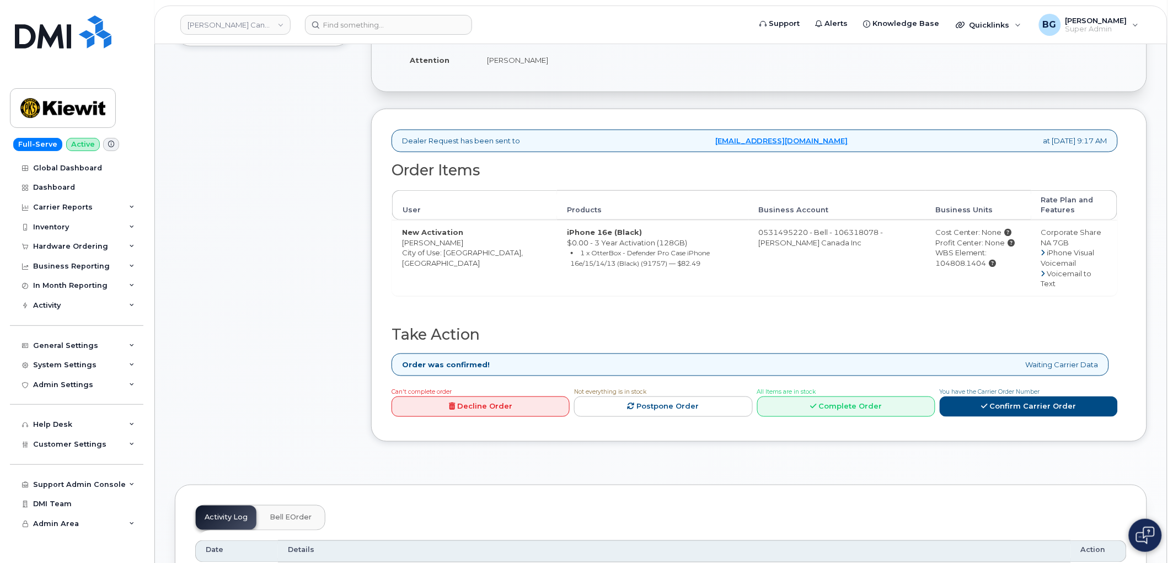
scroll to position [245, 0]
click at [884, 401] on link "Complete Order" at bounding box center [846, 405] width 178 height 20
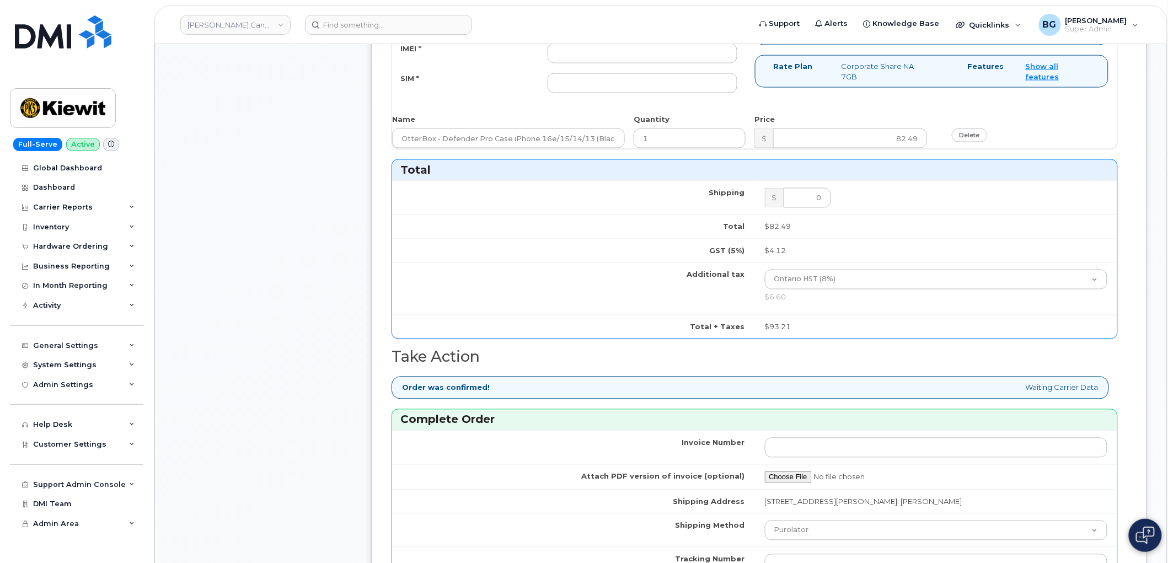
scroll to position [817, 0]
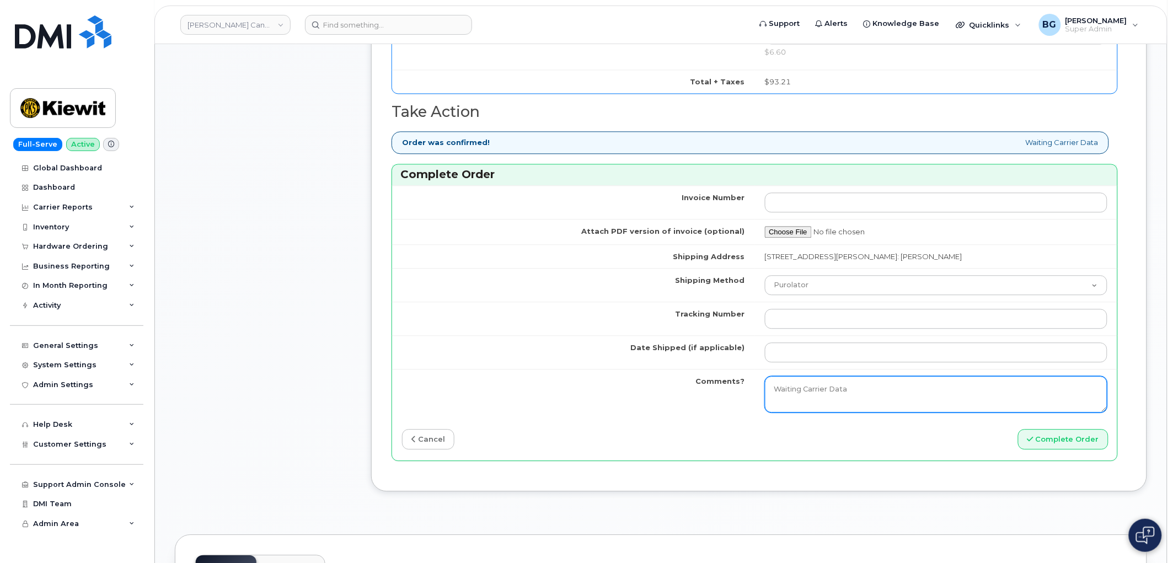
drag, startPoint x: 856, startPoint y: 388, endPoint x: 700, endPoint y: 388, distance: 155.5
click at [700, 388] on tr "Comments? Waiting Carrier Data" at bounding box center [754, 394] width 725 height 50
paste textarea "Accessory: 520019069373"
type textarea "Accessory: 520019069373"
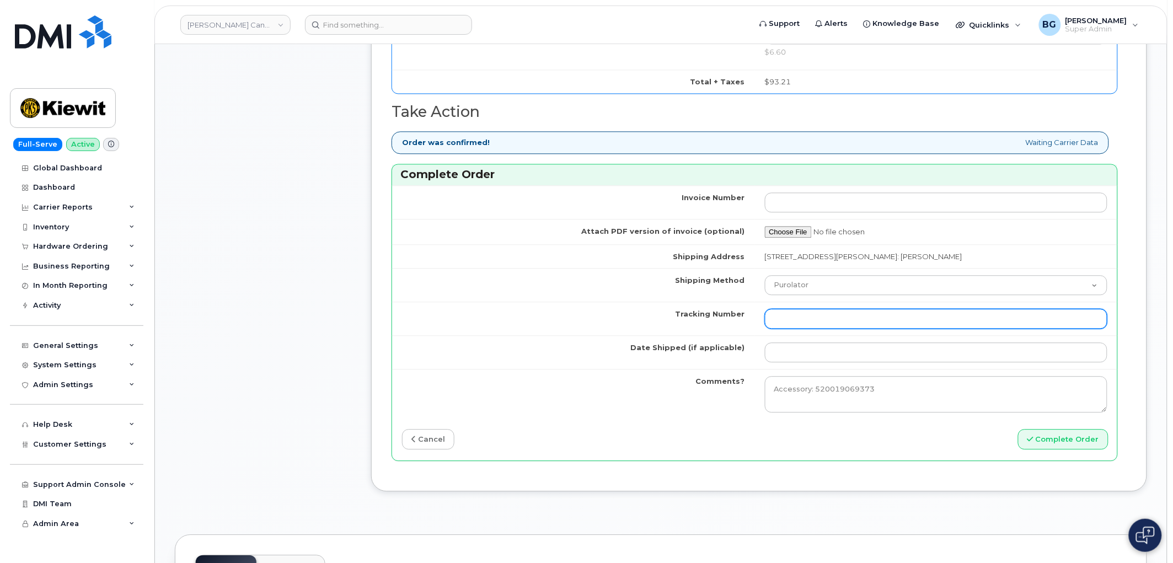
click at [818, 320] on input "Tracking Number" at bounding box center [936, 319] width 343 height 20
paste input "520019080727"
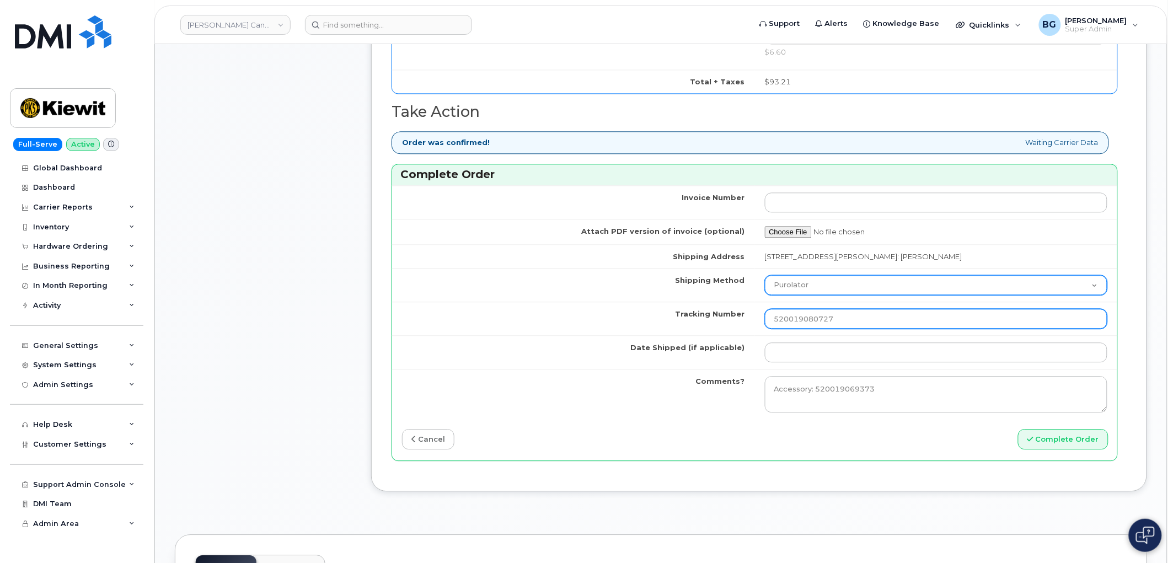
type input "520019080727"
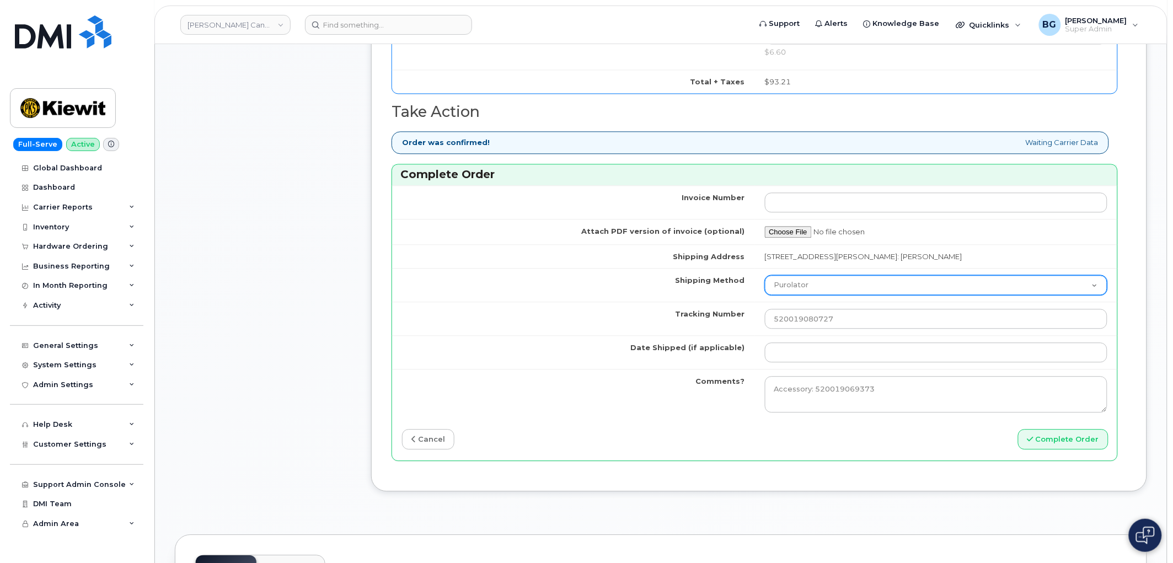
click at [819, 278] on select "Purolator UPS FedEx Canada Post Courier Other Drop Off Pick Up" at bounding box center [936, 285] width 343 height 20
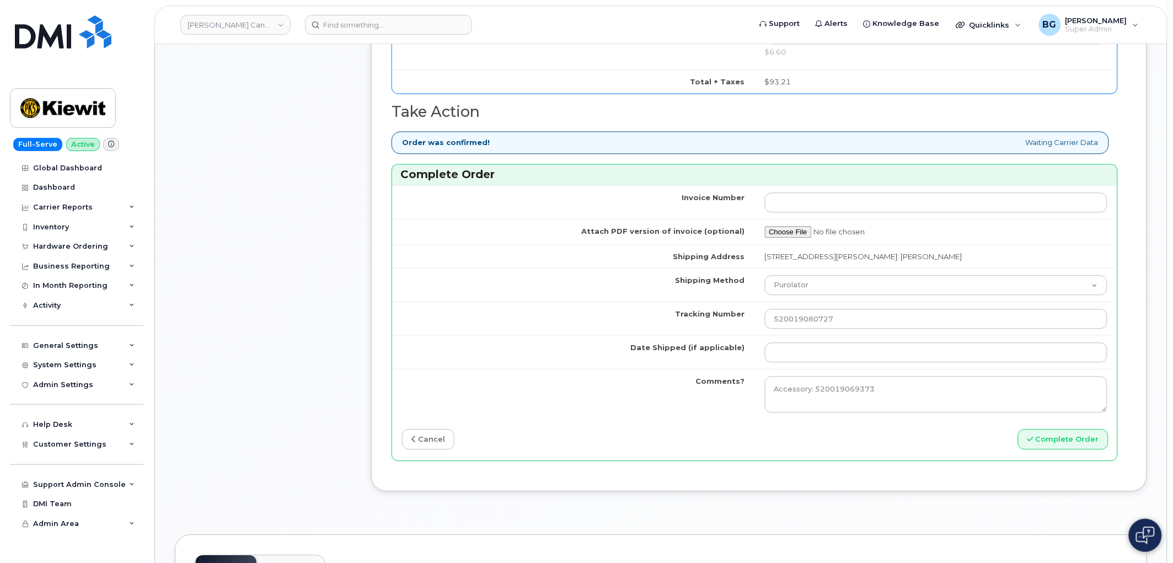
drag, startPoint x: 517, startPoint y: 317, endPoint x: 646, endPoint y: 349, distance: 132.8
click at [517, 317] on td "Tracking Number" at bounding box center [573, 319] width 363 height 34
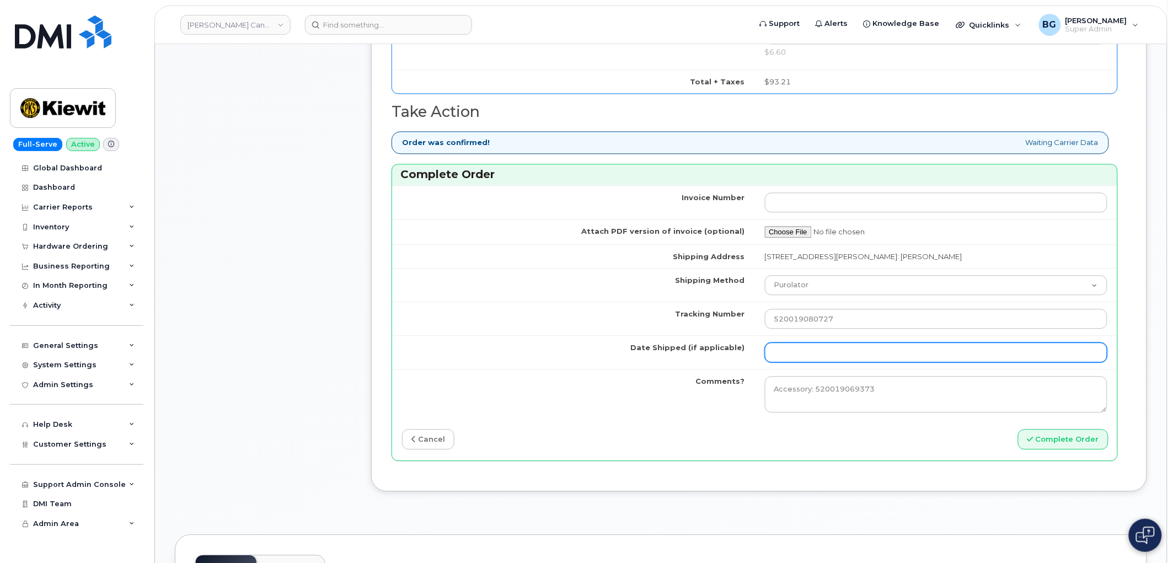
click at [791, 356] on input "Date Shipped (if applicable)" at bounding box center [936, 352] width 343 height 20
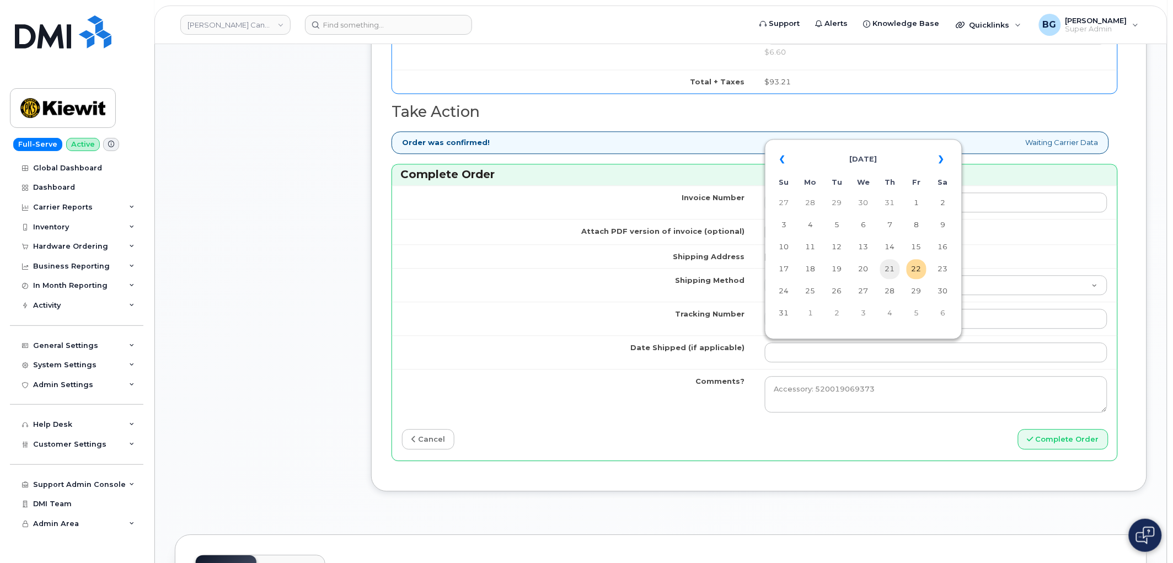
click at [889, 266] on td "21" at bounding box center [890, 269] width 20 height 20
type input "2025-08-21"
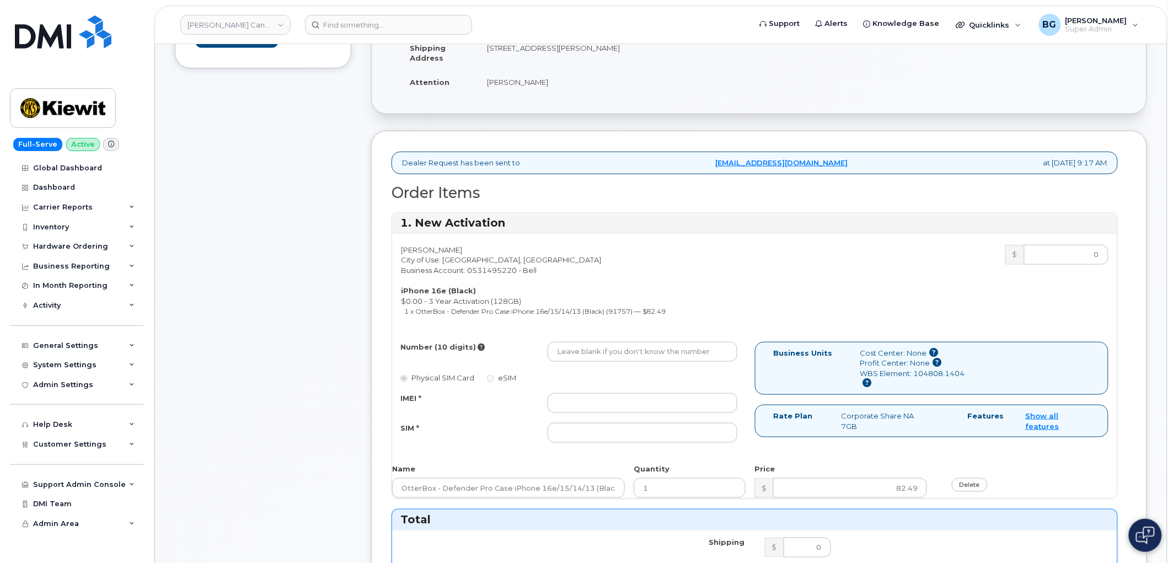
scroll to position [204, 0]
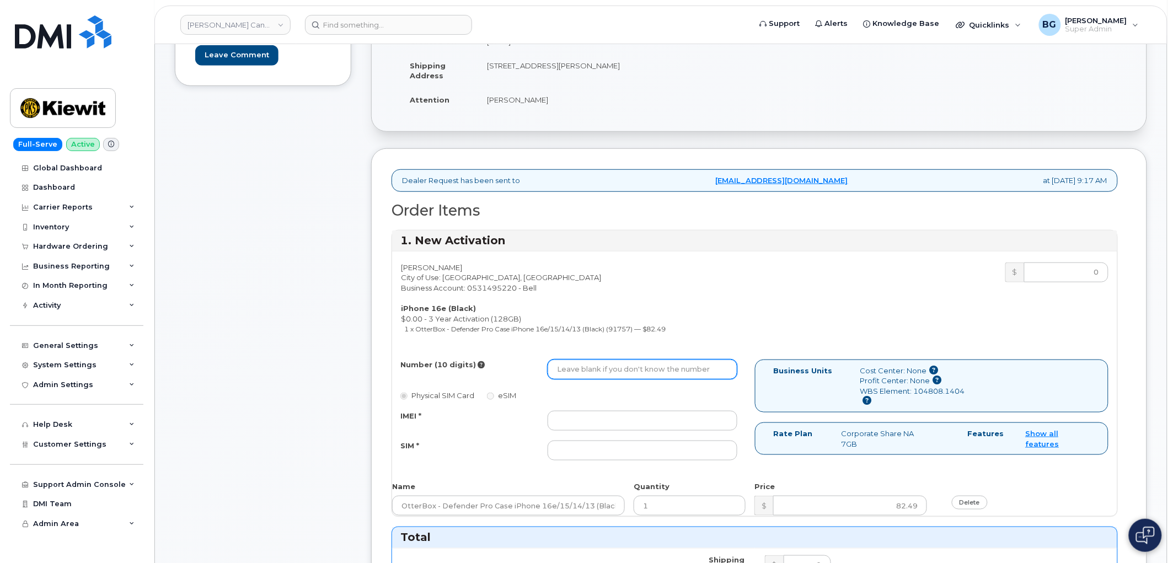
click at [583, 371] on input "Number (10 digits)" at bounding box center [643, 370] width 190 height 20
paste input "3435757008"
type input "3435757008"
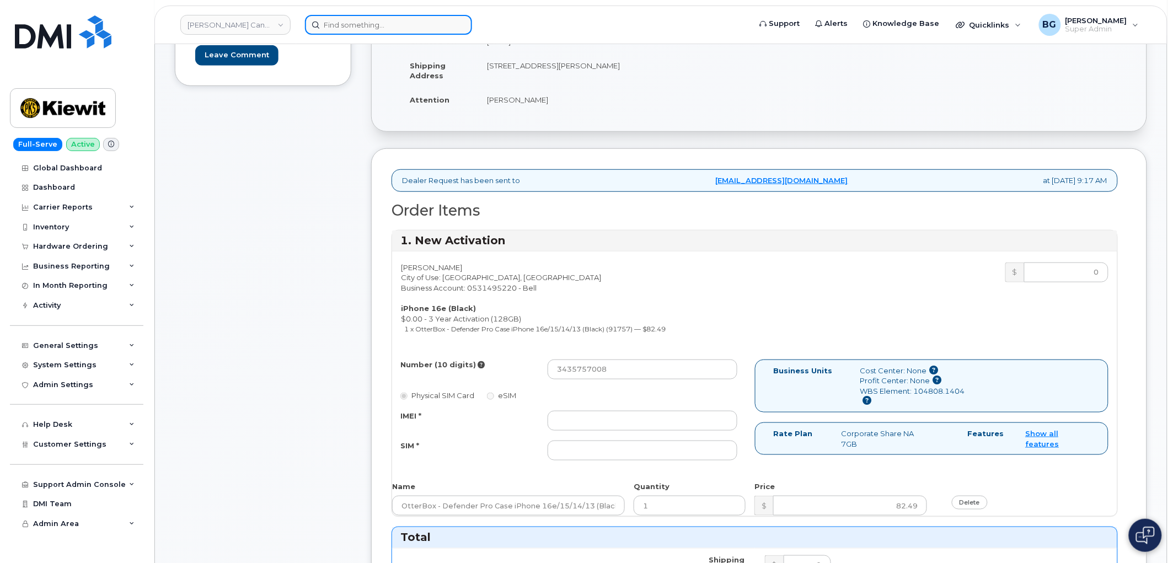
click at [410, 20] on input at bounding box center [388, 25] width 167 height 20
paste input "3435757008"
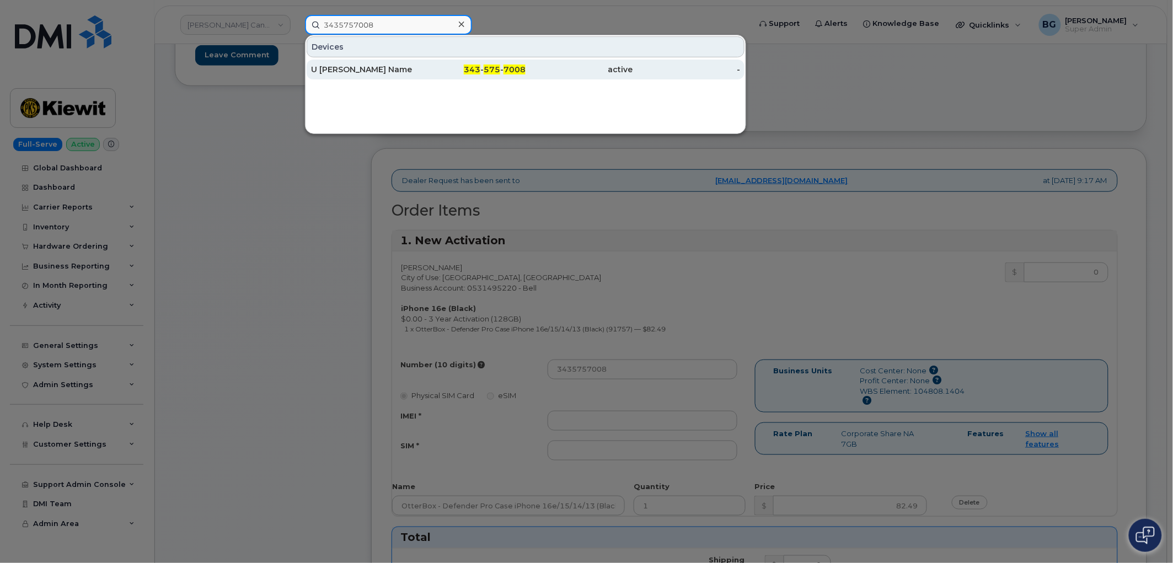
type input "3435757008"
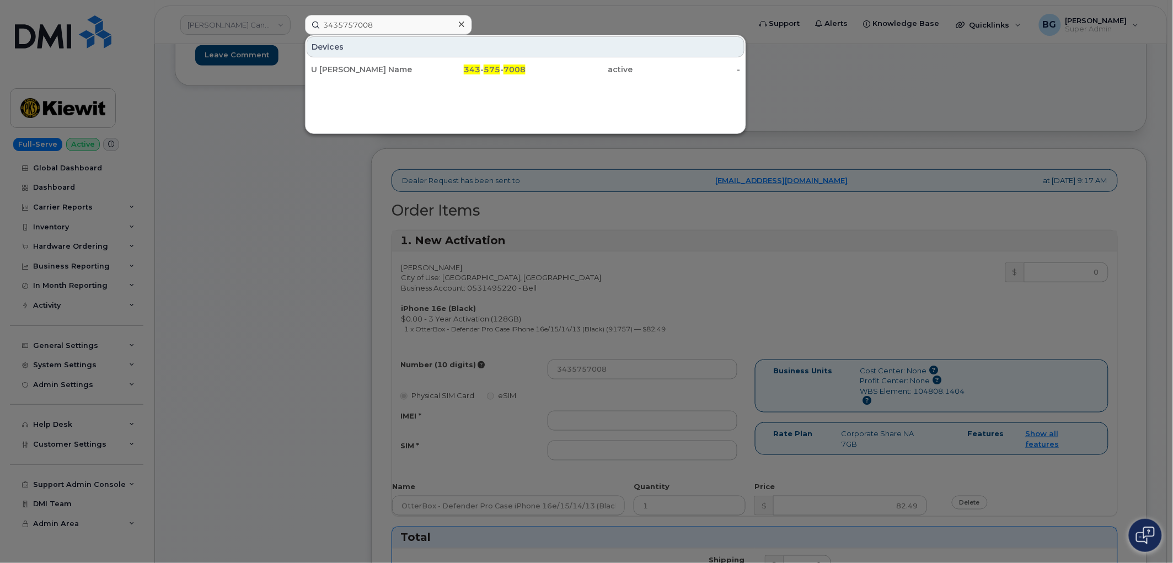
click at [647, 271] on div at bounding box center [586, 281] width 1173 height 563
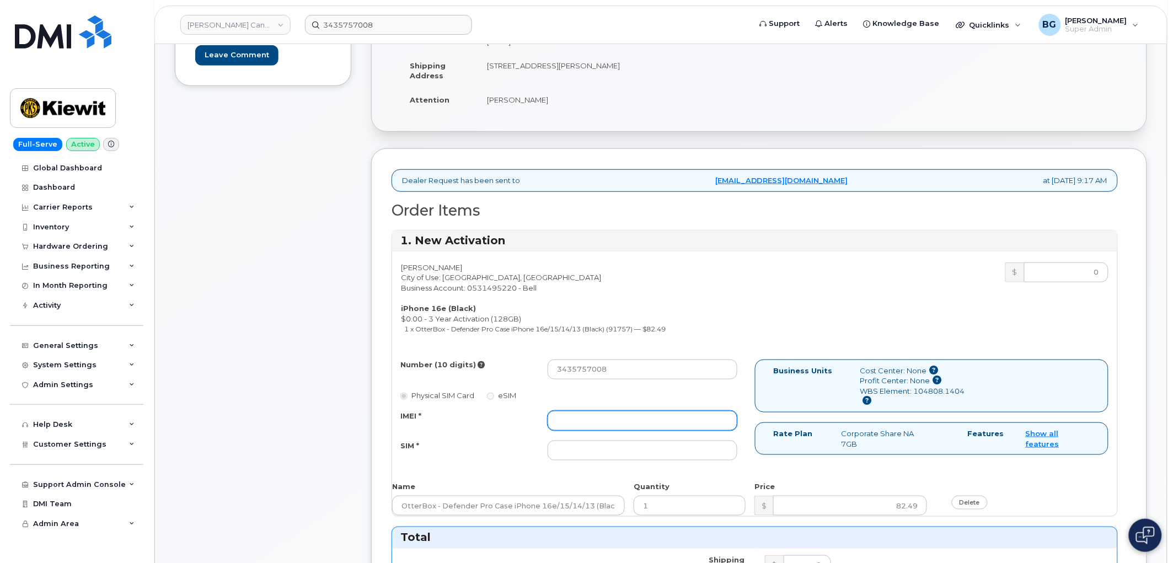
click at [626, 420] on input "IMEI *" at bounding box center [643, 421] width 190 height 20
paste input "354216330597257"
type input "354216330597257"
click at [610, 457] on input "SIM *" at bounding box center [643, 451] width 190 height 20
paste input "89302610207416724240"
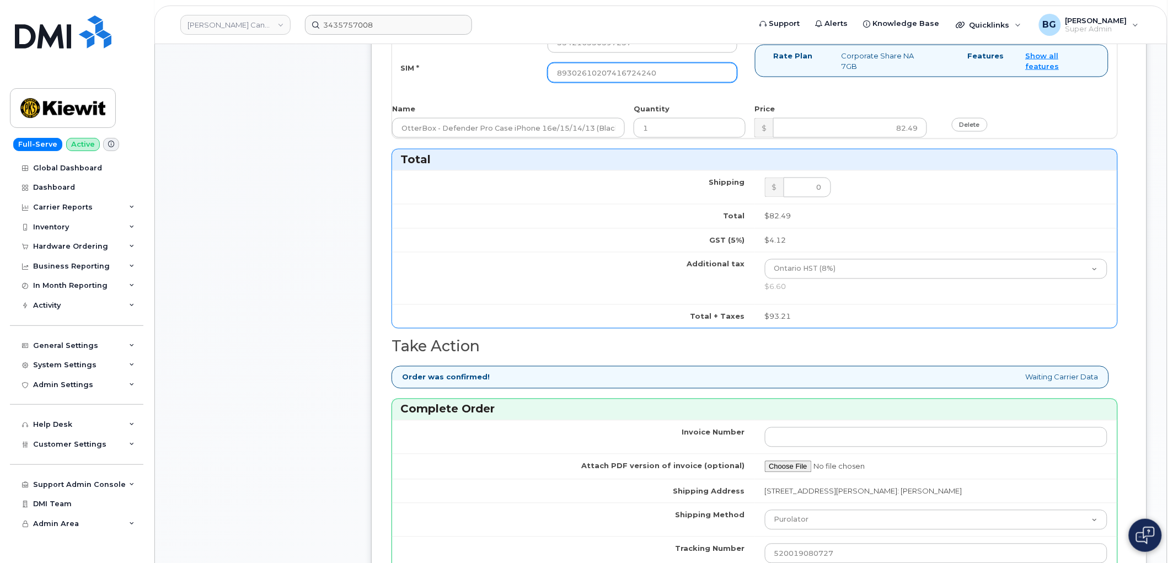
scroll to position [735, 0]
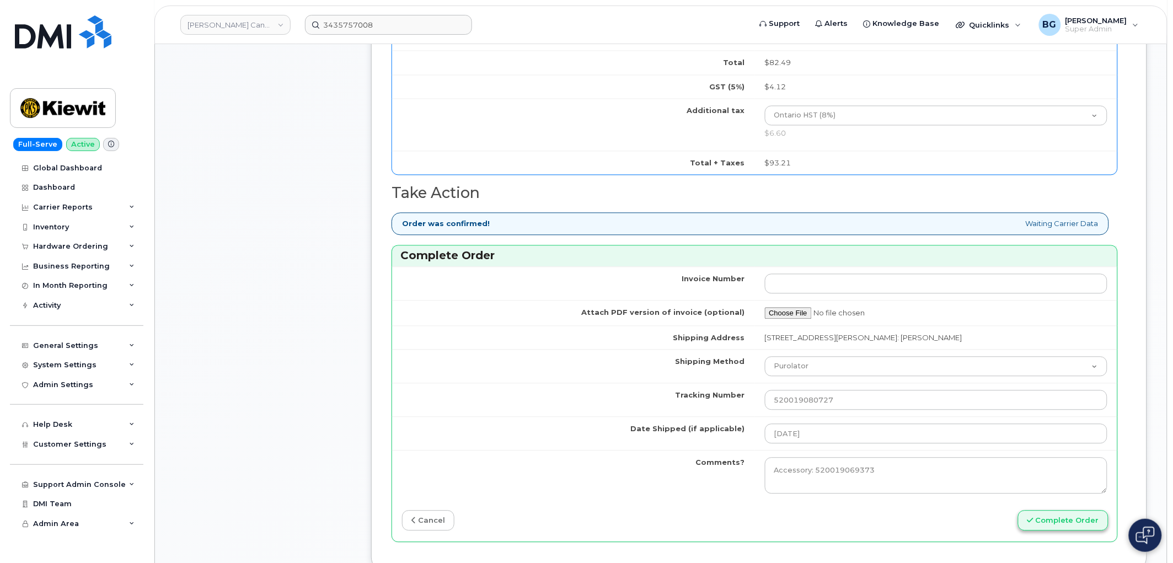
type input "89302610207416724240"
click at [1046, 519] on button "Complete Order" at bounding box center [1063, 521] width 90 height 20
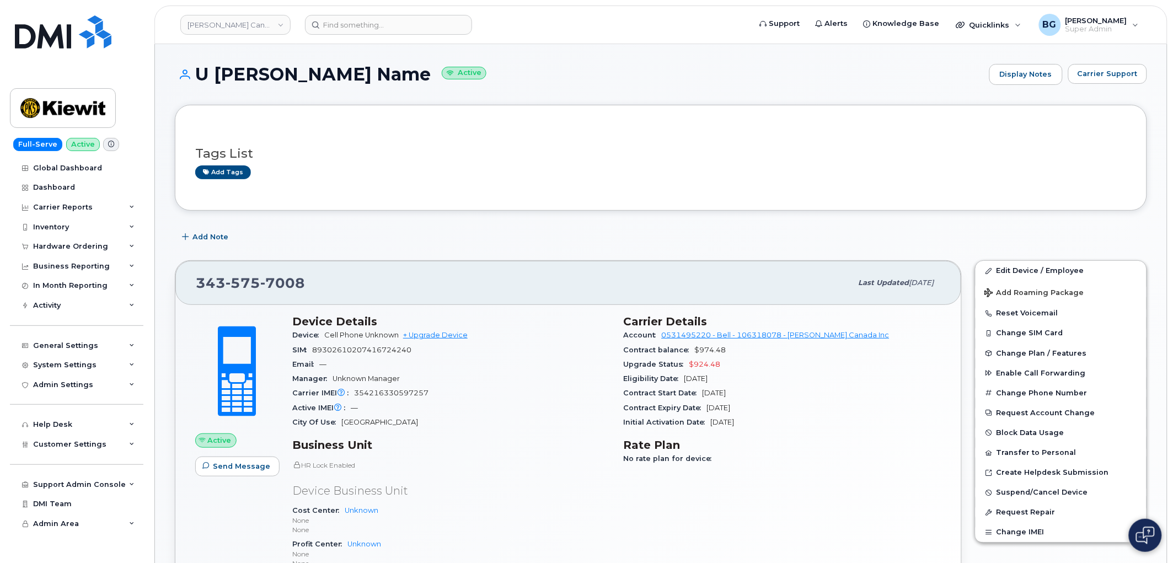
click at [377, 396] on span "354216330597257" at bounding box center [391, 393] width 74 height 8
copy span "354216330597257"
click at [362, 351] on span "89302610207416724240" at bounding box center [361, 350] width 99 height 8
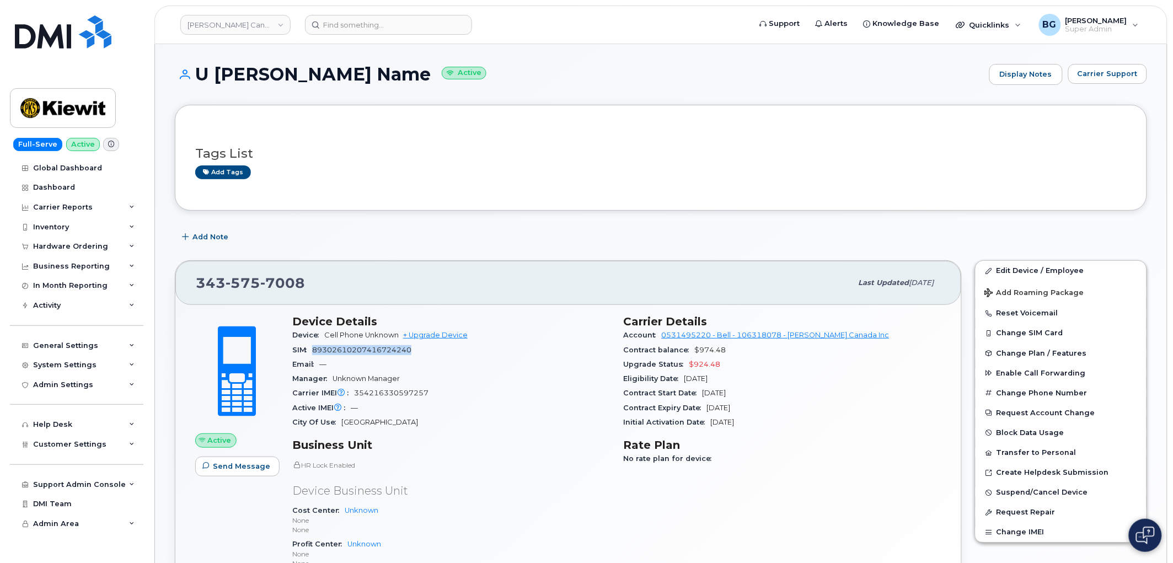
copy span "89302610207416724240"
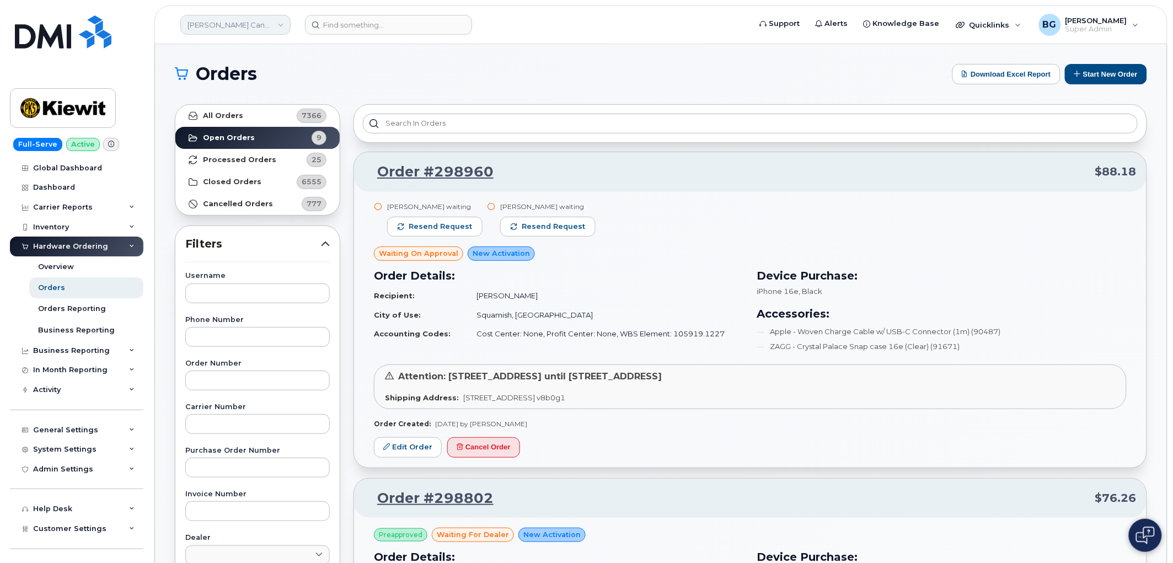
click at [221, 26] on link "[PERSON_NAME] Canada Inc" at bounding box center [235, 25] width 110 height 20
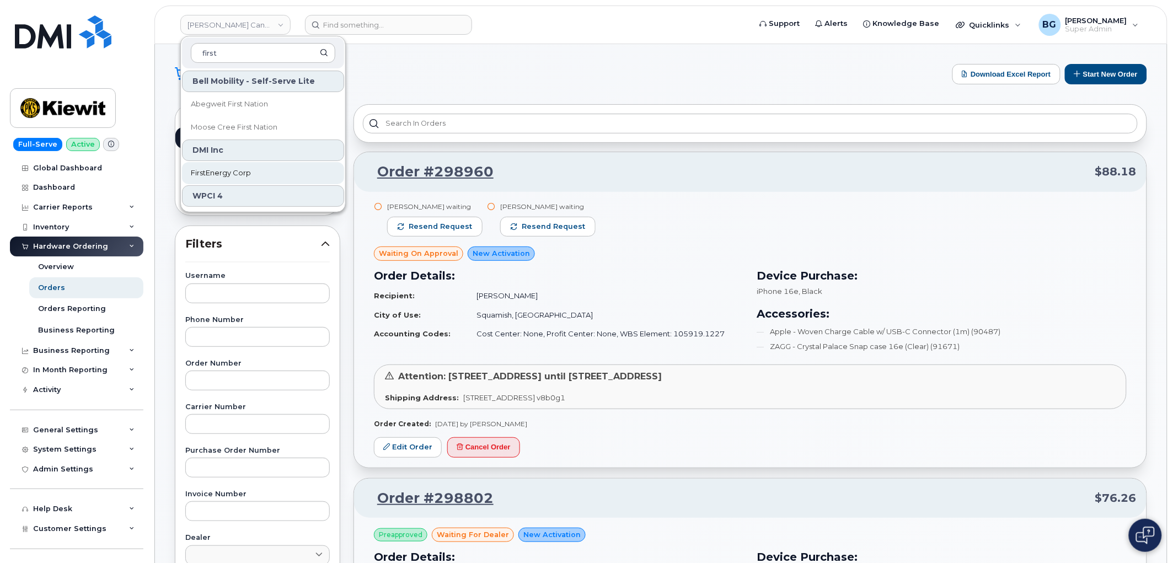
type input "first"
click at [218, 171] on span "FirstEnergy Corp" at bounding box center [221, 173] width 60 height 11
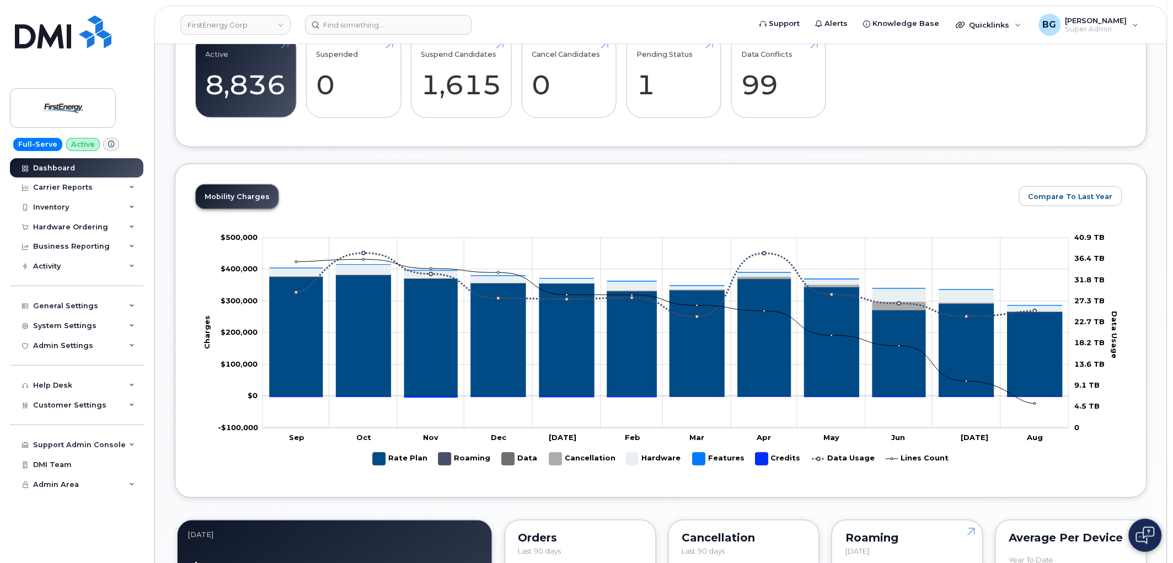
scroll to position [367, 0]
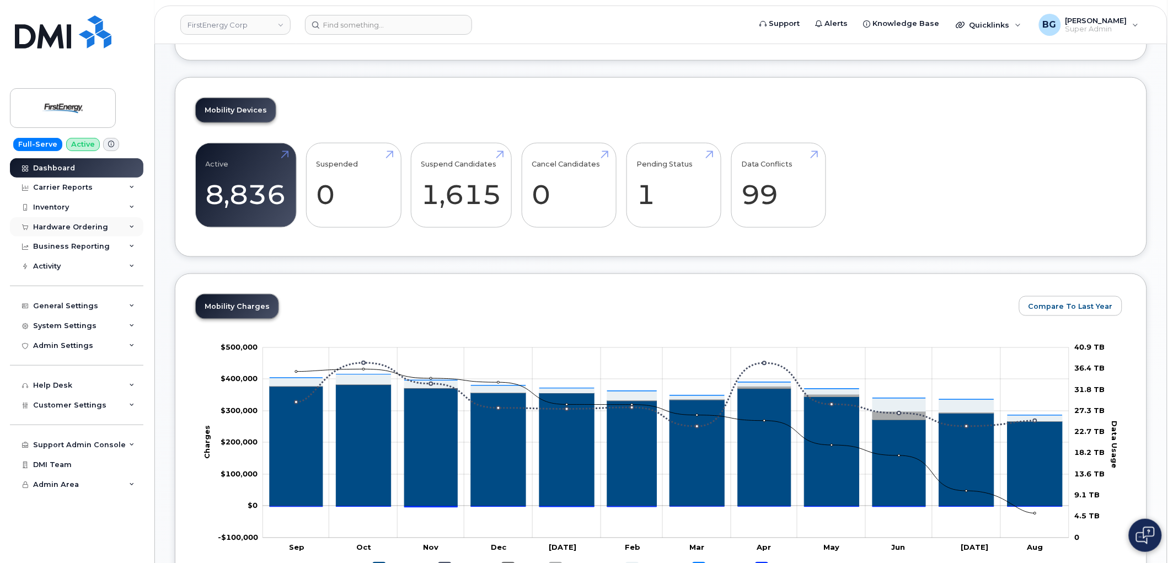
click at [52, 223] on div "Hardware Ordering" at bounding box center [70, 227] width 75 height 9
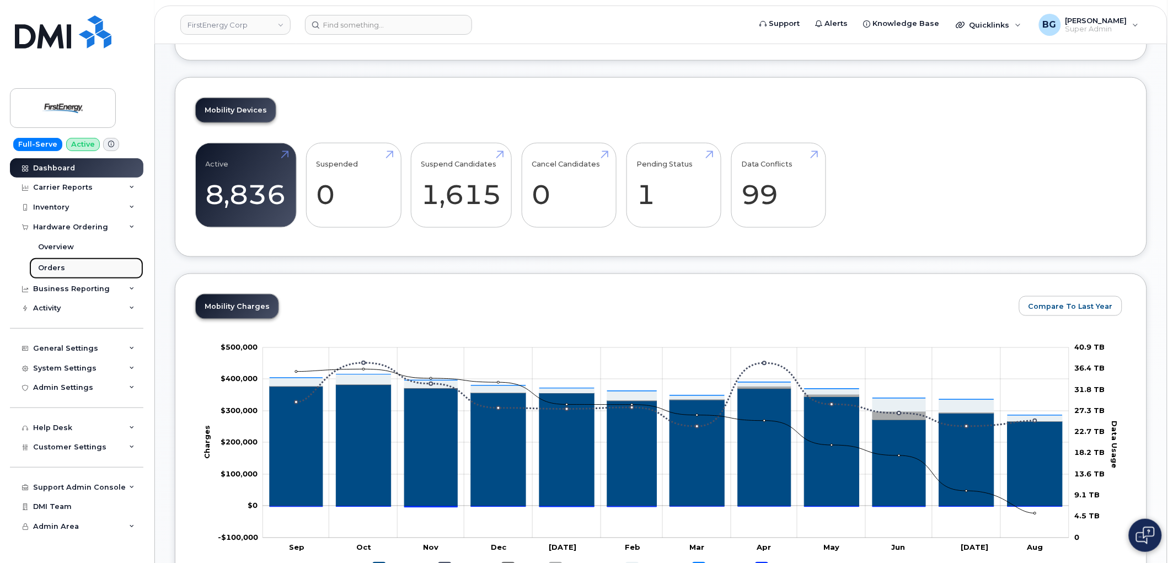
click at [51, 266] on div "Orders" at bounding box center [51, 268] width 27 height 10
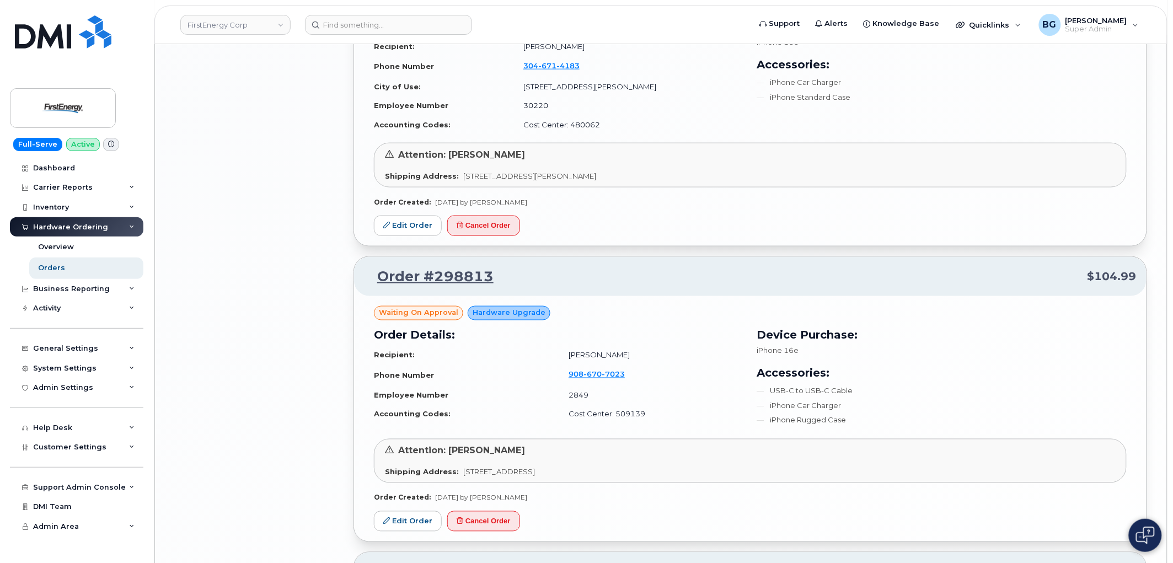
scroll to position [2310, 0]
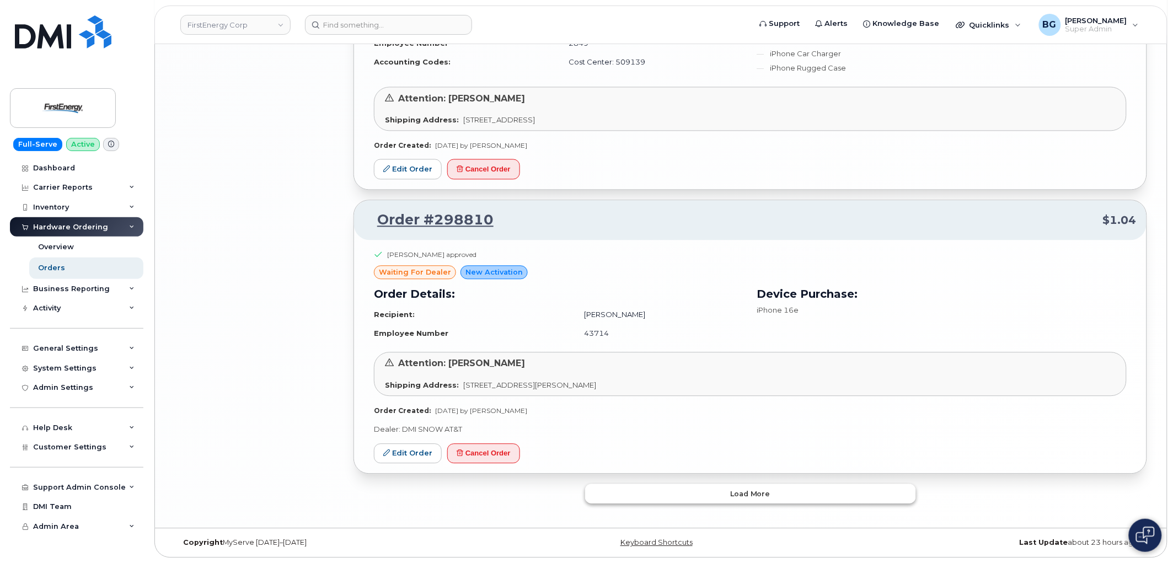
click at [759, 491] on span "Load more" at bounding box center [750, 494] width 40 height 10
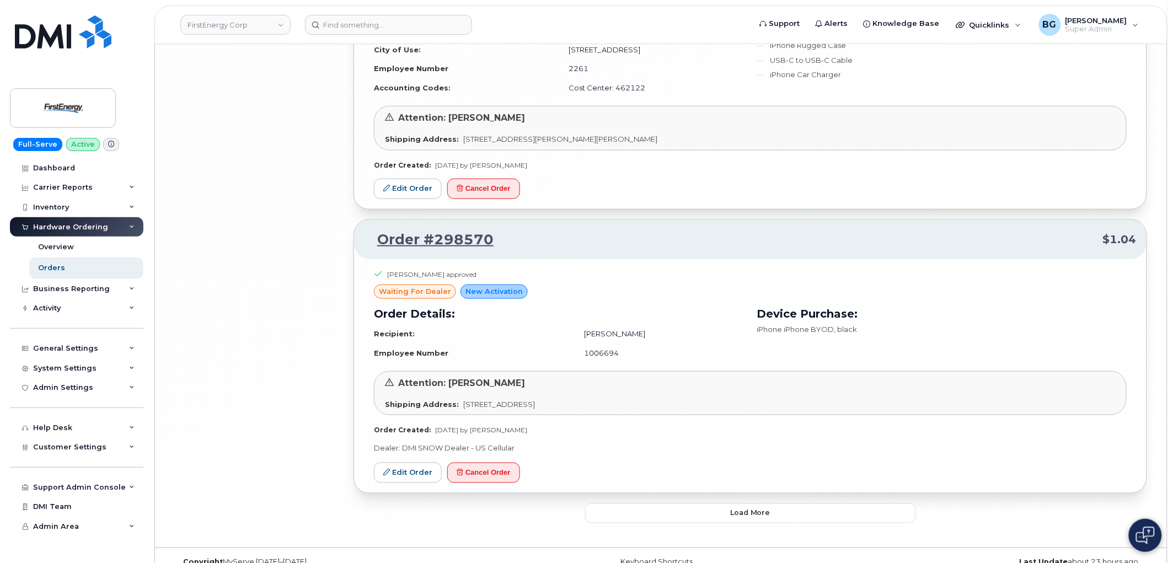
scroll to position [4851, 0]
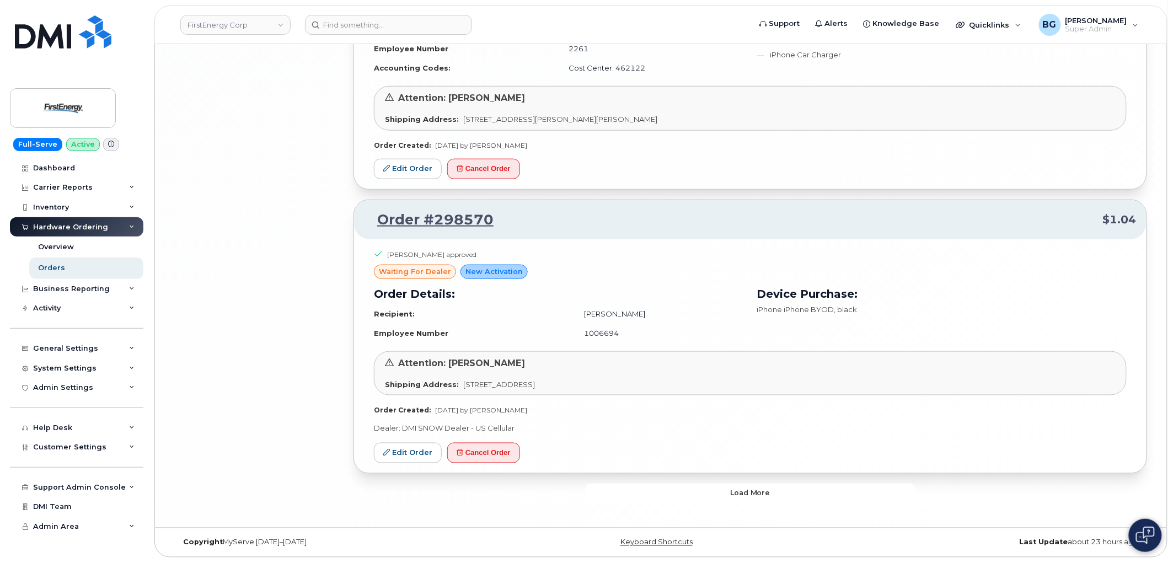
click at [768, 491] on span "Load more" at bounding box center [750, 493] width 40 height 10
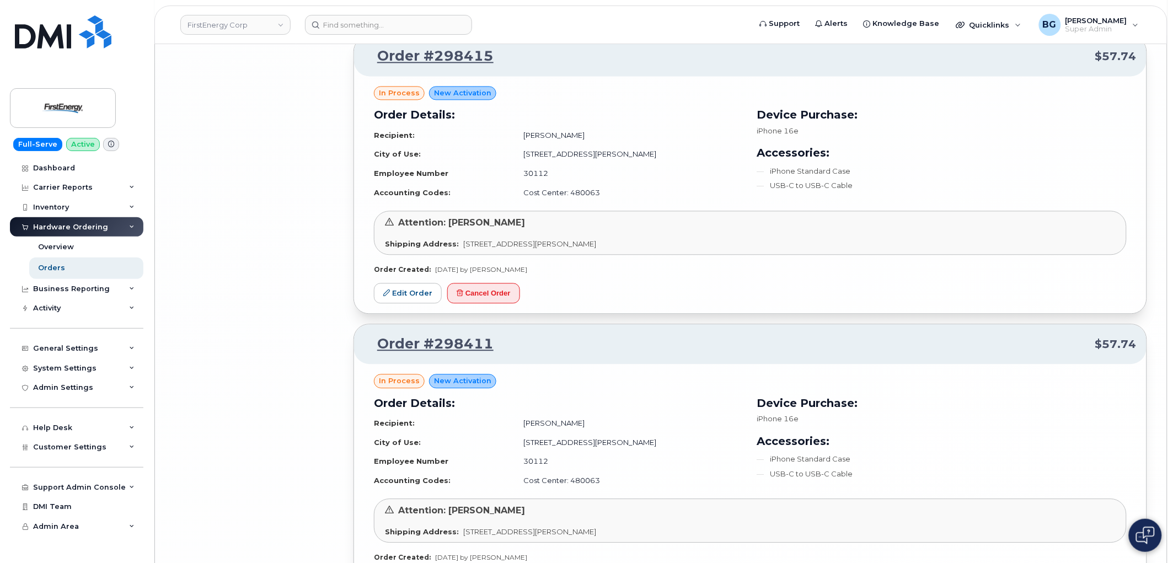
scroll to position [7293, 0]
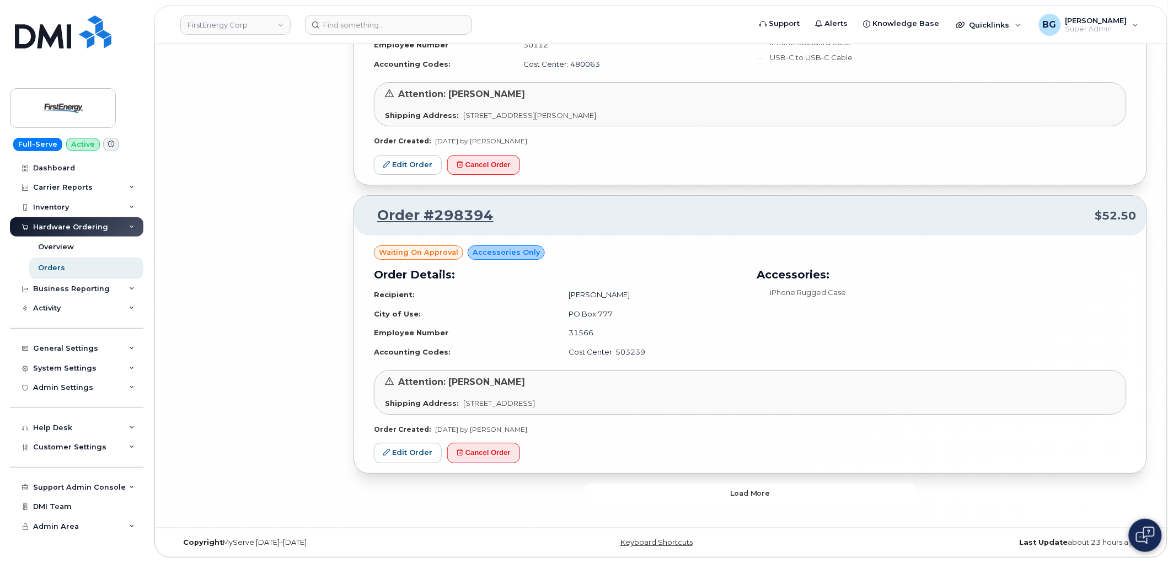
drag, startPoint x: 770, startPoint y: 493, endPoint x: 776, endPoint y: 437, distance: 56.6
click at [770, 492] on button "Load more" at bounding box center [750, 494] width 331 height 20
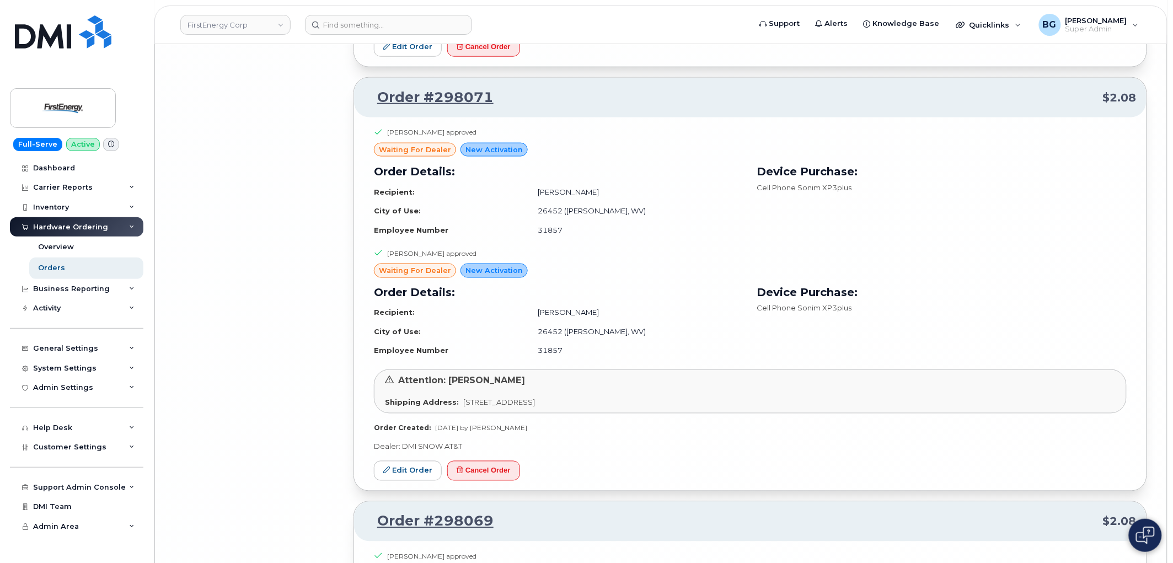
scroll to position [9960, 0]
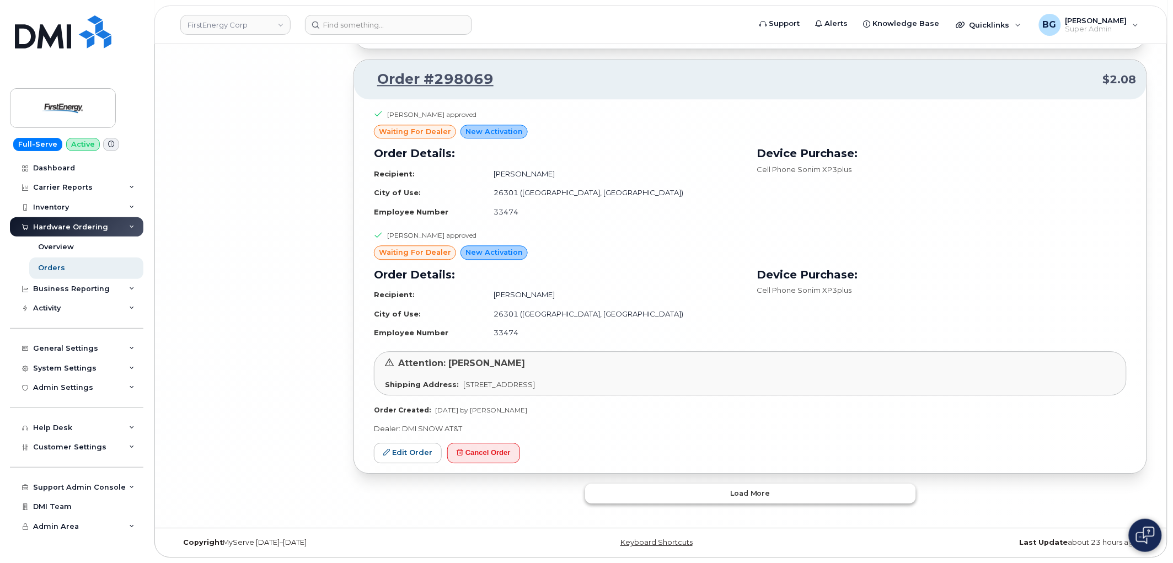
click at [792, 492] on button "Load more" at bounding box center [750, 494] width 331 height 20
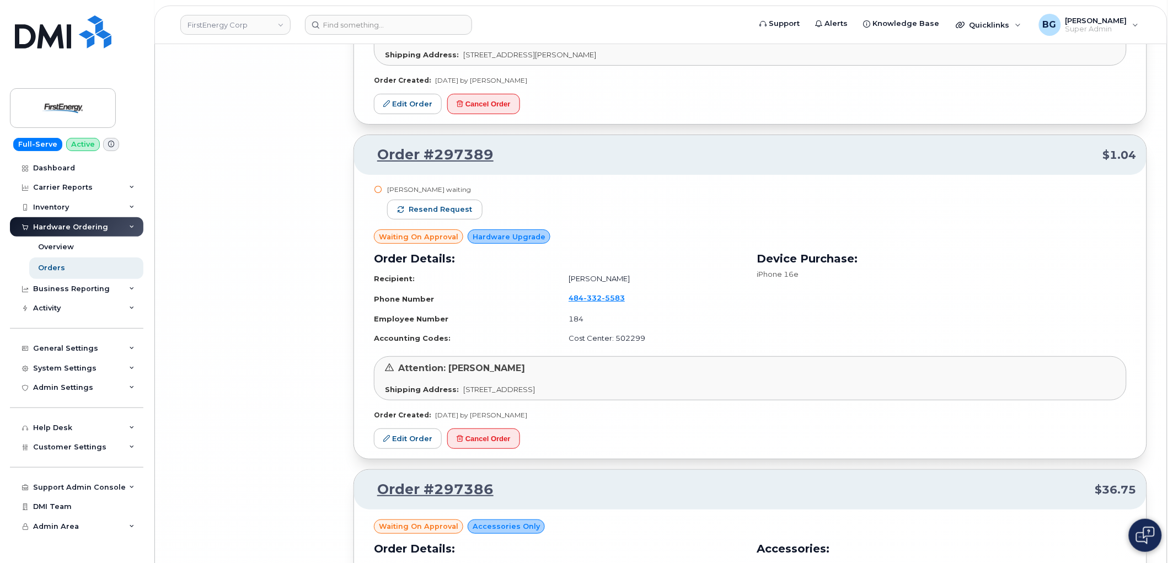
scroll to position [12323, 0]
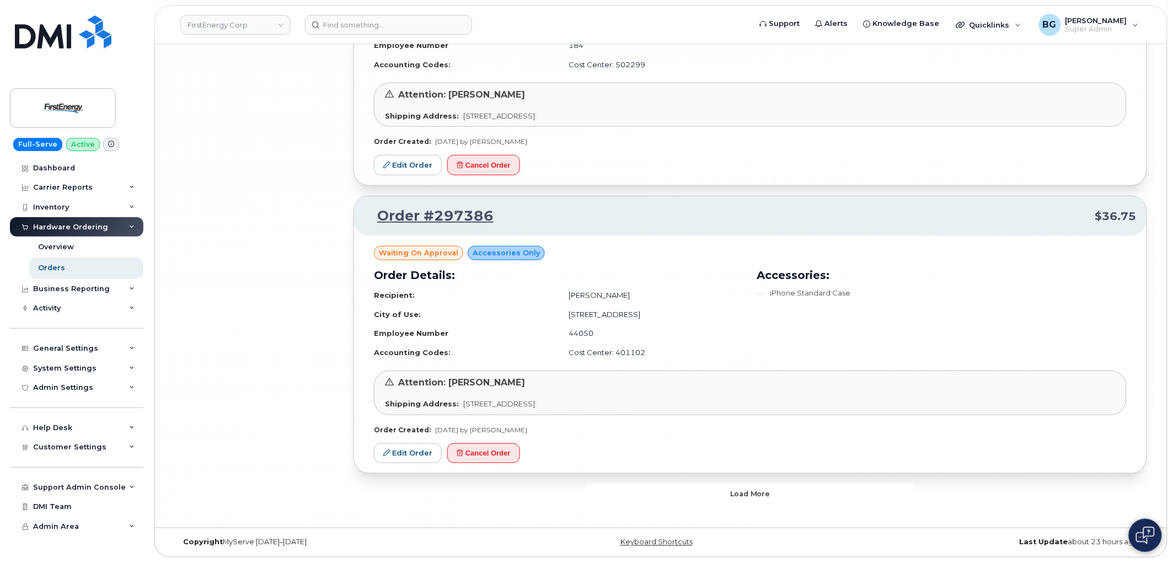
click at [782, 499] on button "Load more" at bounding box center [750, 494] width 331 height 20
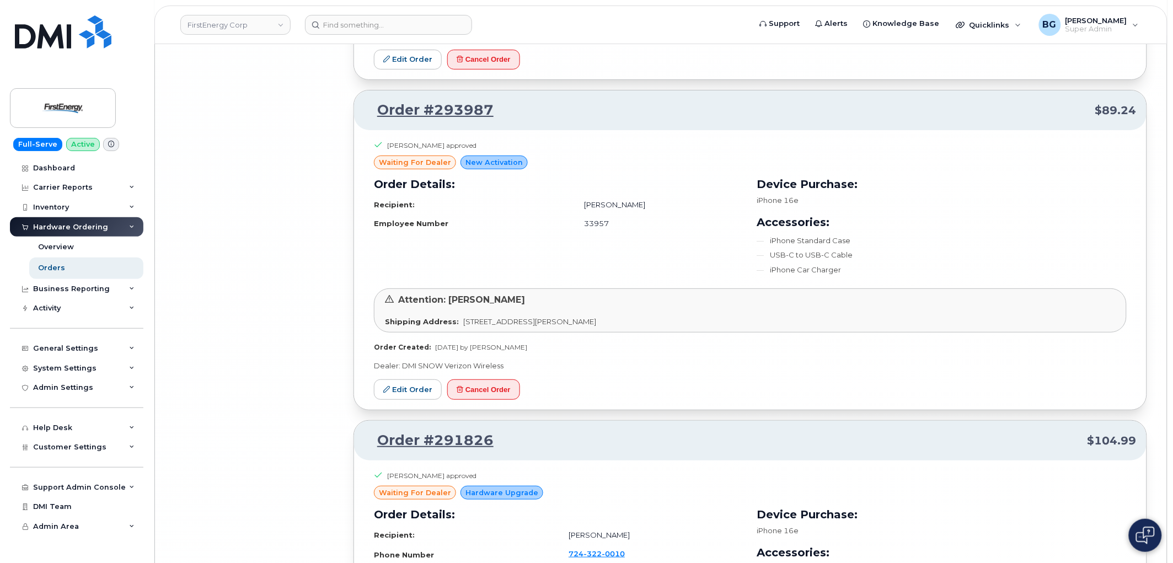
scroll to position [13811, 0]
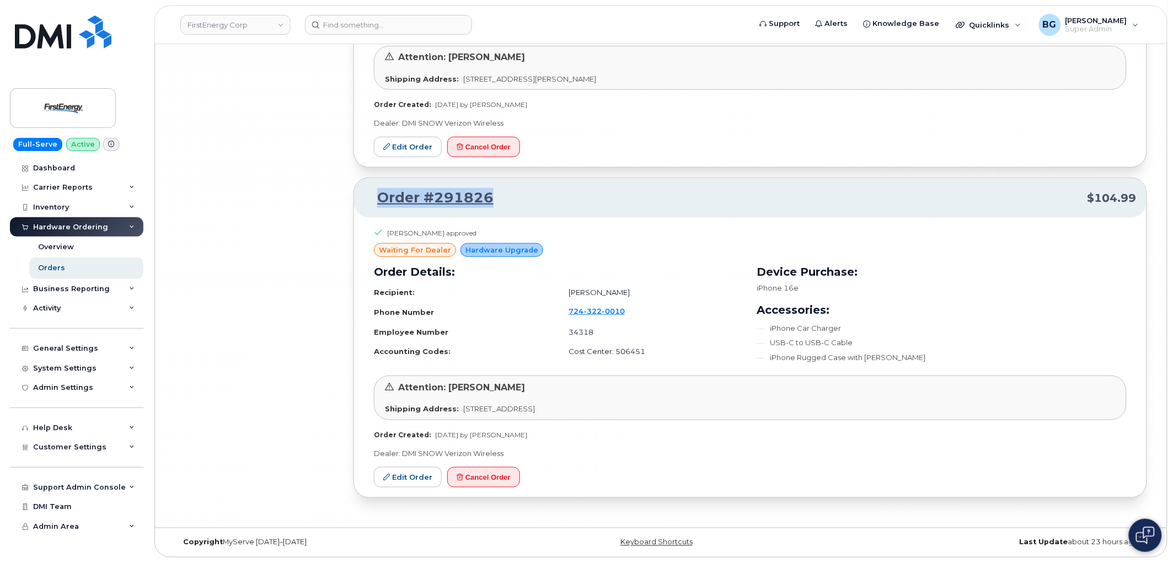
drag, startPoint x: 505, startPoint y: 196, endPoint x: 378, endPoint y: 197, distance: 126.8
click at [378, 197] on p "Order #291826 $104.99" at bounding box center [750, 198] width 773 height 20
copy link "Order #291826"
drag, startPoint x: 404, startPoint y: 482, endPoint x: 406, endPoint y: 476, distance: 6.3
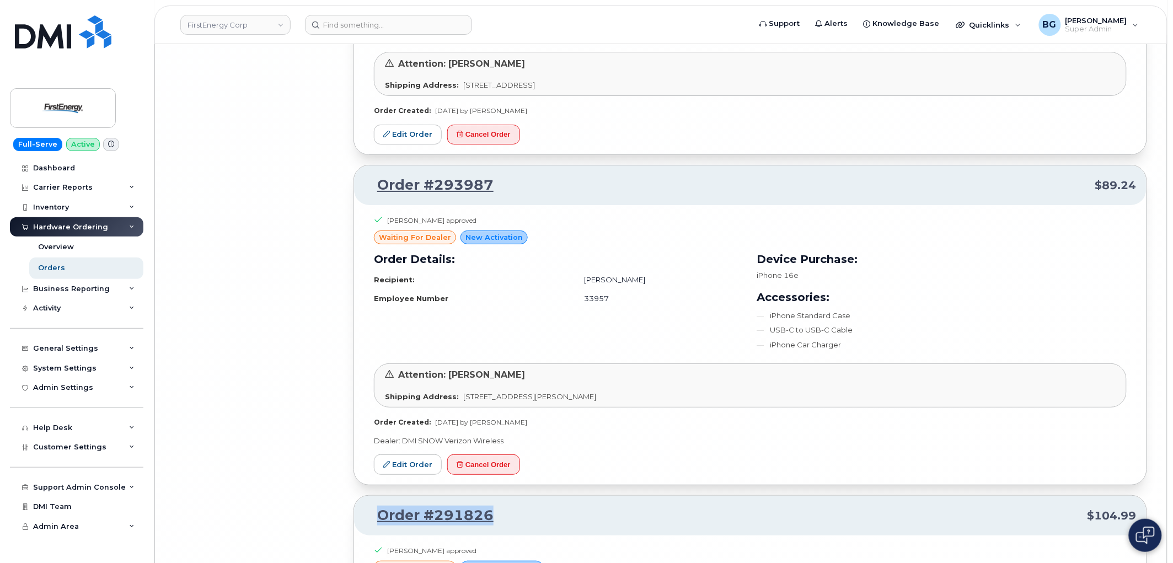
scroll to position [13485, 0]
drag, startPoint x: 496, startPoint y: 191, endPoint x: 379, endPoint y: 190, distance: 116.9
click at [379, 190] on p "Order #293987 $89.24" at bounding box center [750, 186] width 773 height 20
copy link "Order #293987"
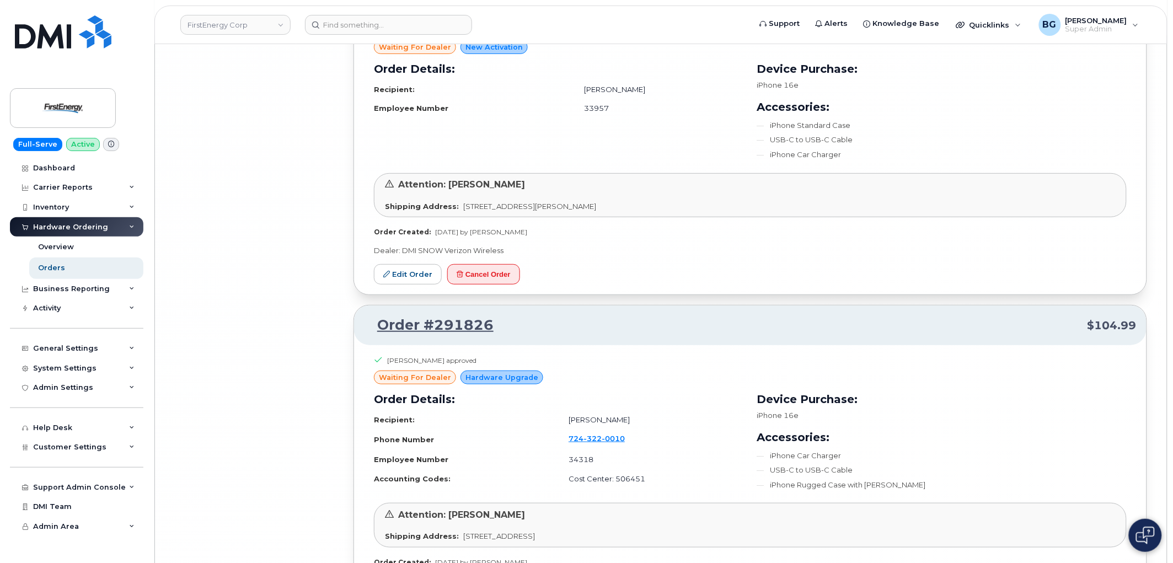
scroll to position [13689, 0]
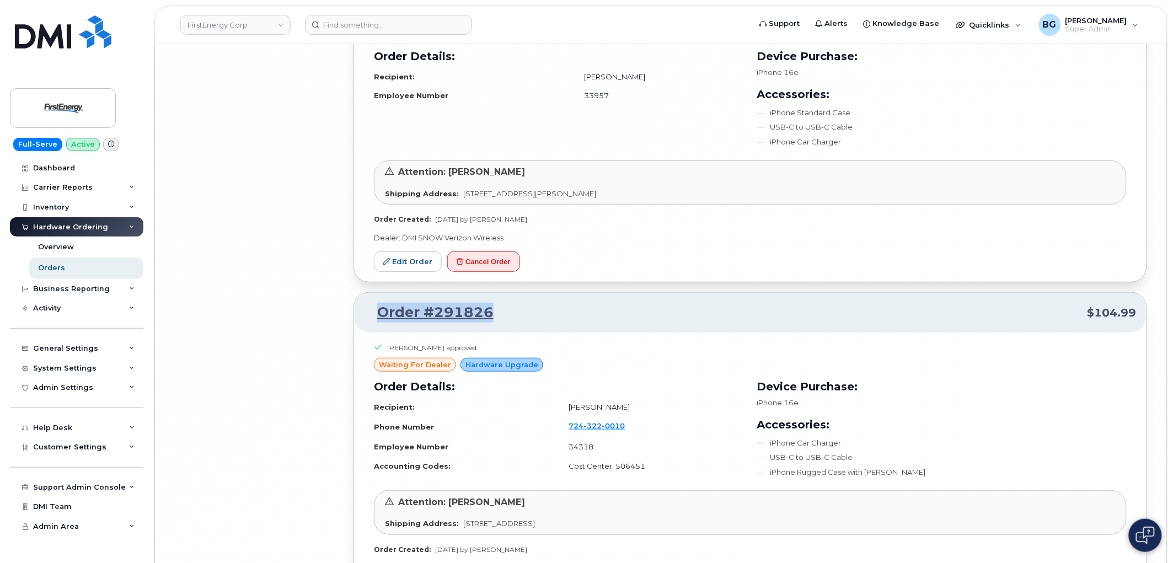
drag, startPoint x: 510, startPoint y: 326, endPoint x: 377, endPoint y: 329, distance: 132.9
click at [377, 323] on p "Order #291826 $104.99" at bounding box center [750, 313] width 773 height 20
copy link "Order #291826"
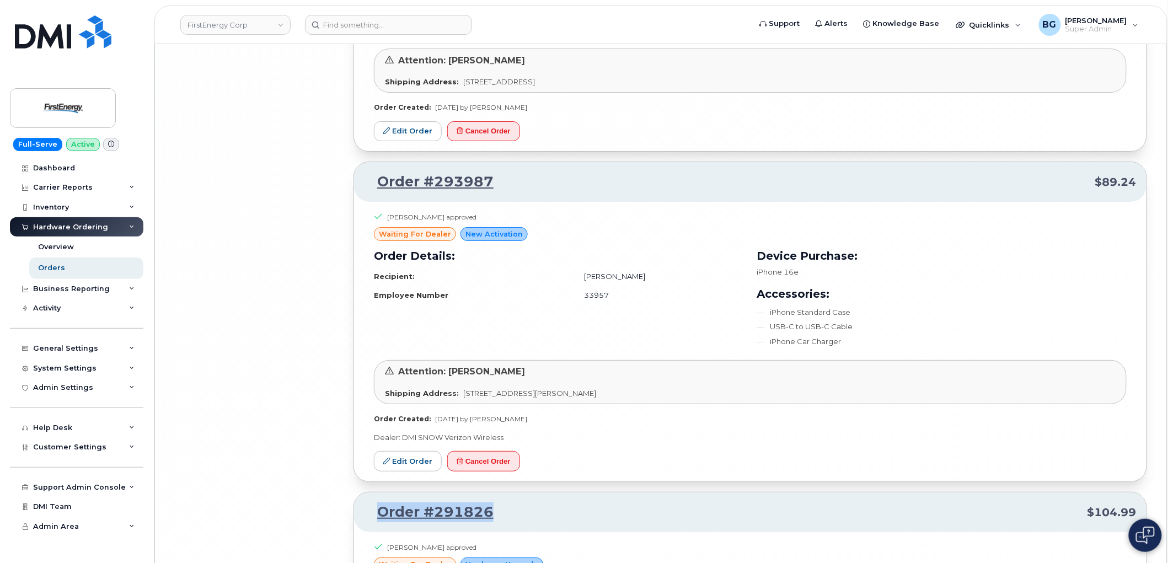
scroll to position [13485, 0]
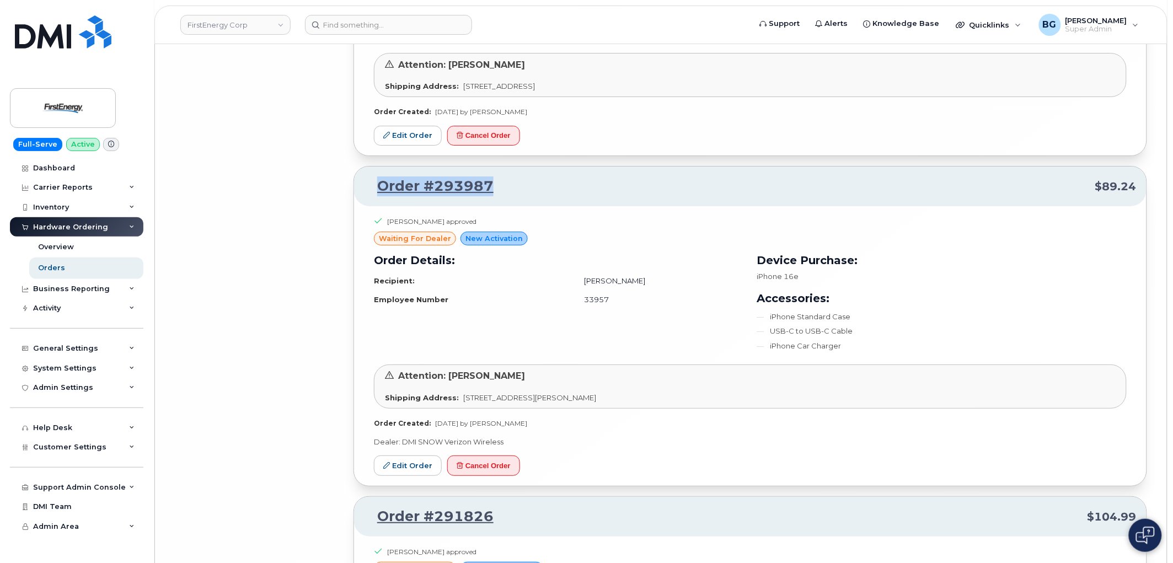
drag, startPoint x: 496, startPoint y: 199, endPoint x: 377, endPoint y: 203, distance: 119.2
click at [377, 203] on div "Order #293987 $89.24" at bounding box center [750, 187] width 792 height 40
copy link "Order #293987"
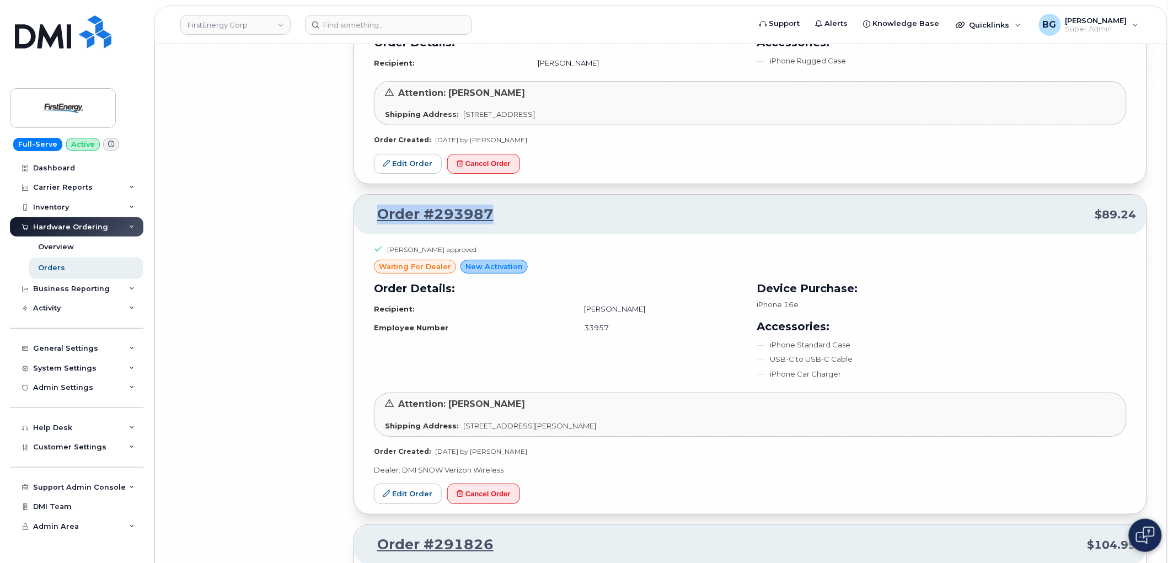
scroll to position [13444, 0]
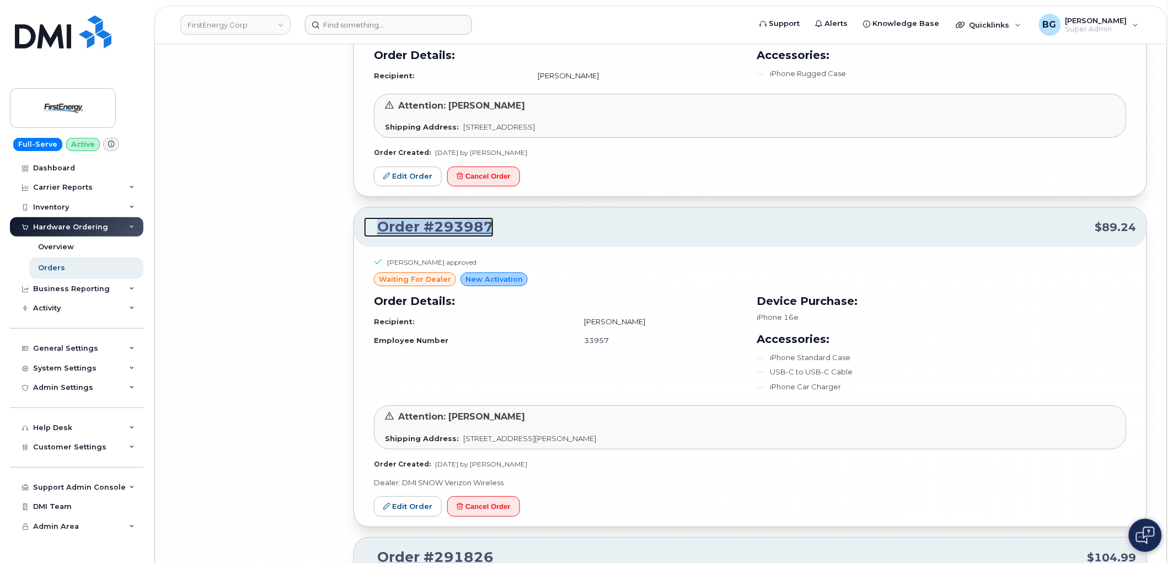
copy link "Order #293987"
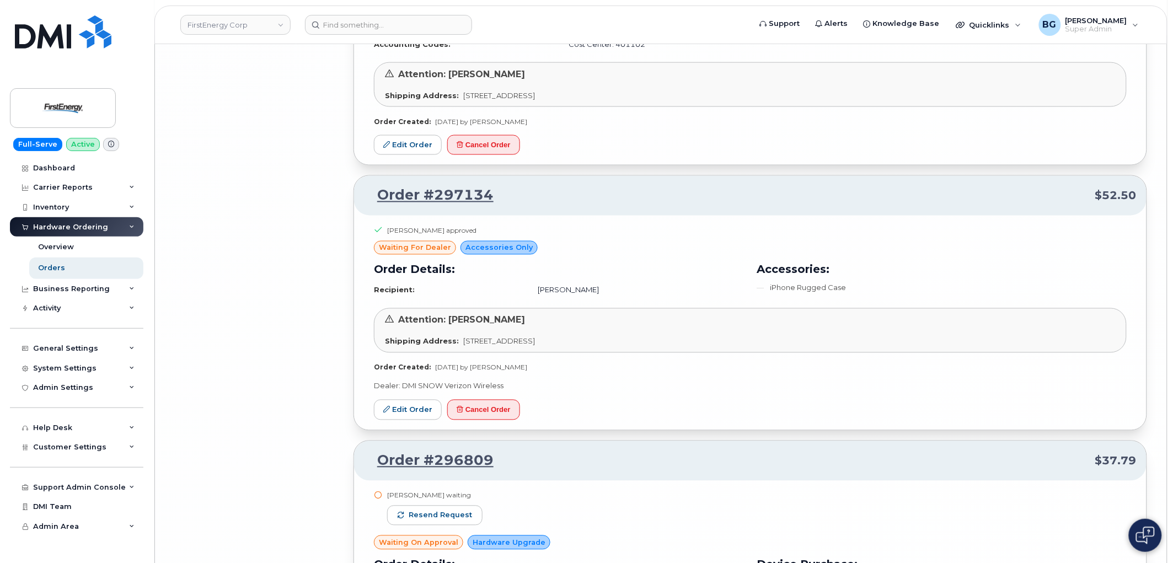
scroll to position [12627, 0]
drag, startPoint x: 496, startPoint y: 199, endPoint x: 378, endPoint y: 201, distance: 118.0
click at [378, 201] on p "Order #297134 $52.50" at bounding box center [750, 195] width 773 height 20
copy link "Order #297134"
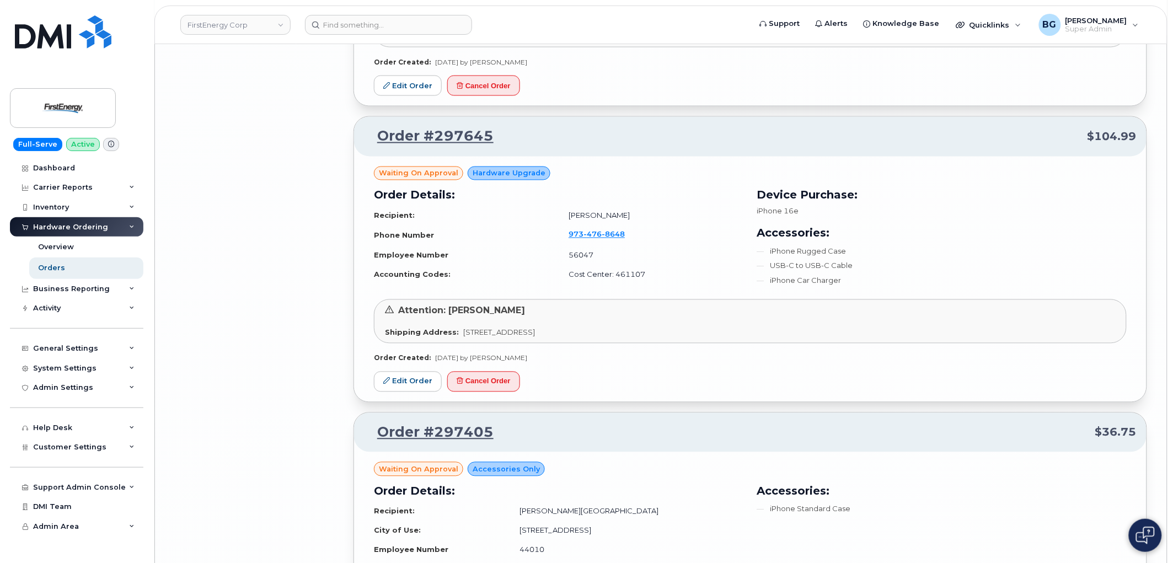
scroll to position [11197, 0]
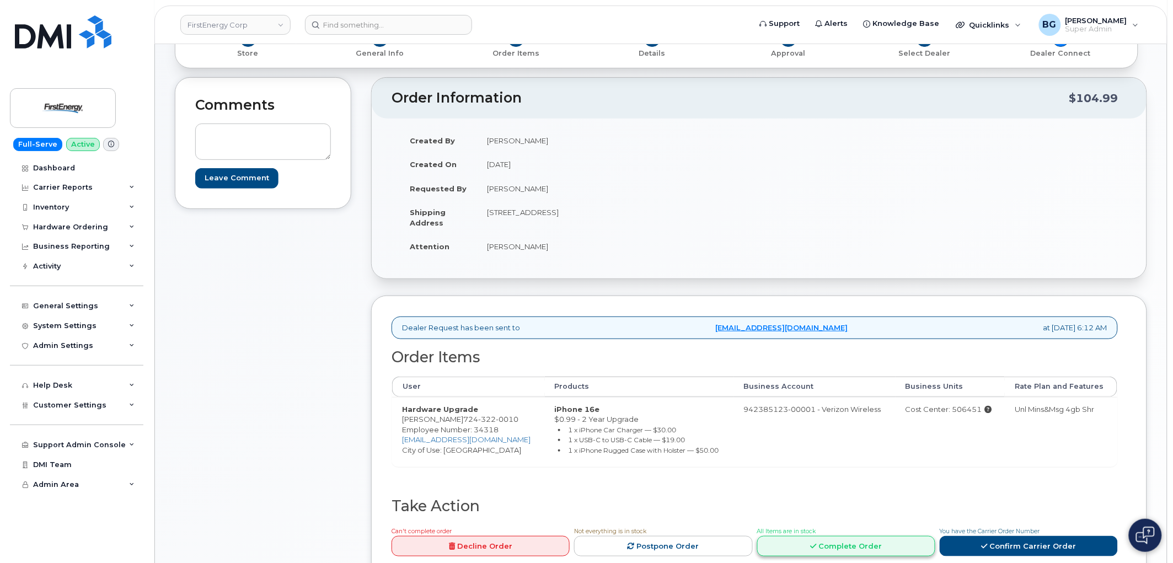
scroll to position [204, 0]
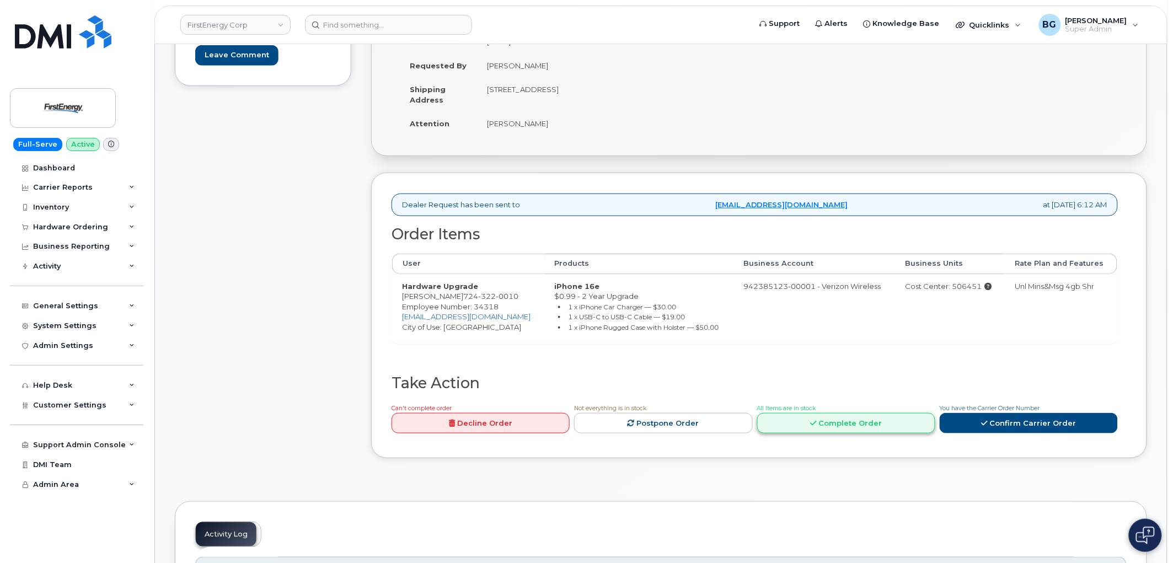
click at [882, 422] on link "Complete Order" at bounding box center [846, 423] width 178 height 20
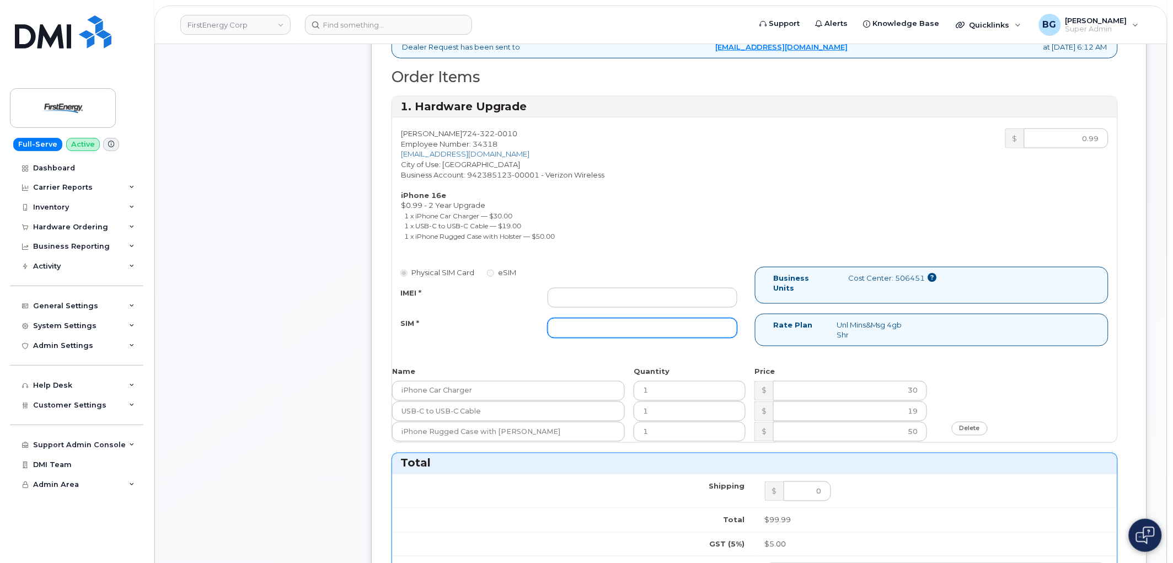
scroll to position [367, 0]
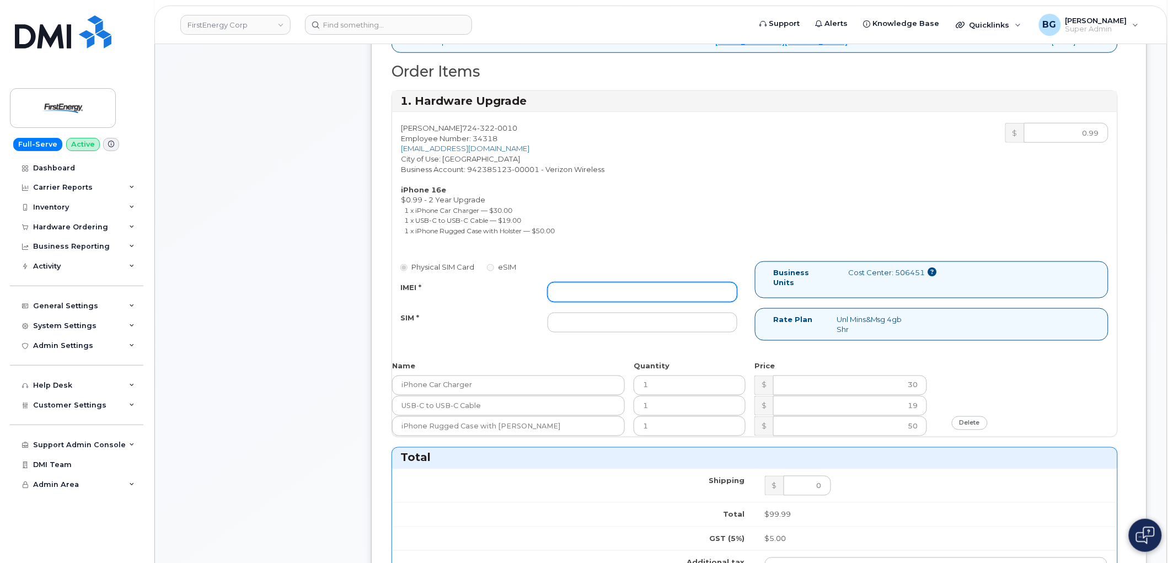
click at [594, 294] on input "IMEI *" at bounding box center [643, 292] width 190 height 20
paste input ""354398683347744 ""
click at [561, 289] on input ""354398683347744" at bounding box center [643, 292] width 190 height 20
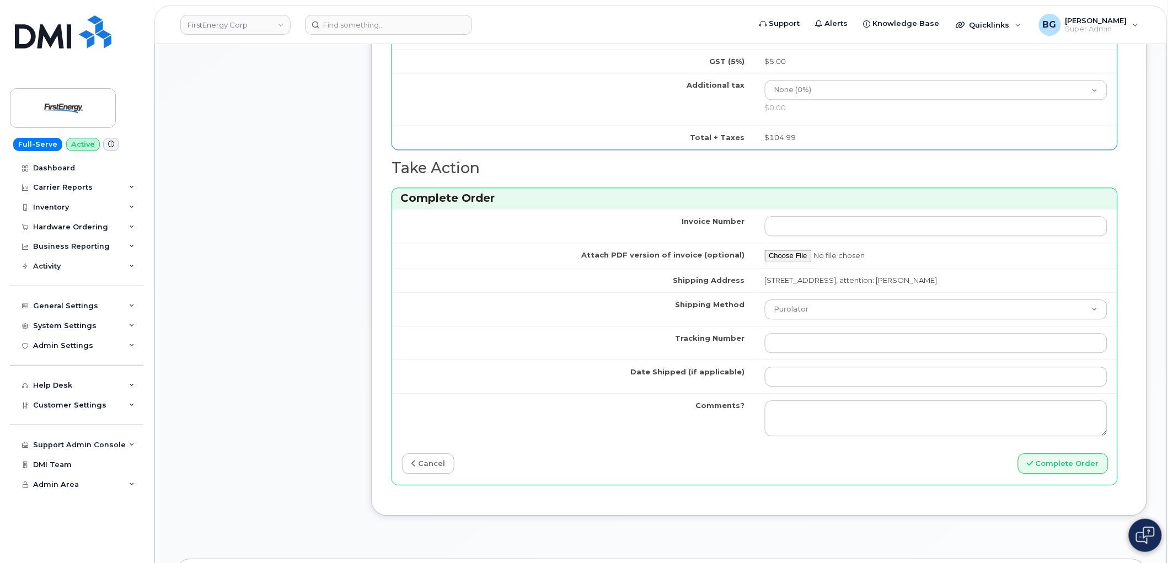
scroll to position [857, 0]
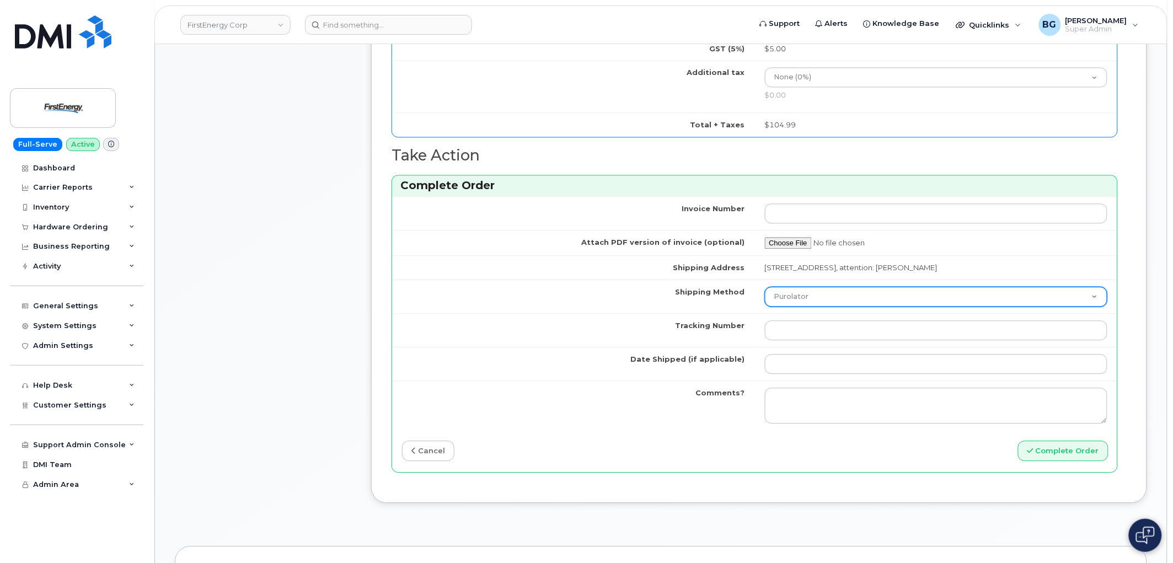
type input "354398683347744"
click at [814, 304] on select "Purolator UPS FedEx Canada Post Courier Other Drop Off Pick Up" at bounding box center [936, 297] width 343 height 20
select select "FedEx"
click at [765, 293] on select "Purolator UPS FedEx Canada Post Courier Other Drop Off Pick Up" at bounding box center [936, 297] width 343 height 20
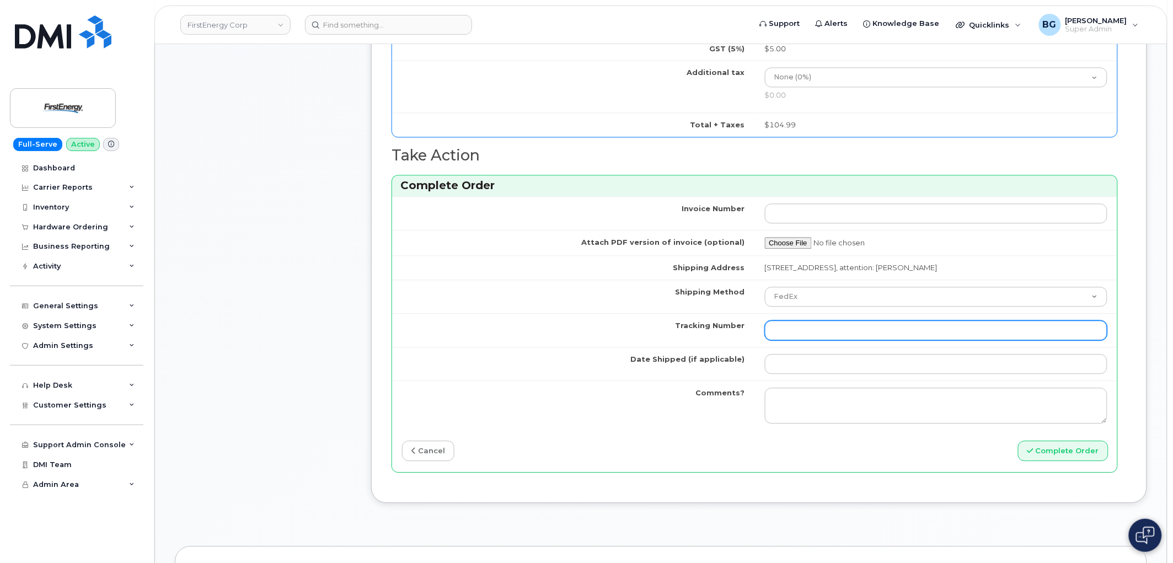
click at [809, 338] on input "Tracking Number" at bounding box center [936, 330] width 343 height 20
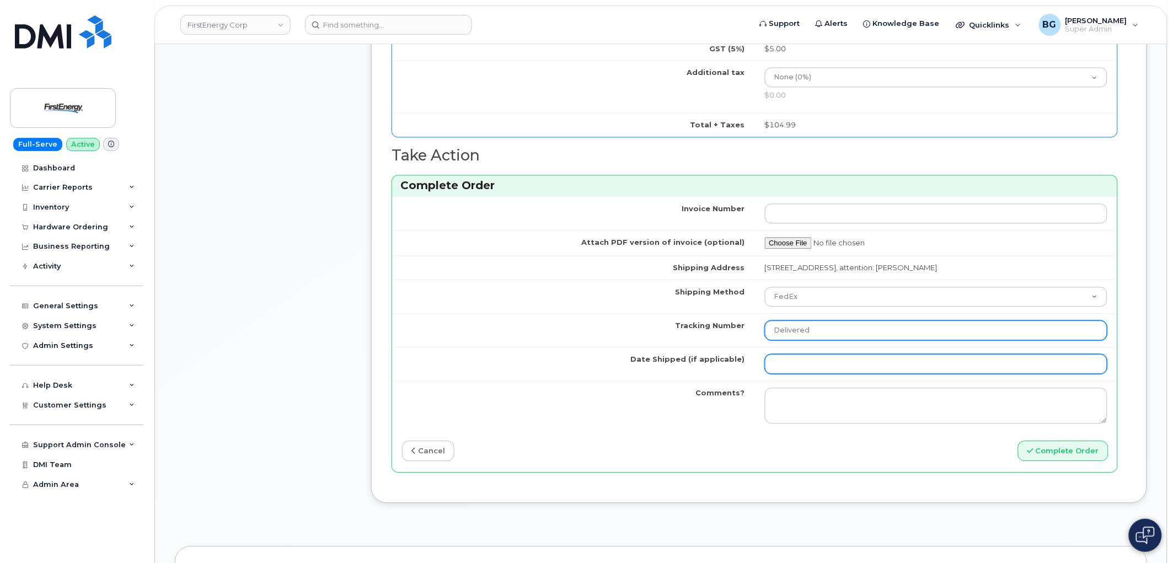
type input "Delivered"
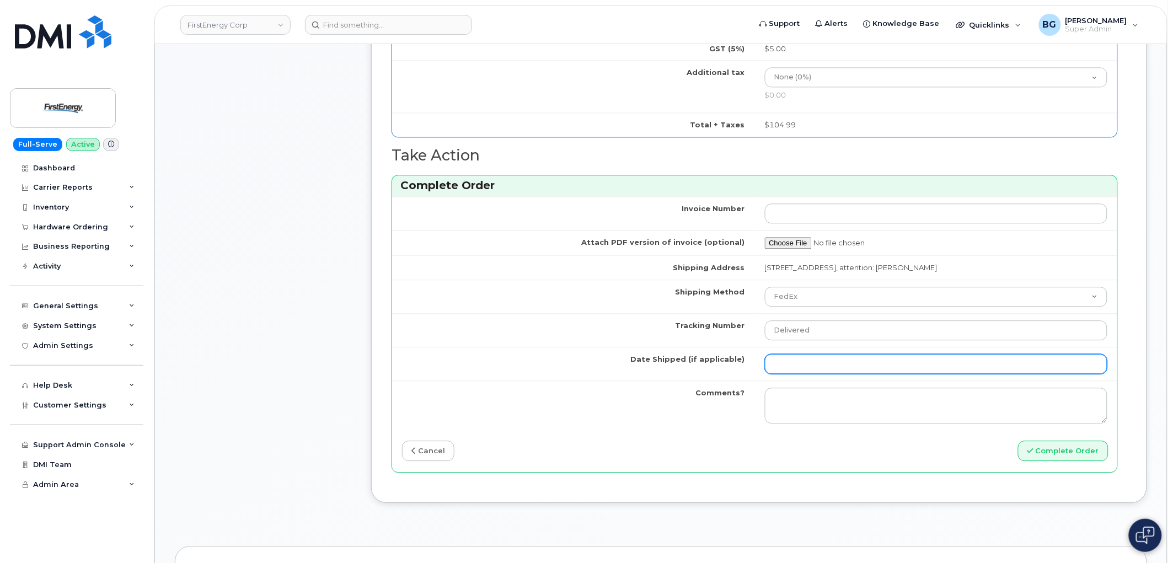
click at [791, 369] on input "Date Shipped (if applicable)" at bounding box center [936, 364] width 343 height 20
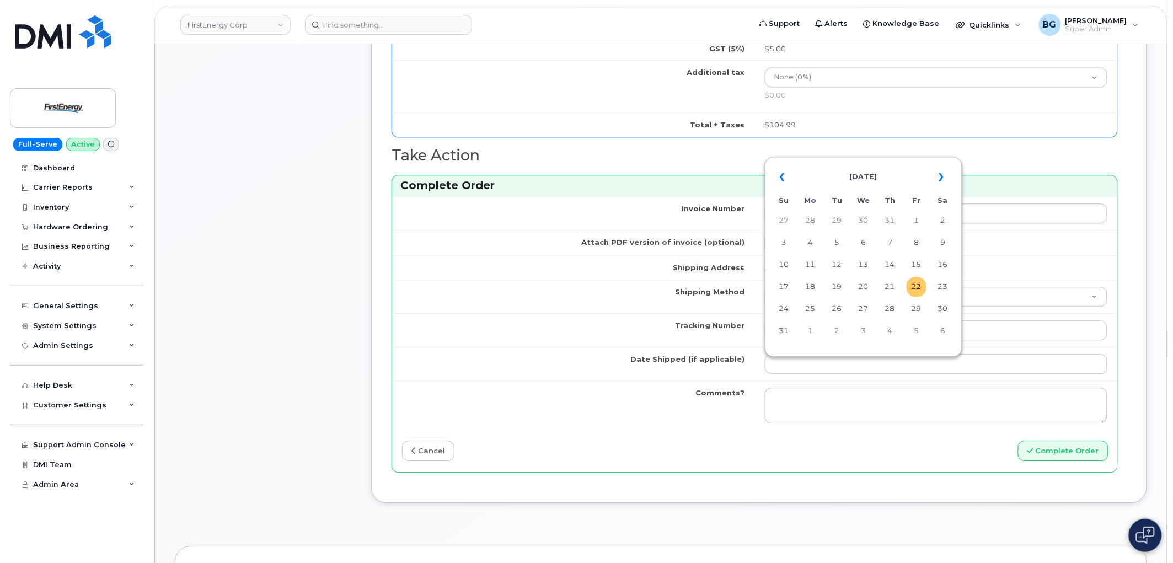
click at [915, 290] on td "22" at bounding box center [917, 287] width 20 height 20
type input "2025-08-22"
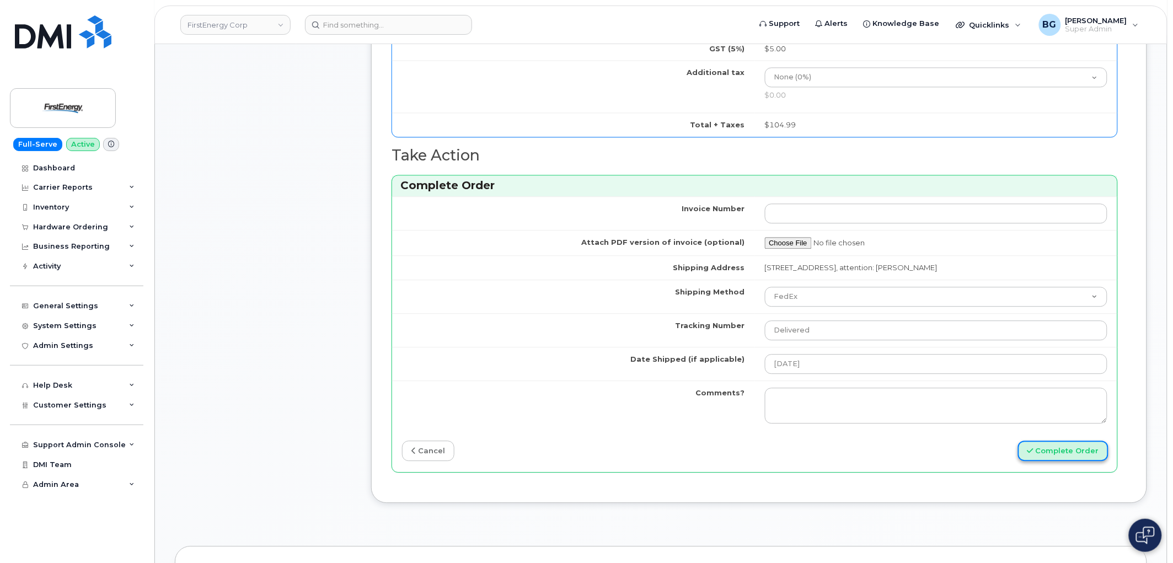
click at [1060, 458] on button "Complete Order" at bounding box center [1063, 451] width 90 height 20
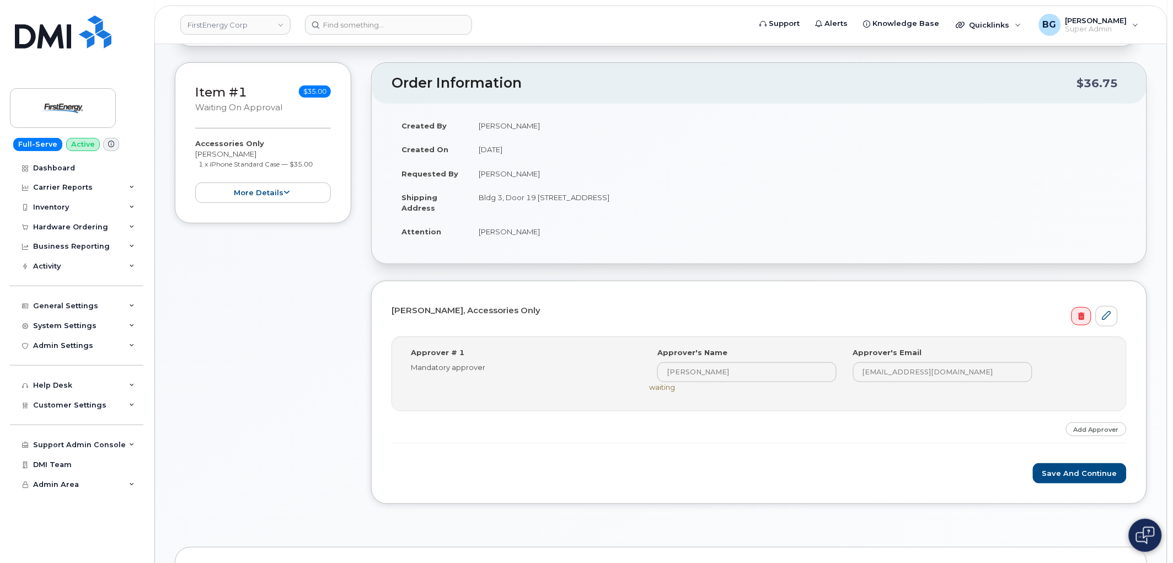
scroll to position [122, 0]
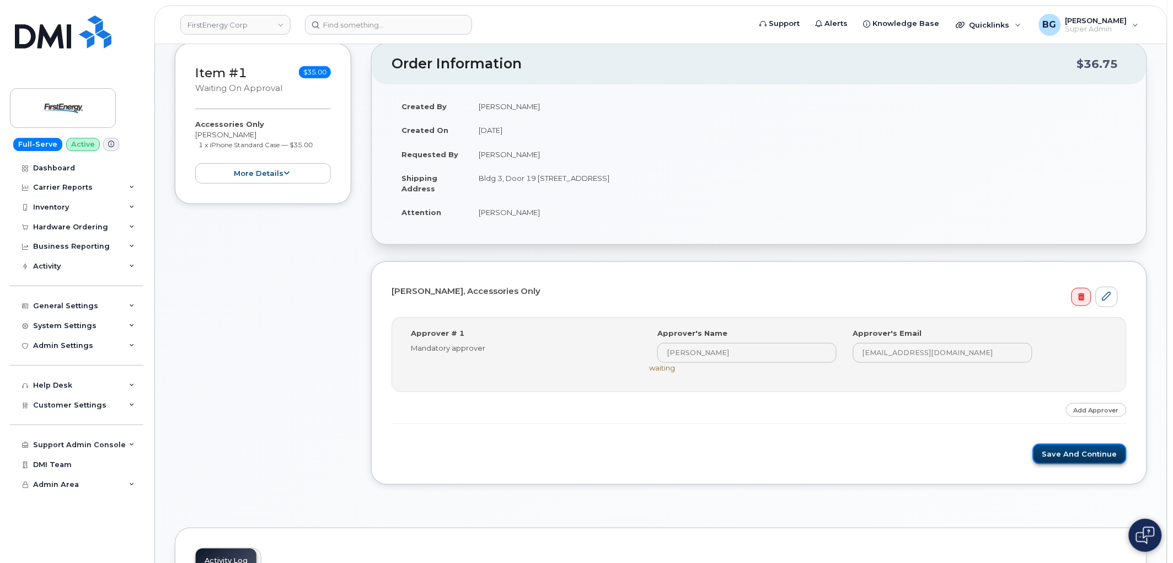
click at [1096, 451] on button "Save and Continue" at bounding box center [1080, 454] width 94 height 20
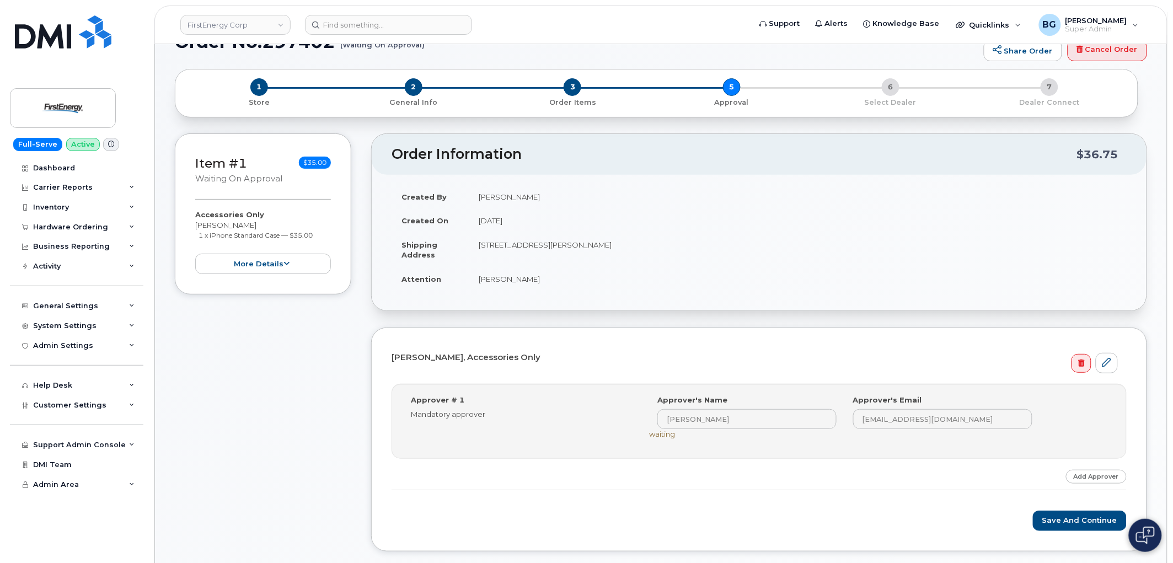
scroll to position [81, 0]
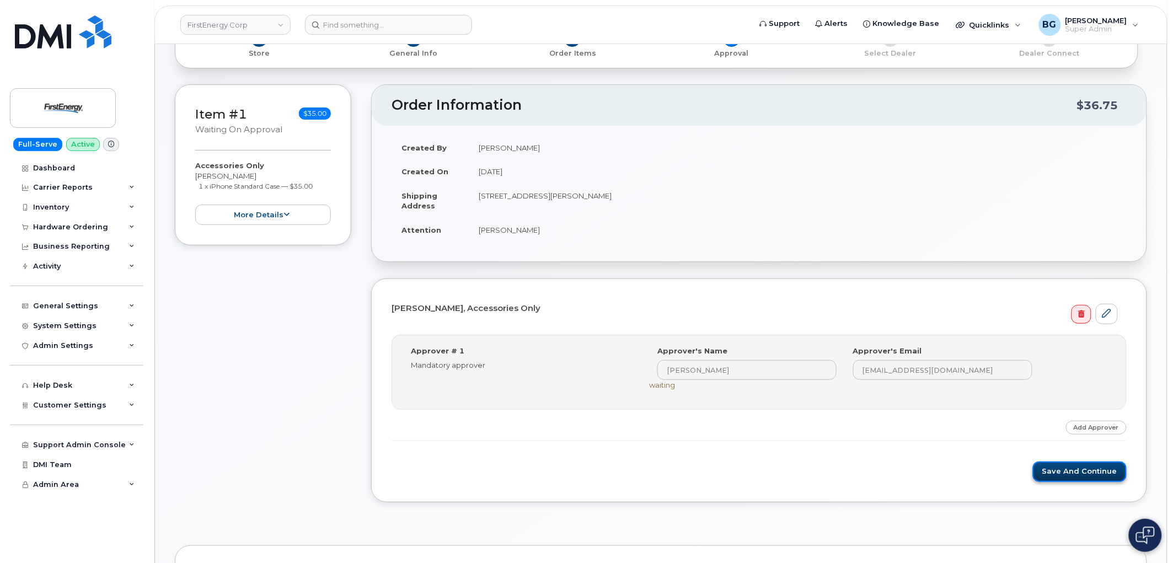
click at [1063, 473] on button "Save and Continue" at bounding box center [1080, 472] width 94 height 20
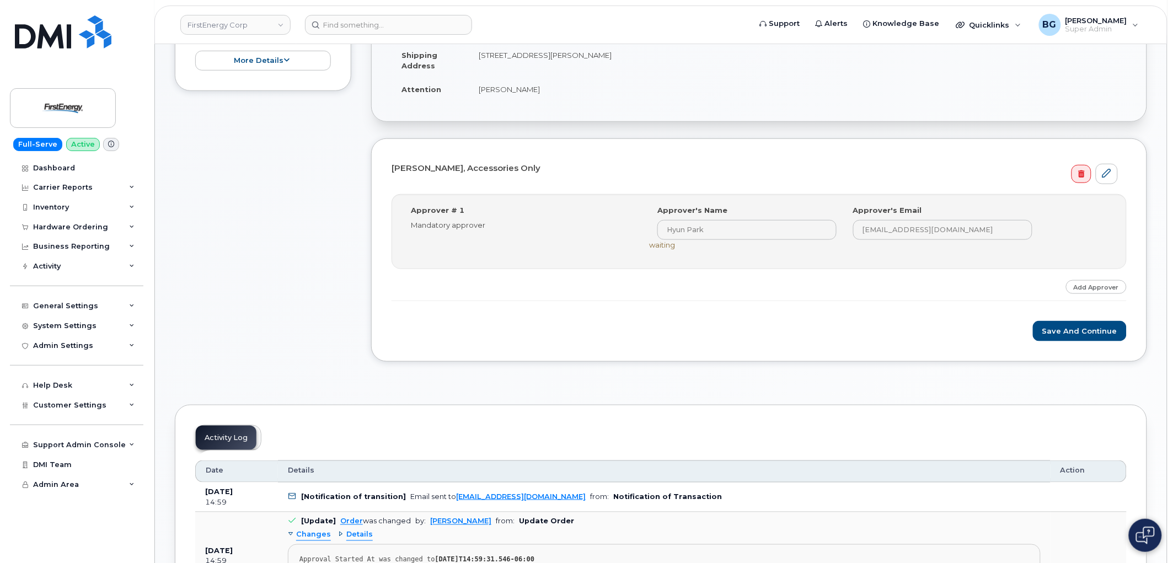
scroll to position [245, 0]
click at [1071, 333] on button "Save and Continue" at bounding box center [1080, 331] width 94 height 20
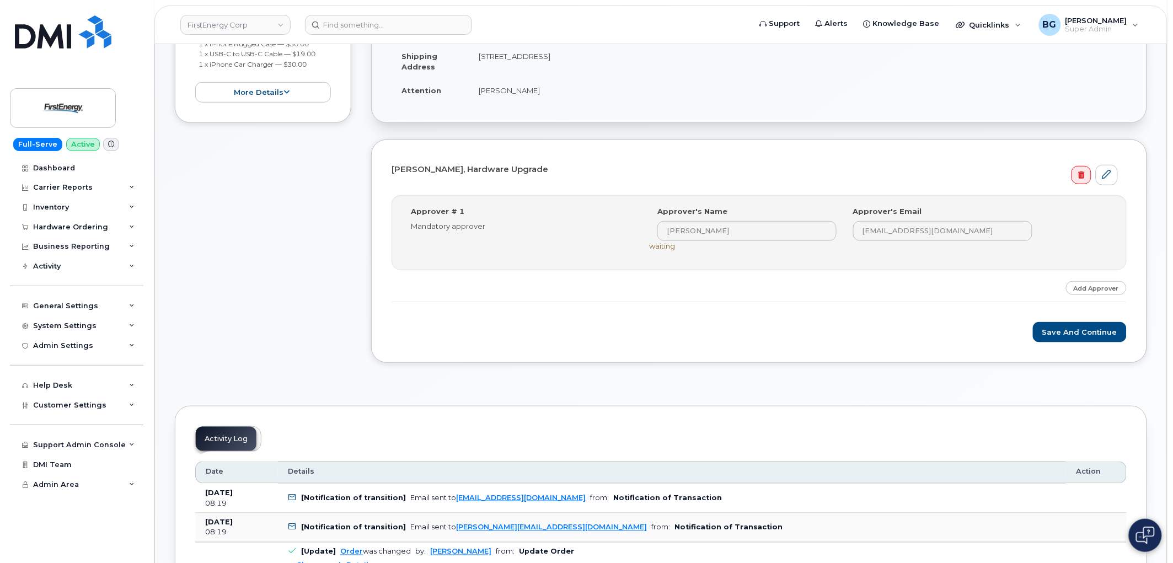
scroll to position [245, 0]
click at [1076, 329] on button "Save and Continue" at bounding box center [1080, 331] width 94 height 20
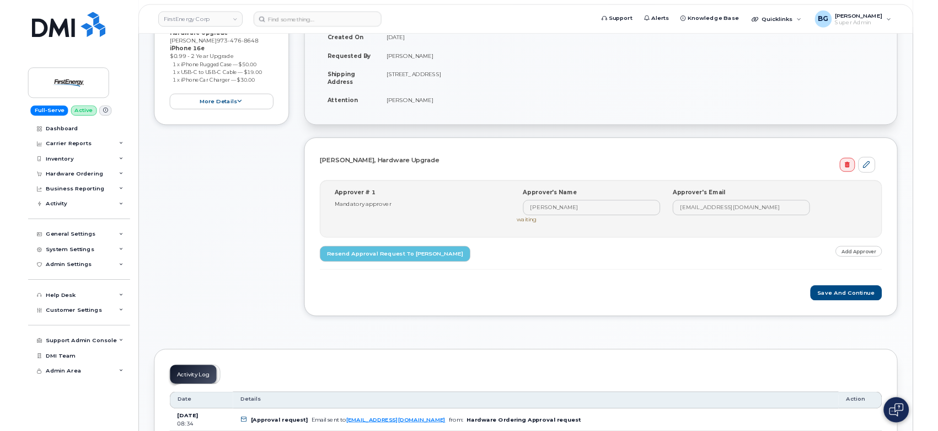
scroll to position [203, 0]
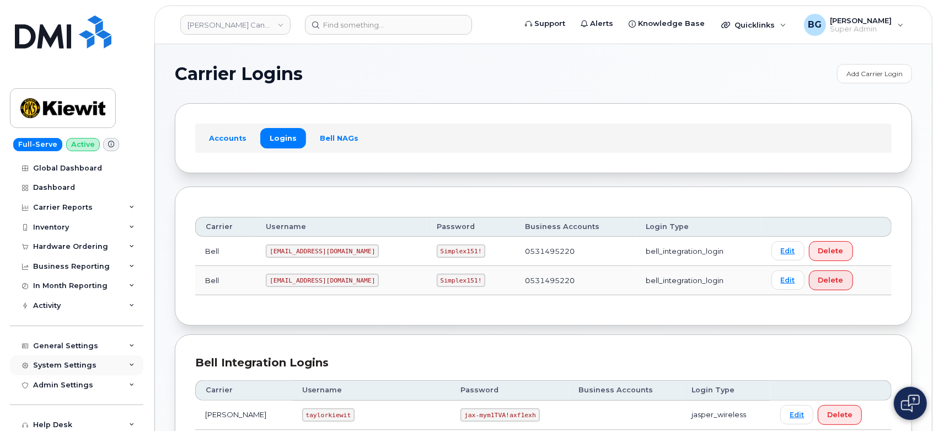
click at [57, 370] on div "System Settings" at bounding box center [76, 365] width 133 height 20
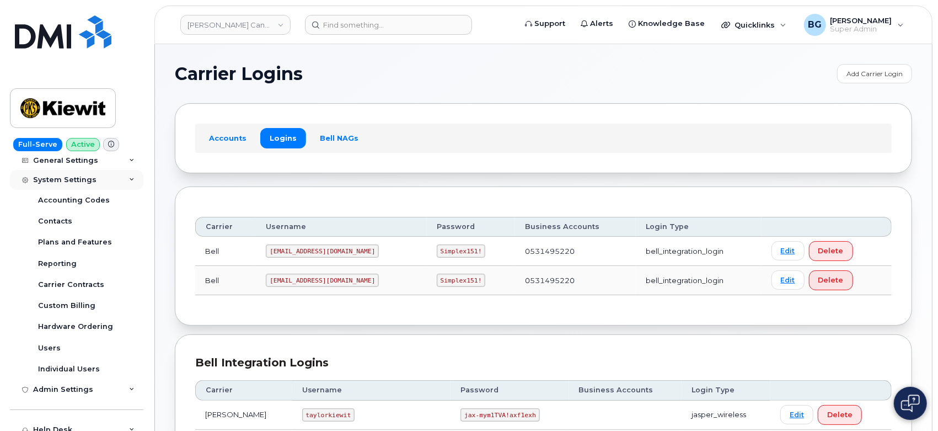
scroll to position [186, 0]
drag, startPoint x: 57, startPoint y: 370, endPoint x: 51, endPoint y: 368, distance: 6.3
click at [51, 368] on div "Individual Users" at bounding box center [69, 368] width 62 height 10
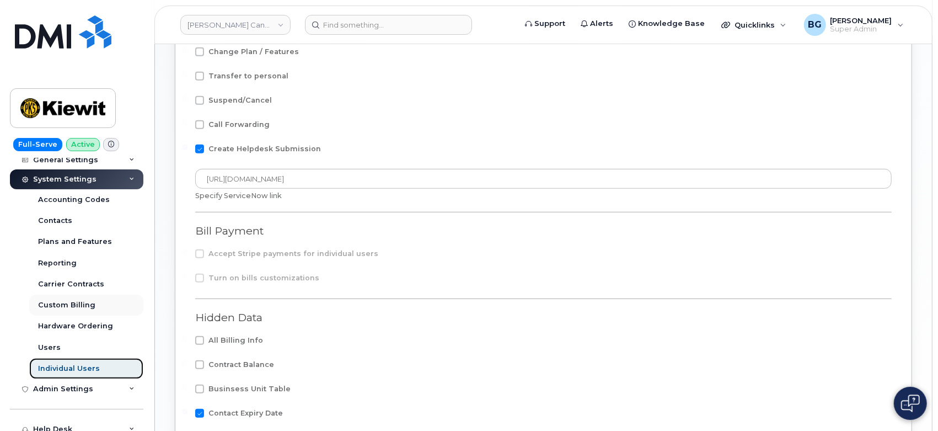
scroll to position [292, 0]
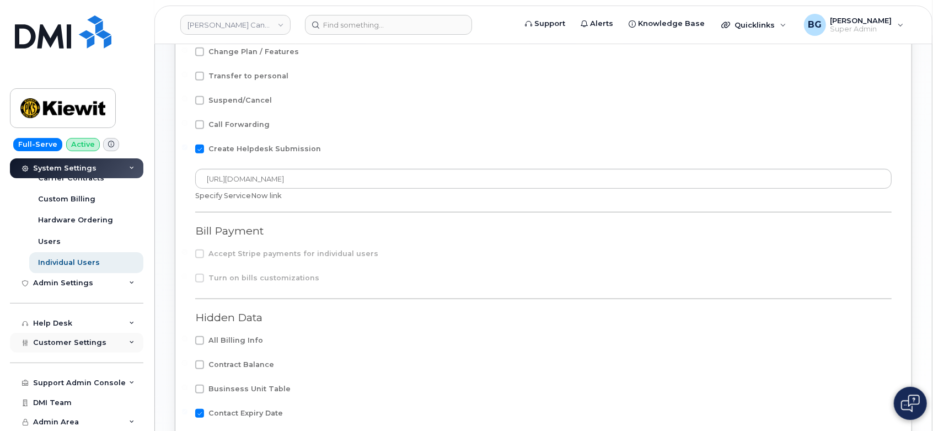
click at [67, 343] on span "Customer Settings" at bounding box center [69, 342] width 73 height 8
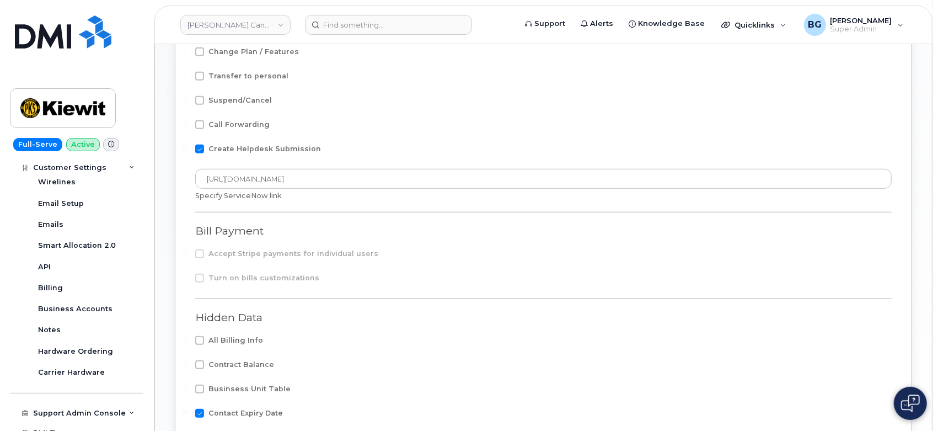
scroll to position [578, 0]
click at [73, 346] on div "Hardware Ordering" at bounding box center [75, 351] width 75 height 10
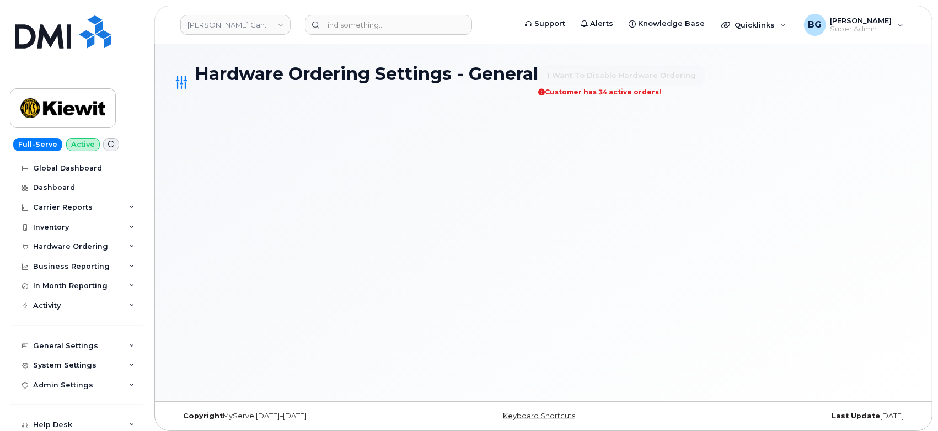
click at [72, 350] on div "General Settings" at bounding box center [76, 346] width 133 height 20
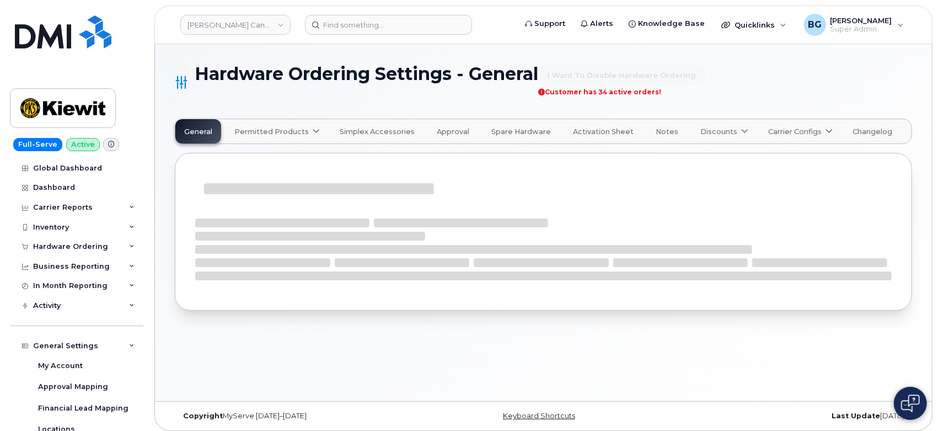
select select "admins"
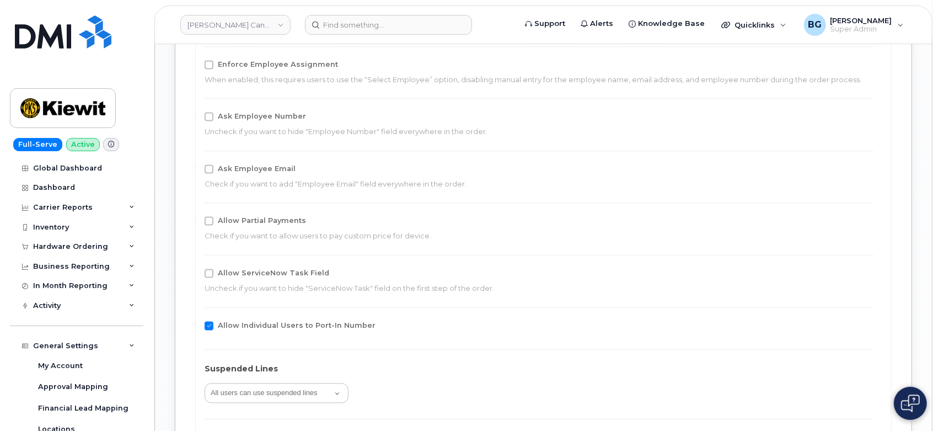
scroll to position [1418, 0]
click at [432, 234] on p "Check if you want to allow users to pay custom price for device." at bounding box center [535, 236] width 660 height 10
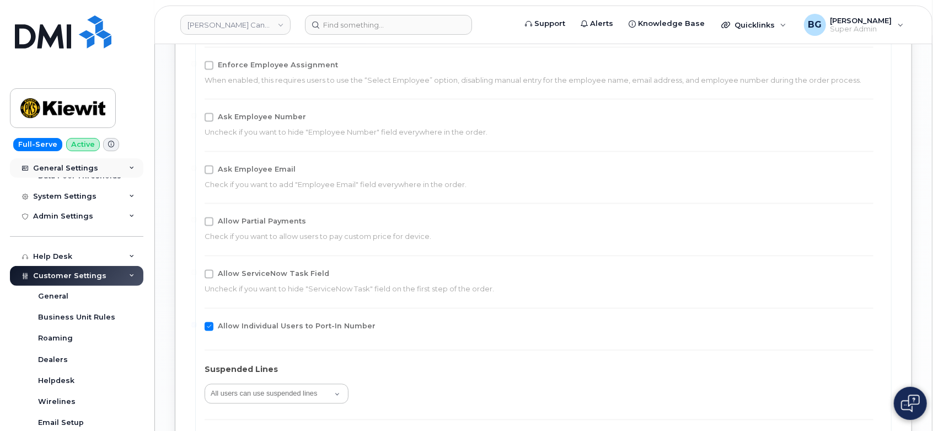
scroll to position [340, 0]
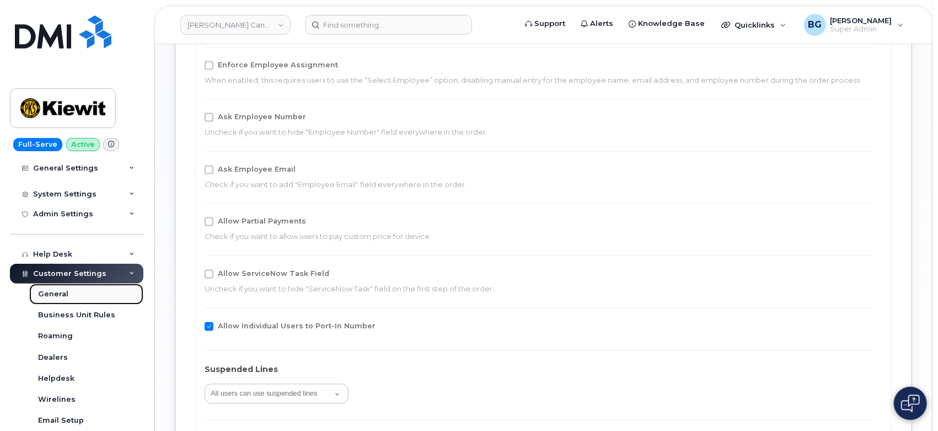
click at [53, 294] on div "General" at bounding box center [53, 294] width 30 height 10
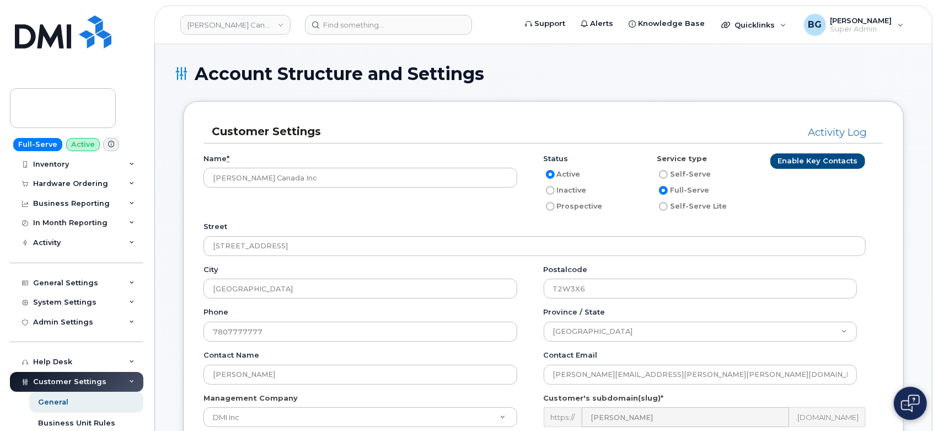
scroll to position [66, 0]
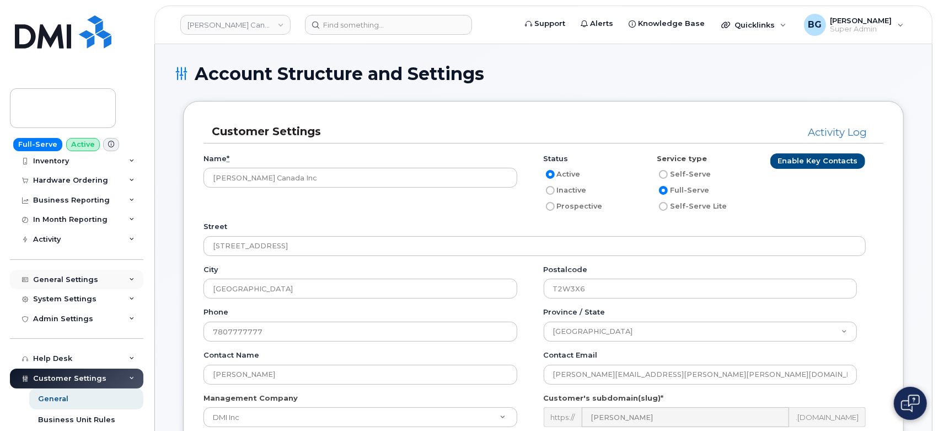
click at [78, 281] on div "General Settings" at bounding box center [65, 279] width 65 height 9
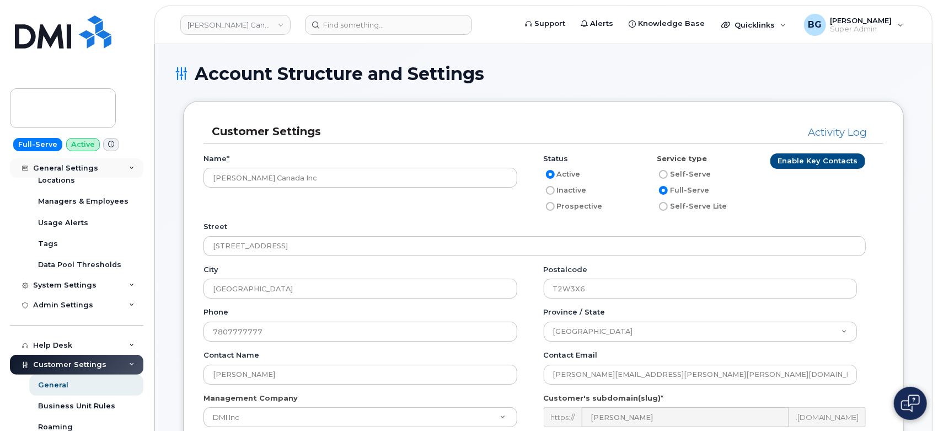
scroll to position [248, 0]
click at [71, 282] on div "System Settings" at bounding box center [64, 286] width 63 height 9
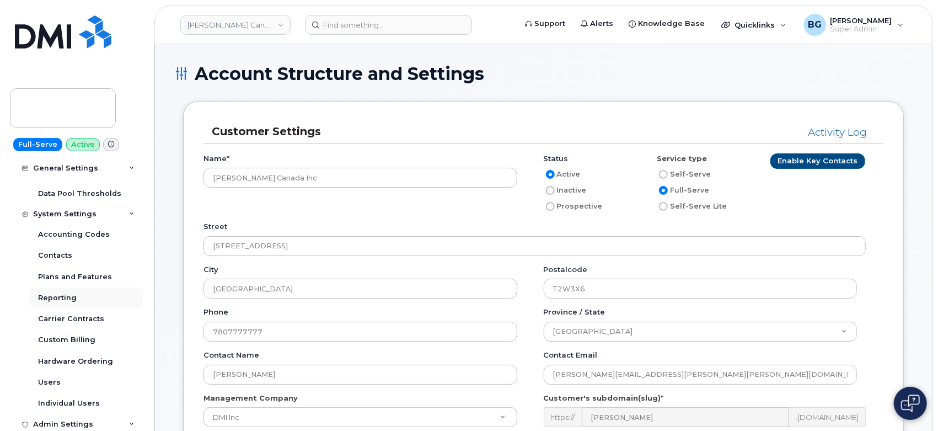
scroll to position [319, 0]
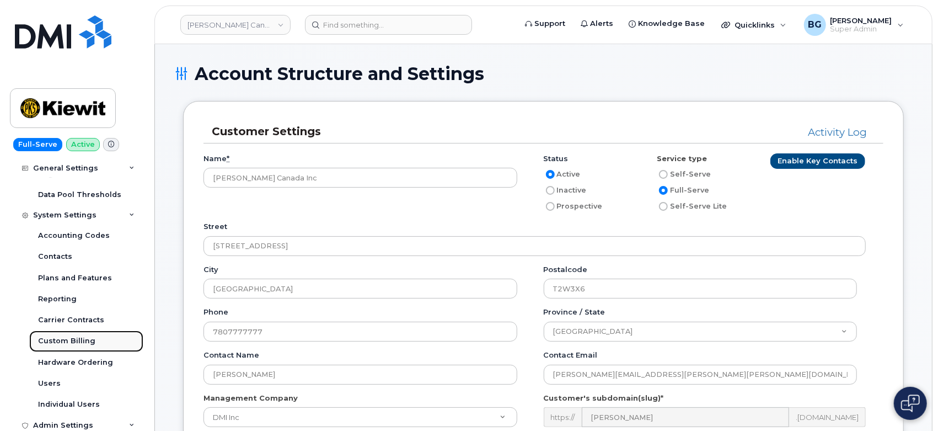
click at [61, 343] on div "Custom Billing" at bounding box center [66, 341] width 57 height 10
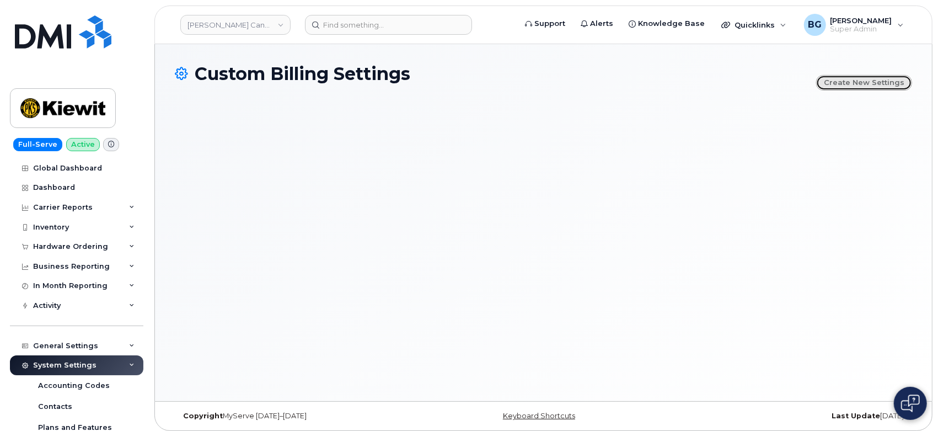
click at [865, 86] on link "Create new settings" at bounding box center [864, 82] width 96 height 15
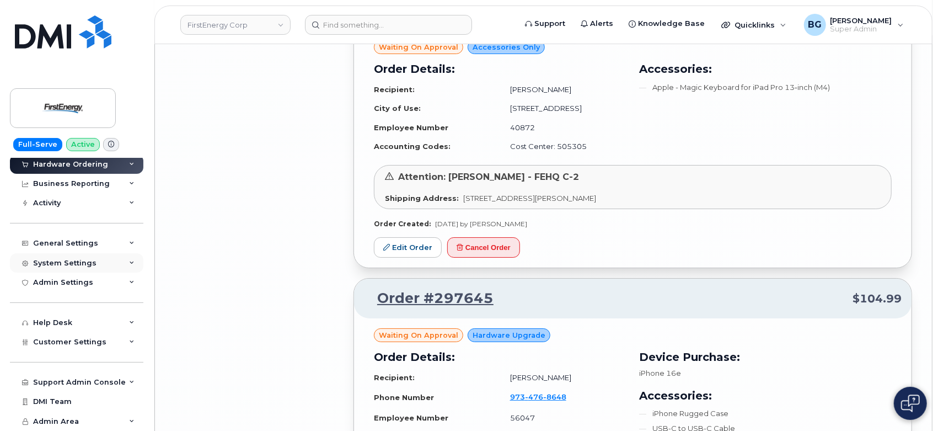
scroll to position [105, 0]
click at [74, 259] on div "System Settings" at bounding box center [64, 263] width 63 height 9
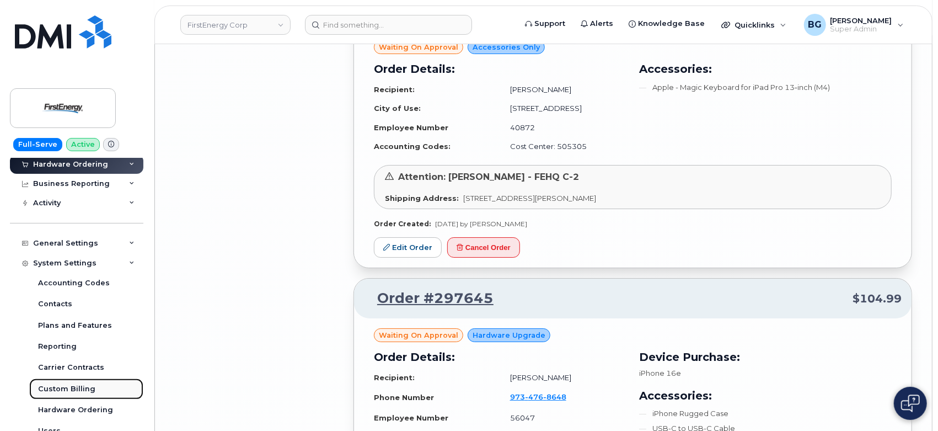
click at [61, 387] on div "Custom Billing" at bounding box center [66, 389] width 57 height 10
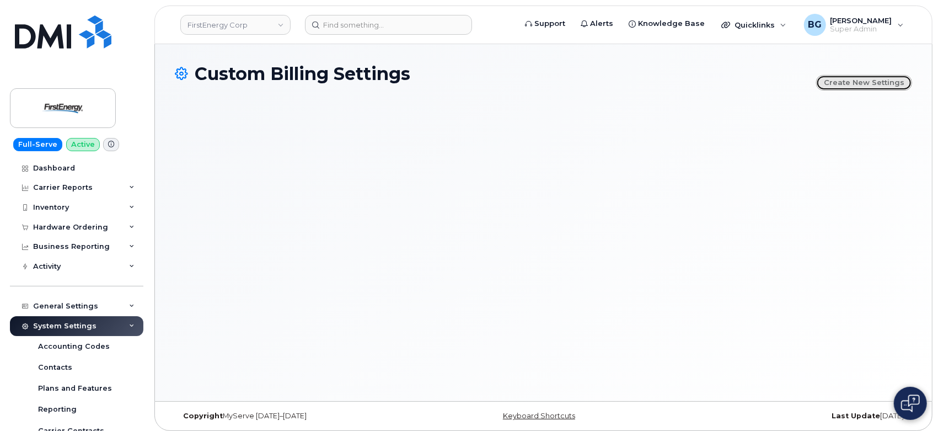
click at [851, 80] on link "Create new settings" at bounding box center [864, 82] width 96 height 15
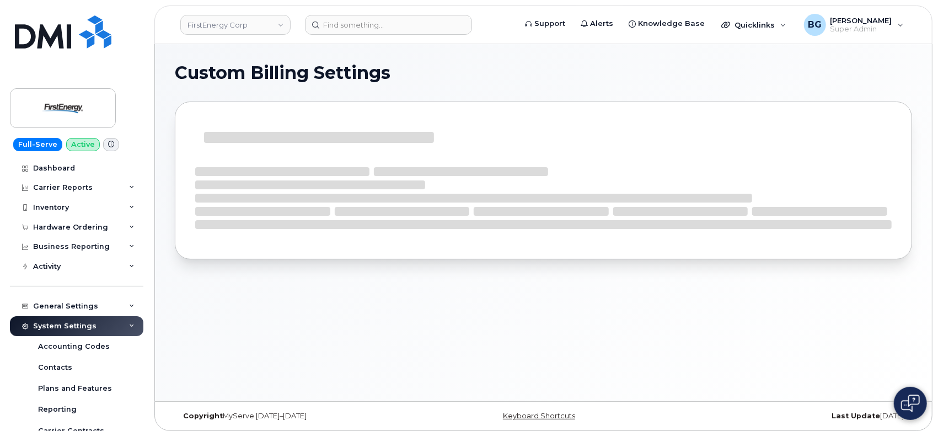
select select "11904"
select select
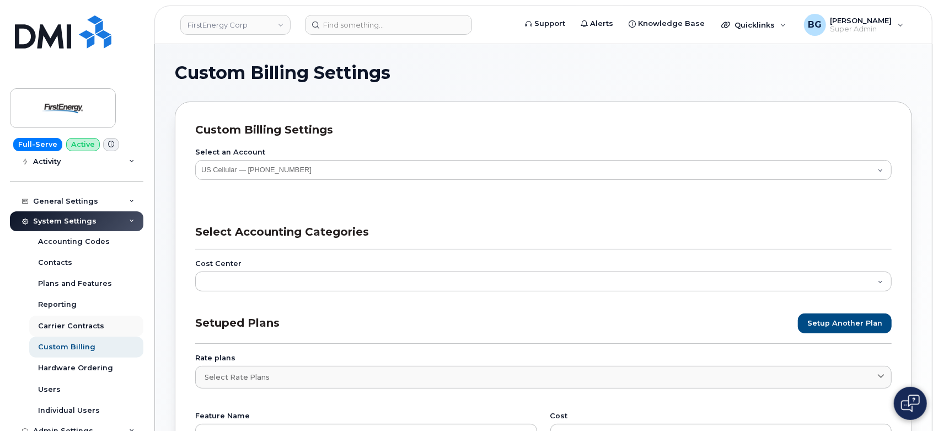
scroll to position [106, 0]
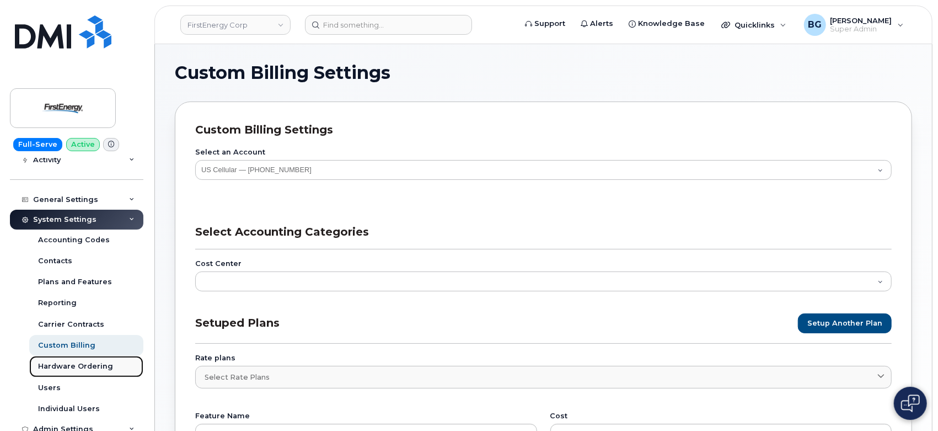
click at [84, 365] on div "Hardware Ordering" at bounding box center [75, 366] width 75 height 10
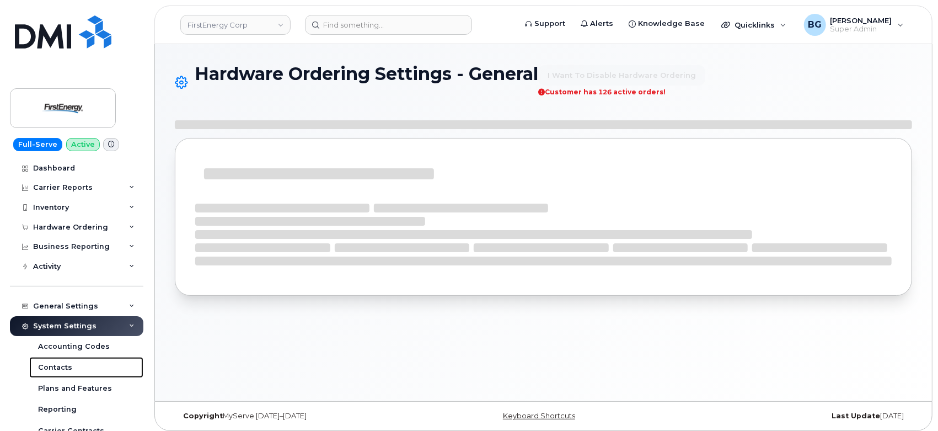
click at [84, 365] on link "Contacts" at bounding box center [86, 367] width 114 height 21
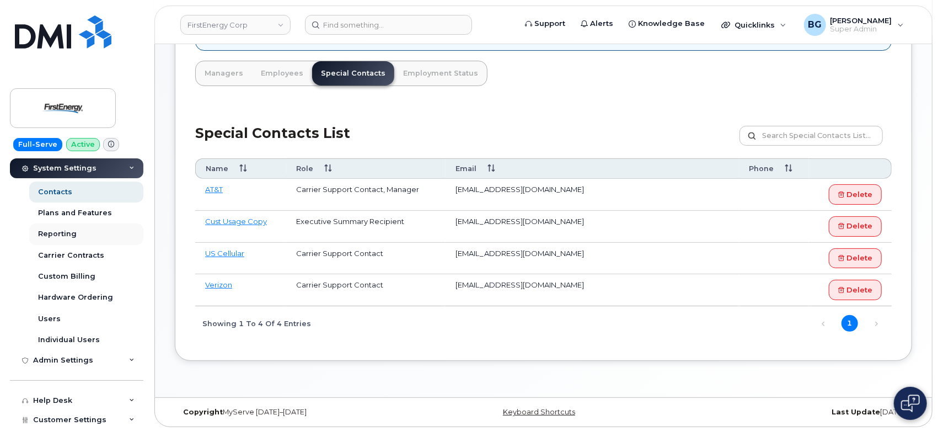
scroll to position [181, 0]
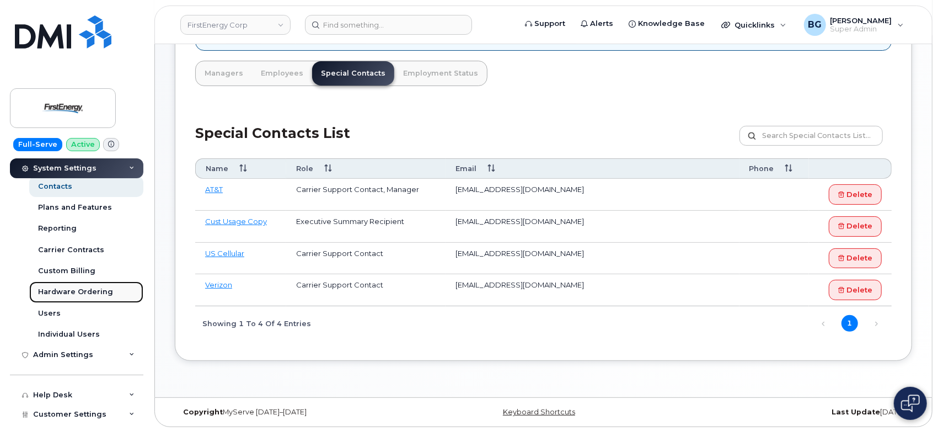
click at [61, 292] on div "Hardware Ordering" at bounding box center [75, 292] width 75 height 10
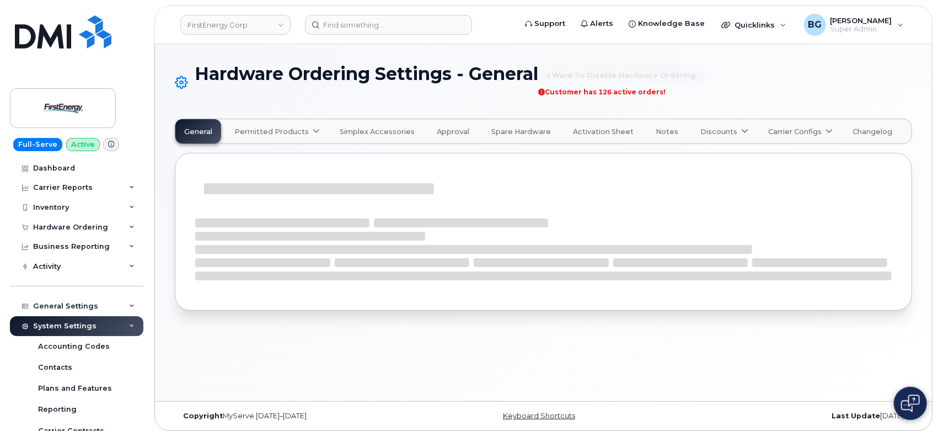
select select "admins"
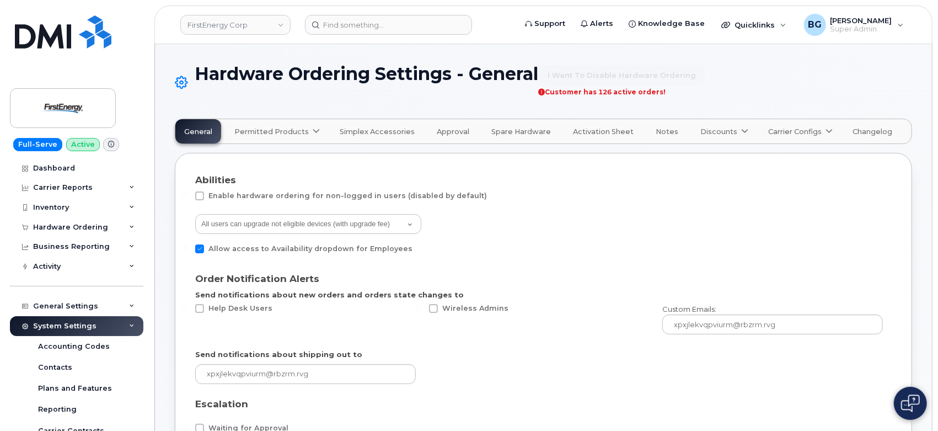
click at [582, 131] on span "Activation Sheet" at bounding box center [603, 131] width 61 height 9
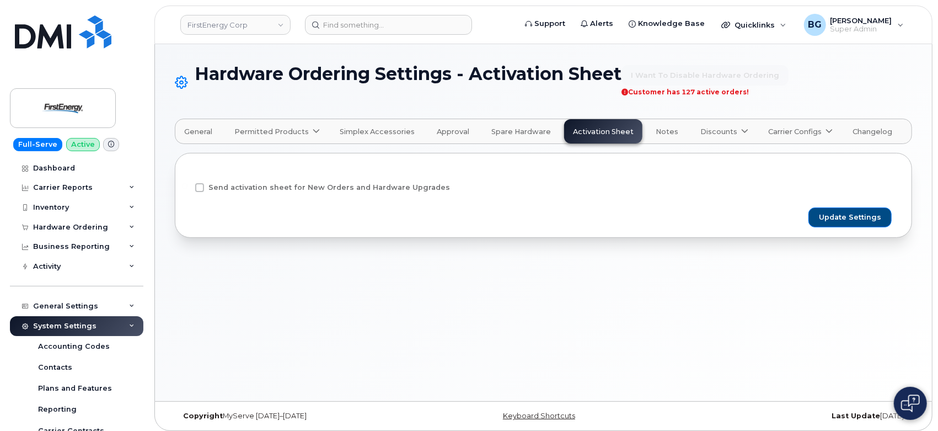
click at [201, 189] on span at bounding box center [199, 187] width 9 height 9
click at [187, 189] on input "Send activation sheet for New Orders and Hardware Upgrades" at bounding box center [185, 186] width 6 height 6
checkbox input "true"
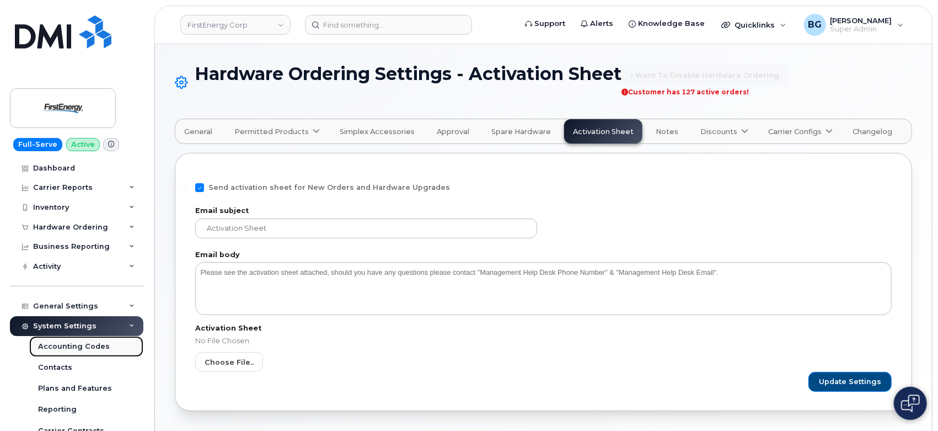
click at [74, 346] on div "Accounting Codes" at bounding box center [74, 346] width 72 height 10
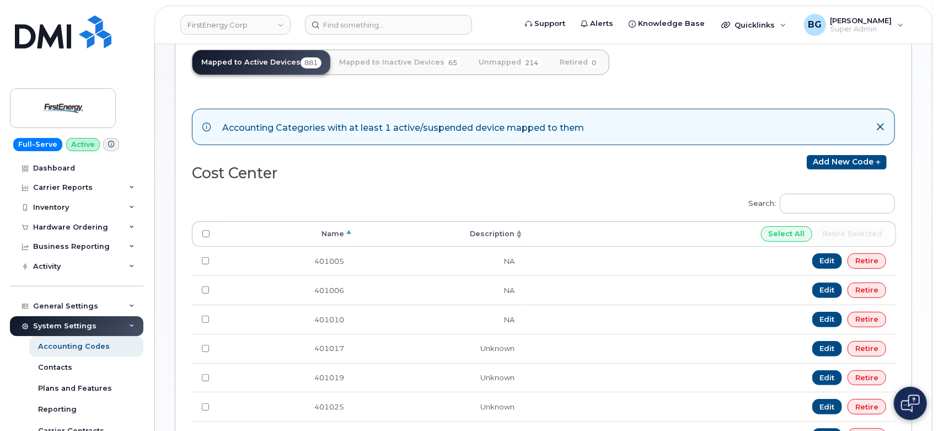
scroll to position [68, 0]
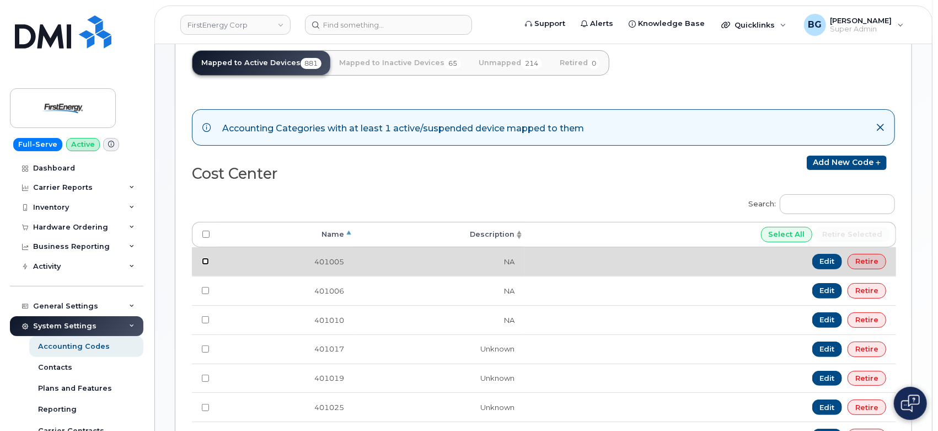
click at [204, 261] on input "checkbox" at bounding box center [205, 261] width 7 height 7
checkbox input "false"
click at [828, 262] on link "Edit" at bounding box center [827, 261] width 30 height 15
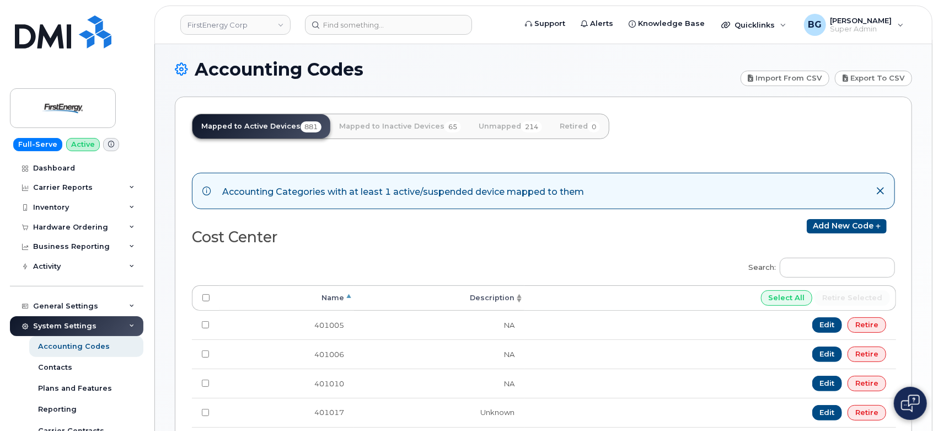
scroll to position [4, 0]
click at [557, 234] on div "Cost Center Add new code" at bounding box center [543, 234] width 703 height 31
drag, startPoint x: 557, startPoint y: 234, endPoint x: 471, endPoint y: 253, distance: 88.2
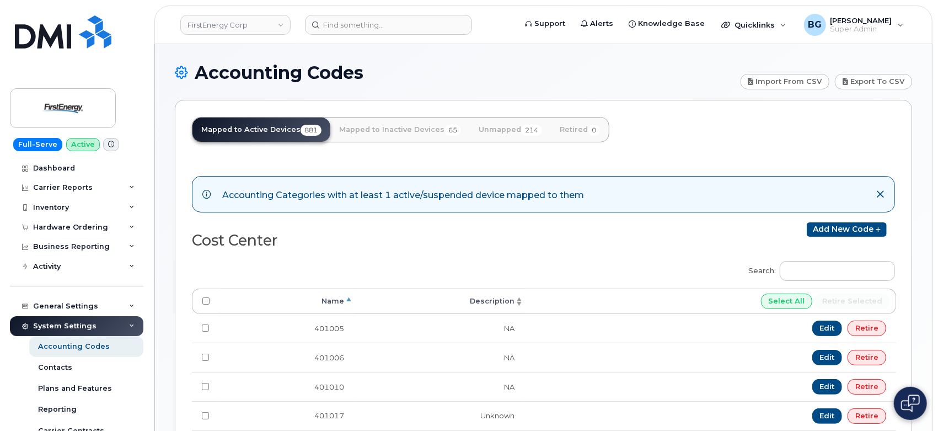
scroll to position [0, 0]
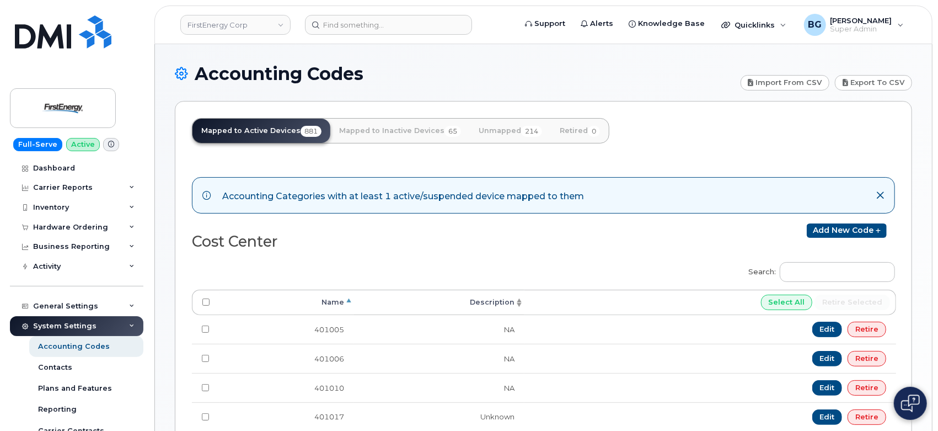
click at [773, 115] on div "Mapped to Active Devices 881 Mapped to Inactive Devices 65 Unmapped 214 Retired…" at bounding box center [543, 379] width 737 height 556
click at [775, 117] on div "Mapped to Active Devices 881 Mapped to Inactive Devices 65 Unmapped 214 Retired…" at bounding box center [543, 379] width 737 height 556
click at [816, 169] on div "Accounting Categories with at least 1 active/suspended device mapped to them Co…" at bounding box center [543, 401] width 703 height 477
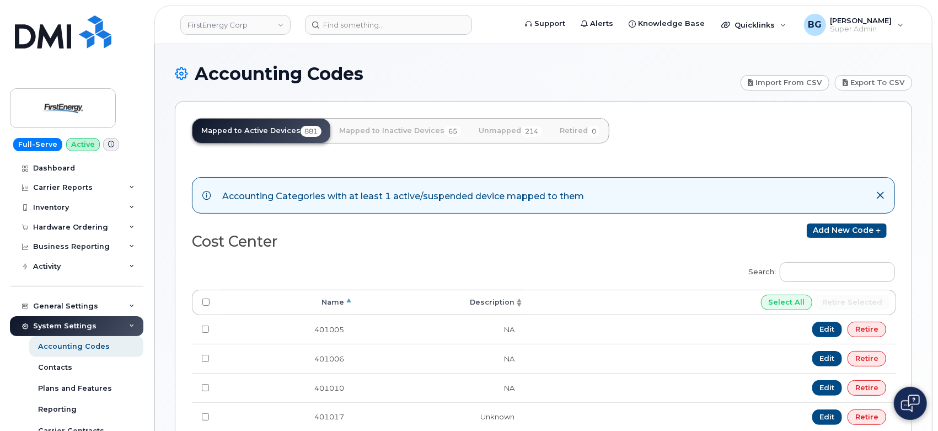
click at [816, 169] on div "Accounting Categories with at least 1 active/suspended device mapped to them Co…" at bounding box center [543, 401] width 703 height 477
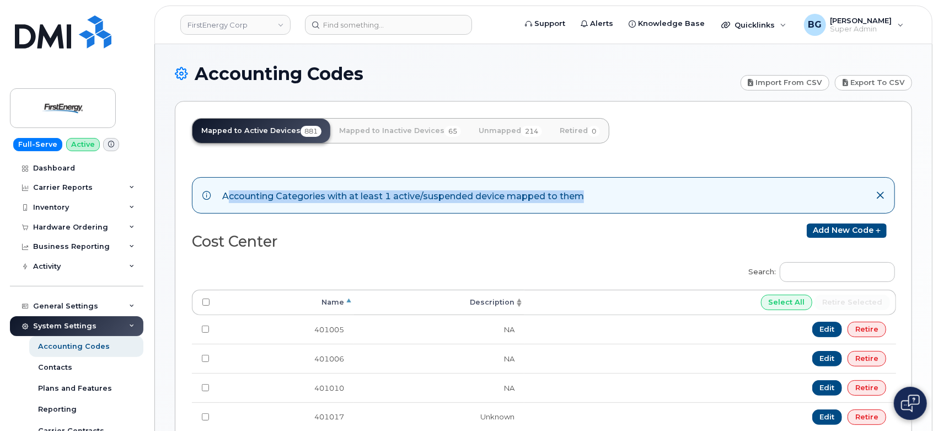
click at [816, 169] on div "Accounting Categories with at least 1 active/suspended device mapped to them Co…" at bounding box center [543, 401] width 703 height 477
click at [815, 161] on div "Mapped to Active Devices 881 Mapped to Inactive Devices 65 Unmapped 214 Retired…" at bounding box center [543, 379] width 737 height 556
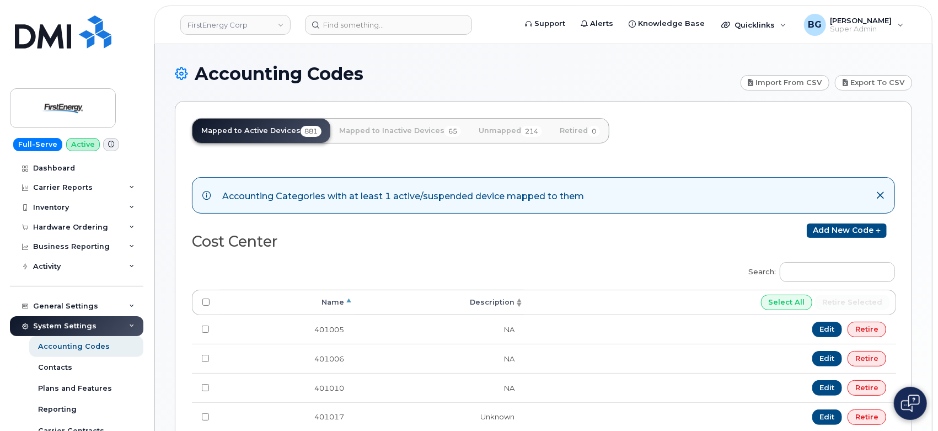
click at [715, 299] on th "Select All Retire selected" at bounding box center [710, 302] width 372 height 25
click at [715, 297] on th "Select All Retire selected" at bounding box center [710, 302] width 372 height 25
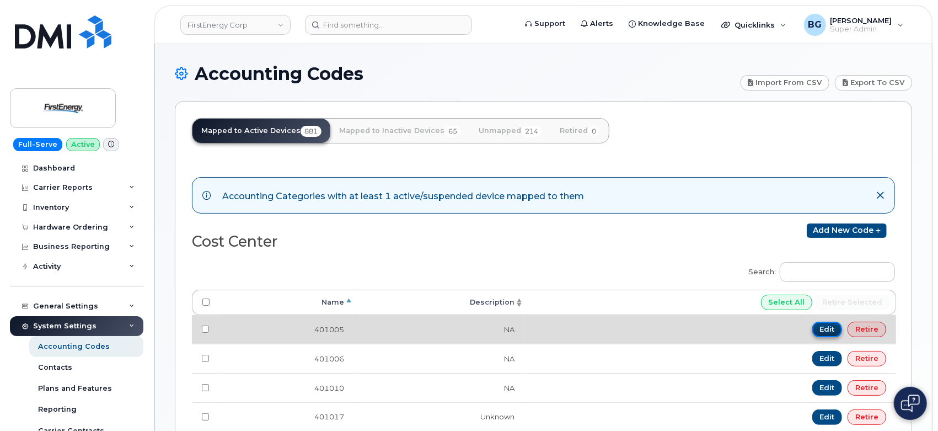
click at [821, 326] on link "Edit" at bounding box center [827, 328] width 30 height 15
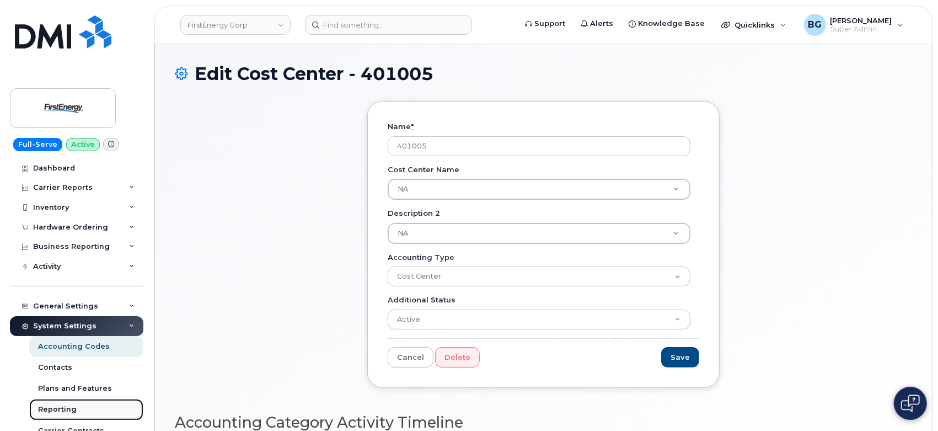
click at [45, 408] on div "Reporting" at bounding box center [57, 409] width 39 height 10
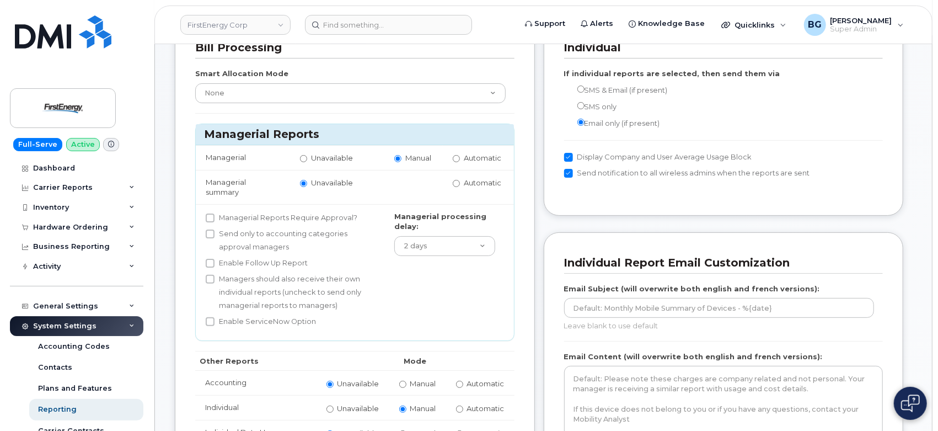
scroll to position [81, 0]
